Goal: Information Seeking & Learning: Check status

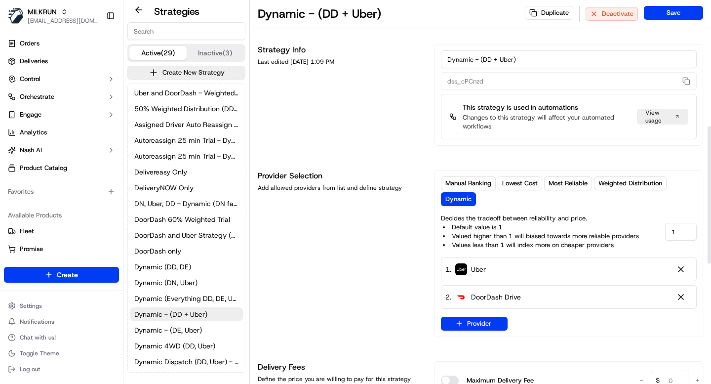
scroll to position [352, 0]
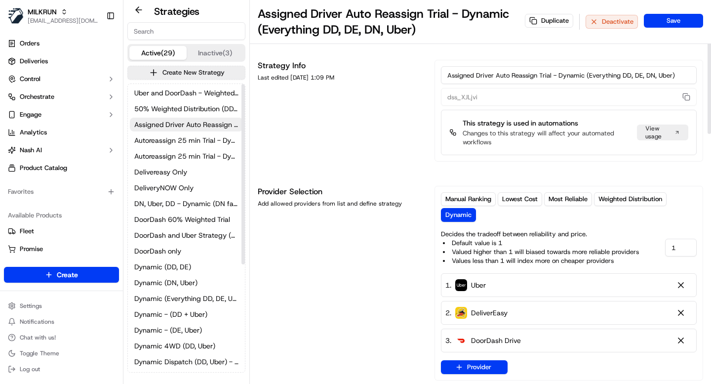
click at [321, 161] on div "Strategy Info Last edited Jul 09, 2025 1:09 PM" at bounding box center [340, 111] width 165 height 102
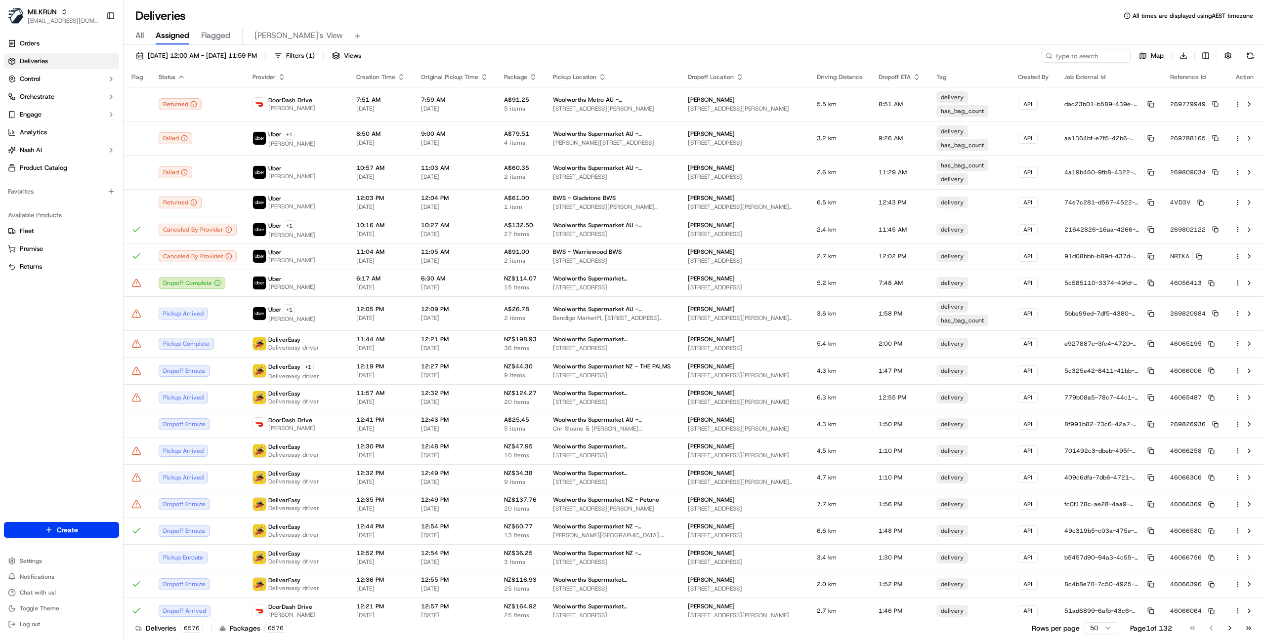
click at [38, 326] on div "Orders Deliveries Control Orchestrate Engage Analytics Nash AI Product Catalog …" at bounding box center [61, 273] width 123 height 483
click at [37, 128] on span "Analytics" at bounding box center [33, 132] width 27 height 9
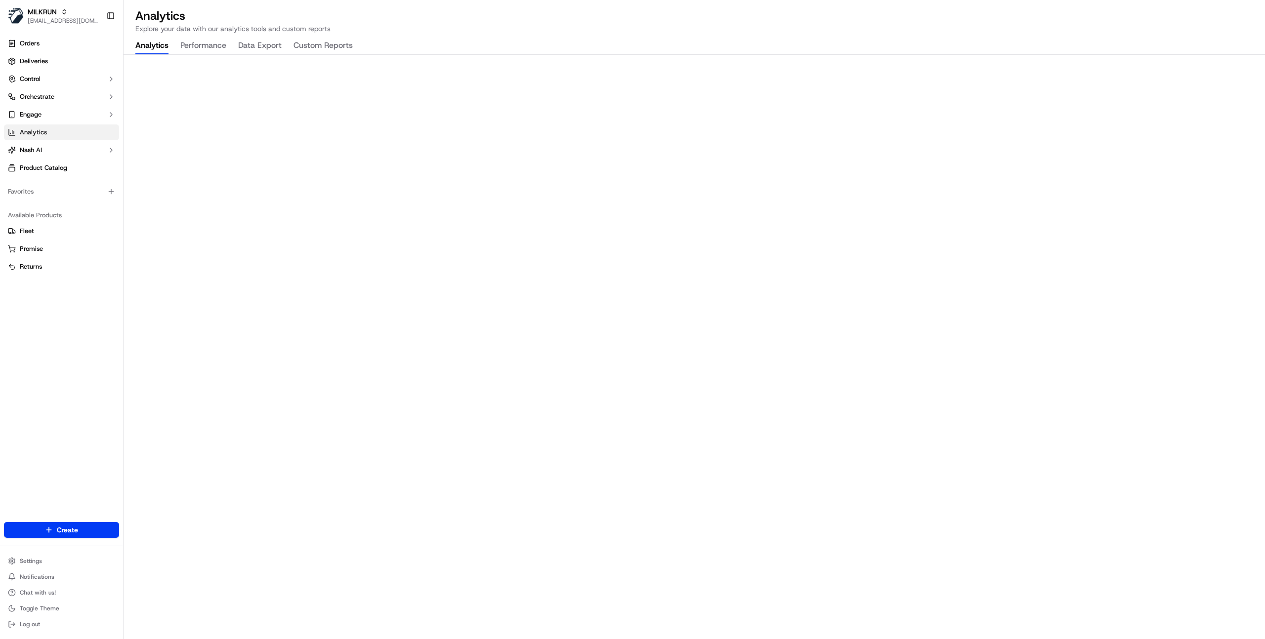
click at [326, 42] on button "Custom Reports" at bounding box center [322, 46] width 59 height 17
click at [160, 45] on button "Analytics" at bounding box center [151, 46] width 33 height 17
click at [210, 48] on button "Performance" at bounding box center [203, 46] width 46 height 17
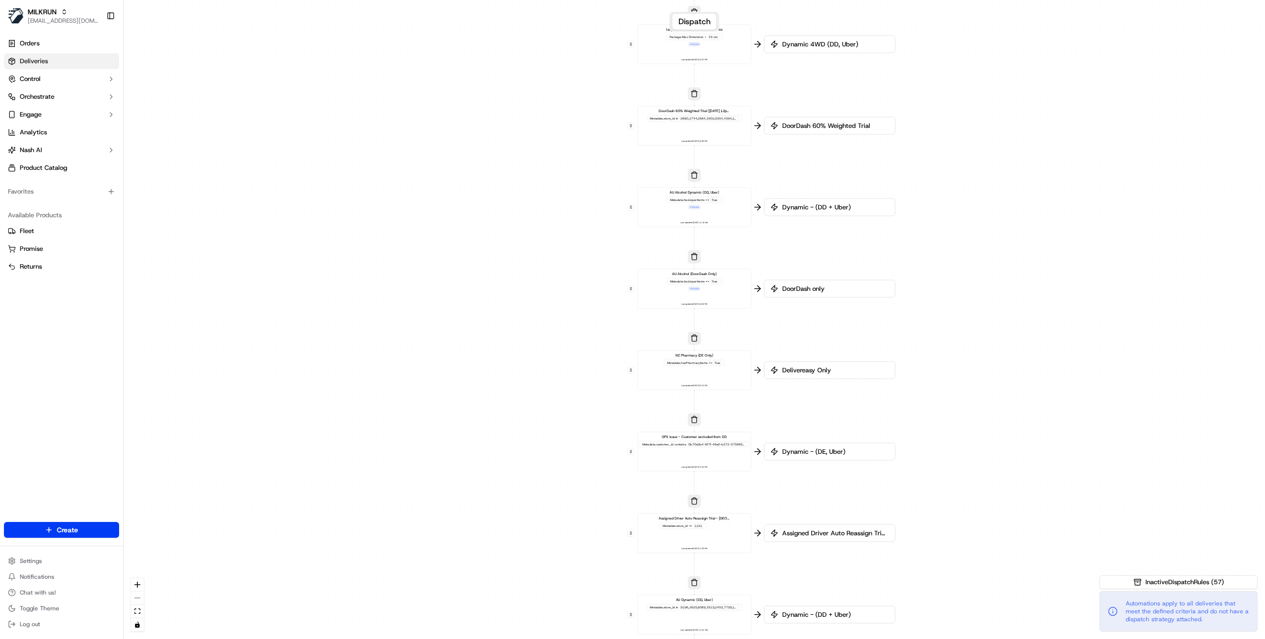
click at [32, 60] on span "Deliveries" at bounding box center [34, 61] width 28 height 9
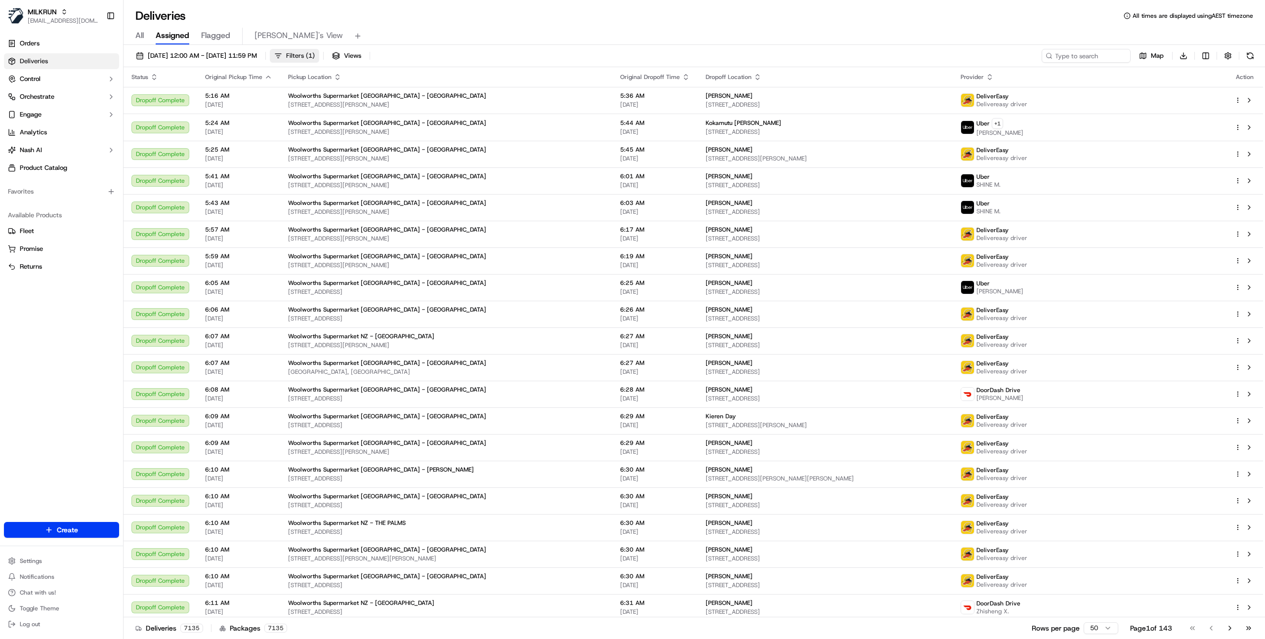
click at [315, 58] on span "Filters ( 1 )" at bounding box center [300, 55] width 29 height 9
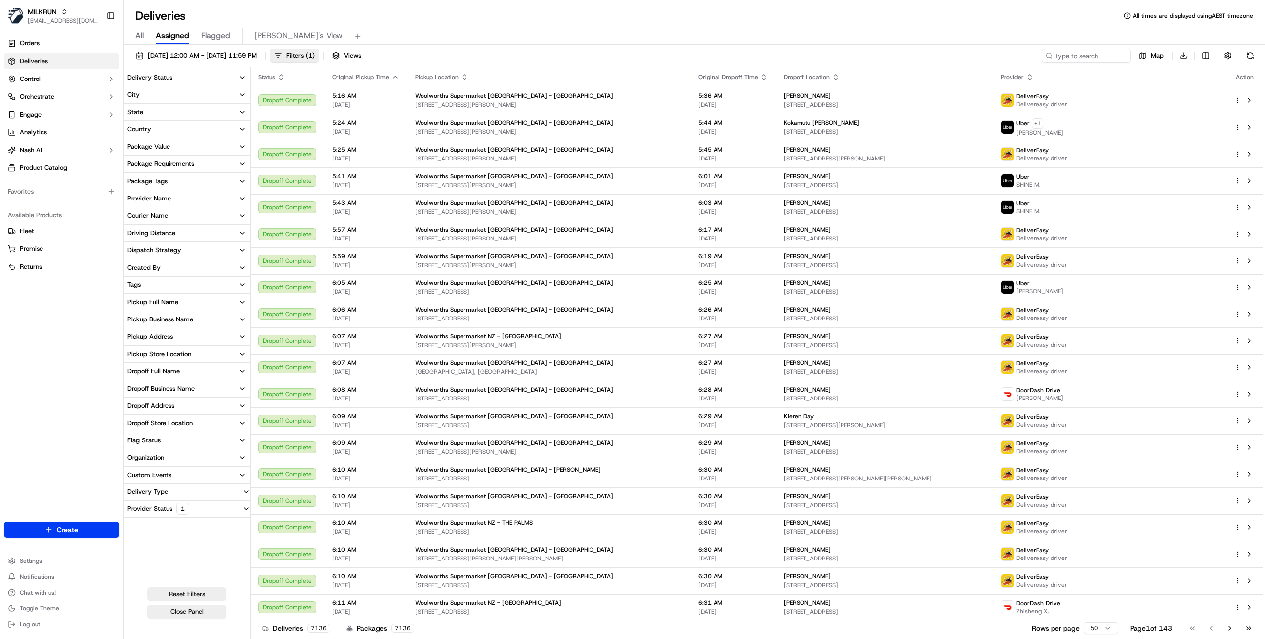
click at [169, 321] on div "Pickup Business Name" at bounding box center [160, 319] width 66 height 9
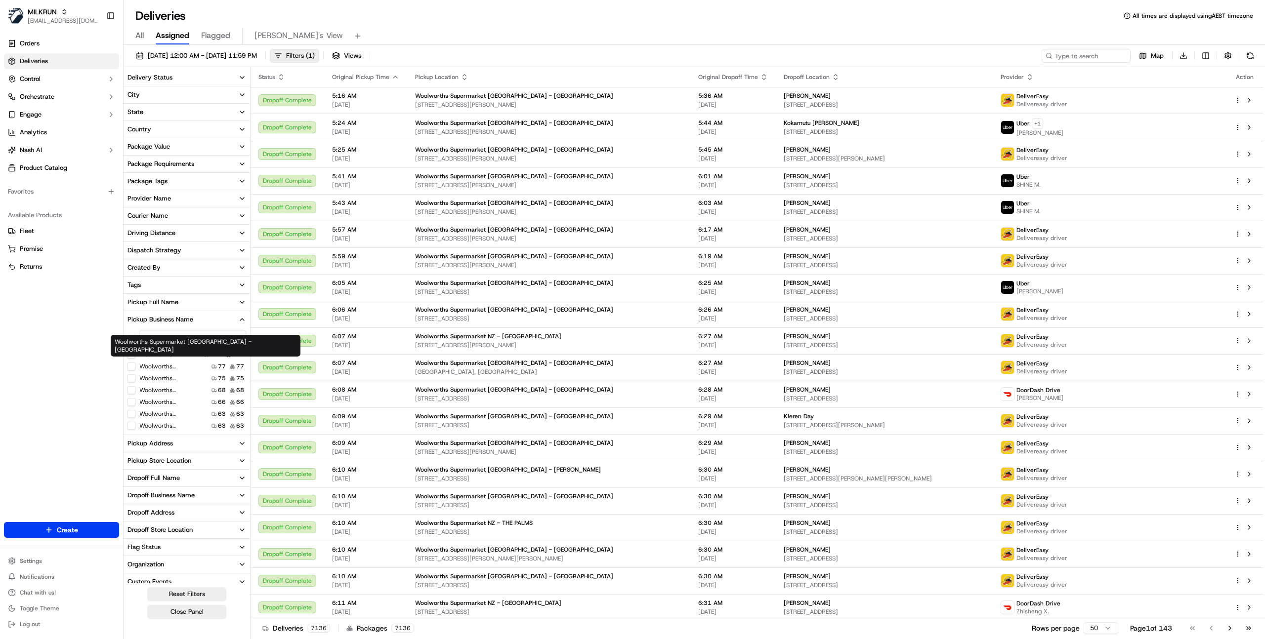
click at [169, 340] on div "Woolworths Supermarket NZ - Newtown Woolworths Supermarket NZ - Newtown" at bounding box center [206, 346] width 190 height 22
click at [179, 338] on input at bounding box center [192, 338] width 107 height 16
paste input "Mt Roskill"
type input "Mt Roskill"
click at [157, 356] on label "Woolworths Supermarket NZ - Mt Roskill" at bounding box center [170, 355] width 63 height 8
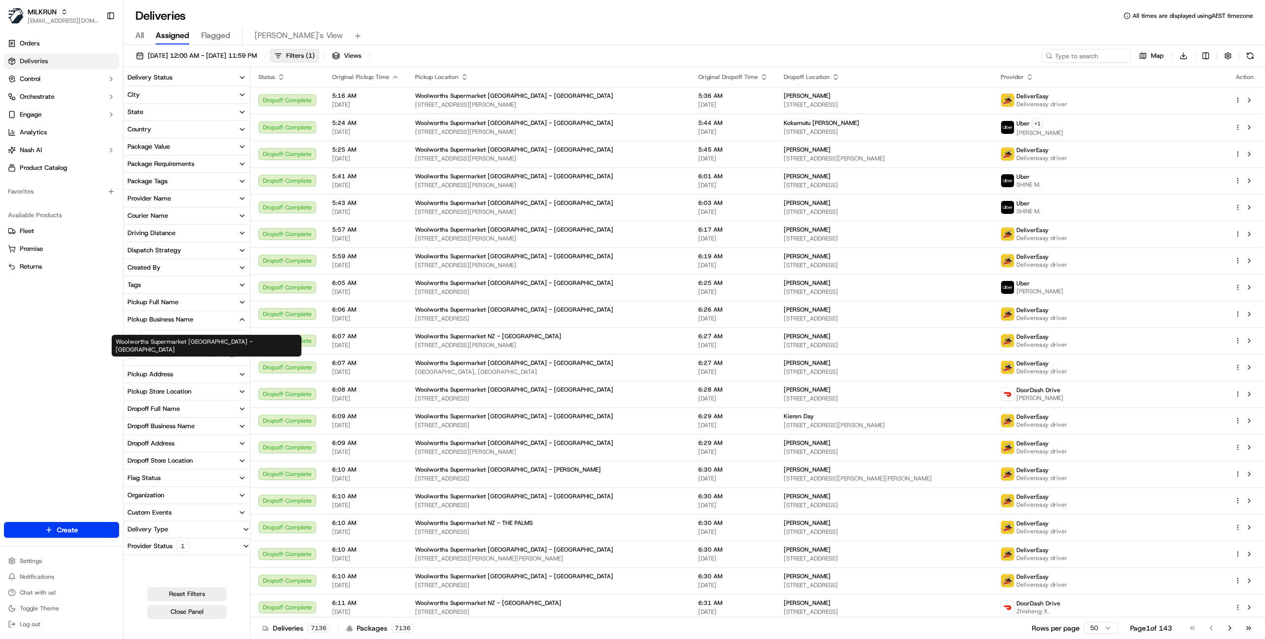
click at [135, 356] on Roskill "Woolworths Supermarket NZ - Mt Roskill" at bounding box center [131, 355] width 8 height 8
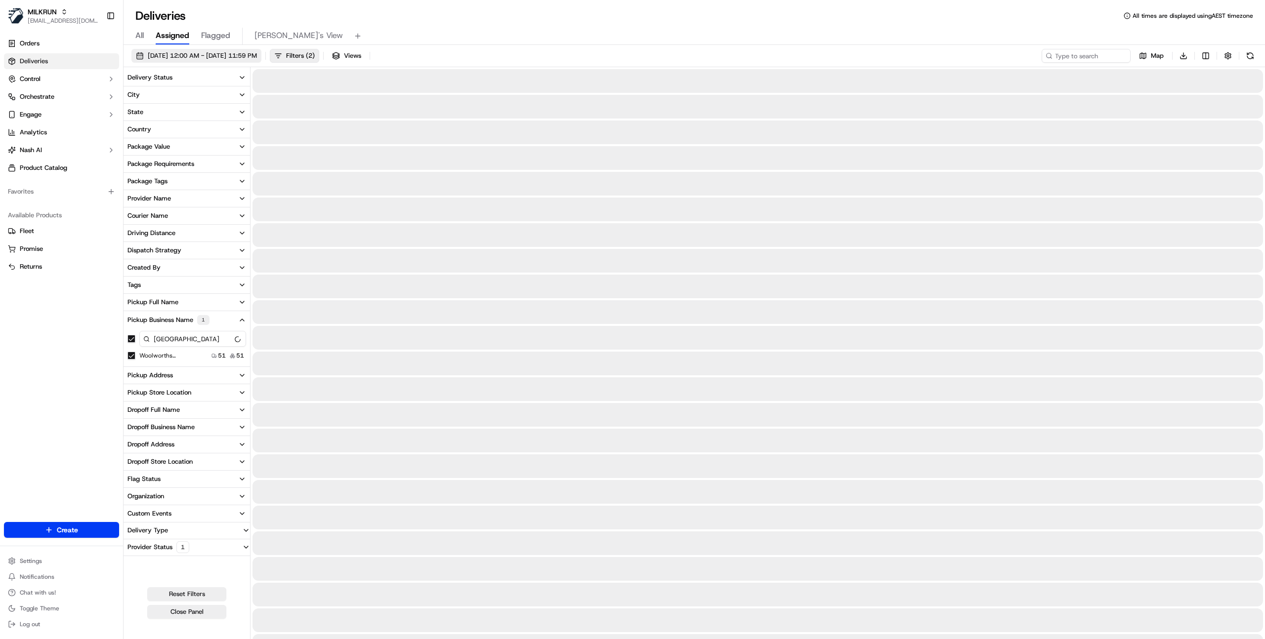
click at [255, 59] on span "[DATE] 12:00 AM - [DATE] 11:59 PM" at bounding box center [202, 55] width 109 height 9
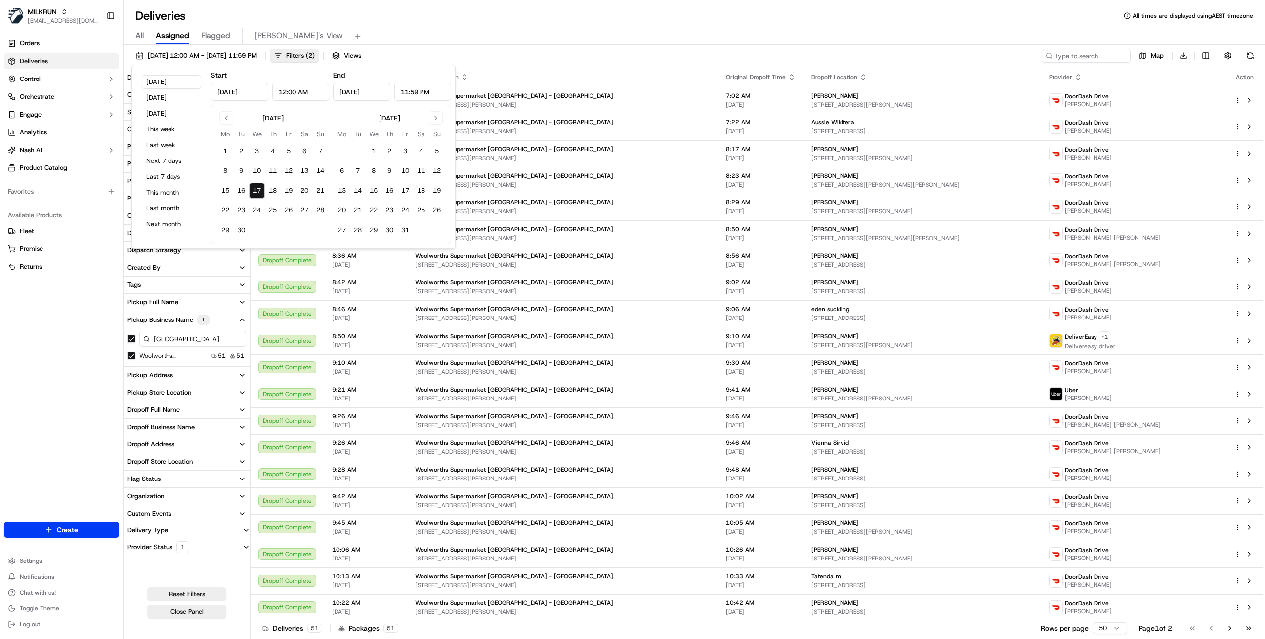
type input "Sep 17, 2025"
type input "12:00 AM"
type input "Sep 17, 2025"
type input "11:59 PM"
click at [225, 172] on button "8" at bounding box center [225, 171] width 16 height 16
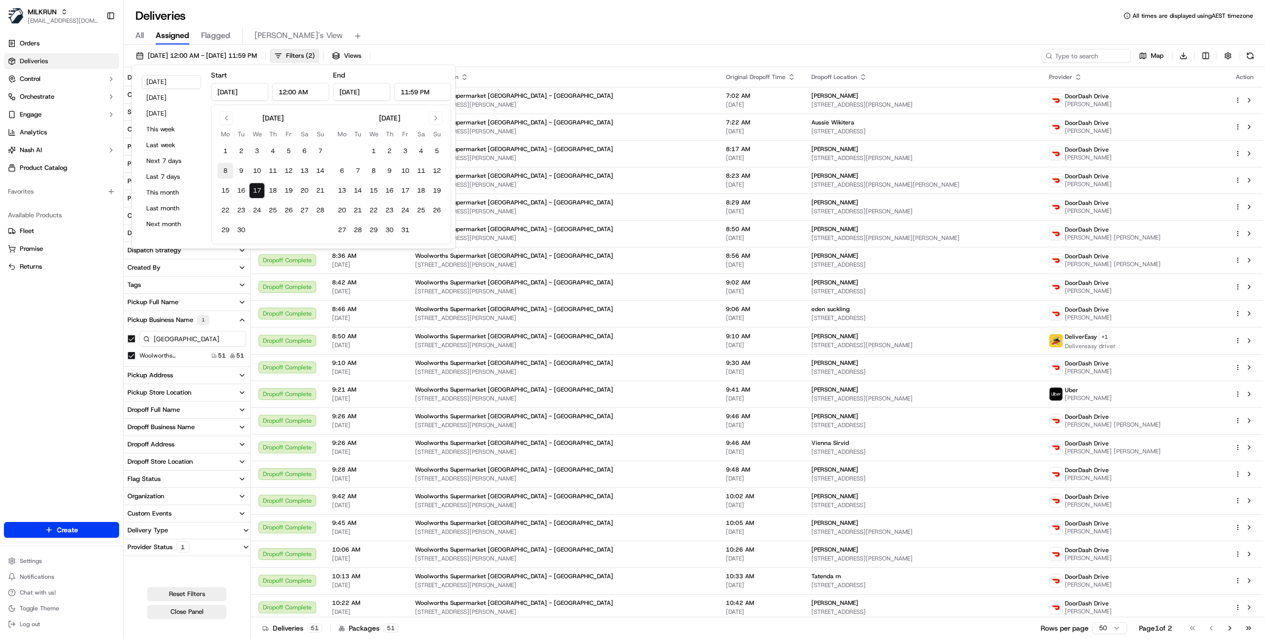
type input "Sep 8, 2025"
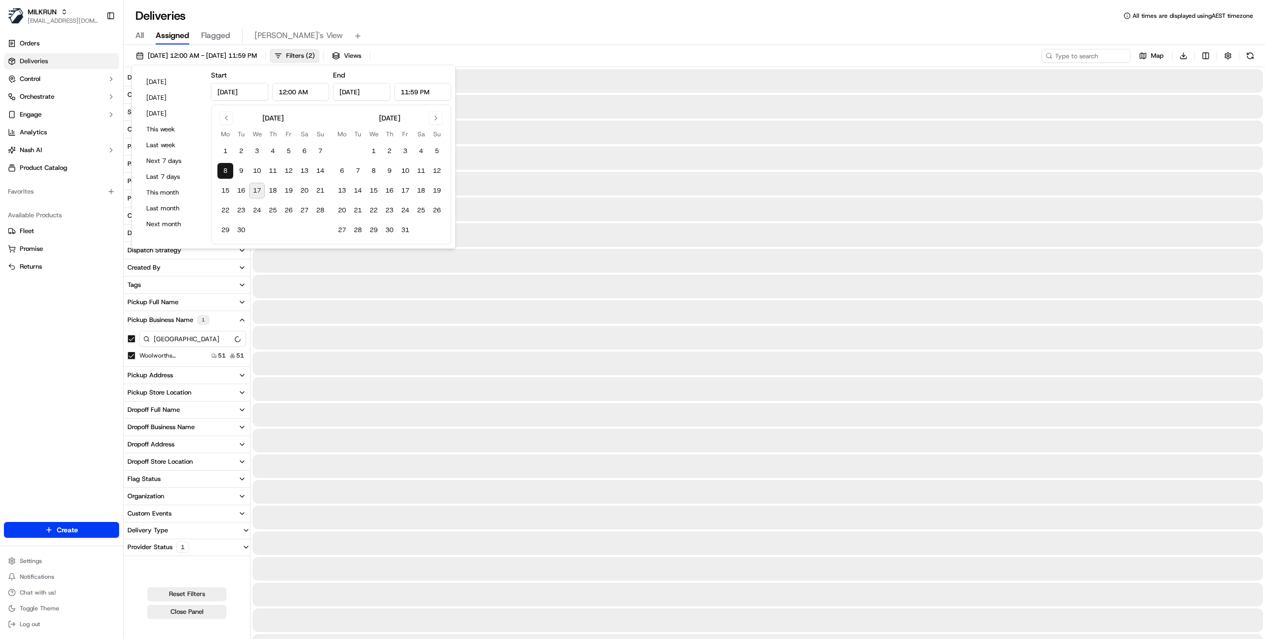
click at [225, 172] on button "8" at bounding box center [225, 171] width 16 height 16
click at [540, 43] on div "All Assigned Flagged Mimi's View" at bounding box center [693, 36] width 1141 height 17
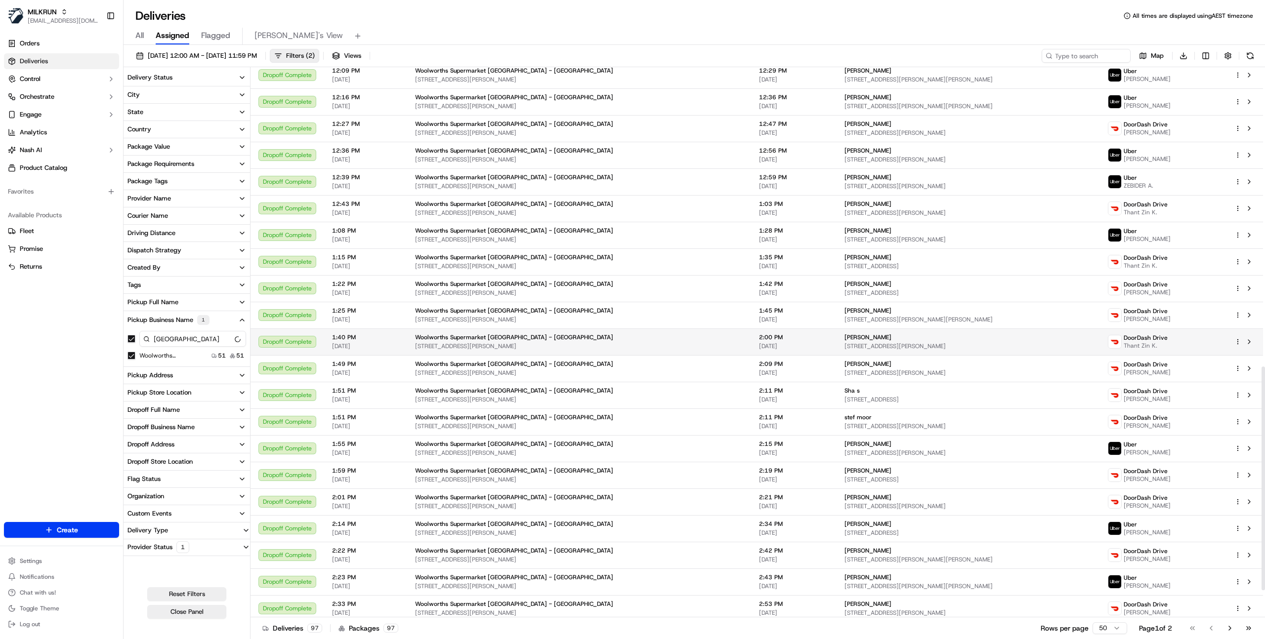
scroll to position [803, 0]
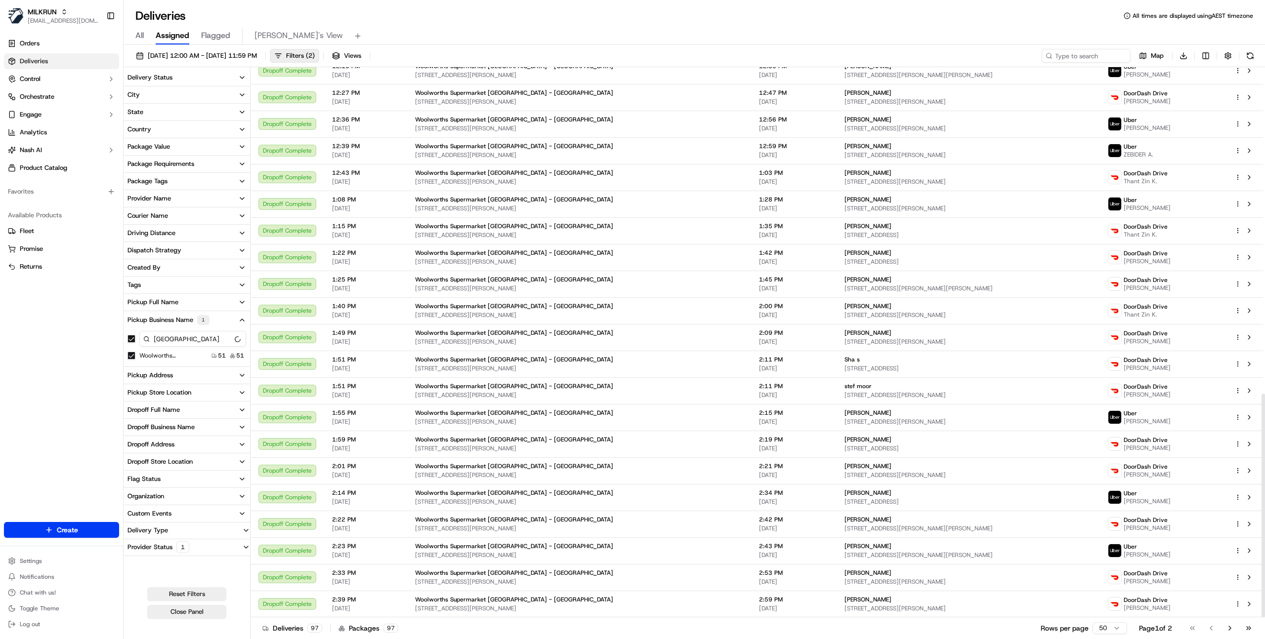
click at [1112, 630] on html "MILKRUN ijones@woolworths.com.au Toggle Sidebar Orders Deliveries Control Orche…" at bounding box center [632, 319] width 1265 height 639
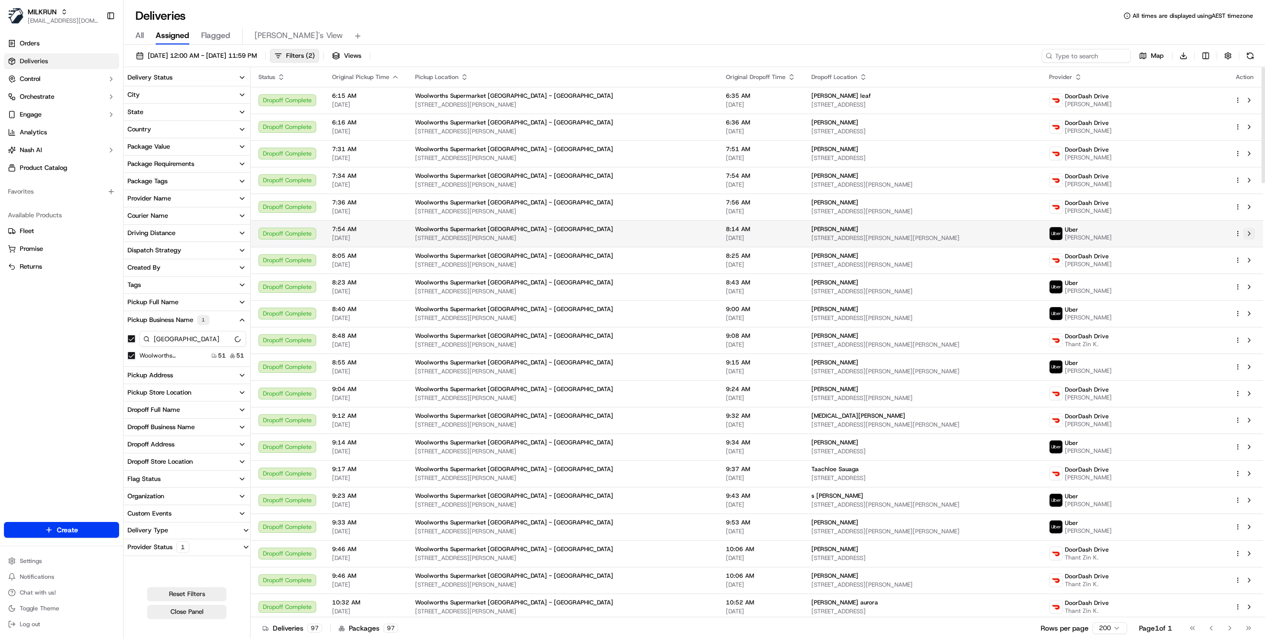
click at [1248, 234] on button at bounding box center [1249, 234] width 12 height 12
click at [180, 340] on input "Mt Roskill" at bounding box center [192, 339] width 107 height 16
paste input "Taupo South"
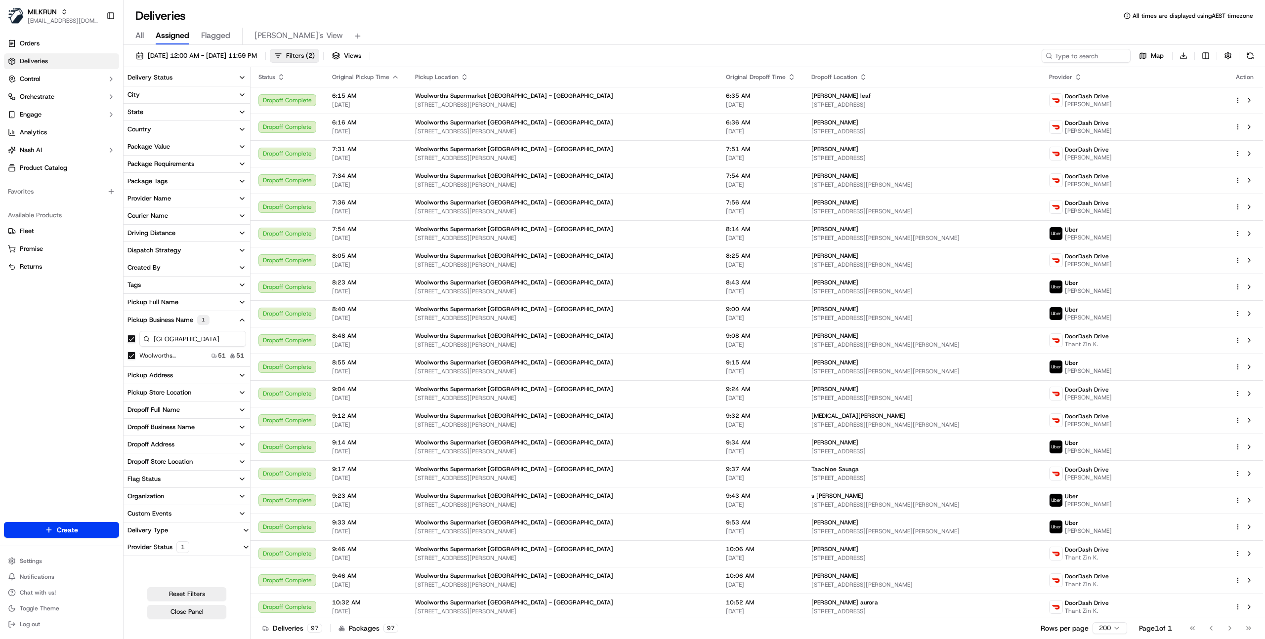
type input "Taupo South"
drag, startPoint x: 201, startPoint y: 342, endPoint x: 119, endPoint y: 341, distance: 82.0
click at [119, 341] on div "MILKRUN ijones@woolworths.com.au Toggle Sidebar Orders Deliveries Control Orche…" at bounding box center [632, 319] width 1265 height 639
click at [133, 356] on Roskill "Woolworths Supermarket NZ - Mt Roskill" at bounding box center [131, 356] width 8 height 8
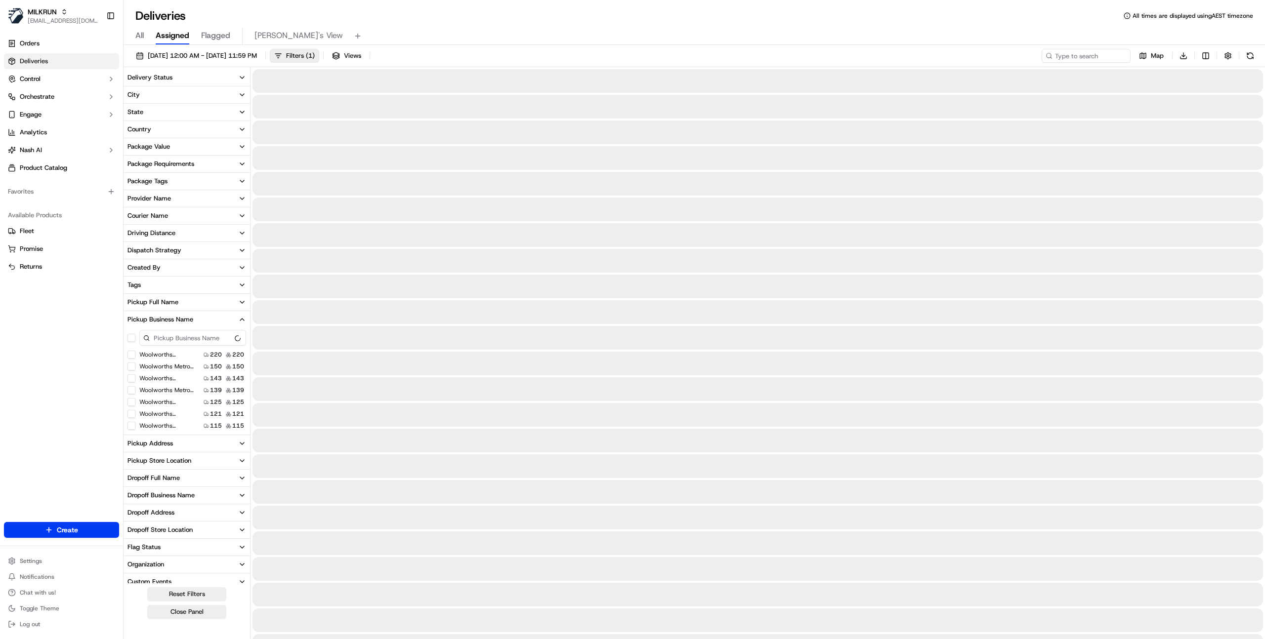
click at [170, 336] on input at bounding box center [192, 338] width 107 height 16
paste input "Taupo South"
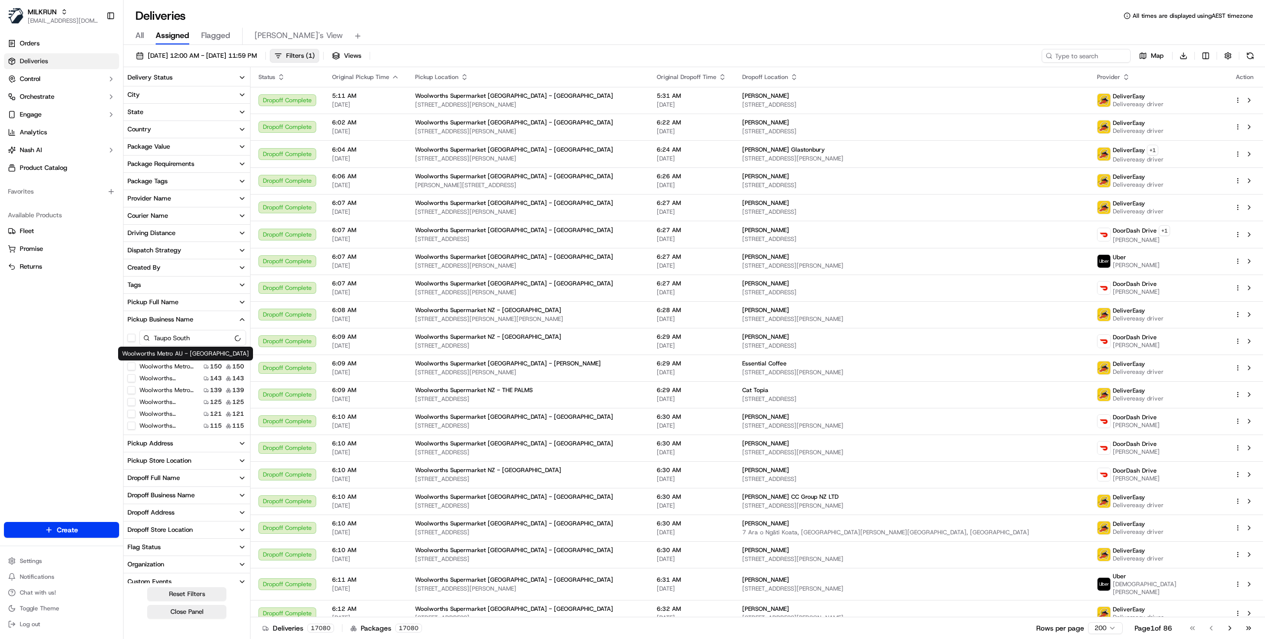
click at [200, 336] on input "Taupo South" at bounding box center [192, 338] width 107 height 16
type input "Taupo South"
click at [1072, 59] on input at bounding box center [1071, 56] width 119 height 14
paste input "Taupo South"
type input "Taupo South"
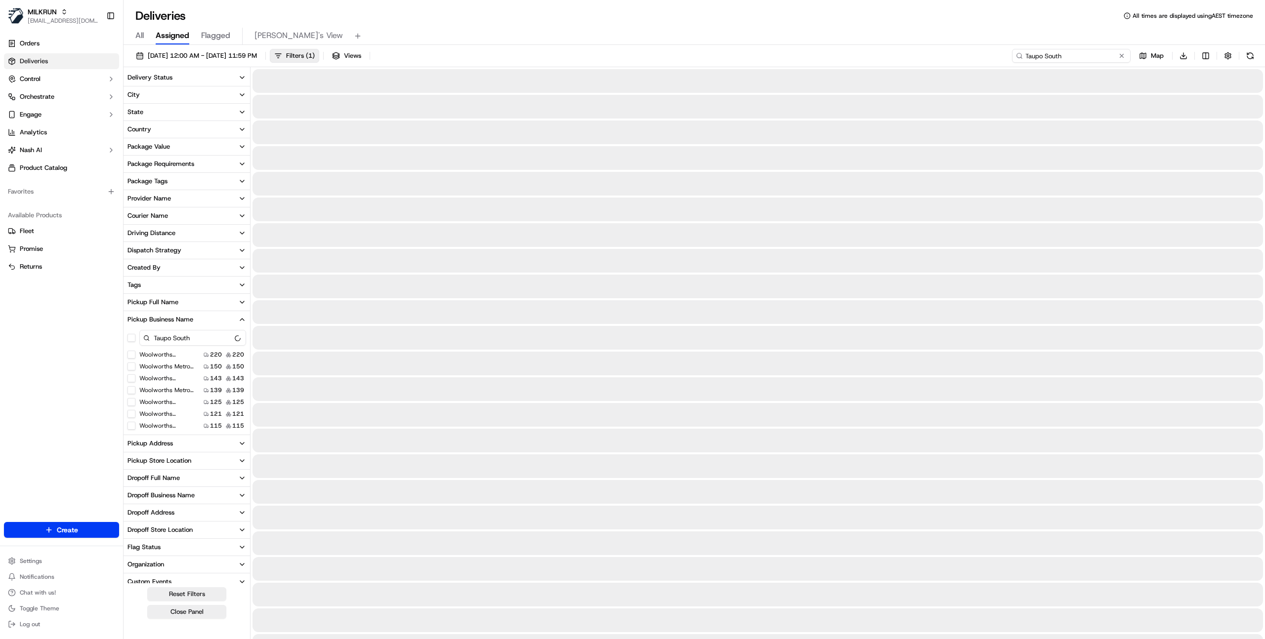
click at [1069, 54] on input "Taupo South" at bounding box center [1071, 56] width 119 height 14
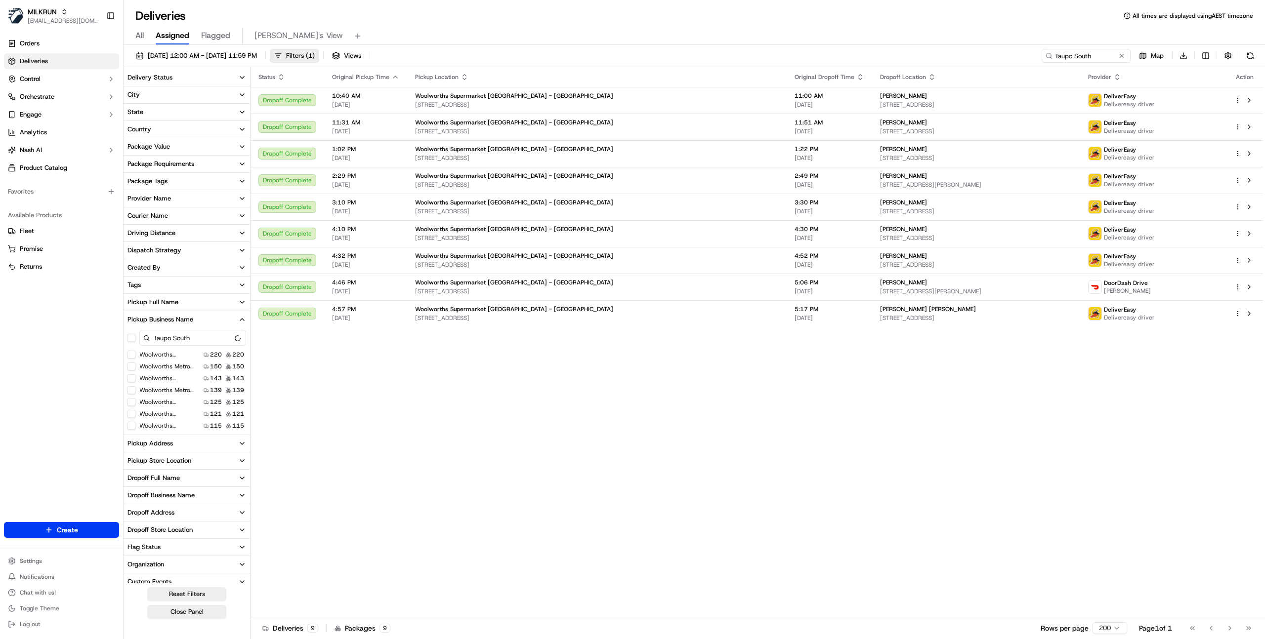
click at [697, 474] on div "Status Original Pickup Time Pickup Location Original Dropoff Time Dropoff Locat…" at bounding box center [756, 342] width 1012 height 550
click at [1250, 262] on button at bounding box center [1249, 260] width 12 height 12
click at [1248, 285] on button at bounding box center [1249, 287] width 12 height 12
click at [890, 405] on div "Status Original Pickup Time Pickup Location Original Dropoff Time Dropoff Locat…" at bounding box center [756, 342] width 1012 height 550
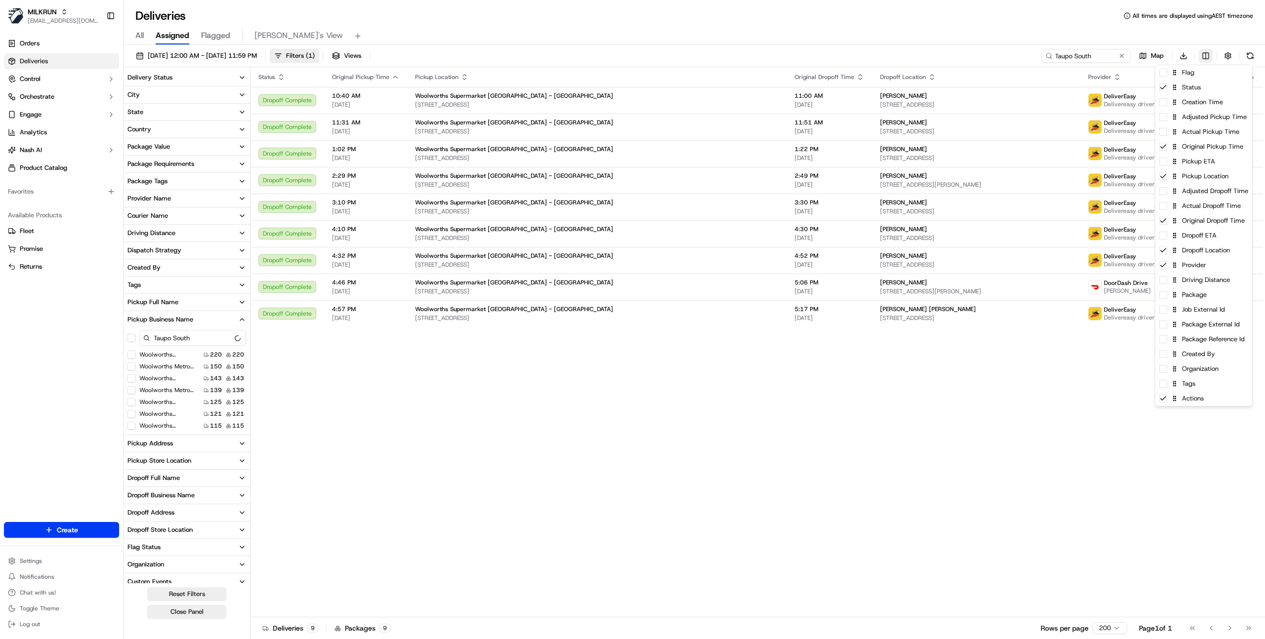
click at [1208, 55] on html "MILKRUN ijones@woolworths.com.au Toggle Sidebar Orders Deliveries Control Orche…" at bounding box center [632, 319] width 1265 height 639
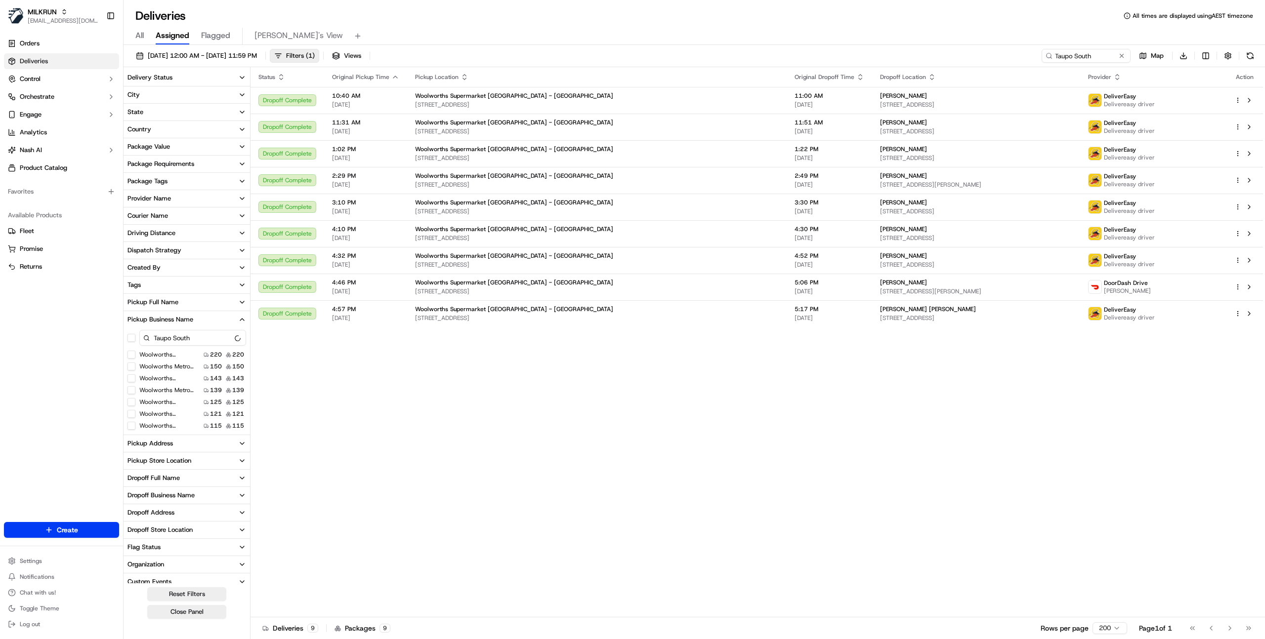
click at [187, 341] on html "MILKRUN ijones@woolworths.com.au Toggle Sidebar Orders Deliveries Control Orche…" at bounding box center [632, 319] width 1265 height 639
drag, startPoint x: 139, startPoint y: 338, endPoint x: 105, endPoint y: 336, distance: 34.1
click at [106, 336] on div "MILKRUN ijones@woolworths.com.au Toggle Sidebar Orders Deliveries Control Orche…" at bounding box center [632, 319] width 1265 height 639
type input "\"
click at [746, 437] on div "Status Original Pickup Time Pickup Location Original Dropoff Time Dropoff Locat…" at bounding box center [756, 342] width 1012 height 550
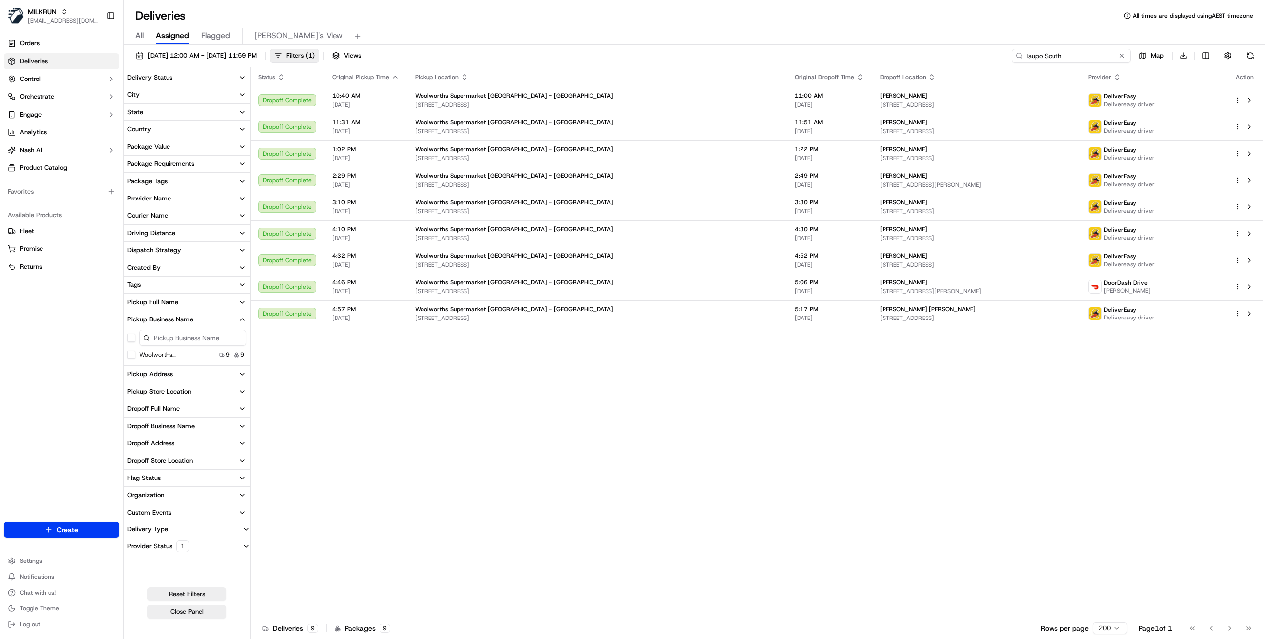
drag, startPoint x: 1098, startPoint y: 56, endPoint x: 994, endPoint y: 56, distance: 104.2
click at [994, 56] on div "08/09/2025 12:00 AM - 08/09/2025 11:59 PM Filters ( 1 ) Views Taupo South Map D…" at bounding box center [693, 58] width 1141 height 18
paste input "9531"
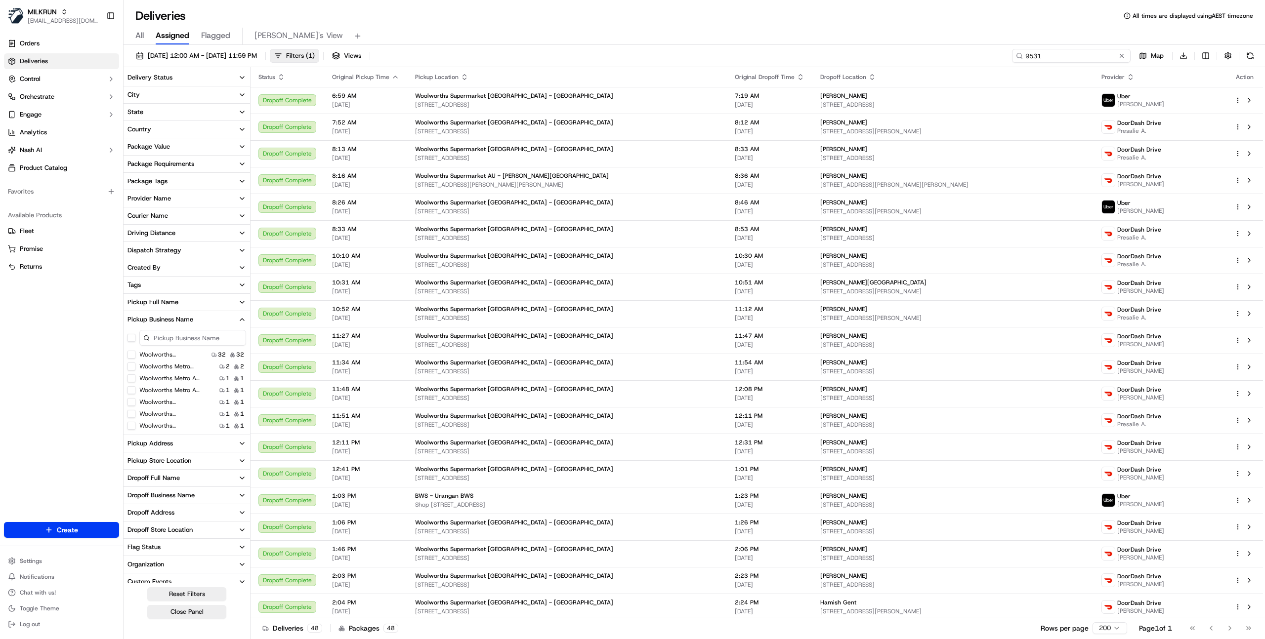
drag, startPoint x: 1024, startPoint y: 56, endPoint x: 989, endPoint y: 55, distance: 34.1
click at [989, 55] on div "08/09/2025 12:00 AM - 08/09/2025 11:59 PM Filters ( 1 ) Views 9531 Map Download" at bounding box center [693, 58] width 1141 height 18
paste input "Bethlehem"
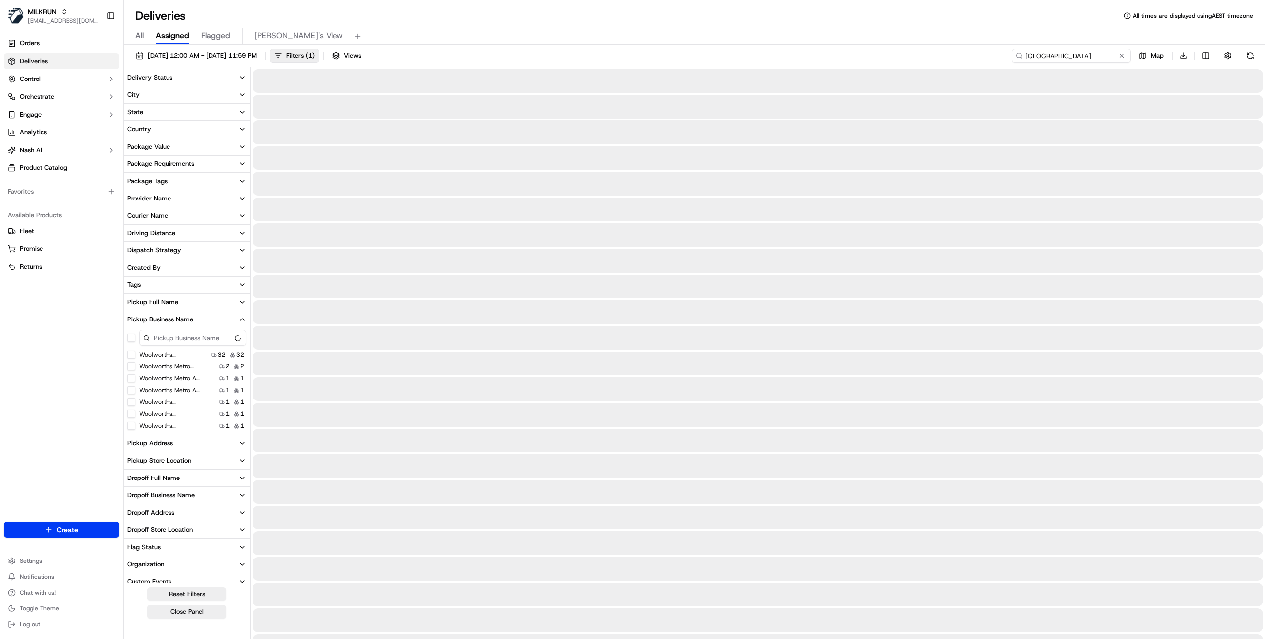
type input "Bethlehem"
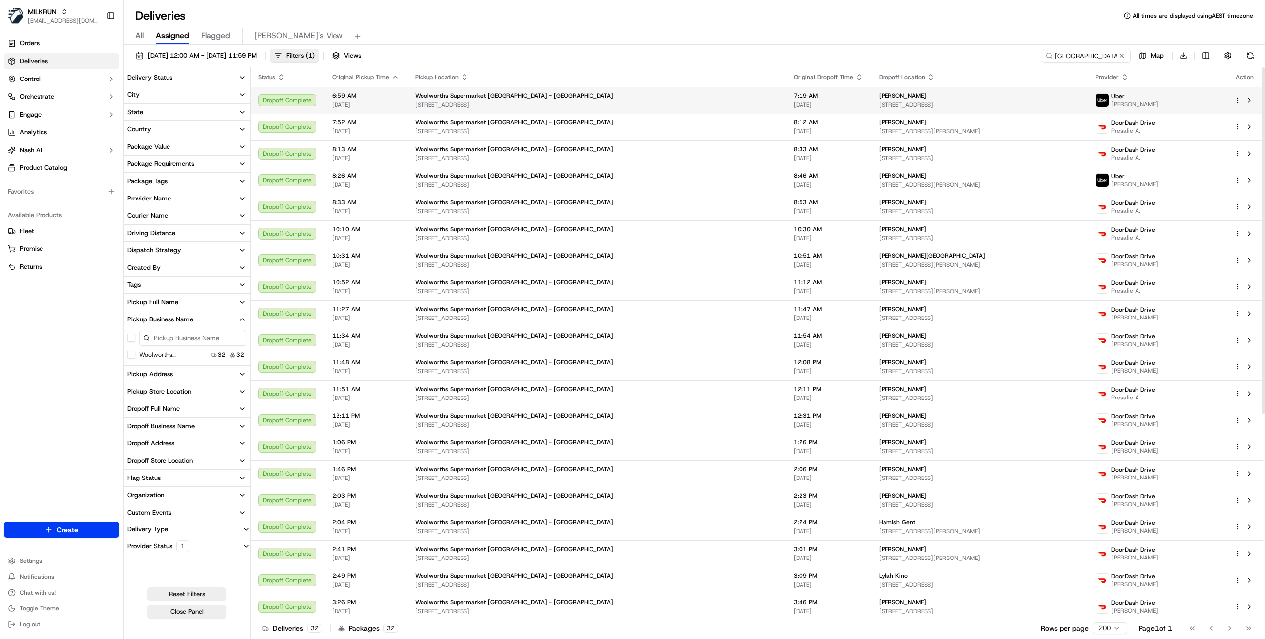
click at [1250, 98] on button at bounding box center [1249, 100] width 12 height 12
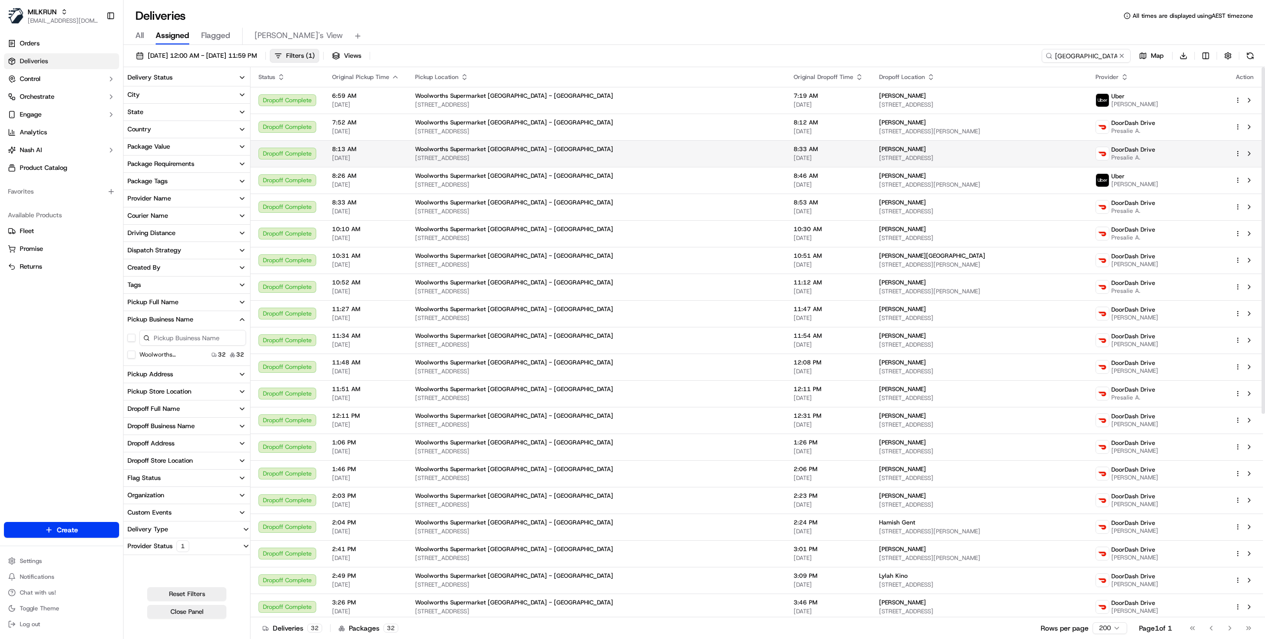
click at [1248, 129] on button at bounding box center [1249, 127] width 12 height 12
click at [1230, 55] on button "button" at bounding box center [1228, 56] width 14 height 14
click at [1036, 28] on div "All Assigned Flagged Mimi's View" at bounding box center [693, 36] width 1141 height 17
click at [1231, 56] on button "button" at bounding box center [1228, 56] width 14 height 14
click at [1208, 56] on html "MILKRUN ijones@woolworths.com.au Toggle Sidebar Orders Deliveries Control Orche…" at bounding box center [632, 319] width 1265 height 639
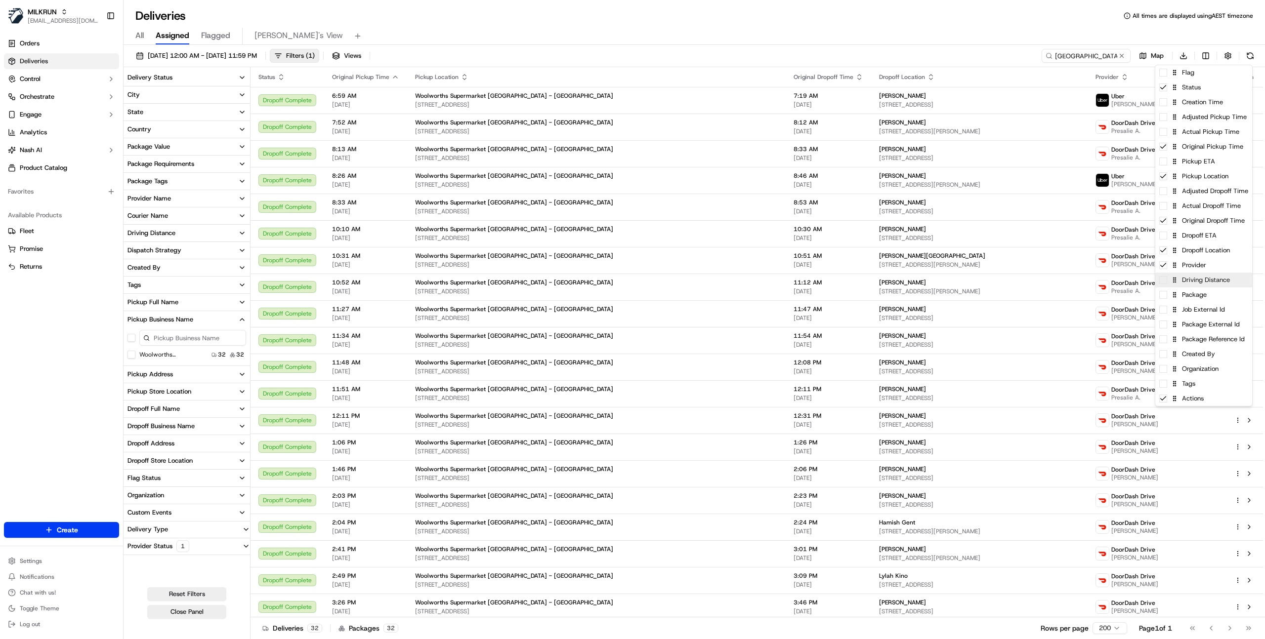
click at [1206, 285] on div "Driving Distance" at bounding box center [1203, 280] width 97 height 15
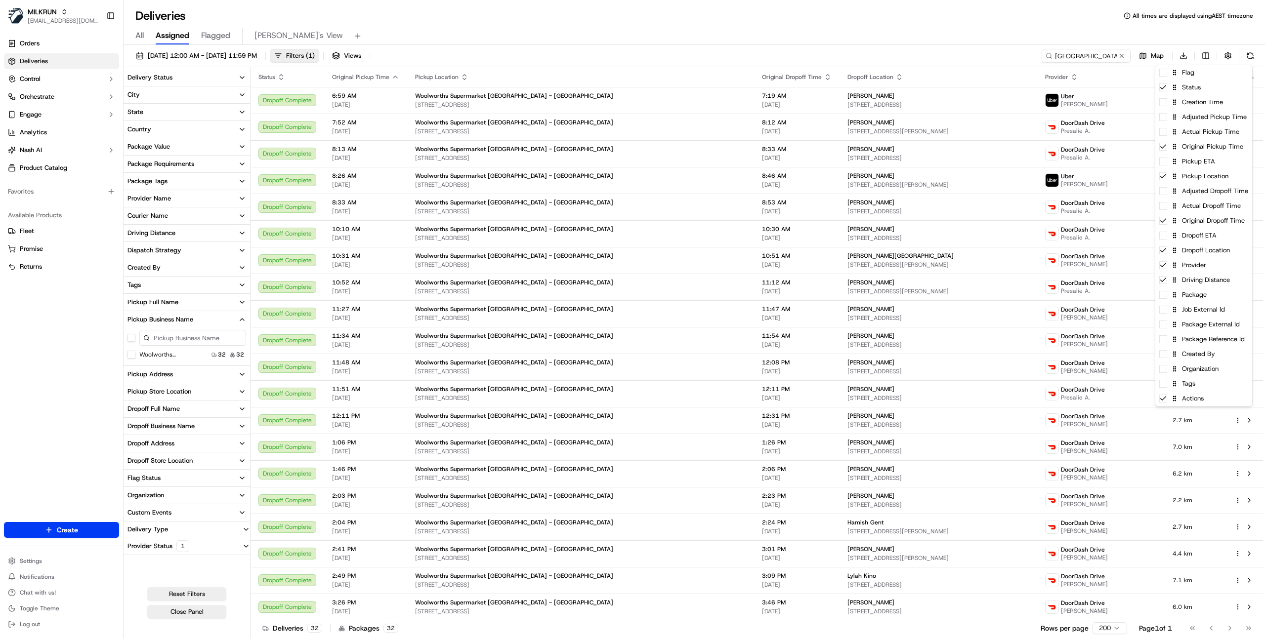
click at [912, 28] on html "MILKRUN ijones@woolworths.com.au Toggle Sidebar Orders Deliveries Control Orche…" at bounding box center [632, 319] width 1265 height 639
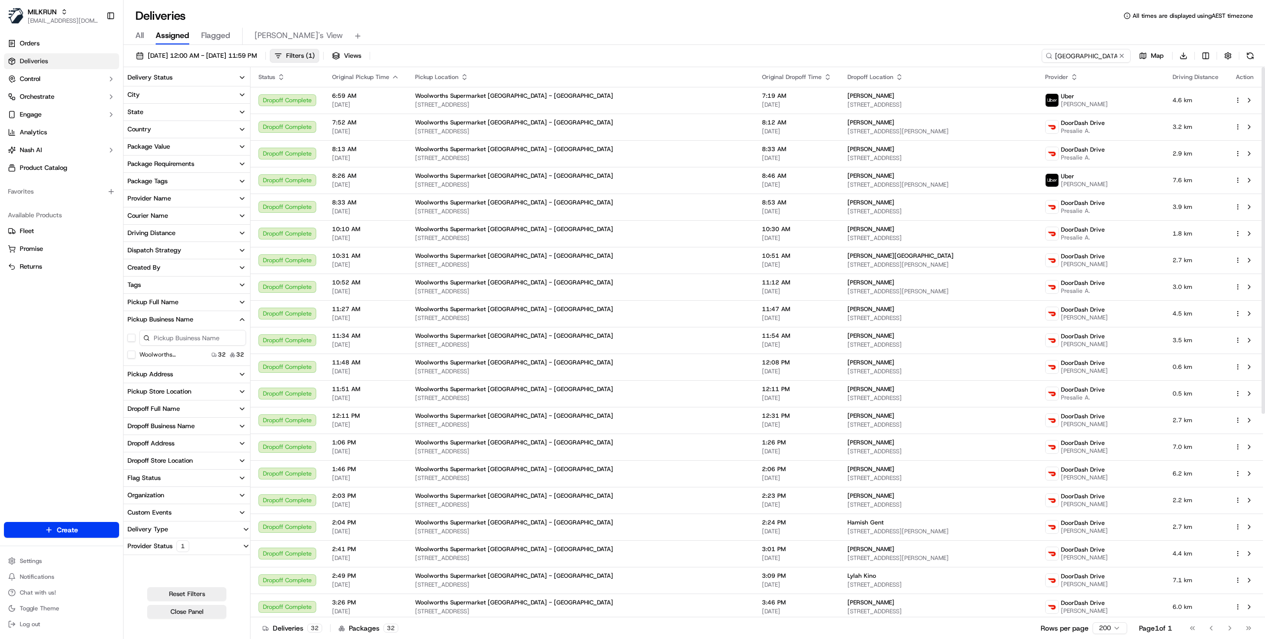
click at [927, 36] on div "All Assigned Flagged Mimi's View" at bounding box center [693, 36] width 1141 height 17
click at [1249, 100] on button at bounding box center [1249, 100] width 12 height 12
drag, startPoint x: 1246, startPoint y: 128, endPoint x: 1255, endPoint y: 153, distance: 25.6
click at [1247, 128] on button at bounding box center [1249, 127] width 12 height 12
drag, startPoint x: 1250, startPoint y: 153, endPoint x: 1248, endPoint y: 188, distance: 35.2
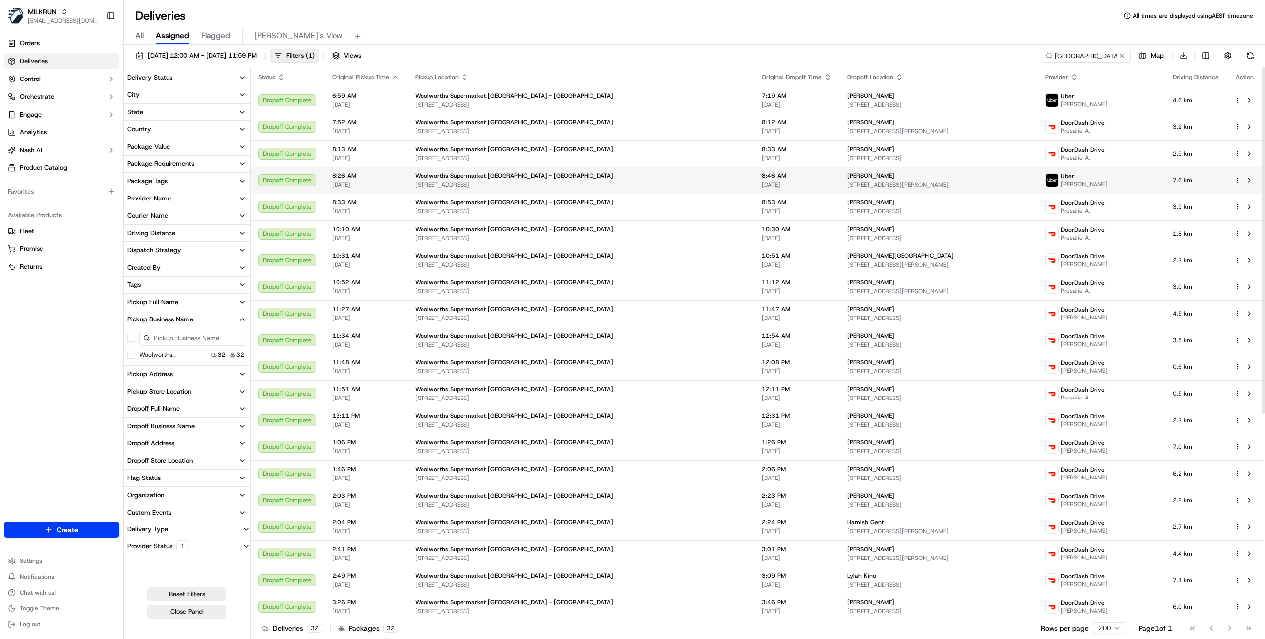
click at [1250, 153] on button at bounding box center [1249, 154] width 12 height 12
click at [1248, 208] on button at bounding box center [1249, 207] width 12 height 12
click at [1251, 177] on button at bounding box center [1249, 180] width 12 height 12
click at [1206, 56] on html "MILKRUN ijones@woolworths.com.au Toggle Sidebar Orders Deliveries Control Orche…" at bounding box center [632, 319] width 1265 height 639
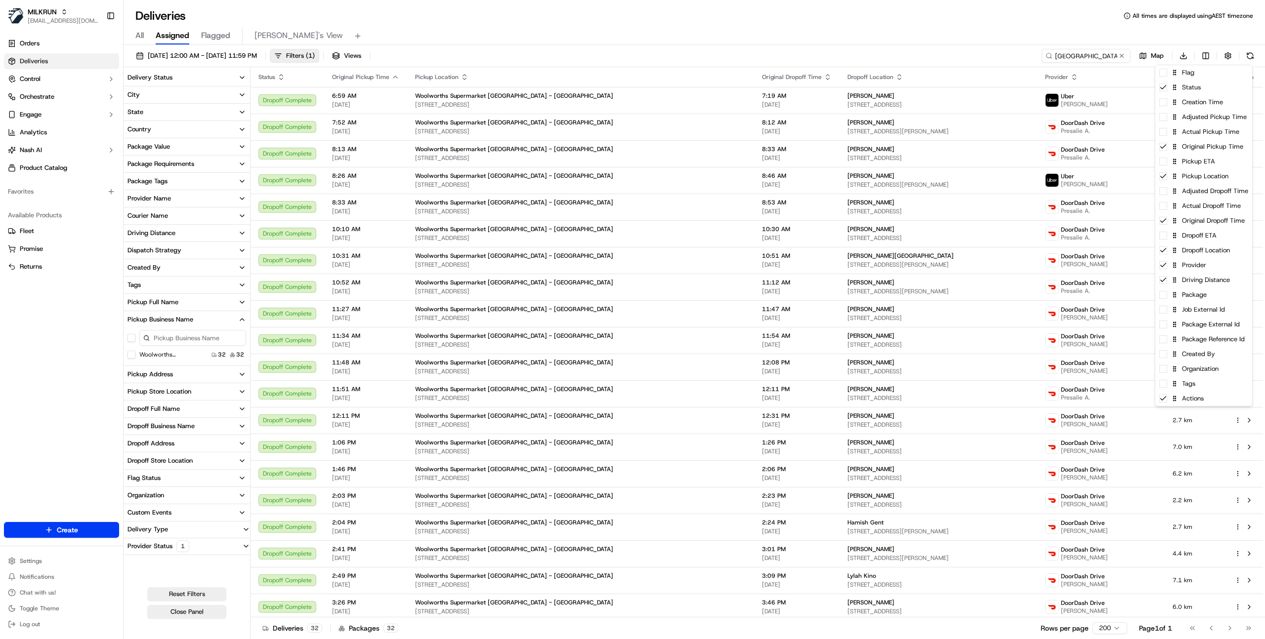
click at [865, 34] on html "MILKRUN ijones@woolworths.com.au Toggle Sidebar Orders Deliveries Control Orche…" at bounding box center [632, 319] width 1265 height 639
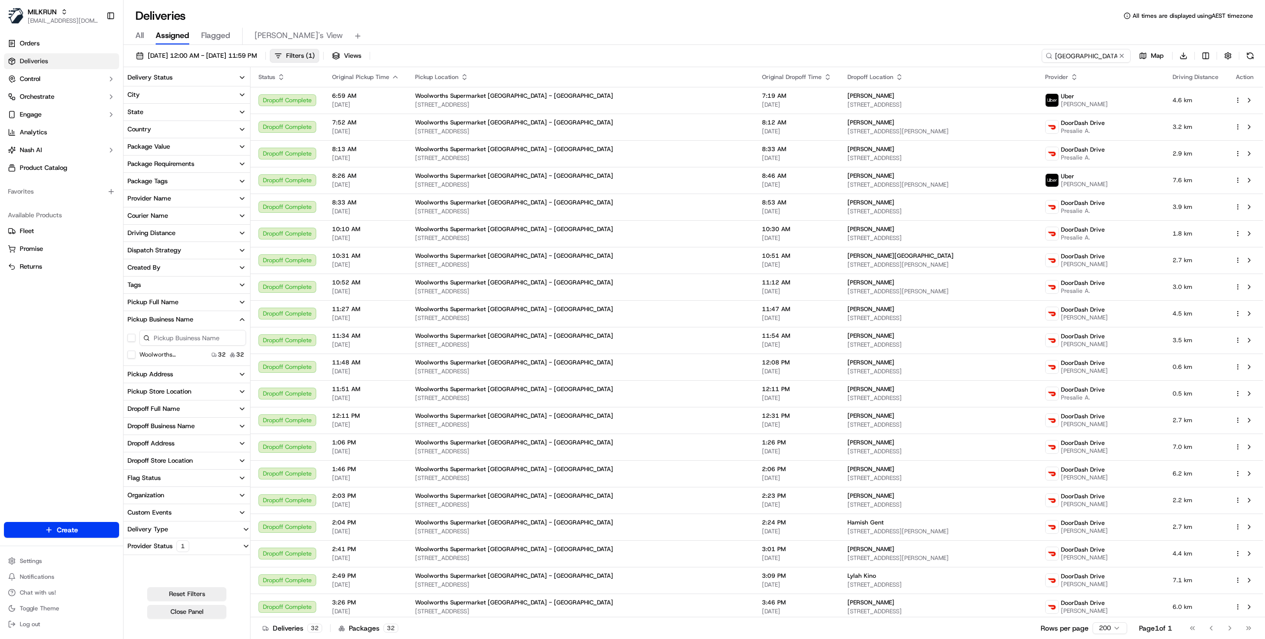
click at [155, 127] on button "Country" at bounding box center [186, 129] width 126 height 17
click at [132, 164] on button "NZ" at bounding box center [131, 165] width 8 height 8
click at [1122, 55] on button at bounding box center [1121, 56] width 10 height 10
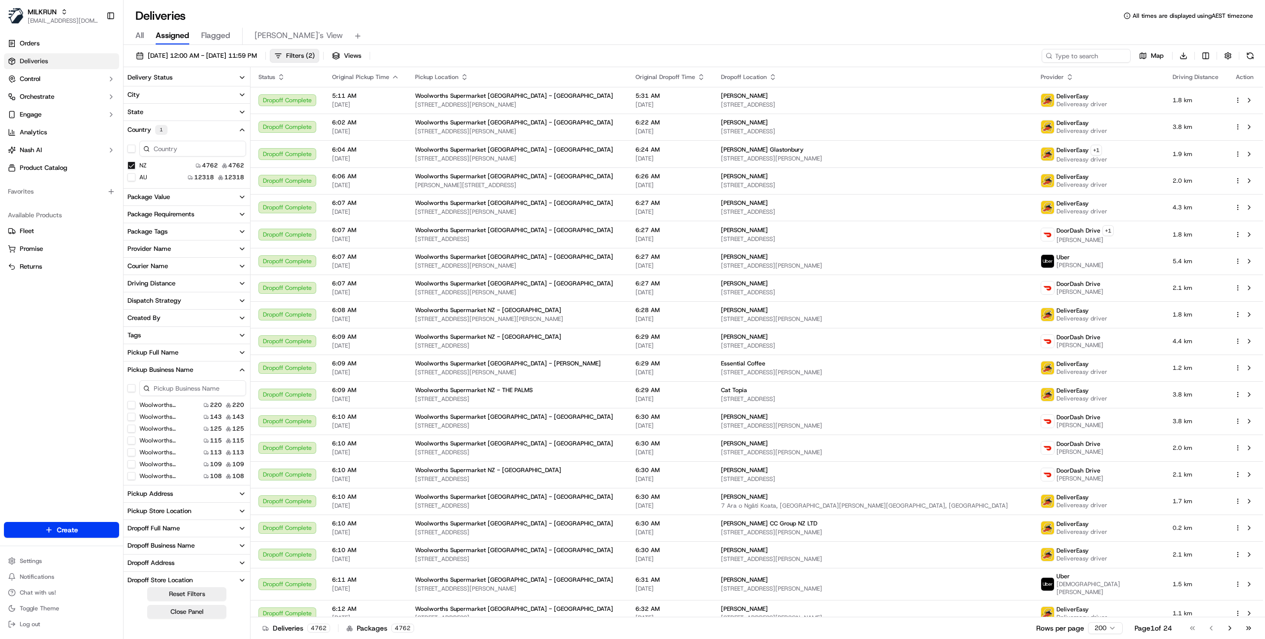
click at [163, 284] on div "Driving Distance" at bounding box center [151, 283] width 48 height 9
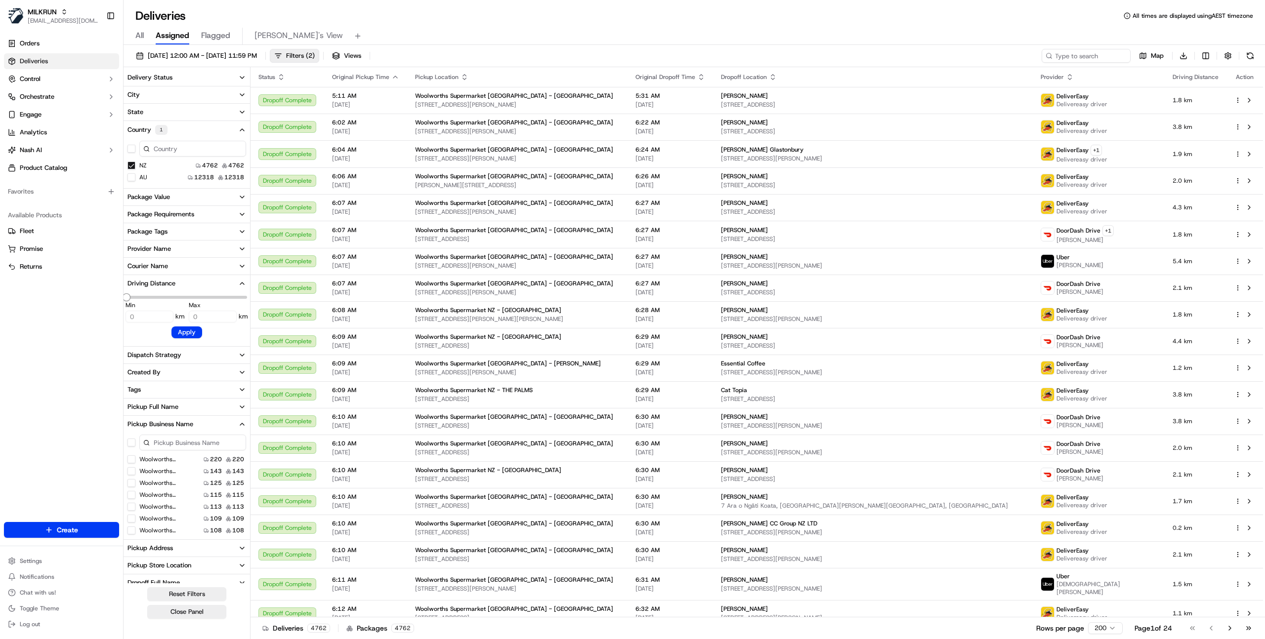
type input "11.564"
click at [137, 313] on input "0" at bounding box center [149, 317] width 48 height 12
click at [142, 297] on span "Minimum" at bounding box center [145, 297] width 8 height 8
click at [137, 318] on input "1.534" at bounding box center [149, 317] width 48 height 12
type input "4.49"
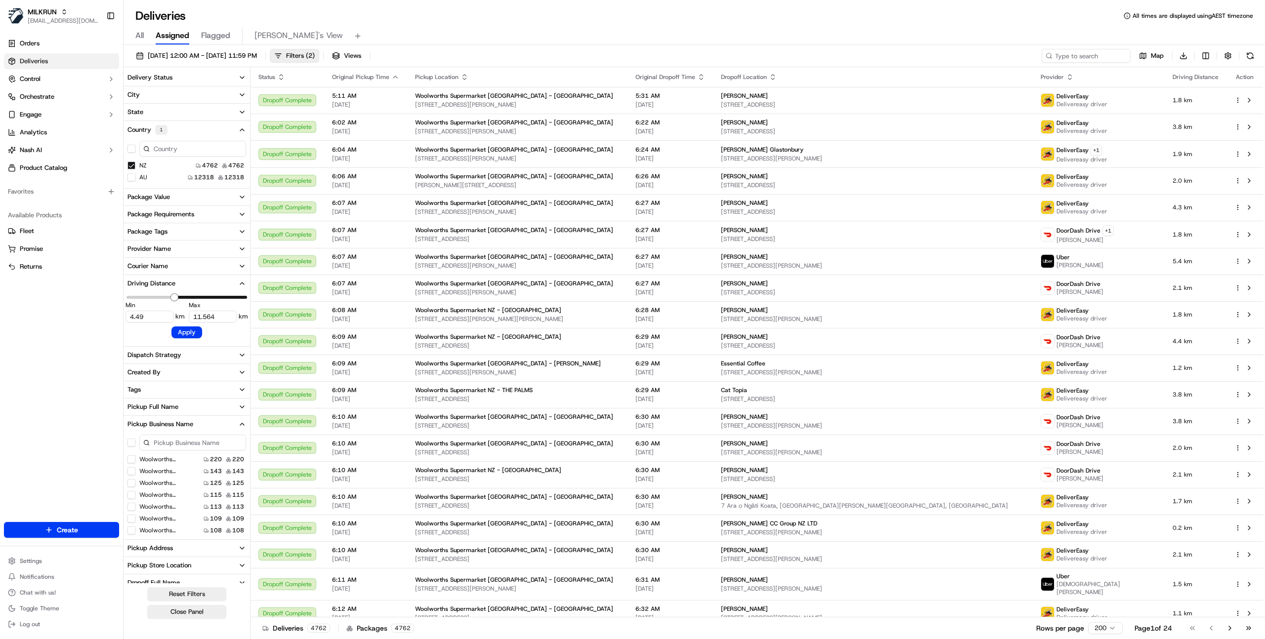
click at [173, 297] on span "Minimum" at bounding box center [174, 297] width 8 height 8
type input "4.74"
type input "0"
click at [175, 299] on span at bounding box center [150, 297] width 49 height 3
click at [134, 296] on span "Minimum" at bounding box center [130, 297] width 8 height 8
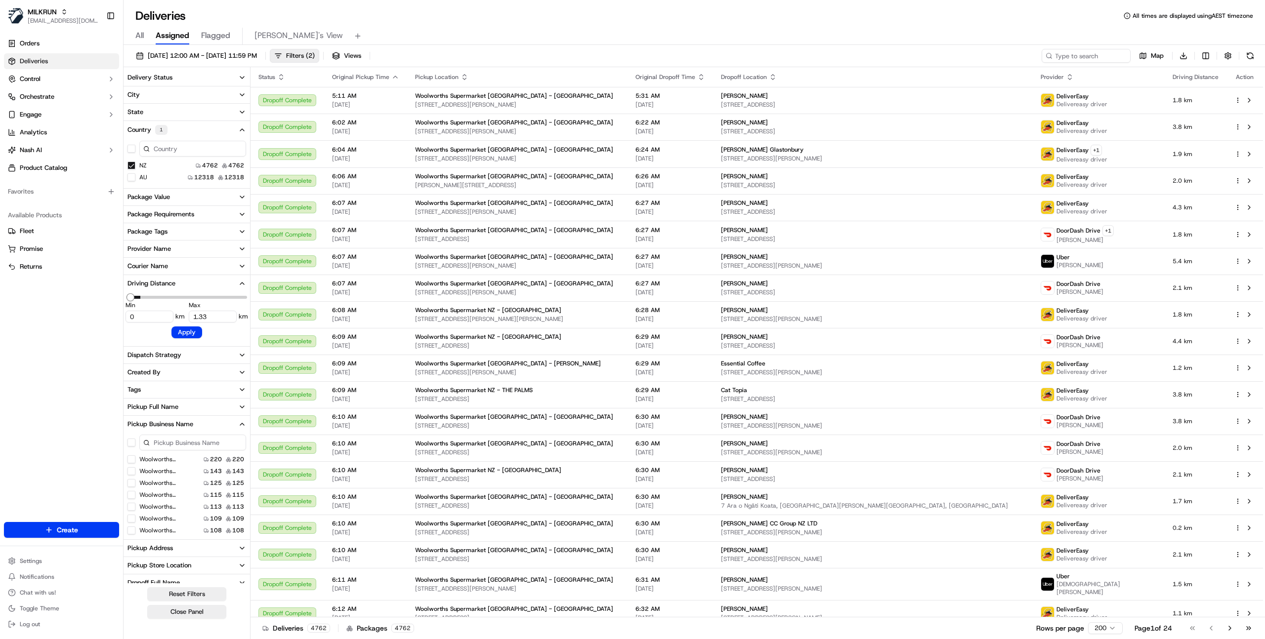
click at [134, 299] on span "Minimum" at bounding box center [130, 297] width 8 height 8
click at [134, 301] on span "Minimum" at bounding box center [130, 297] width 8 height 8
type input "11.564"
click at [141, 301] on div "Min 0 km" at bounding box center [154, 312] width 59 height 22
click at [146, 297] on span at bounding box center [196, 297] width 101 height 3
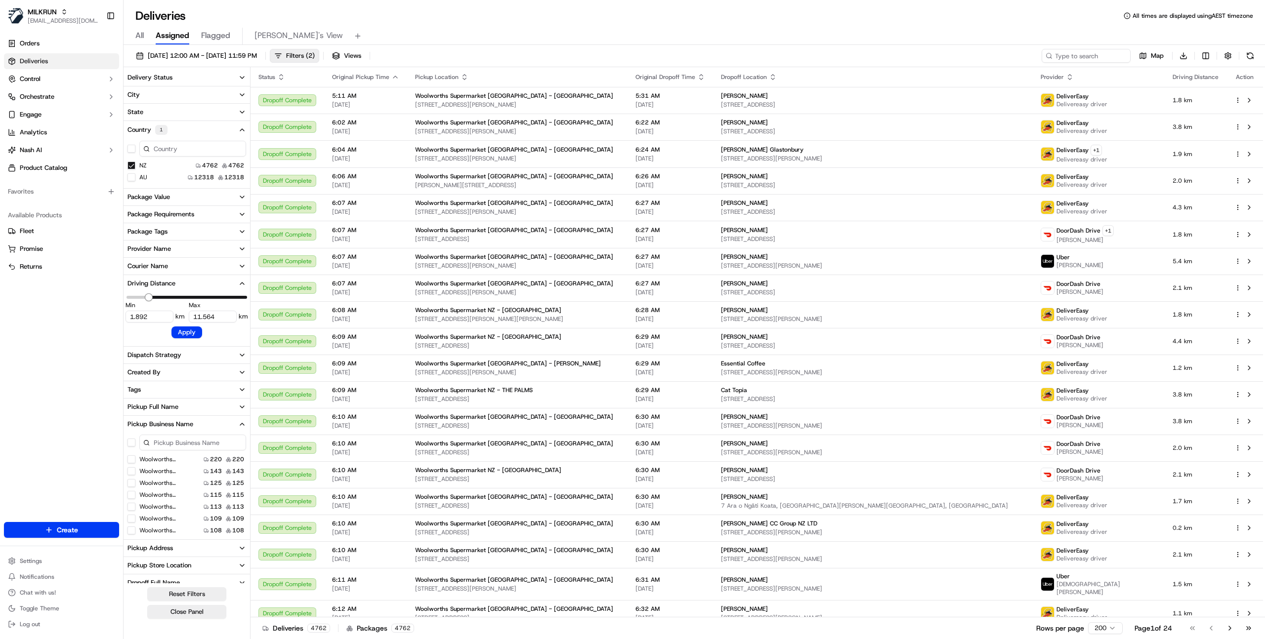
click at [177, 298] on span at bounding box center [196, 297] width 101 height 3
click at [188, 299] on span at bounding box center [196, 297] width 101 height 3
type input "4.878"
type input "5.737"
click at [186, 299] on span at bounding box center [186, 297] width 121 height 3
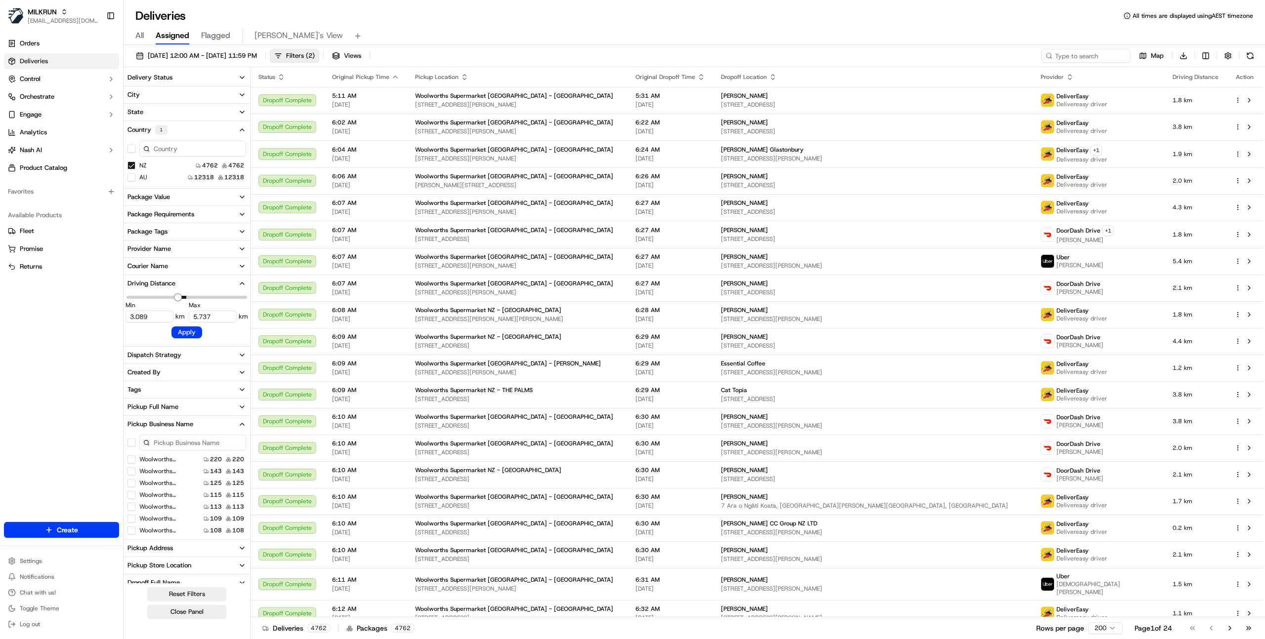
click at [159, 299] on span at bounding box center [186, 297] width 121 height 7
click at [170, 298] on span at bounding box center [173, 297] width 28 height 3
type input "4.539"
click at [173, 299] on span "Minimum" at bounding box center [174, 297] width 8 height 8
type input "4.75"
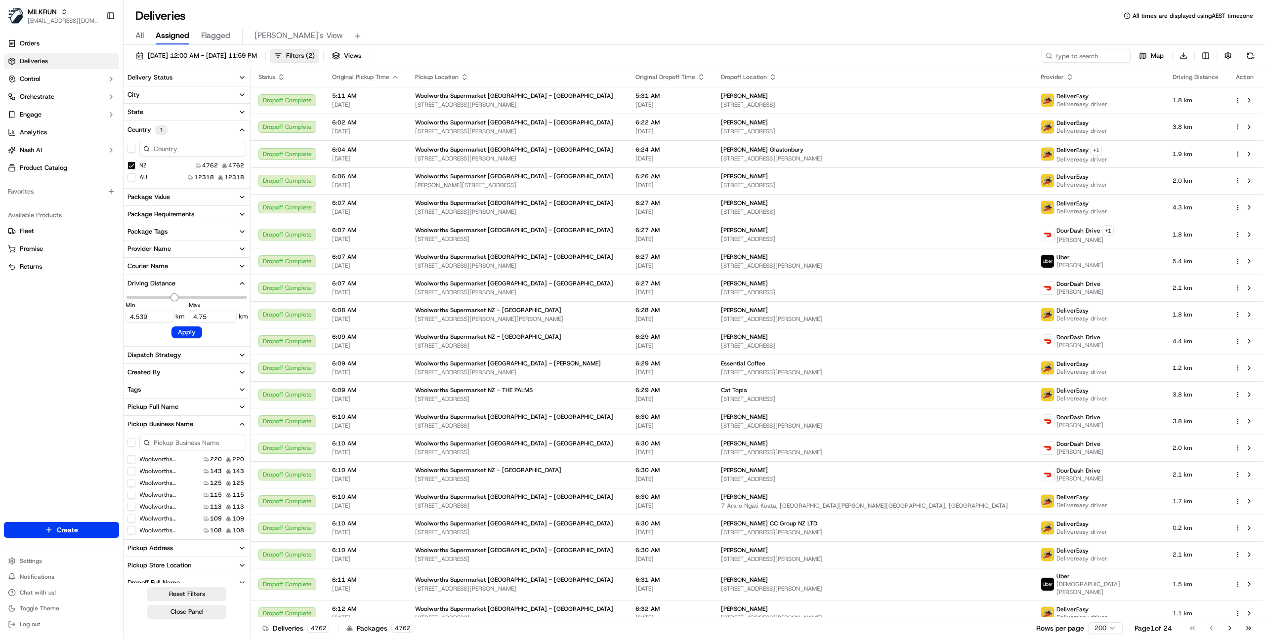
click at [176, 299] on span at bounding box center [175, 297] width 2 height 3
click at [196, 334] on button "Apply" at bounding box center [186, 333] width 31 height 12
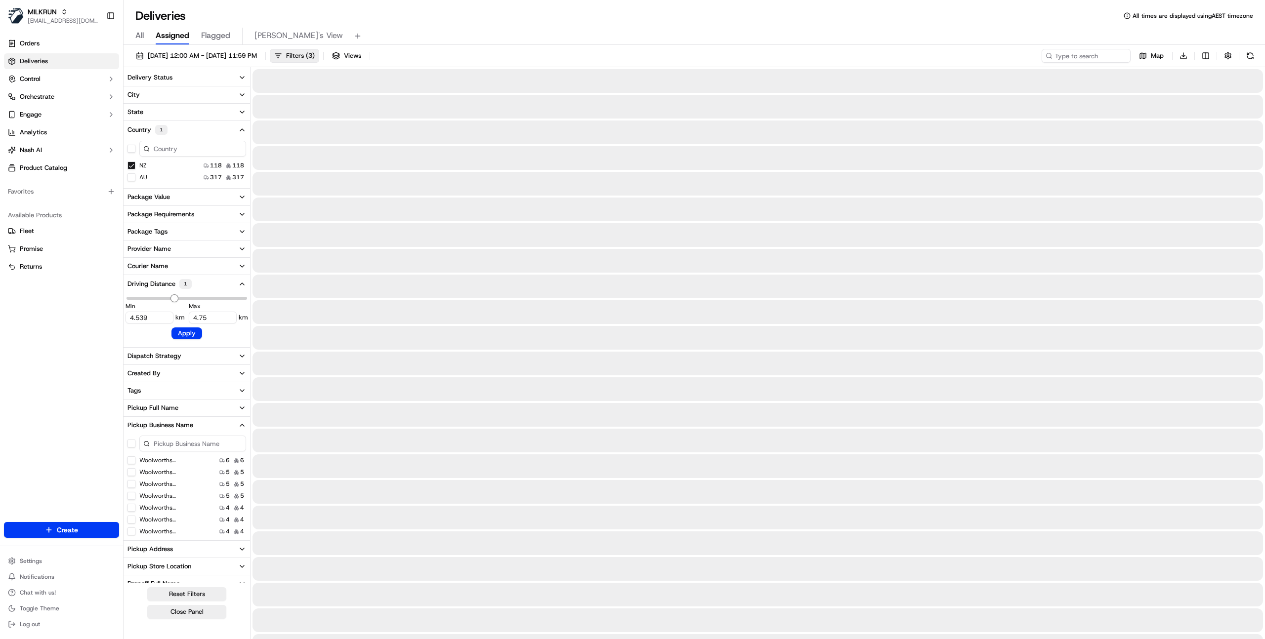
click at [658, 24] on div "All Assigned Flagged Mimi's View" at bounding box center [693, 34] width 1141 height 21
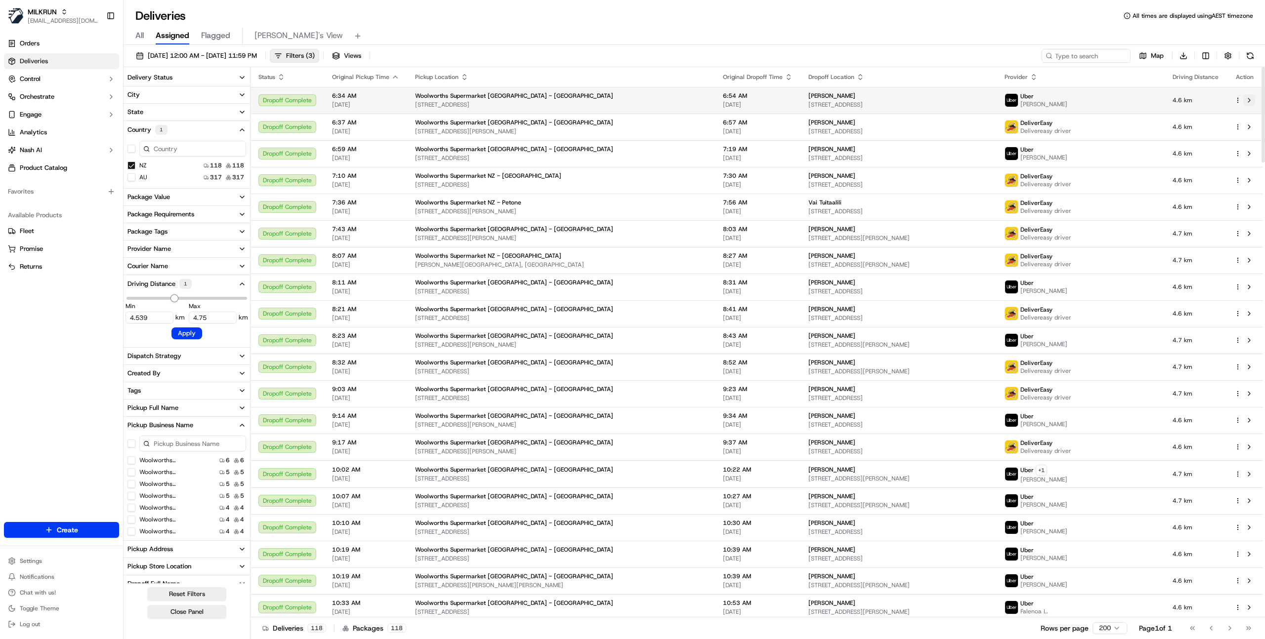
click at [1247, 102] on button at bounding box center [1249, 100] width 12 height 12
click at [241, 56] on span "08/09/2025 12:00 AM - 08/09/2025 11:59 PM" at bounding box center [202, 55] width 109 height 9
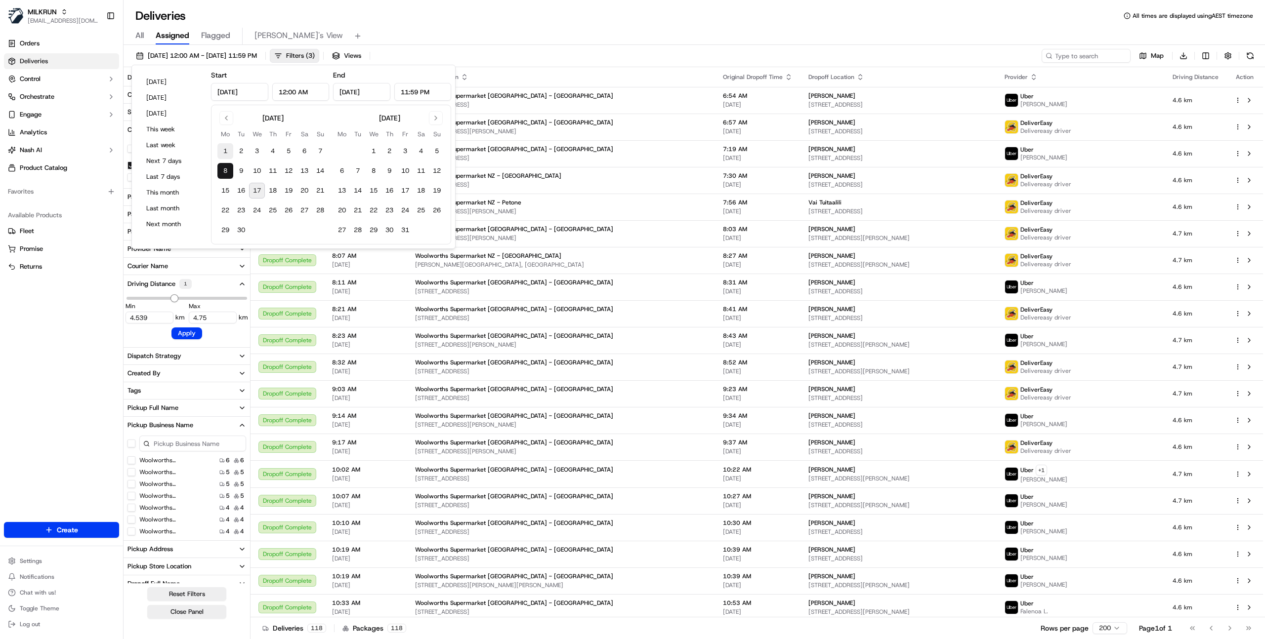
click at [225, 150] on button "1" at bounding box center [225, 151] width 16 height 16
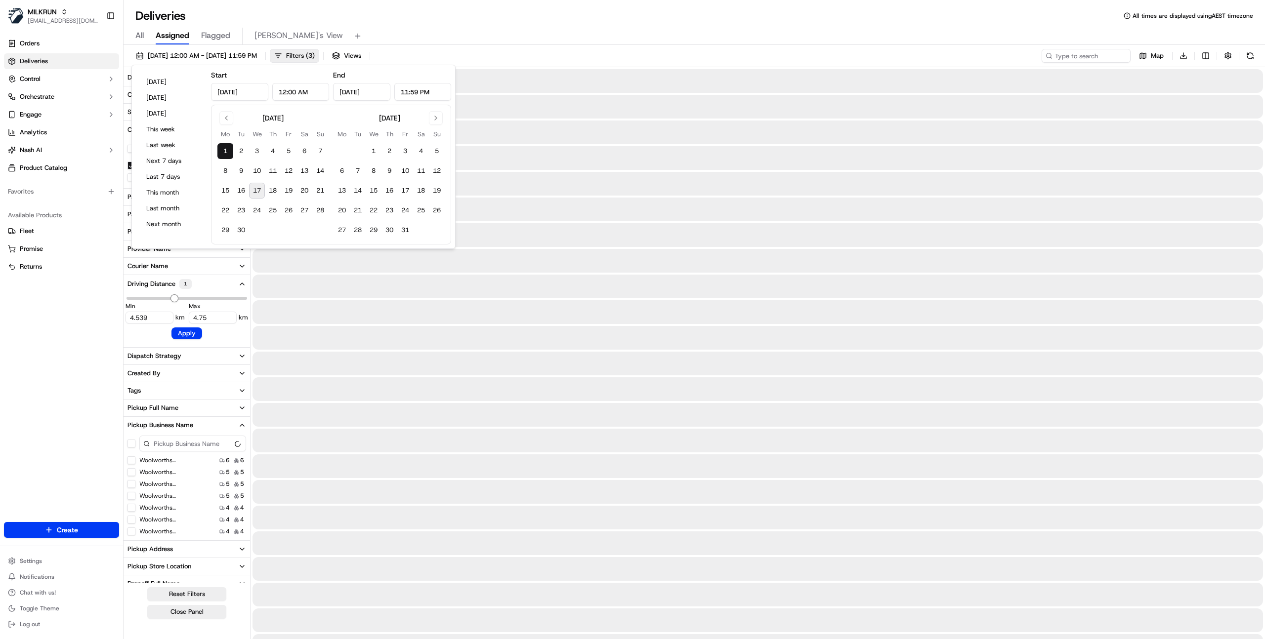
type input "Sep 1, 2025"
click at [226, 151] on button "1" at bounding box center [225, 151] width 16 height 16
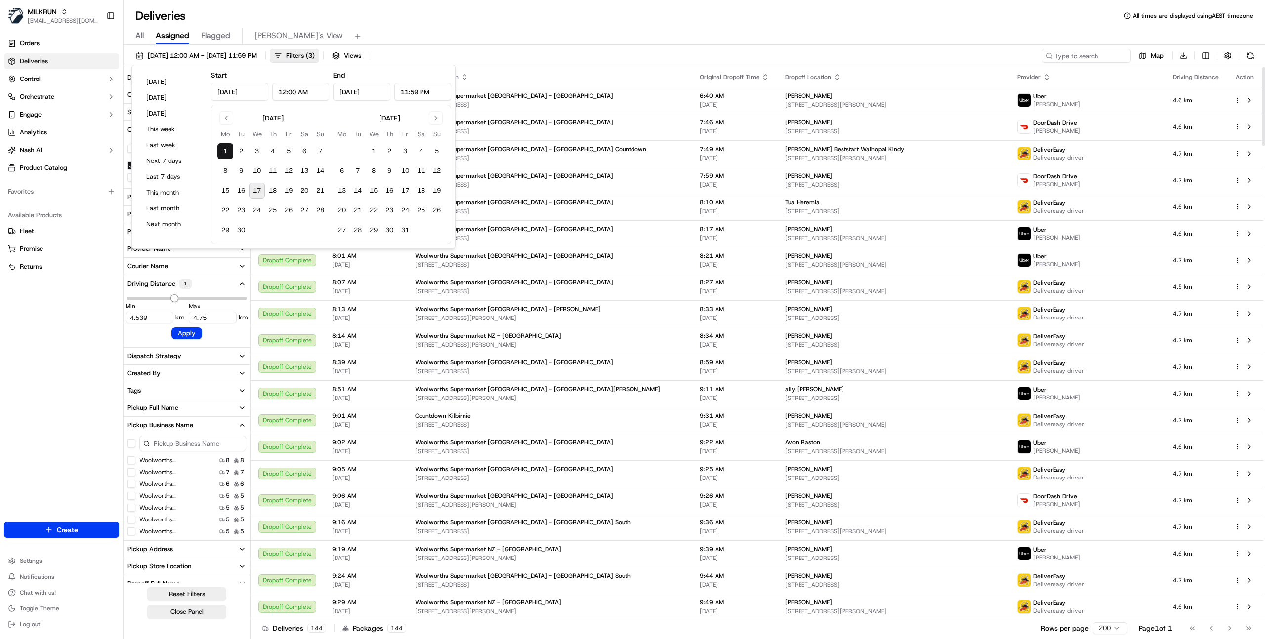
click at [489, 36] on div "All Assigned Flagged Mimi's View" at bounding box center [693, 36] width 1141 height 17
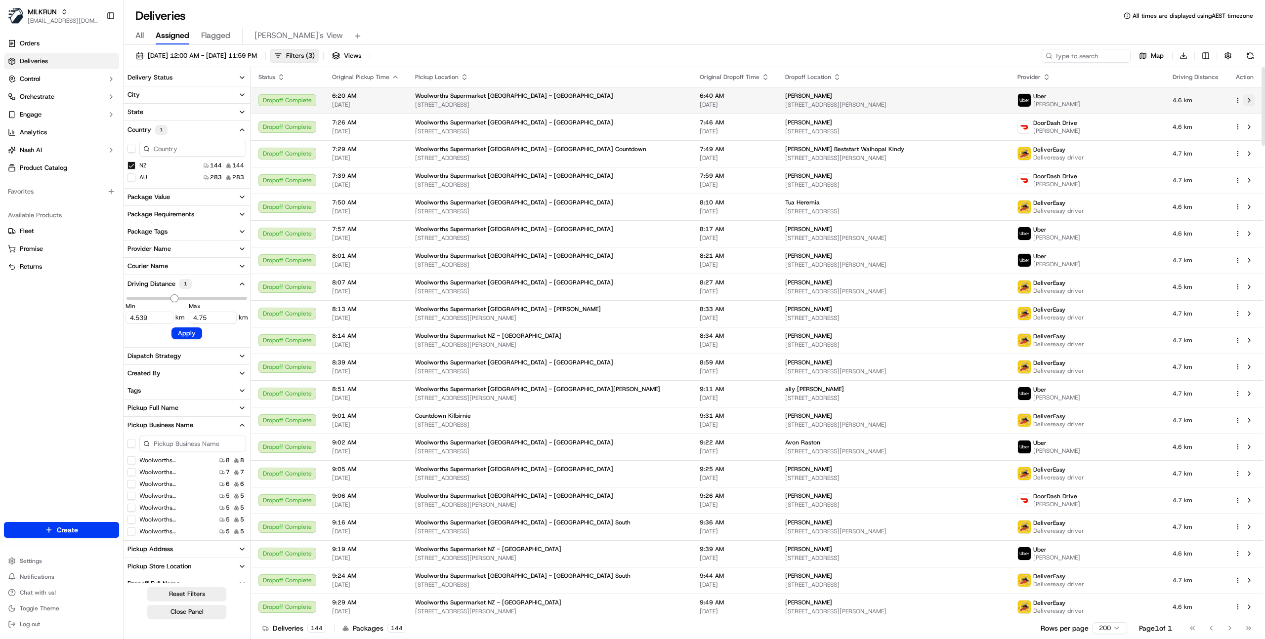
click at [1248, 101] on button at bounding box center [1249, 100] width 12 height 12
click at [191, 53] on span "01/09/2025 12:00 AM - 01/09/2025 11:59 PM" at bounding box center [202, 55] width 109 height 9
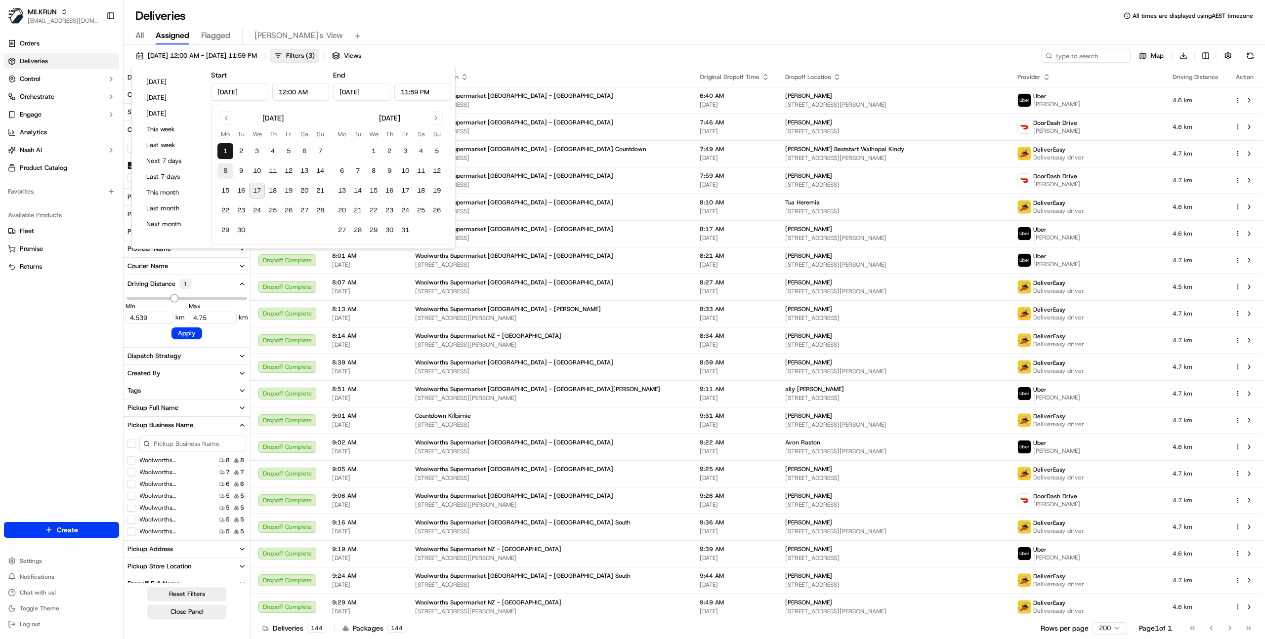
click at [222, 172] on button "8" at bounding box center [225, 171] width 16 height 16
type input "Sep 8, 2025"
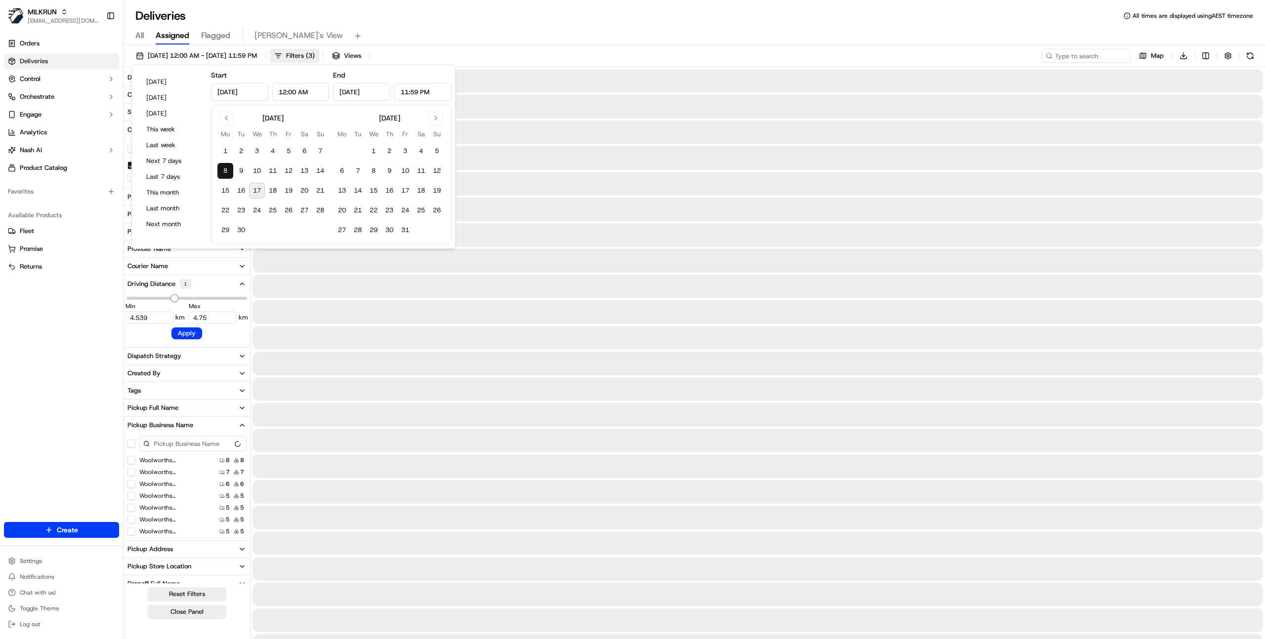
click at [222, 172] on button "8" at bounding box center [225, 171] width 16 height 16
click at [434, 40] on div "All Assigned Flagged Mimi's View" at bounding box center [693, 36] width 1141 height 17
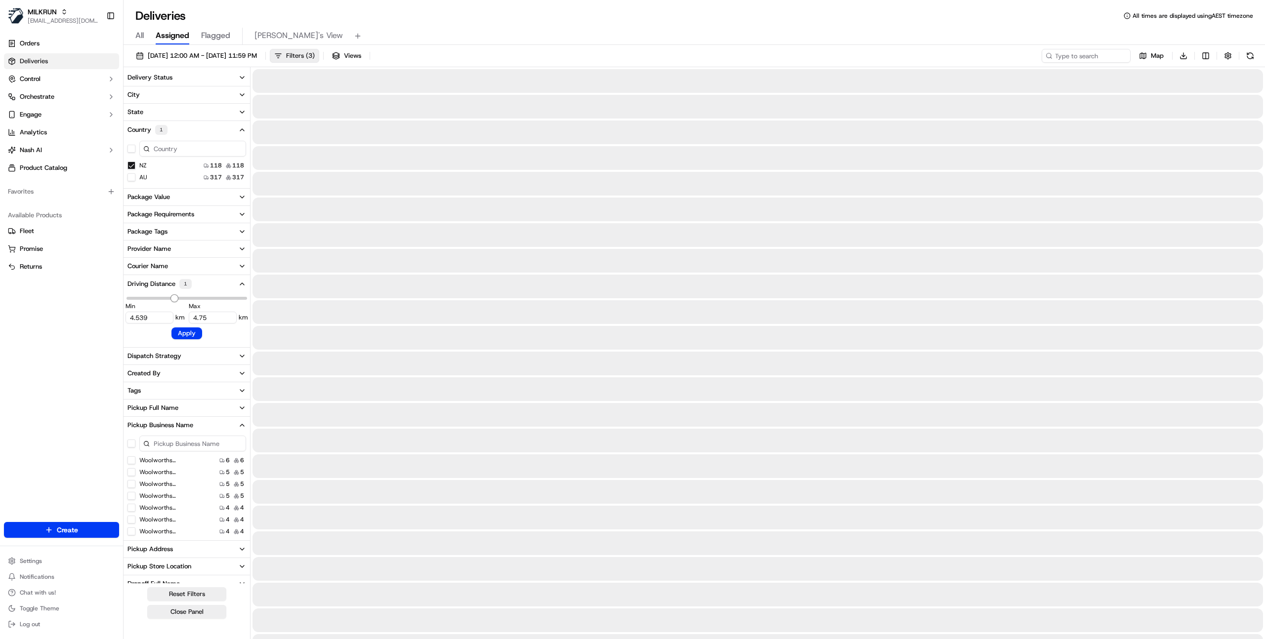
click at [315, 57] on span "Filters ( 3 )" at bounding box center [300, 55] width 29 height 9
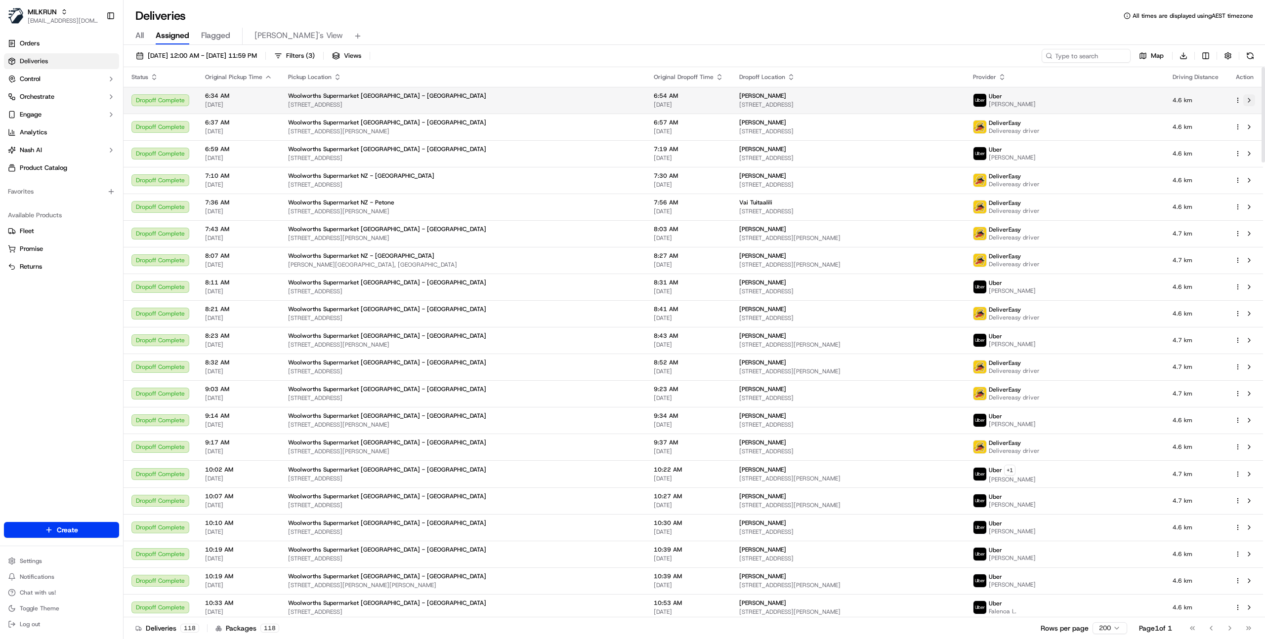
click at [1250, 100] on button at bounding box center [1249, 100] width 12 height 12
click at [1069, 56] on input at bounding box center [1071, 56] width 119 height 14
paste input "Bethlehem"
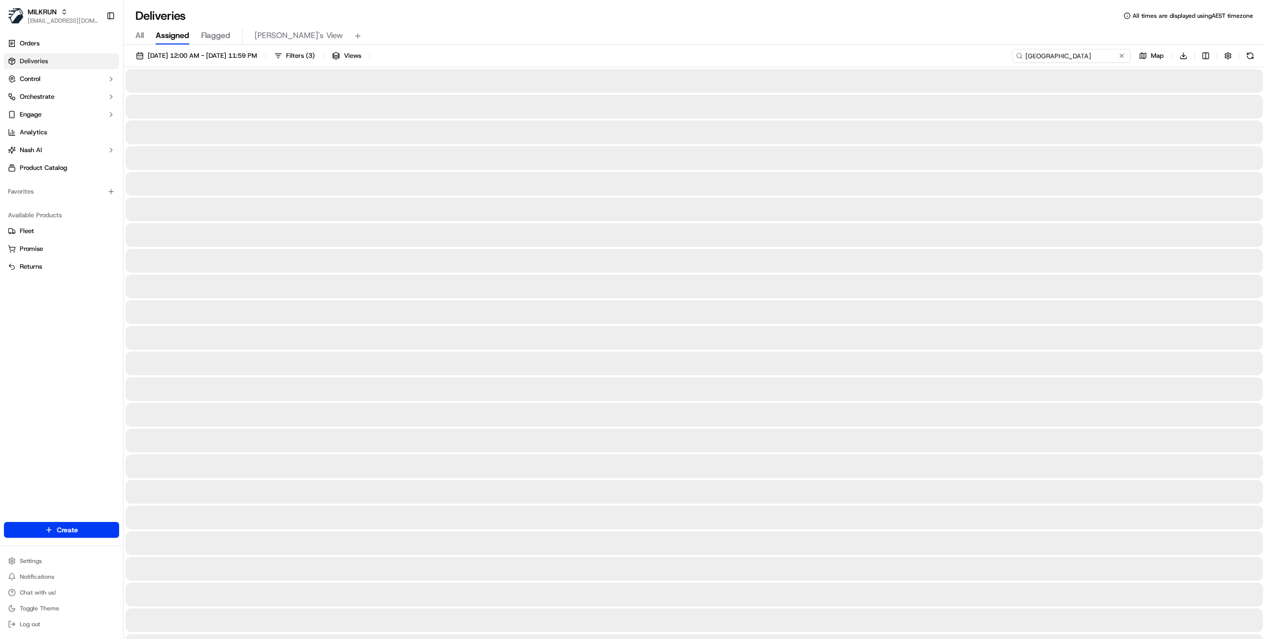
type input "Bethlehem"
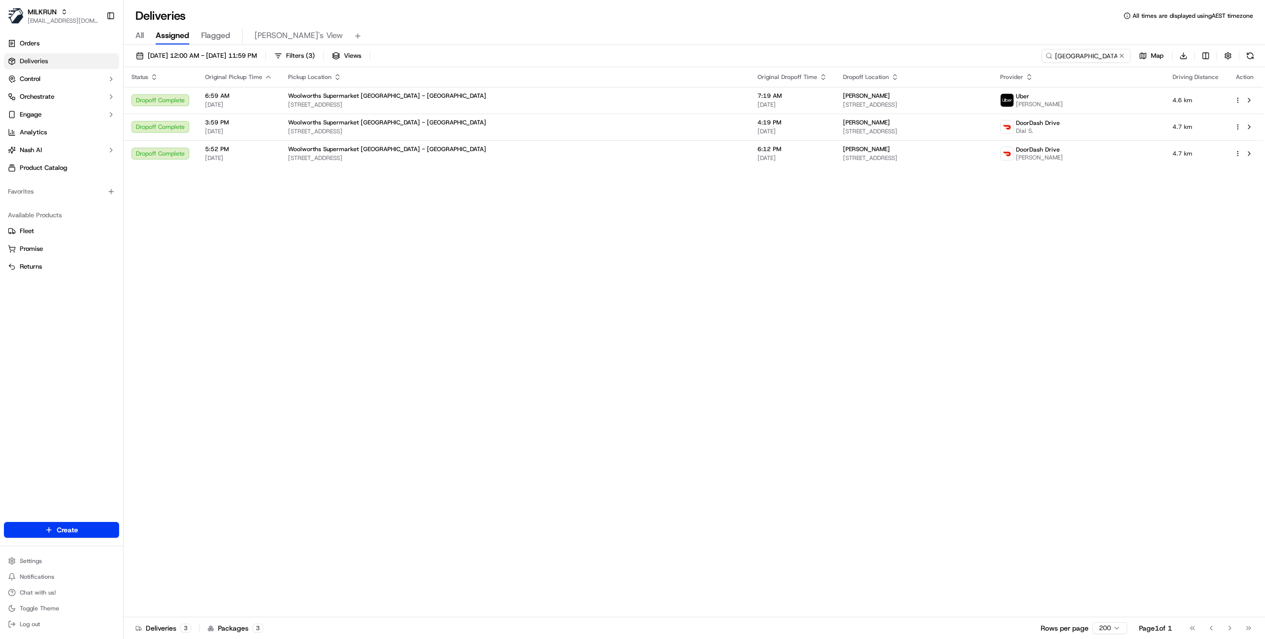
click at [751, 317] on div "Status Original Pickup Time Pickup Location Original Dropoff Time Dropoff Locat…" at bounding box center [692, 342] width 1139 height 550
click at [257, 59] on span "08/09/2025 12:00 AM - 08/09/2025 11:59 PM" at bounding box center [202, 55] width 109 height 9
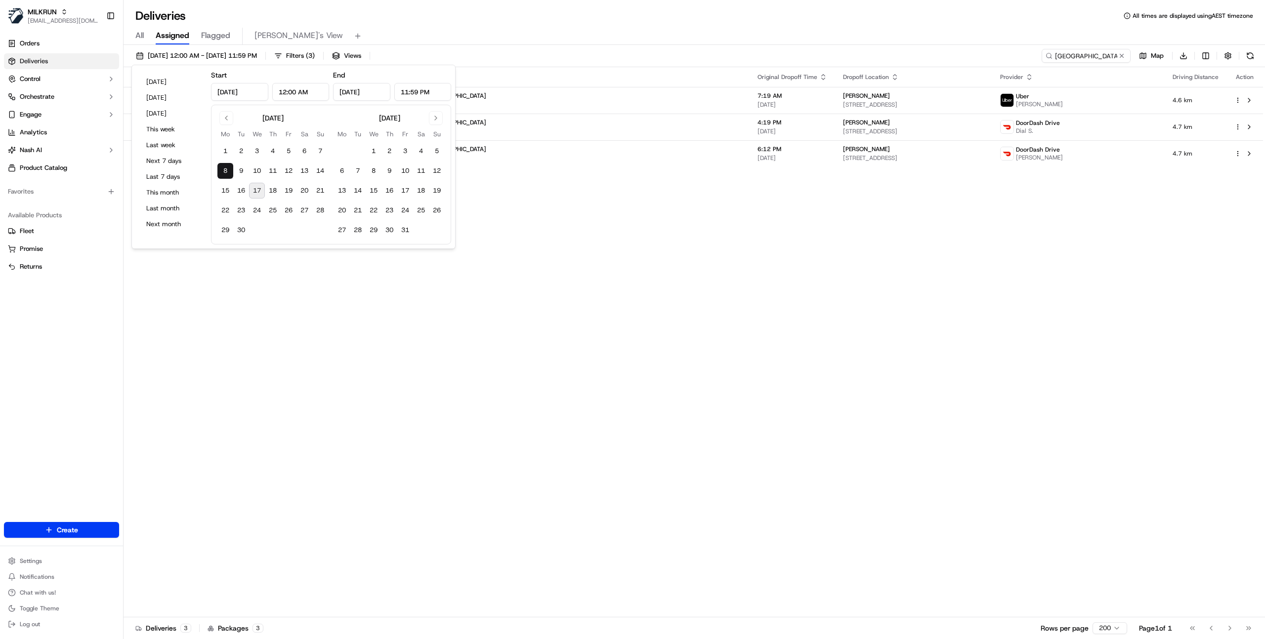
click at [339, 343] on div "Status Original Pickup Time Pickup Location Original Dropoff Time Dropoff Locat…" at bounding box center [692, 342] width 1139 height 550
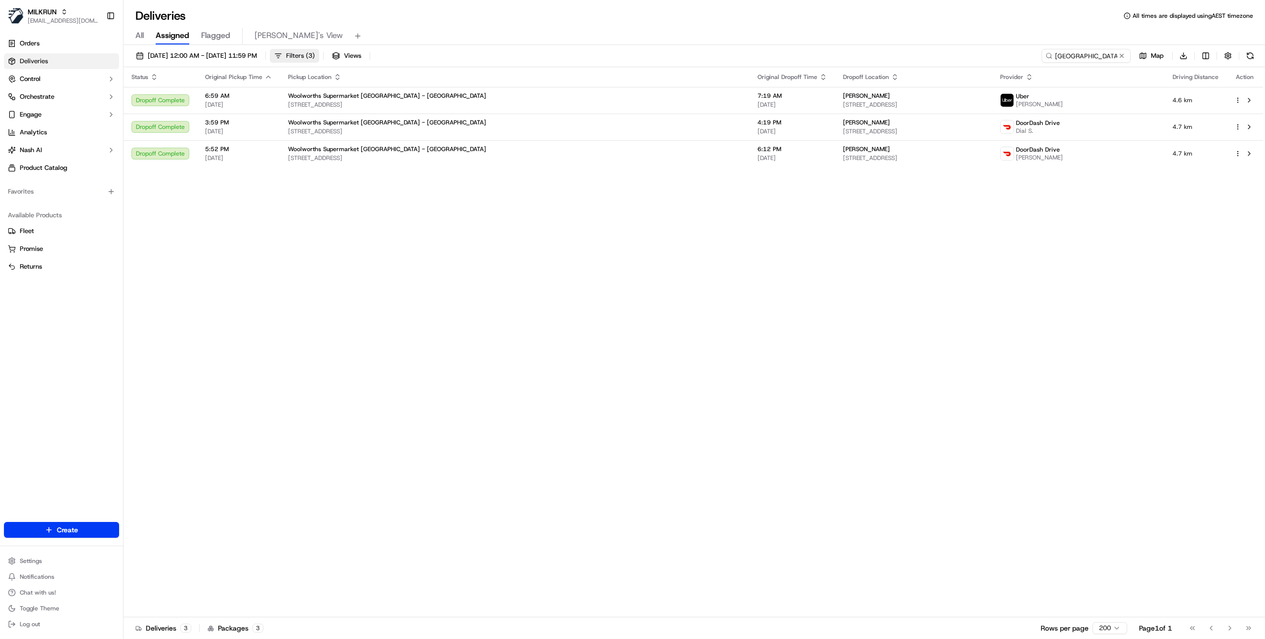
click at [315, 54] on span "Filters ( 3 )" at bounding box center [300, 55] width 29 height 9
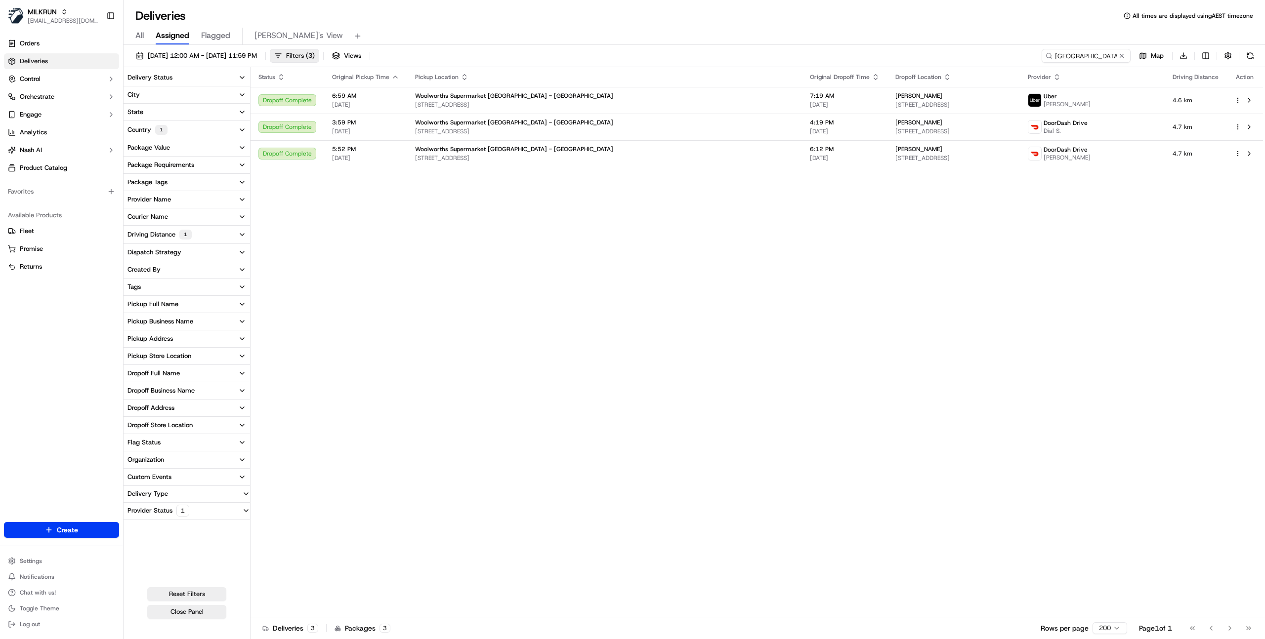
click at [173, 238] on div "Driving Distance 1" at bounding box center [159, 235] width 64 height 10
type input "0"
click at [126, 251] on span at bounding box center [186, 249] width 121 height 7
type input "7.626"
click at [247, 247] on span at bounding box center [186, 249] width 121 height 7
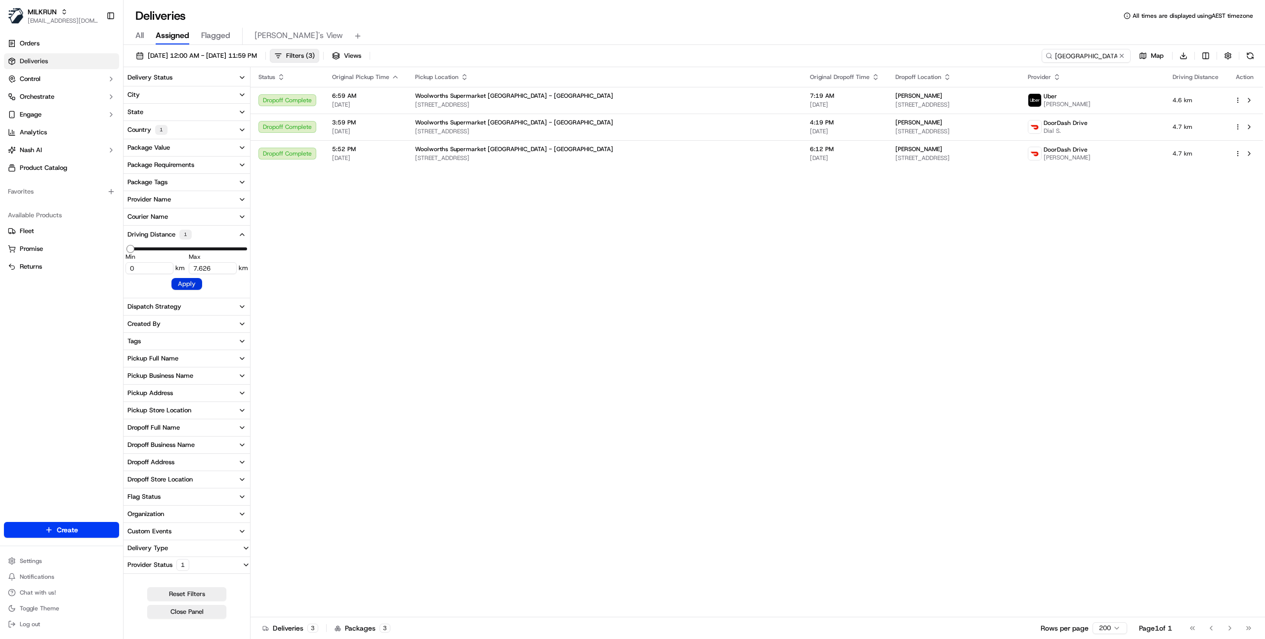
click at [190, 285] on button "Apply" at bounding box center [186, 284] width 31 height 12
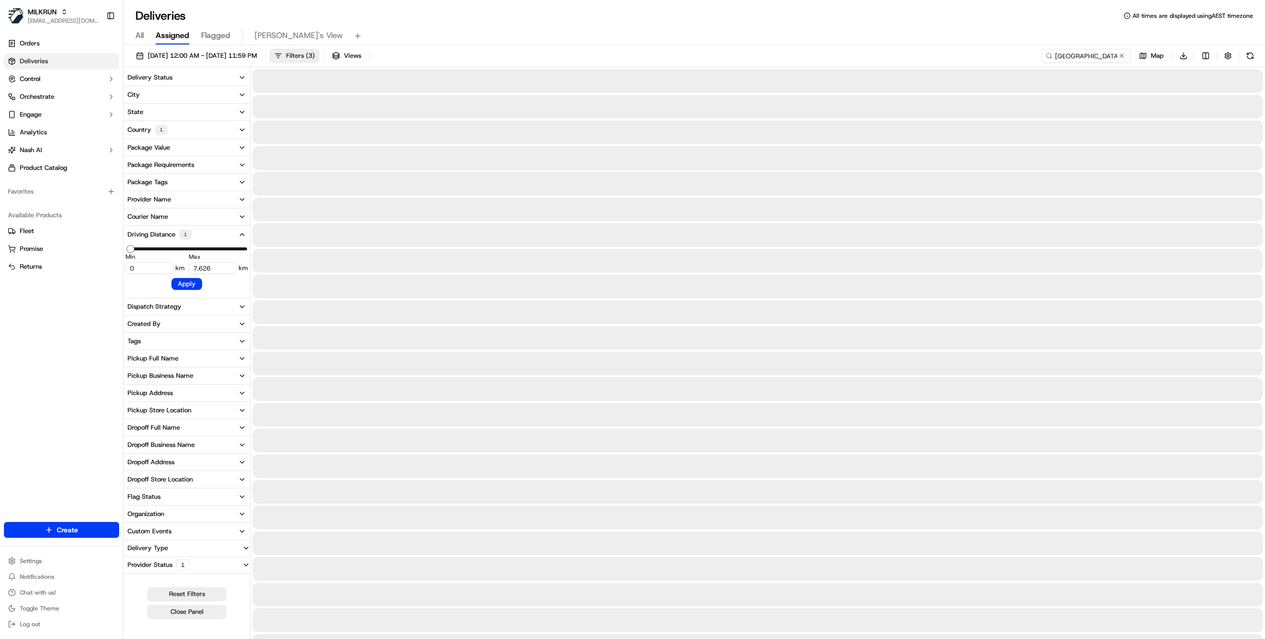
click at [513, 49] on div "08/09/2025 12:00 AM - 08/09/2025 11:59 PM Filters ( 3 ) Views Bethlehem Map Dow…" at bounding box center [693, 58] width 1141 height 18
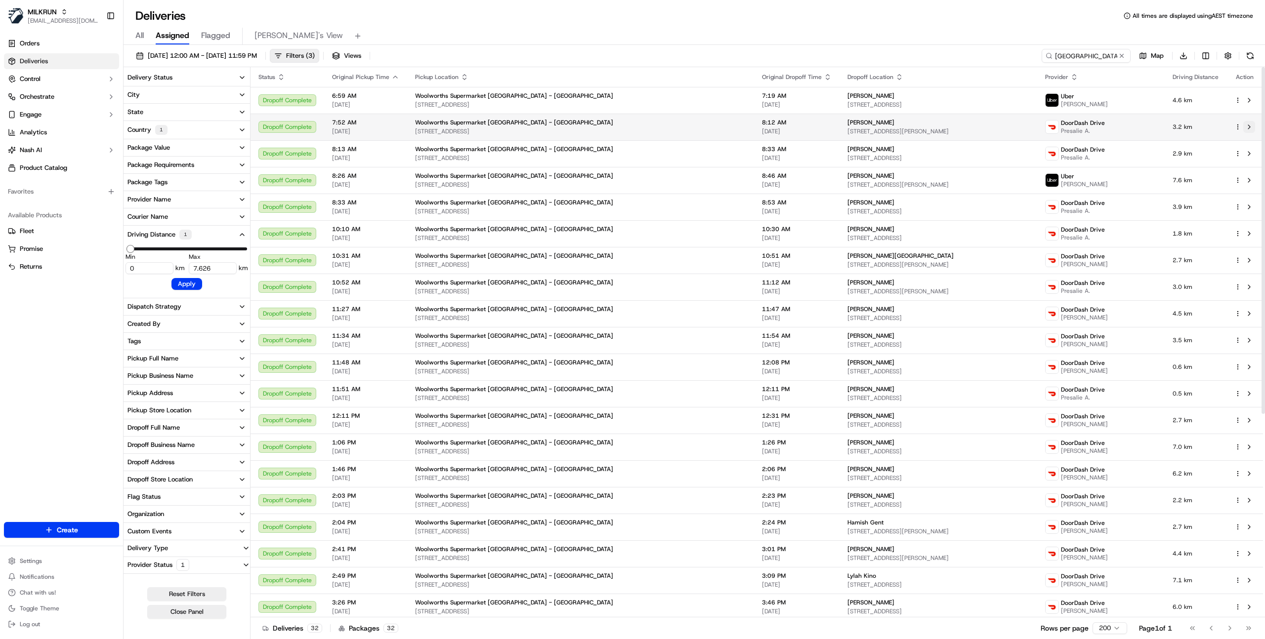
click at [1246, 127] on button at bounding box center [1249, 127] width 12 height 12
click at [1079, 50] on input "Bethlehem" at bounding box center [1071, 56] width 119 height 14
click at [1077, 54] on input "Bethlehem" at bounding box center [1071, 56] width 119 height 14
type input "newtown"
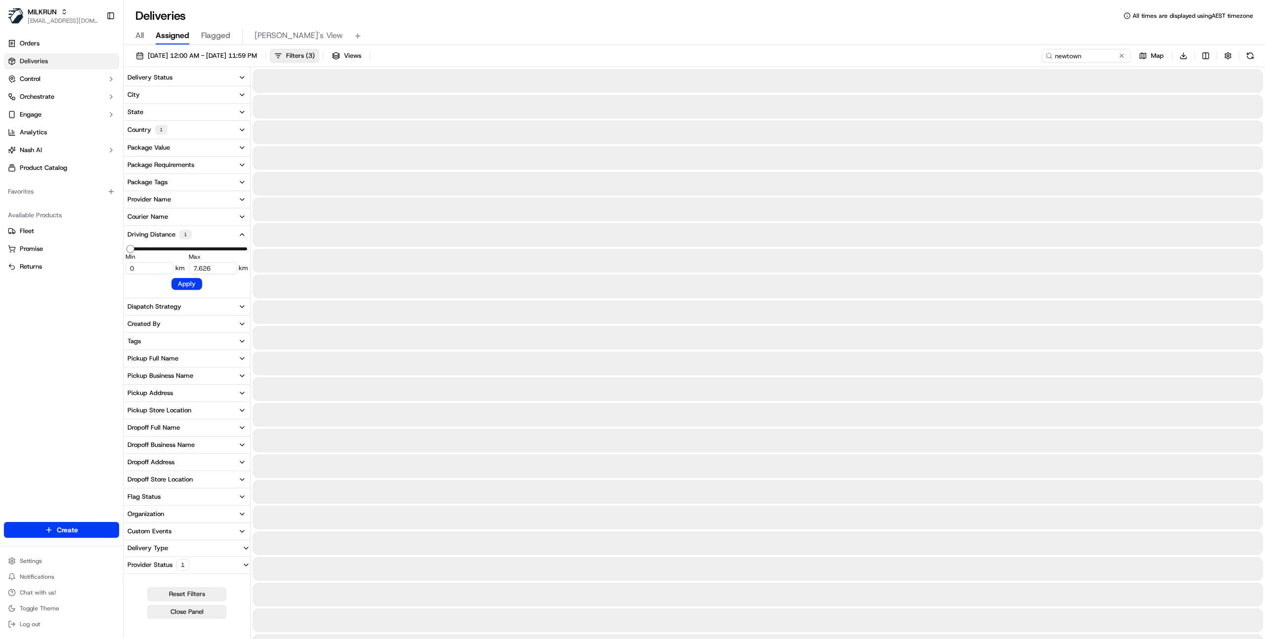
click at [777, 44] on div "All Assigned Flagged Mimi's View" at bounding box center [693, 36] width 1141 height 17
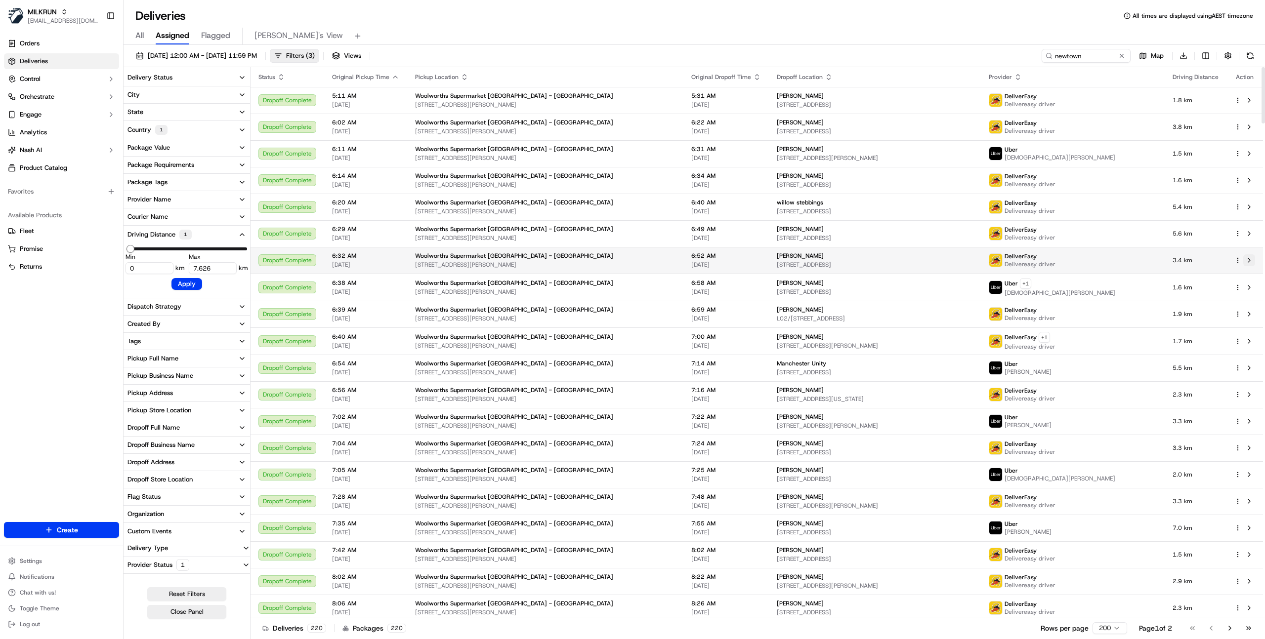
click at [1248, 260] on button at bounding box center [1249, 260] width 12 height 12
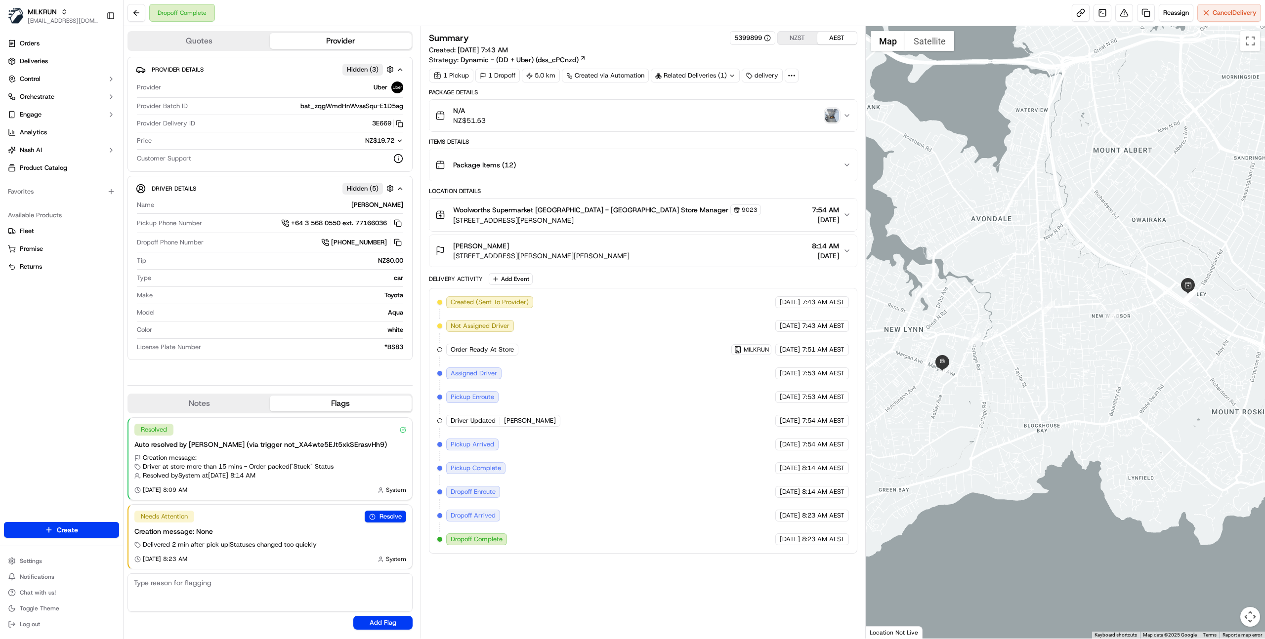
click at [208, 42] on button "Quotes" at bounding box center [198, 41] width 141 height 16
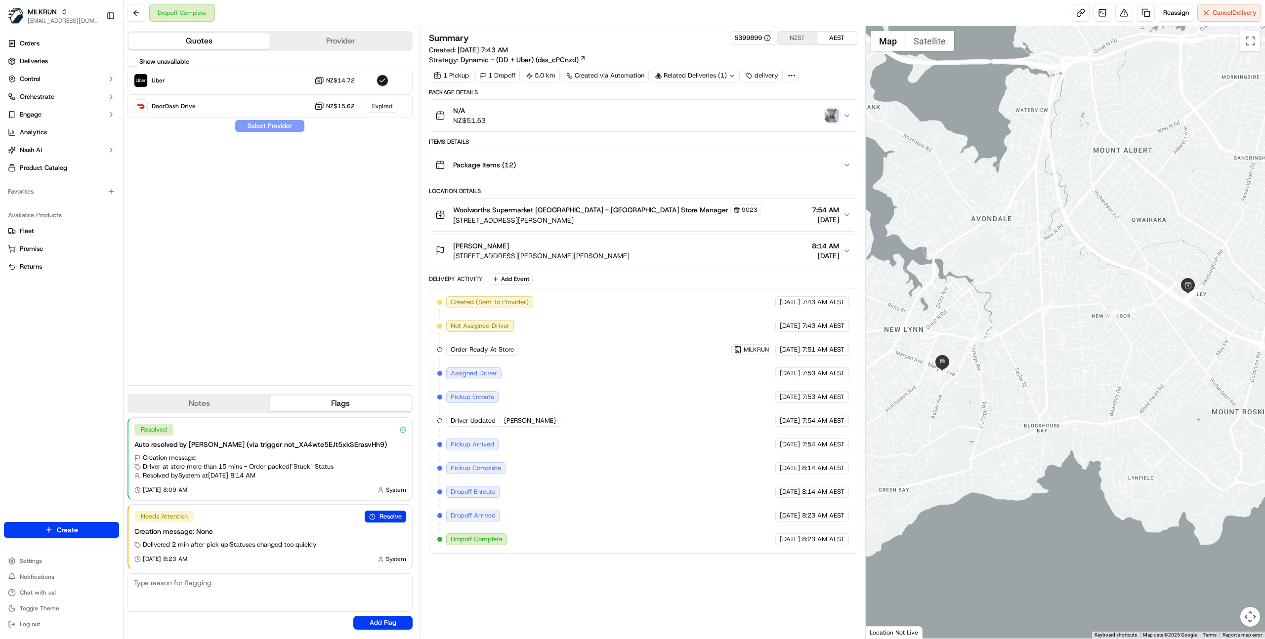
click at [173, 63] on label "Show unavailable" at bounding box center [164, 61] width 50 height 9
click at [137, 63] on button "Show unavailable" at bounding box center [132, 62] width 10 height 10
click at [789, 77] on icon at bounding box center [791, 75] width 9 height 9
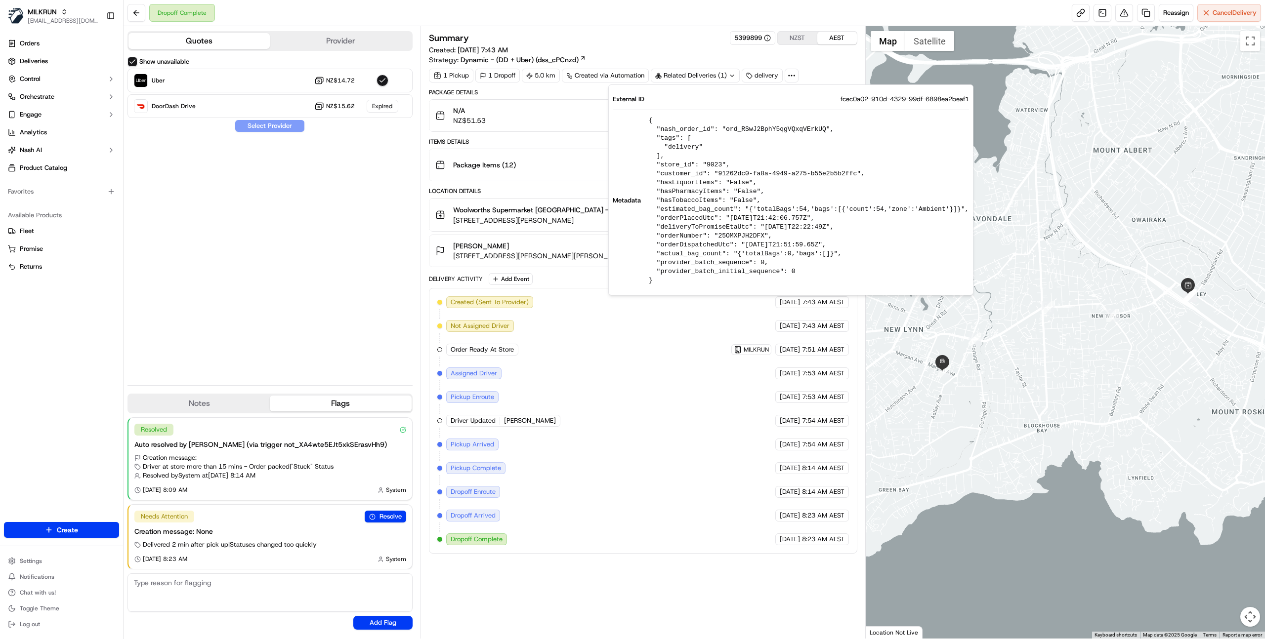
click at [759, 127] on pre "{ "nash_order_id": "ord_RSwJ2BphY5qgVQxqVErkUQ", "tags": [ "delivery" ], "store…" at bounding box center [809, 200] width 320 height 169
copy pre "ord_RSwJ2BphY5qgVQxqVErkUQ"
click at [376, 252] on div "Show unavailable Uber NZ$14.72 DoorDash Drive NZ$15.62 Expired Select Provider" at bounding box center [269, 217] width 285 height 321
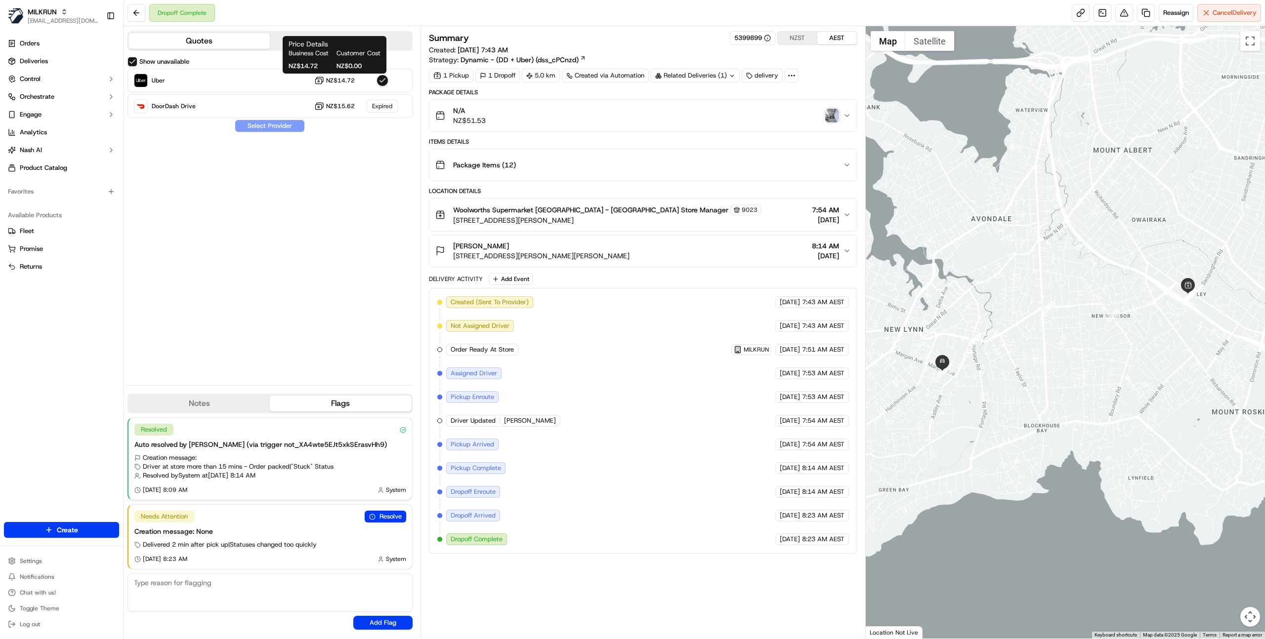
click at [799, 77] on div "1 Pickup 1 Dropoff 5.0 km Created via Automation Related Deliveries (1) delivery" at bounding box center [643, 76] width 428 height 14
click at [795, 75] on icon at bounding box center [791, 75] width 9 height 9
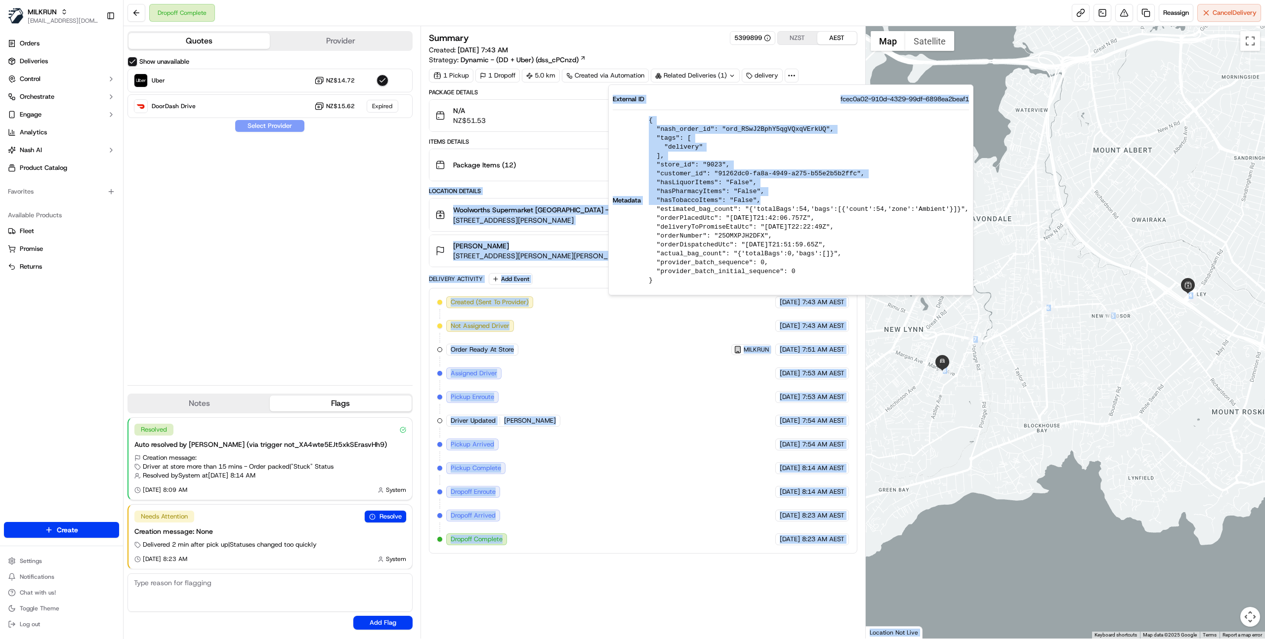
drag, startPoint x: 643, startPoint y: 184, endPoint x: 593, endPoint y: 169, distance: 52.0
click at [593, 169] on body "MILKRUN ijones@woolworths.com.au Toggle Sidebar Orders Deliveries Control Orche…" at bounding box center [632, 319] width 1265 height 639
click at [635, 379] on div "Created (Sent To Provider) Uber 08/09/2025 7:43 AM AEST Not Assigned Driver Ube…" at bounding box center [642, 420] width 411 height 249
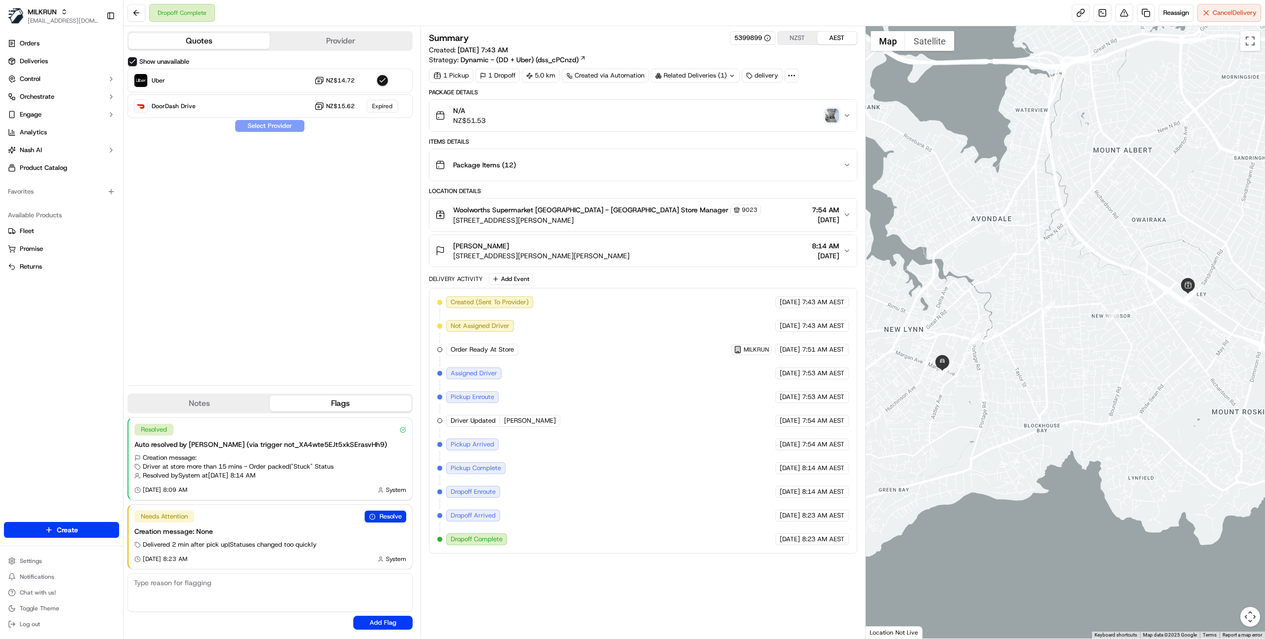
click at [364, 238] on div "Show unavailable Uber NZ$14.72 DoorDash Drive NZ$15.62 Expired Select Provider" at bounding box center [269, 217] width 285 height 321
click at [682, 438] on div "Created (Sent To Provider) Uber 08/09/2025 7:43 AM AEST Not Assigned Driver Ube…" at bounding box center [642, 420] width 411 height 249
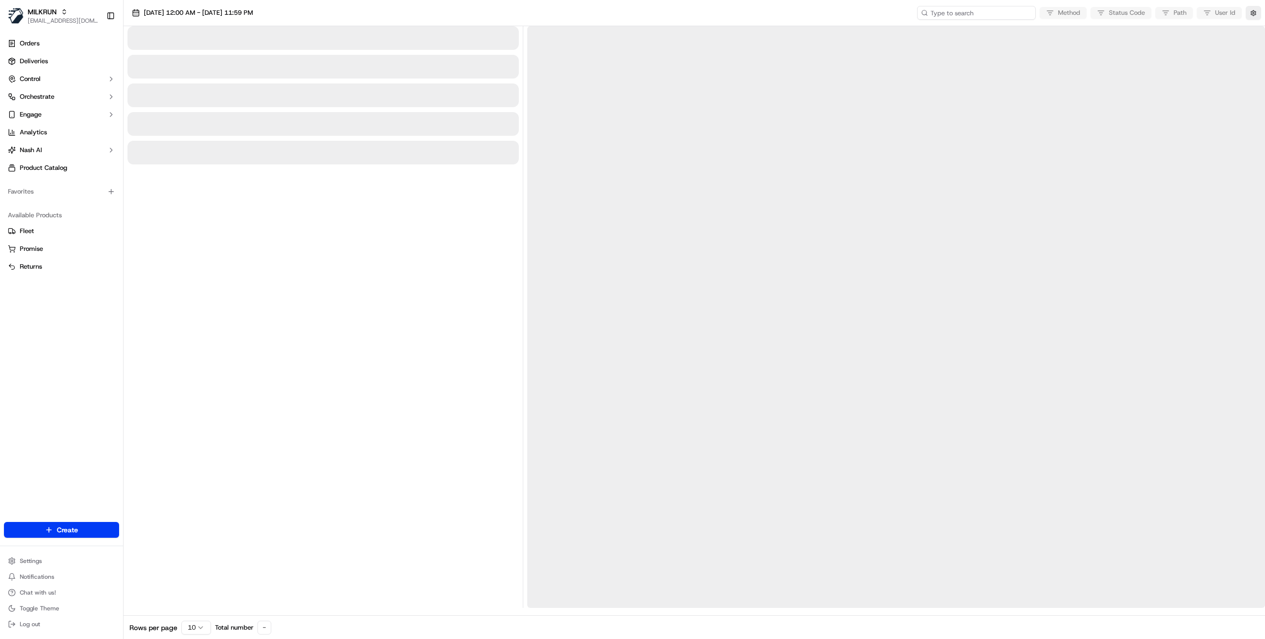
click at [981, 17] on input at bounding box center [976, 13] width 119 height 14
paste input "ord_RSwJ2BphY5qgVQxqVErkUQ"
type input "ord_RSwJ2BphY5qgVQxqVErkUQ"
click at [1255, 11] on button "button" at bounding box center [1252, 13] width 15 height 14
click at [1252, 29] on button "Display Only Provider Logs" at bounding box center [1254, 31] width 8 height 8
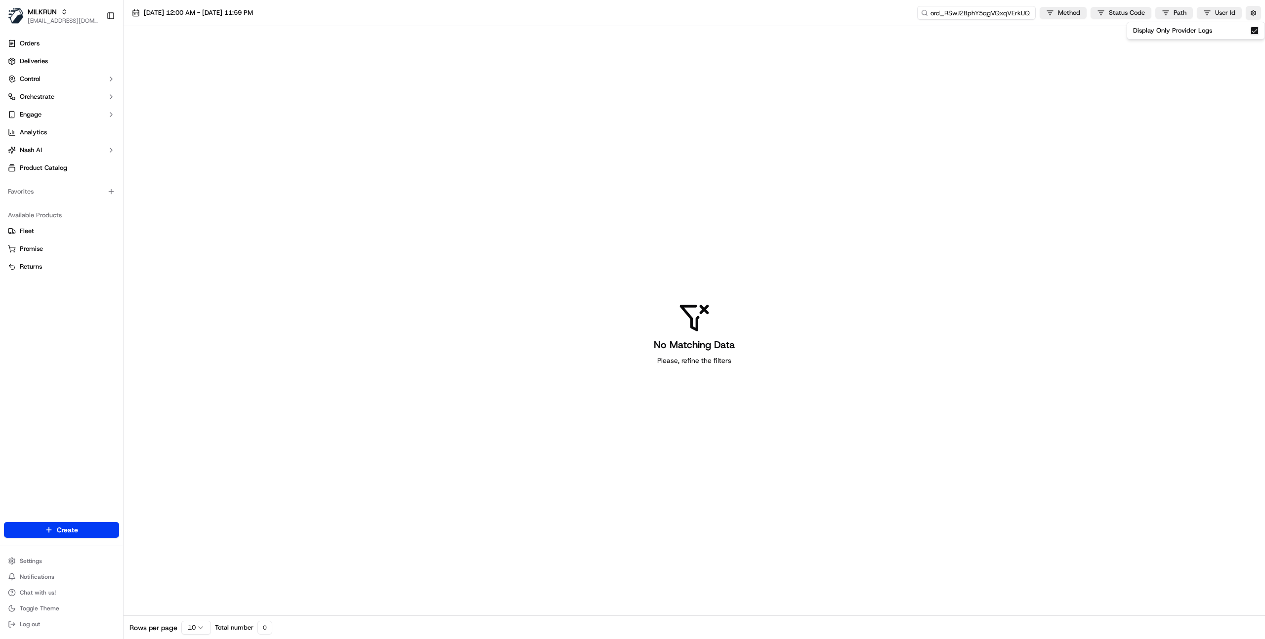
click at [991, 15] on input "ord_RSwJ2BphY5qgVQxqVErkUQ" at bounding box center [976, 13] width 119 height 14
click at [253, 9] on span "17/09/2025 12:00 AM - 17/09/2025 11:59 PM" at bounding box center [198, 12] width 109 height 9
click at [152, 124] on button "8" at bounding box center [146, 128] width 16 height 16
type input "Sep 8, 2025"
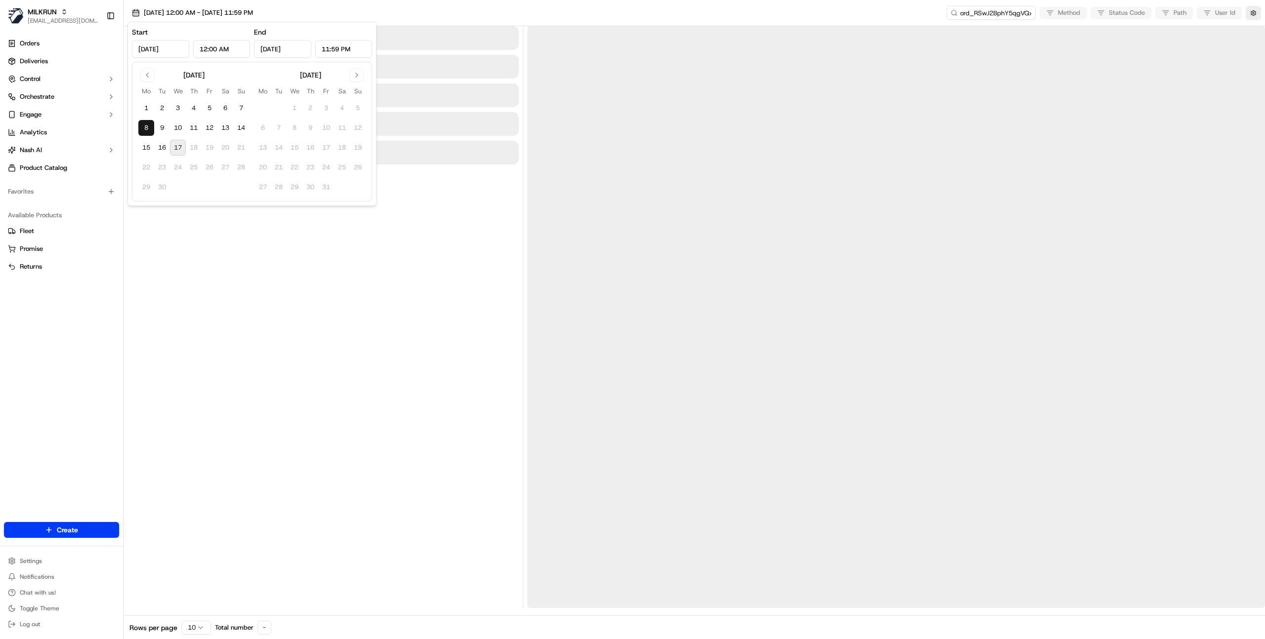
click at [152, 124] on button "8" at bounding box center [146, 128] width 16 height 16
drag, startPoint x: 344, startPoint y: 260, endPoint x: 396, endPoint y: 256, distance: 51.5
click at [344, 260] on div at bounding box center [322, 317] width 391 height 582
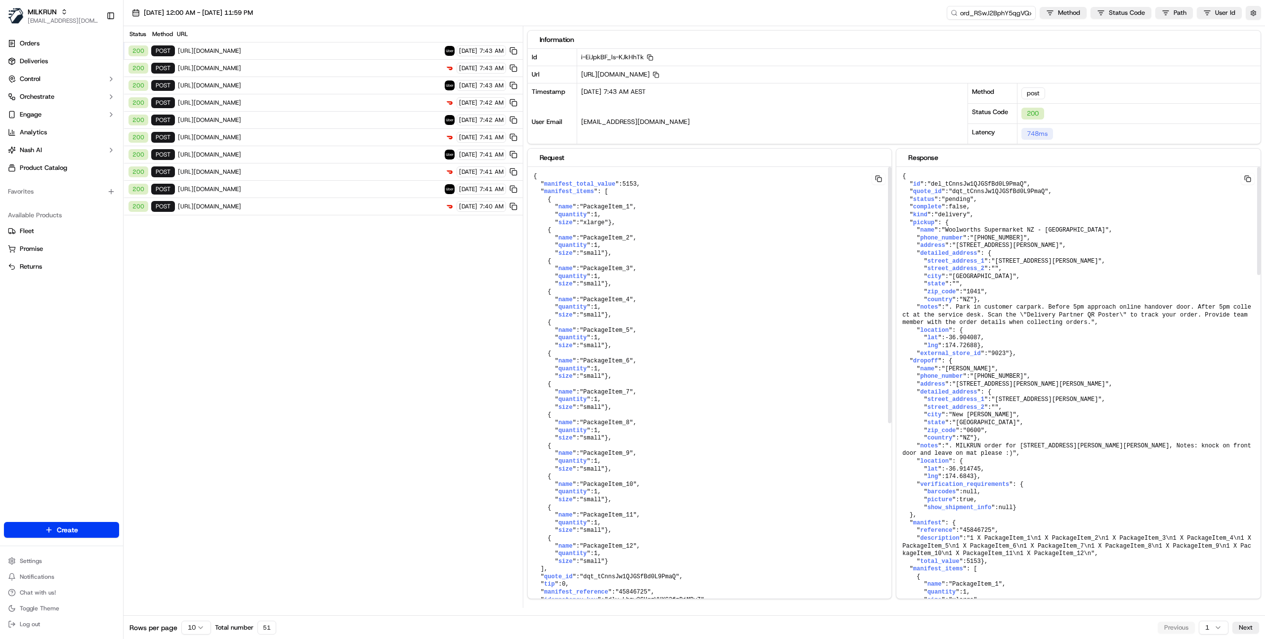
click at [434, 292] on div "Status Method URL 200 post https://api.uber.com/v1/customers/be5bc4f0-52a5-4578…" at bounding box center [322, 317] width 399 height 582
click at [400, 71] on span "https://openapi.doordash.com/drive/v2/quotes" at bounding box center [310, 68] width 264 height 8
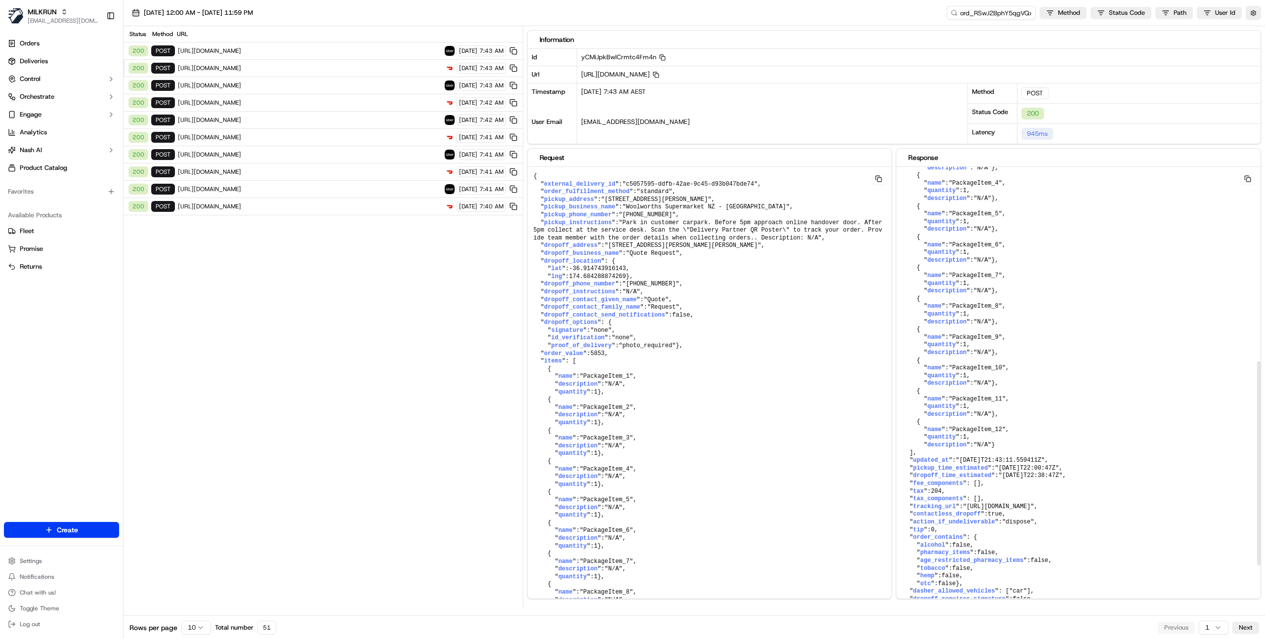
scroll to position [540, 0]
drag, startPoint x: 1063, startPoint y: 496, endPoint x: 893, endPoint y: 491, distance: 170.5
click at [893, 491] on div "Request { " external_delivery_id ": "c5057595-ddfb-42ae-9c45-d93b047bde74" , " …" at bounding box center [894, 373] width 734 height 451
click at [1095, 493] on pre "{ " external_delivery_id ": "c5057595-ddfb-42ae-9c45-d93b047bde74" , " currency…" at bounding box center [1078, 195] width 364 height 844
drag, startPoint x: 1066, startPoint y: 490, endPoint x: 904, endPoint y: 485, distance: 162.1
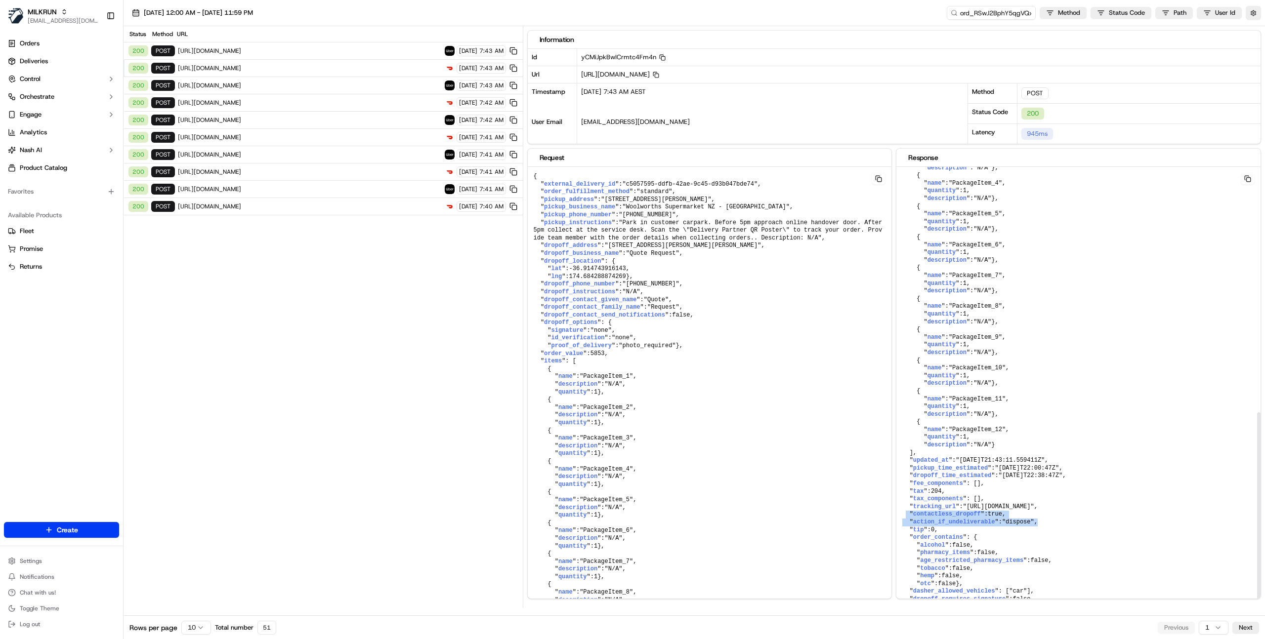
click at [904, 485] on pre "{ " external_delivery_id ": "c5057595-ddfb-42ae-9c45-d93b047bde74" , " currency…" at bounding box center [1078, 195] width 364 height 844
click at [1070, 490] on pre "{ " external_delivery_id ": "c5057595-ddfb-42ae-9c45-d93b047bde74" , " currency…" at bounding box center [1078, 195] width 364 height 844
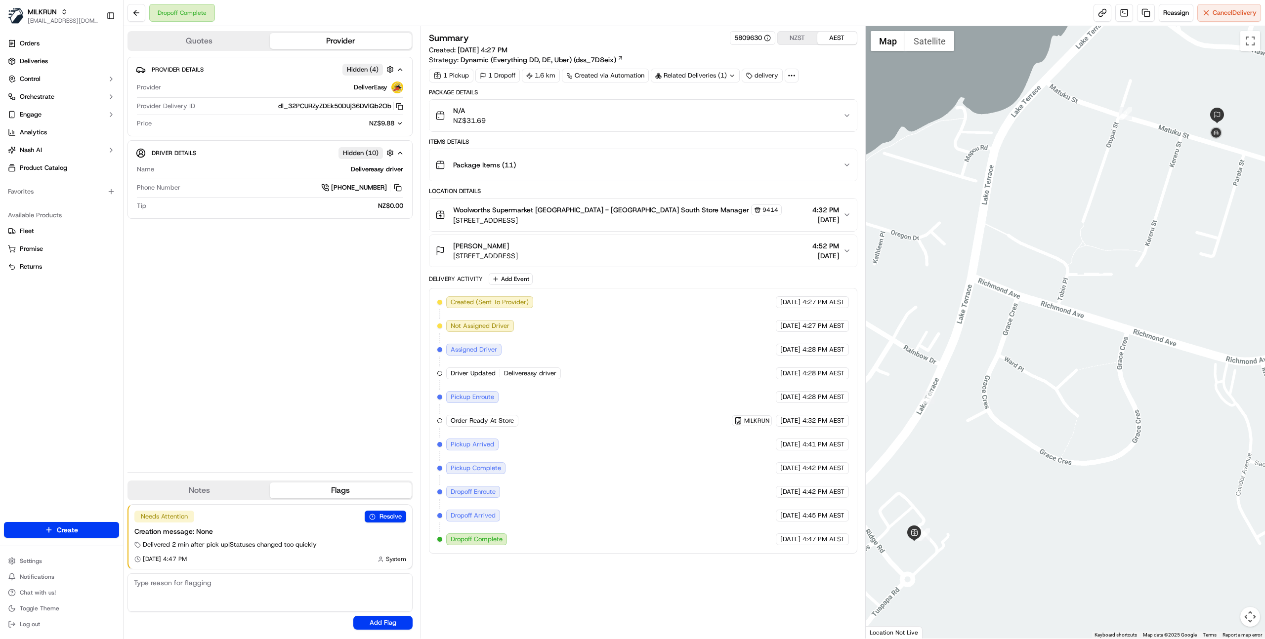
click at [193, 41] on button "Quotes" at bounding box center [198, 41] width 141 height 16
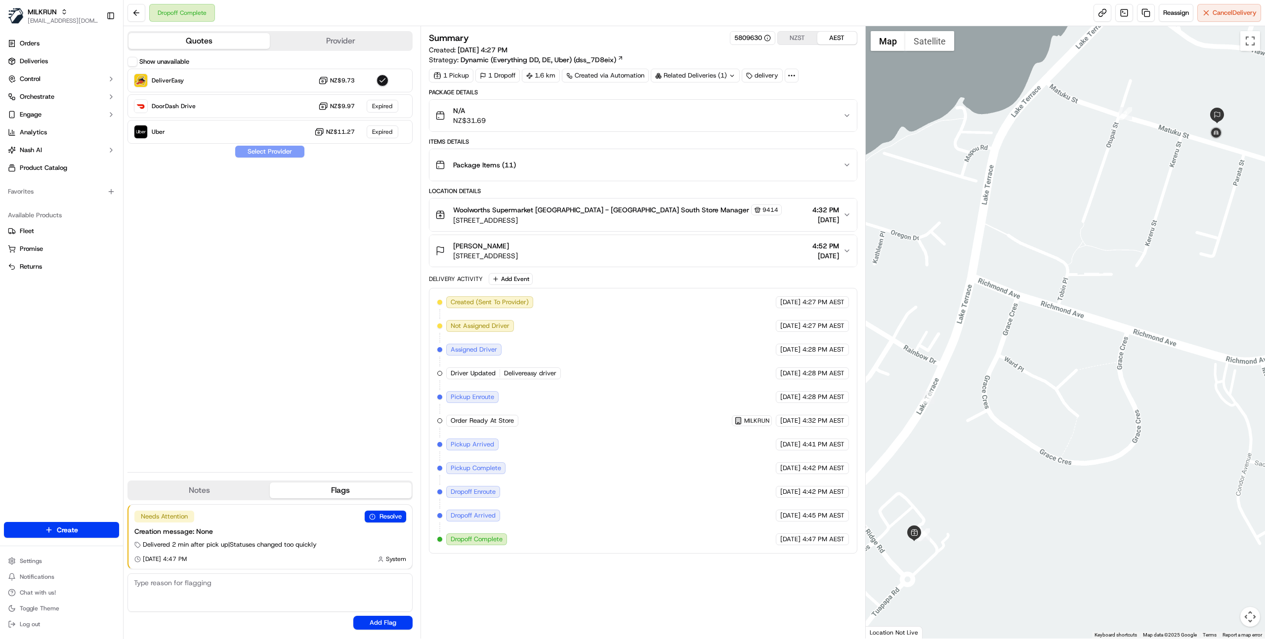
click at [337, 317] on div "Show unavailable DeliverEasy NZ$9.73 DoorDash Drive NZ$9.97 Expired Uber NZ$11.…" at bounding box center [269, 261] width 285 height 408
click at [302, 223] on div "Show unavailable DeliverEasy NZ$9.73 DoorDash Drive NZ$9.97 Expired Uber NZ$11.…" at bounding box center [269, 261] width 285 height 408
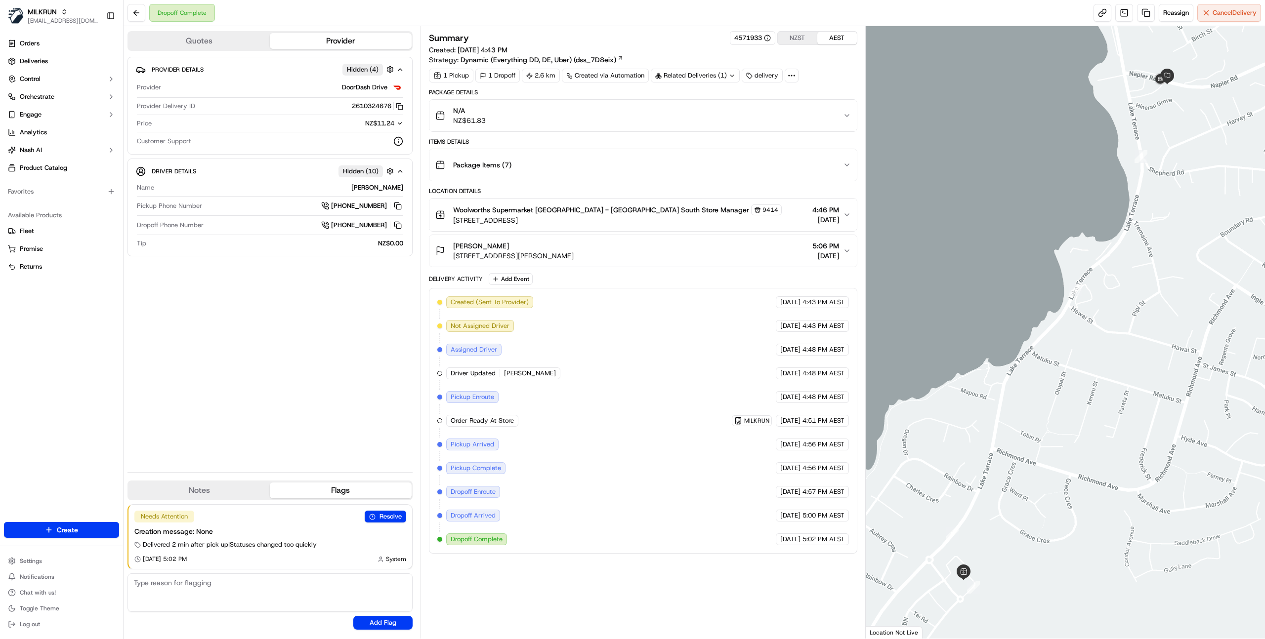
click at [224, 40] on button "Quotes" at bounding box center [198, 41] width 141 height 16
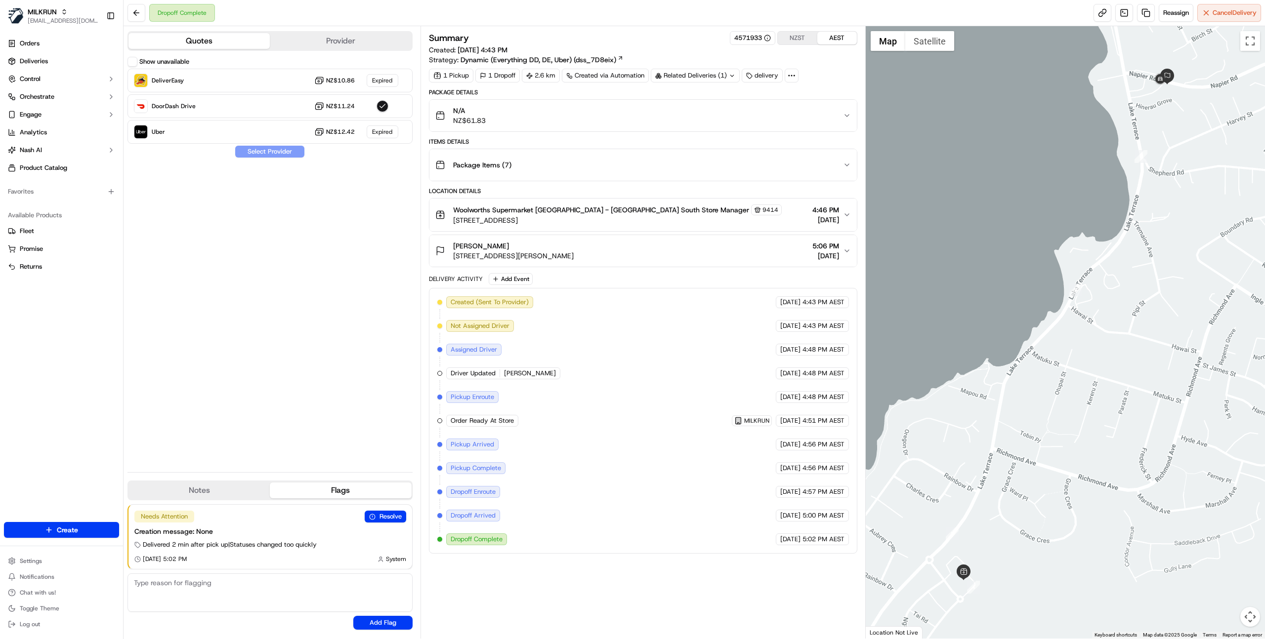
click at [358, 211] on div "Show unavailable DeliverEasy NZ$10.86 Expired DoorDash Drive NZ$11.24 Uber NZ$1…" at bounding box center [269, 261] width 285 height 408
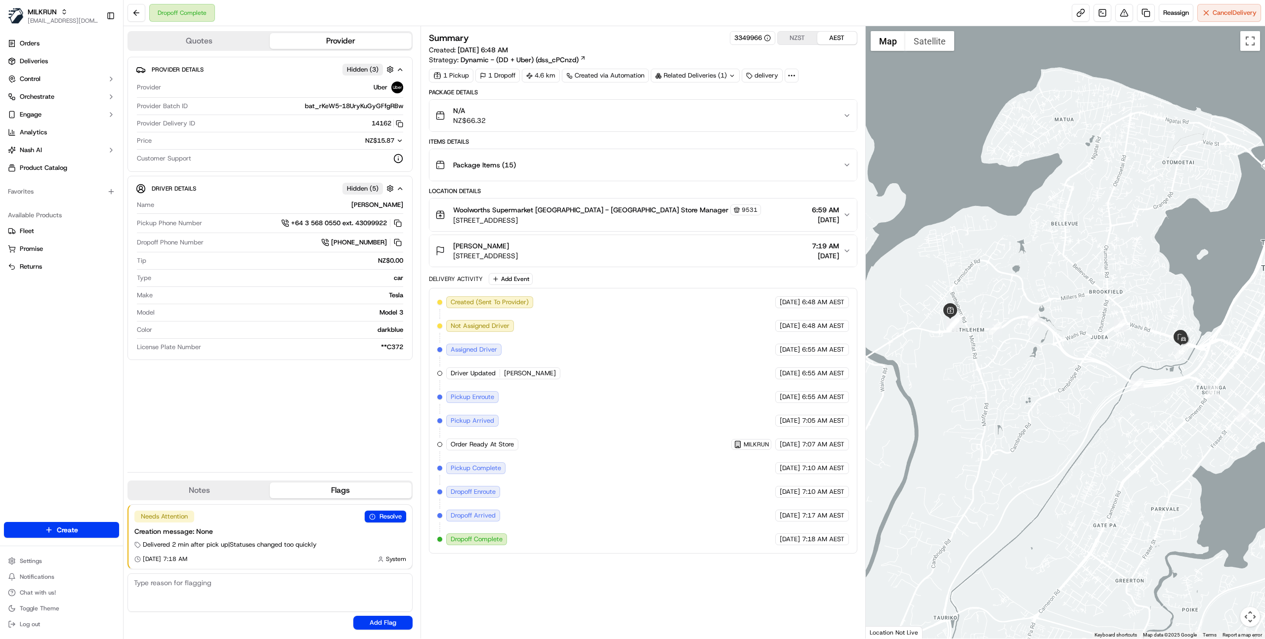
click at [224, 34] on button "Quotes" at bounding box center [198, 41] width 141 height 16
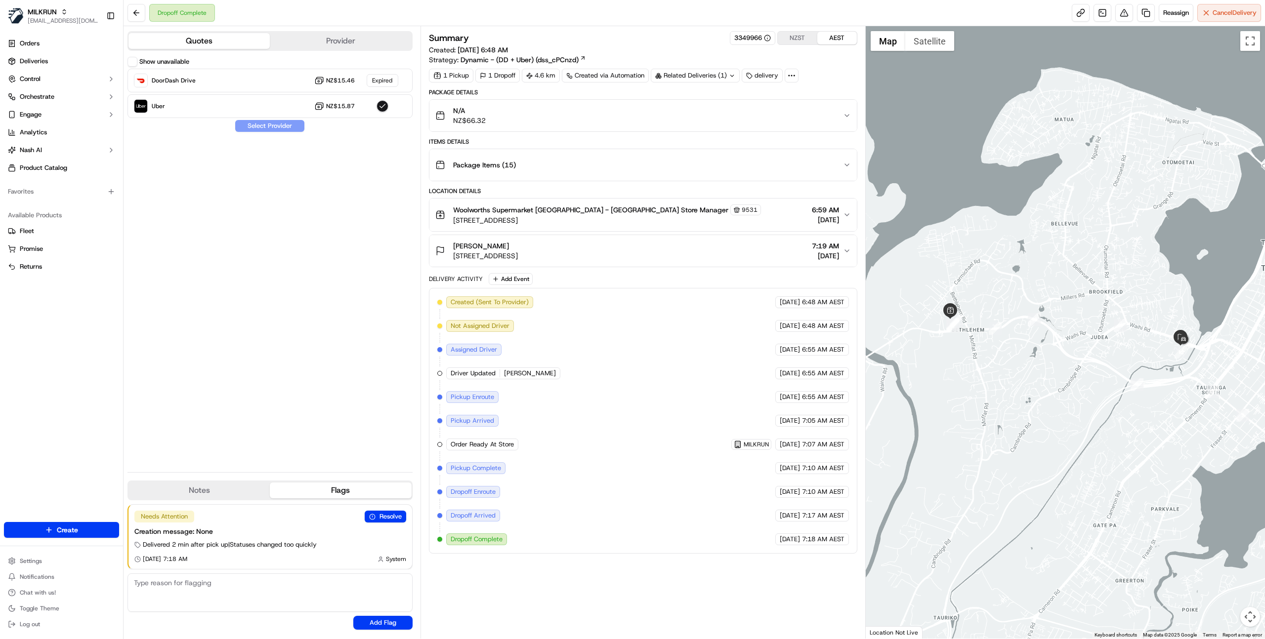
click at [369, 211] on div "Show unavailable DoorDash Drive NZ$15.46 Expired Uber NZ$15.87 Select Provider" at bounding box center [269, 261] width 285 height 408
click at [518, 250] on div "[PERSON_NAME]" at bounding box center [485, 246] width 65 height 10
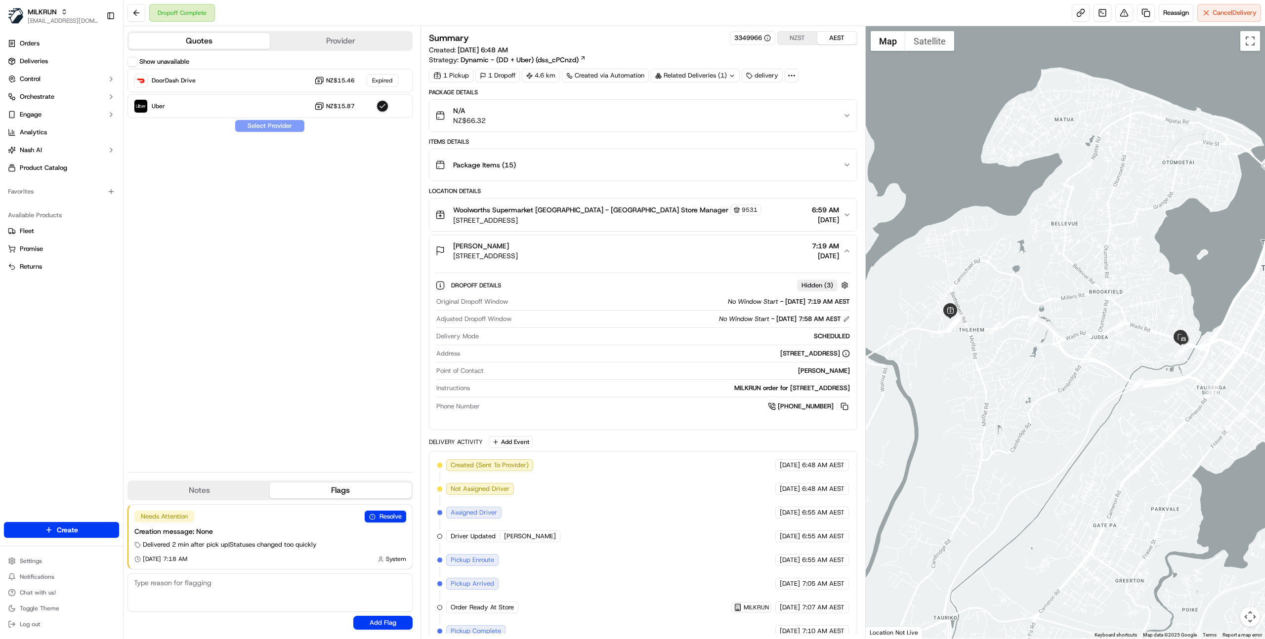
copy span "[PERSON_NAME]"
drag, startPoint x: 500, startPoint y: 246, endPoint x: 435, endPoint y: 247, distance: 65.2
click at [435, 247] on div "Haley William 15C Amber Crescent, Judea, Bay of Plenty Region 3110, NZ" at bounding box center [476, 251] width 82 height 20
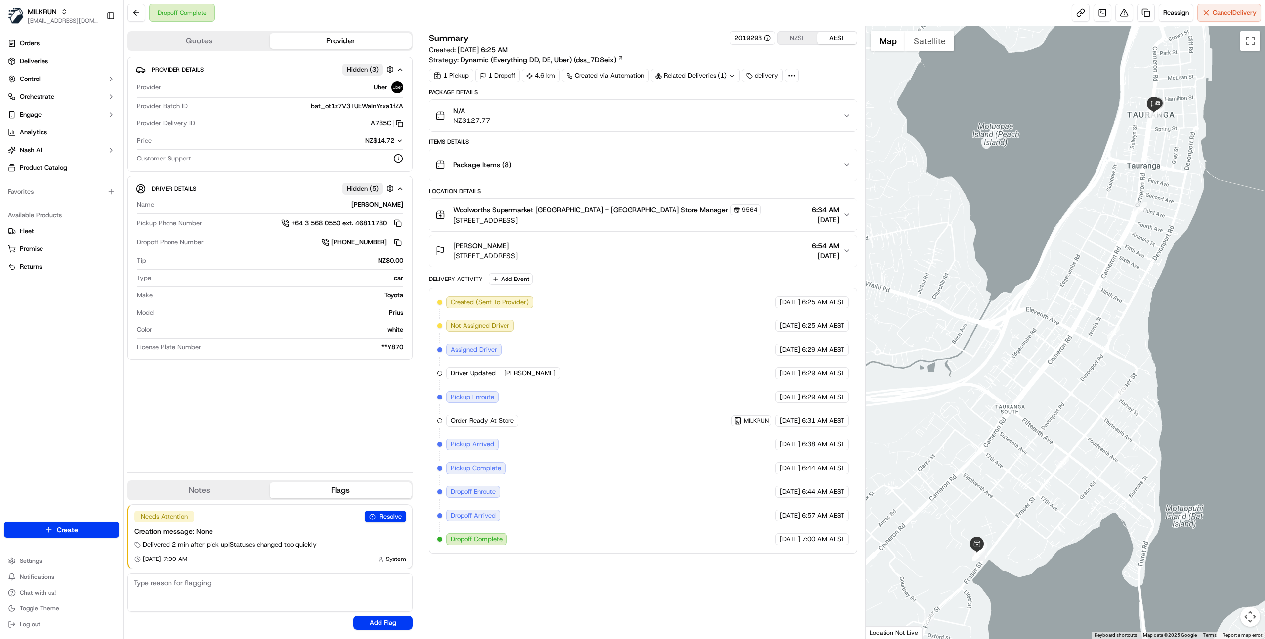
click at [207, 36] on button "Quotes" at bounding box center [198, 41] width 141 height 16
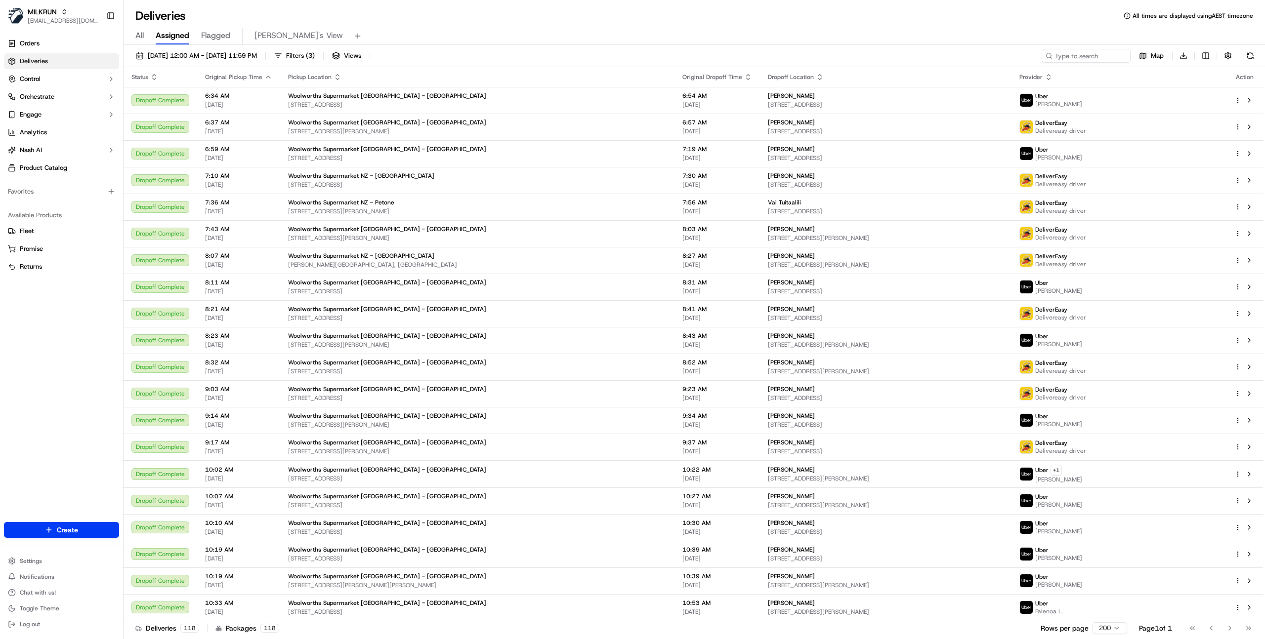
click at [614, 33] on div "All Assigned Flagged Mimi's View" at bounding box center [693, 36] width 1141 height 17
drag, startPoint x: 1069, startPoint y: 58, endPoint x: 243, endPoint y: 45, distance: 826.5
click at [1069, 58] on input at bounding box center [1071, 56] width 119 height 14
paste input "Haley William"
type input "Haley William"
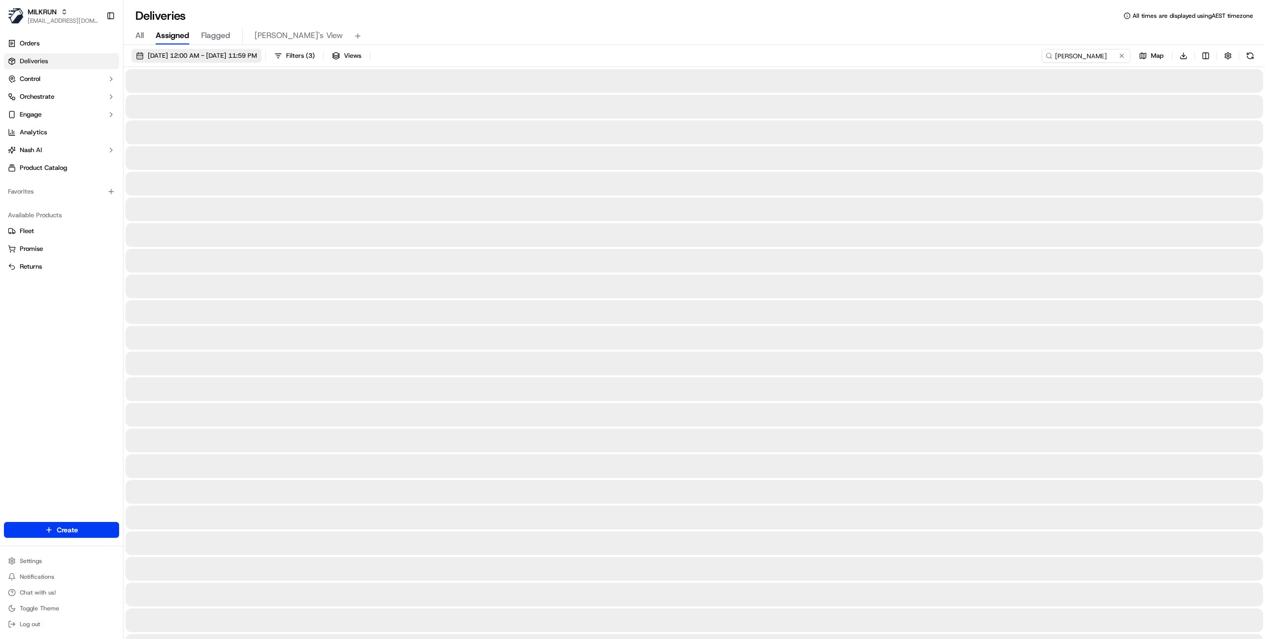
click at [241, 57] on span "08/09/2025 12:00 AM - 08/09/2025 11:59 PM" at bounding box center [202, 55] width 109 height 9
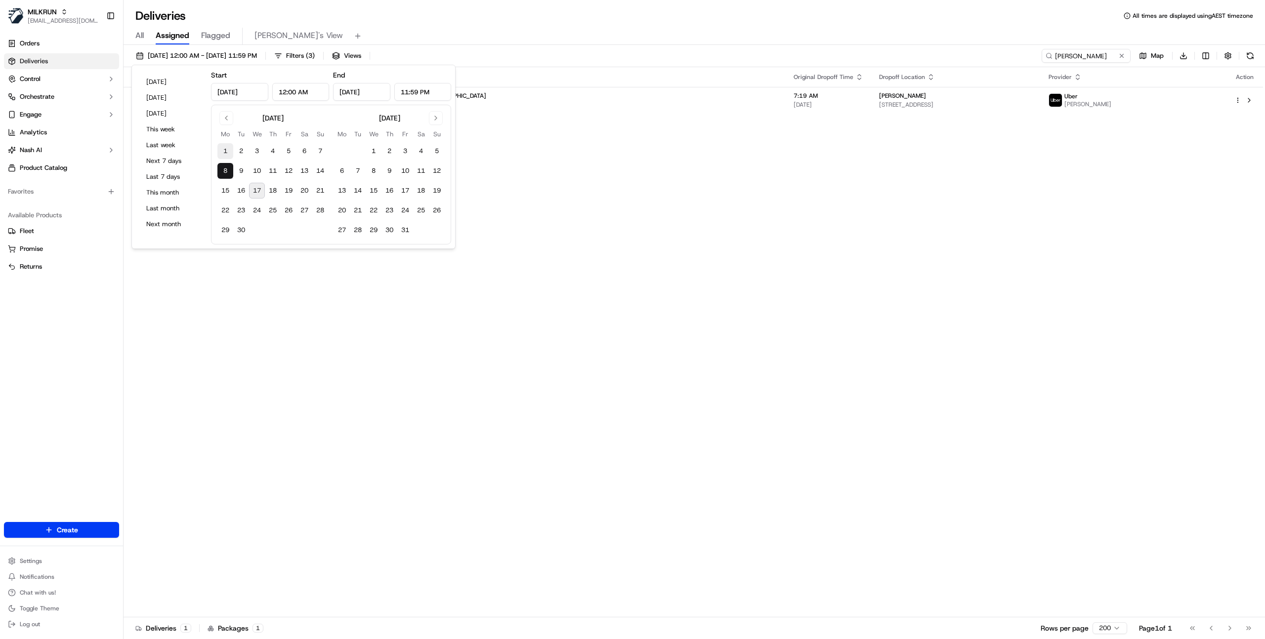
click at [227, 148] on button "1" at bounding box center [225, 151] width 16 height 16
type input "Sep 1, 2025"
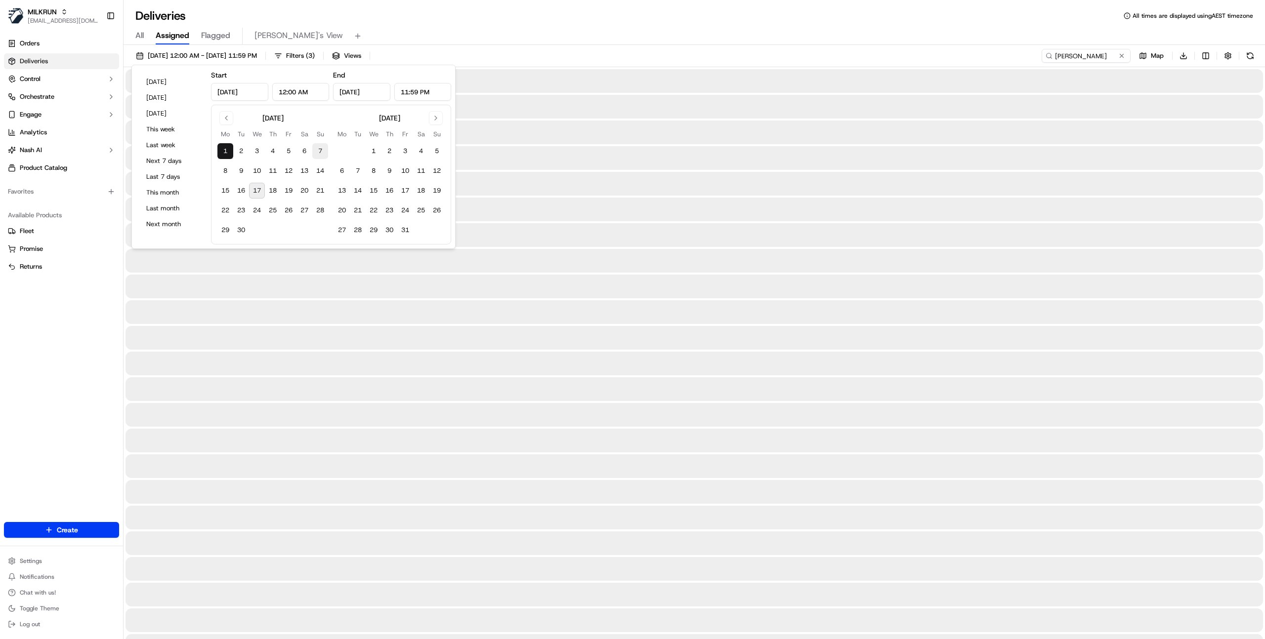
click at [320, 148] on button "7" at bounding box center [320, 151] width 16 height 16
type input "Sep 7, 2025"
click at [497, 28] on div "All Assigned Flagged Mimi's View" at bounding box center [693, 36] width 1141 height 17
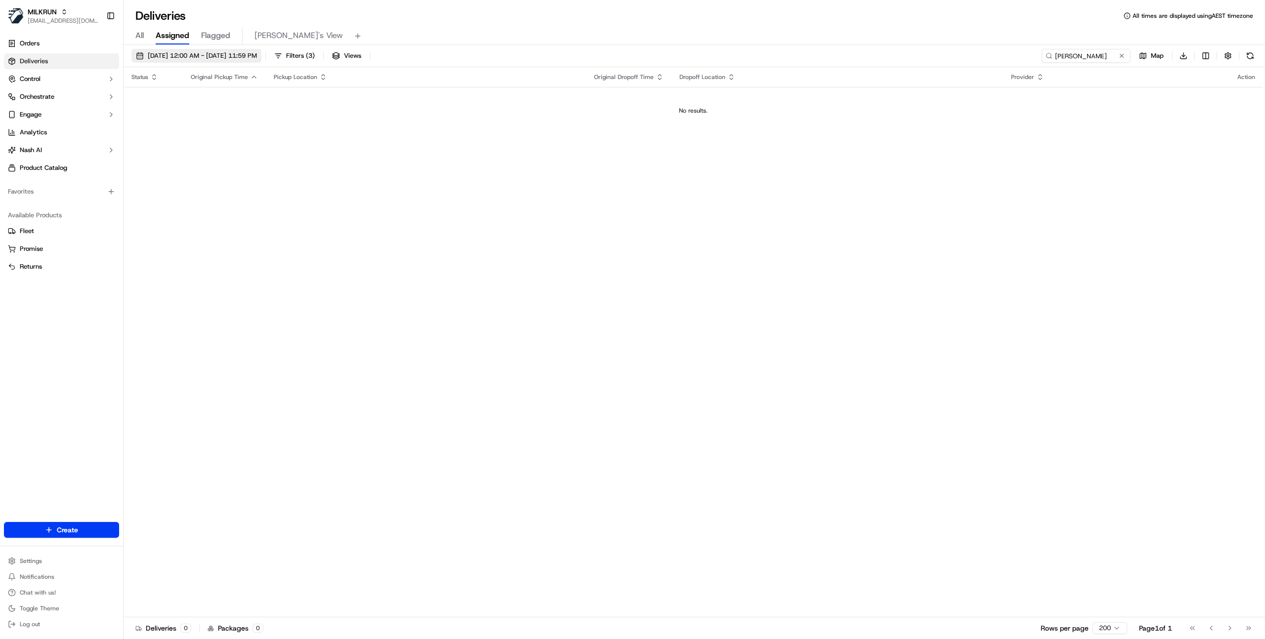
click at [230, 54] on span "01/09/2025 12:00 AM - 07/09/2025 11:59 PM" at bounding box center [202, 55] width 109 height 9
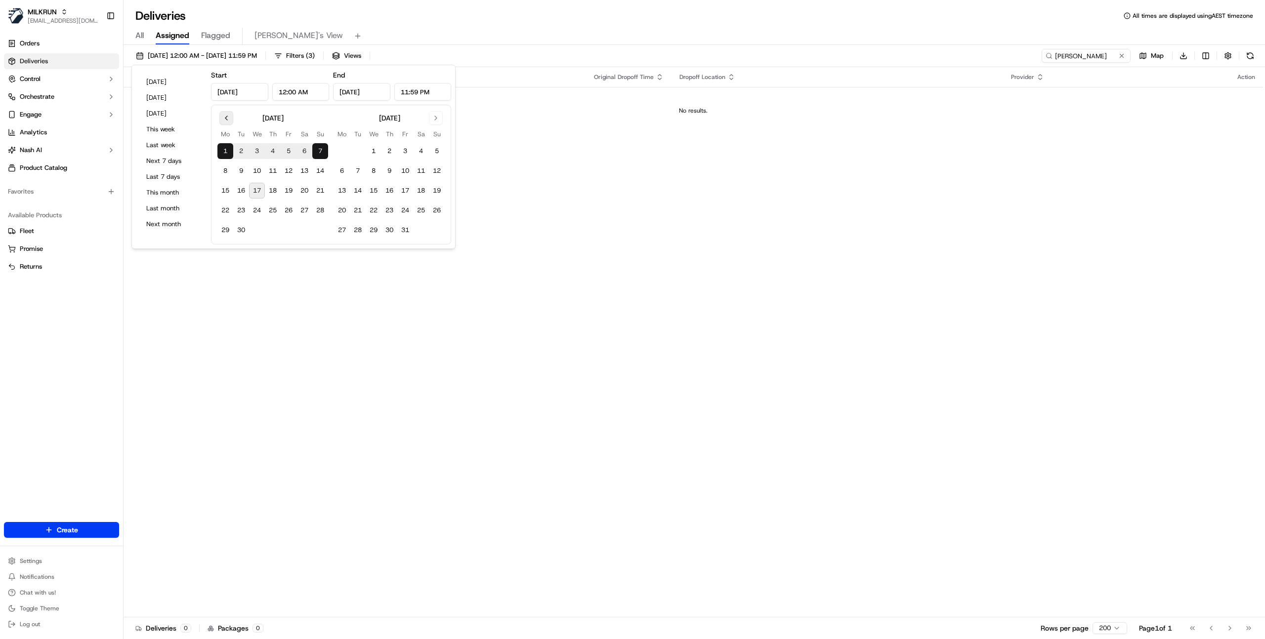
click at [228, 118] on button "Go to previous month" at bounding box center [226, 118] width 14 height 14
click at [290, 153] on button "1" at bounding box center [289, 151] width 16 height 16
type input "Aug 1, 2025"
click at [434, 152] on button "7" at bounding box center [437, 151] width 16 height 16
type input "Sep 7, 2025"
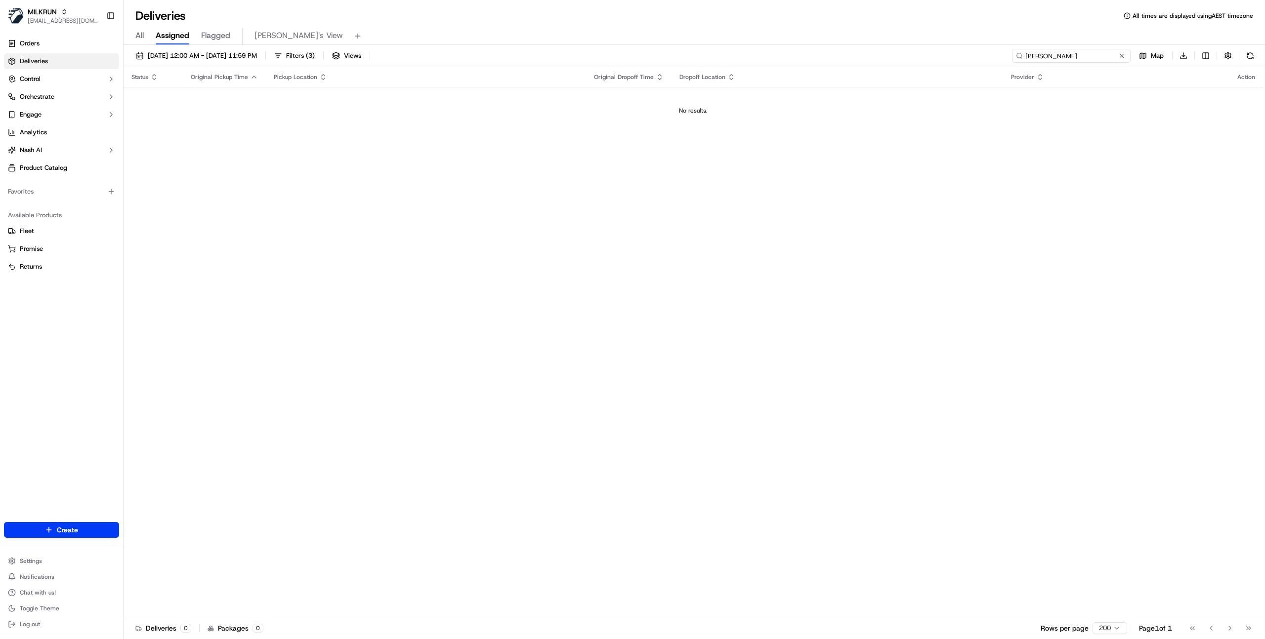
click at [1062, 57] on input "Haley William" at bounding box center [1071, 56] width 119 height 14
paste input "e573b924-a25f-4091-9c34-18cf6f02d5c5"
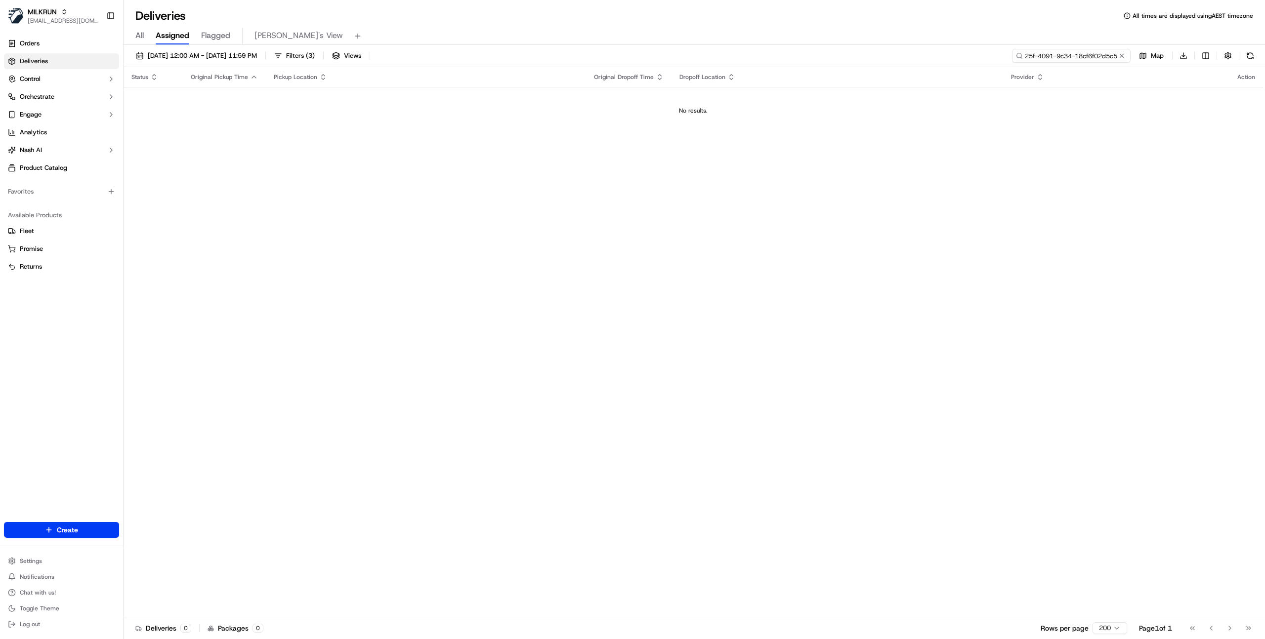
type input "e573b924-a25f-4091-9c34-18cf6f02d5c5"
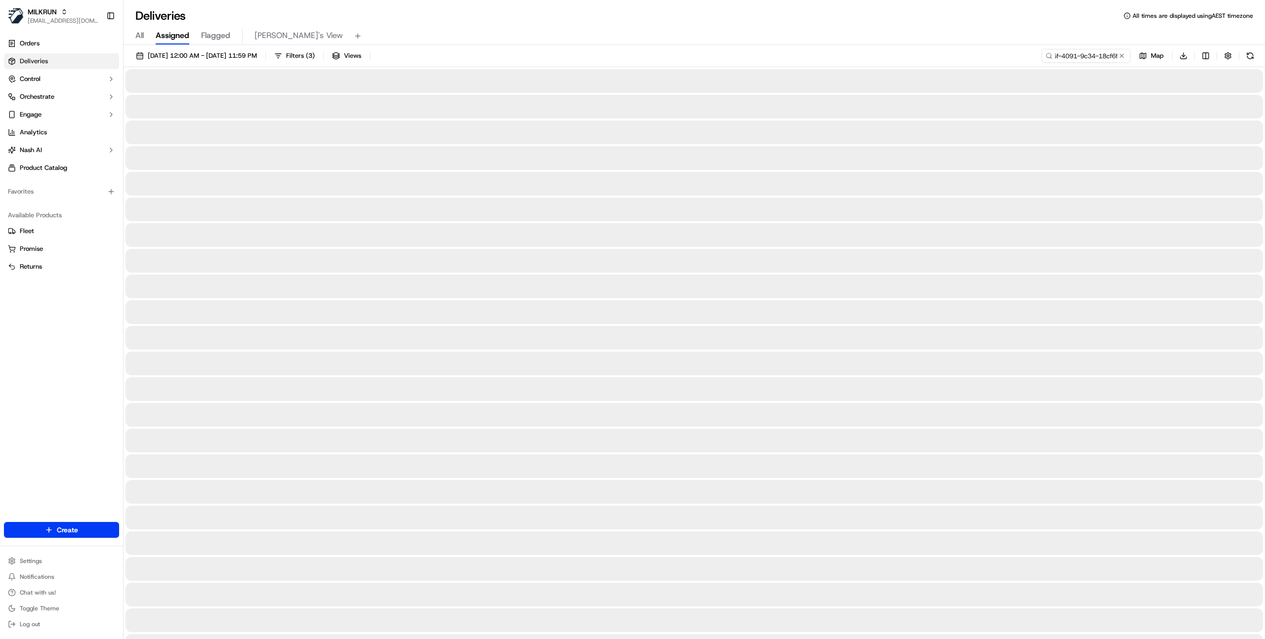
click at [455, 30] on div "All Assigned Flagged Mimi's View" at bounding box center [693, 36] width 1141 height 17
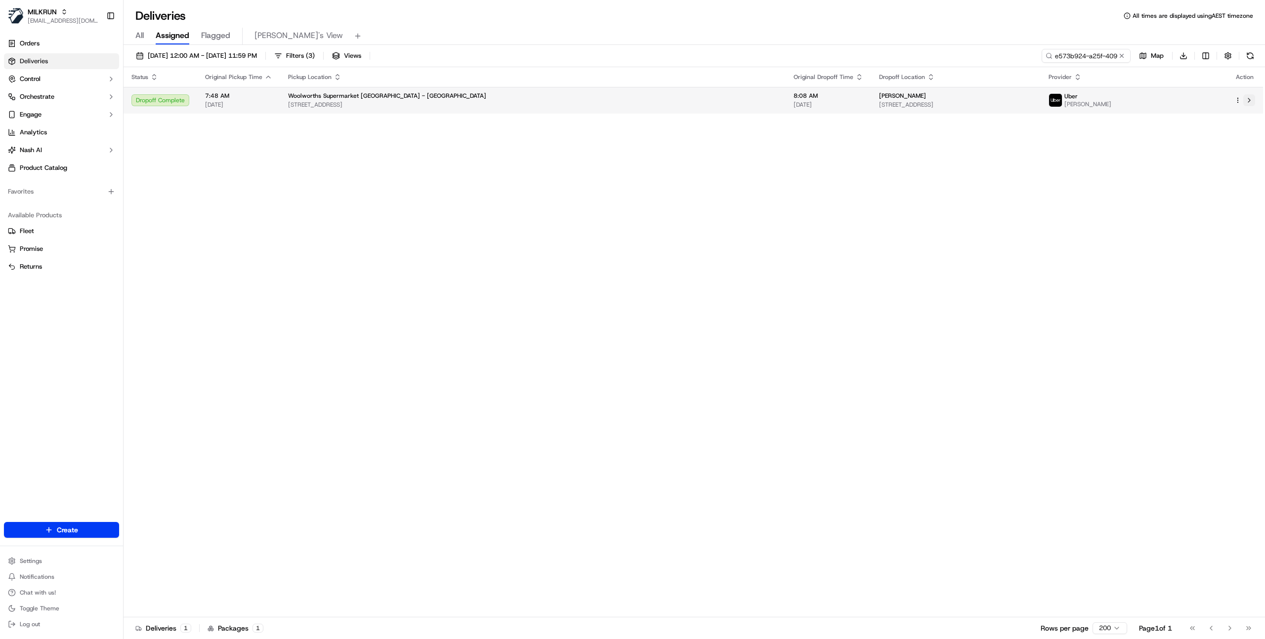
click at [1249, 100] on button at bounding box center [1249, 100] width 12 height 12
click at [517, 198] on div "Status Original Pickup Time Pickup Location Original Dropoff Time Dropoff Locat…" at bounding box center [692, 342] width 1139 height 550
click at [1092, 57] on input "e573b924-a25f-4091-9c34-18cf6f02d5c5" at bounding box center [1071, 56] width 119 height 14
click at [1091, 57] on input "e573b924-a25f-4091-9c34-18cf6f02d5c5" at bounding box center [1071, 56] width 119 height 14
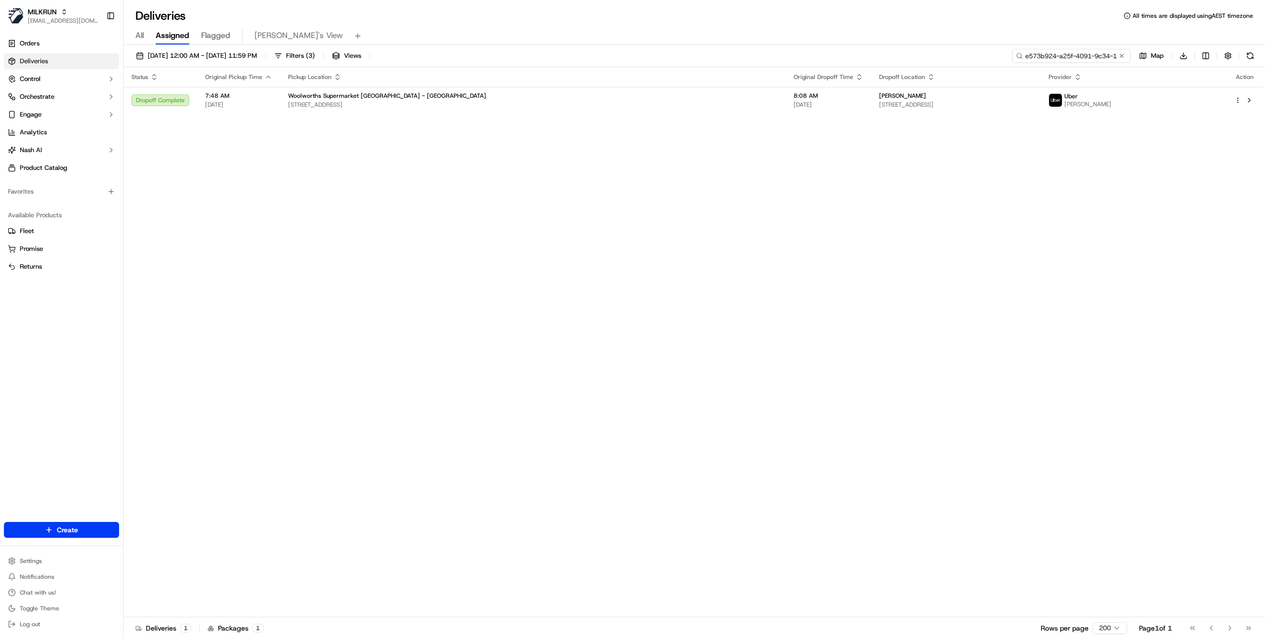
paste input "81b2e193-fcb6-4e16-bea5-abee737df060"
type input "81b2e193-fcb6-4e16-bea5-abee737df060"
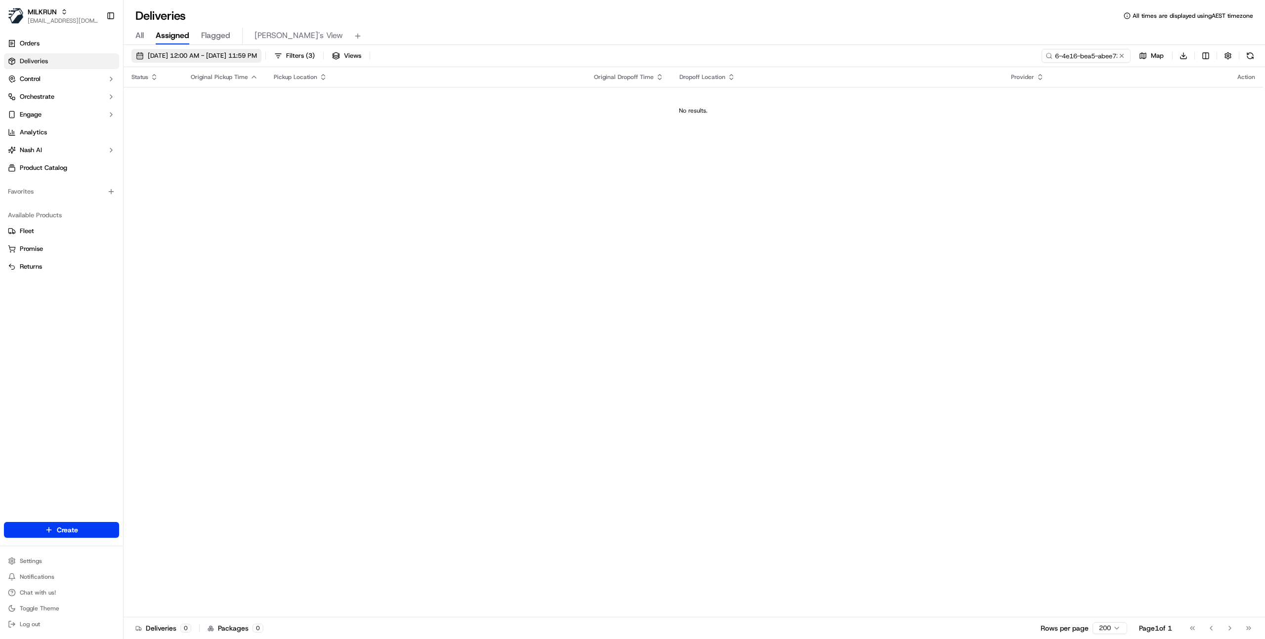
click at [244, 60] on span "01/08/2025 12:00 AM - 07/09/2025 11:59 PM" at bounding box center [202, 55] width 109 height 9
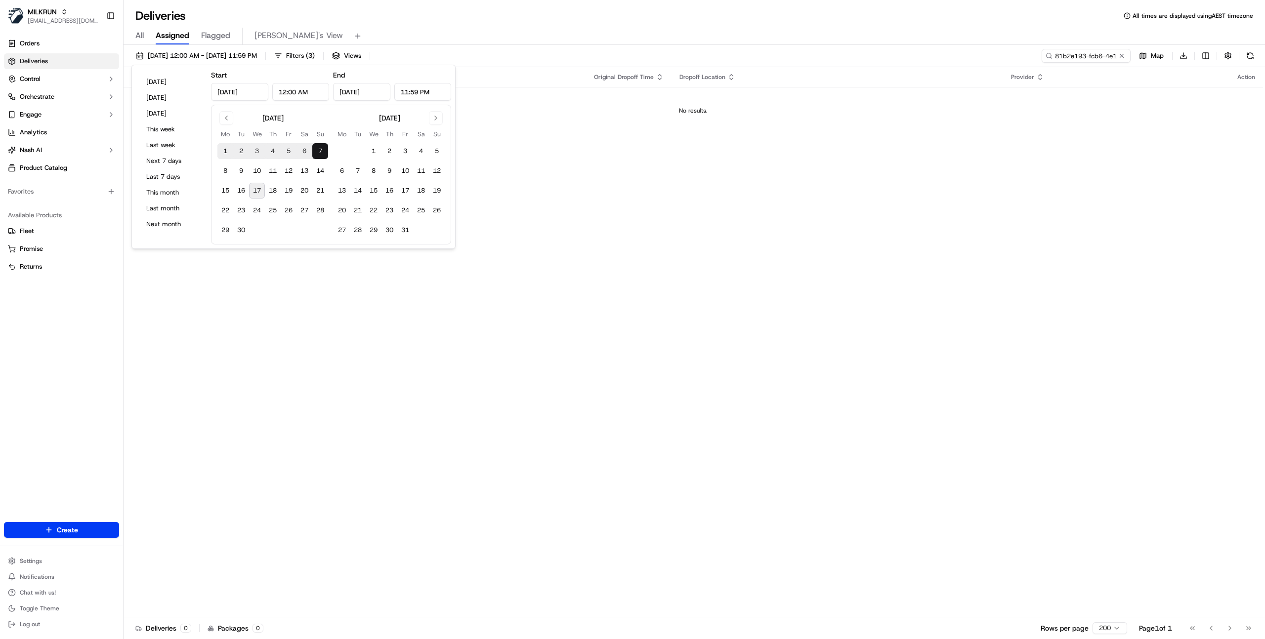
click at [467, 31] on div "All Assigned Flagged Mimi's View" at bounding box center [693, 36] width 1141 height 17
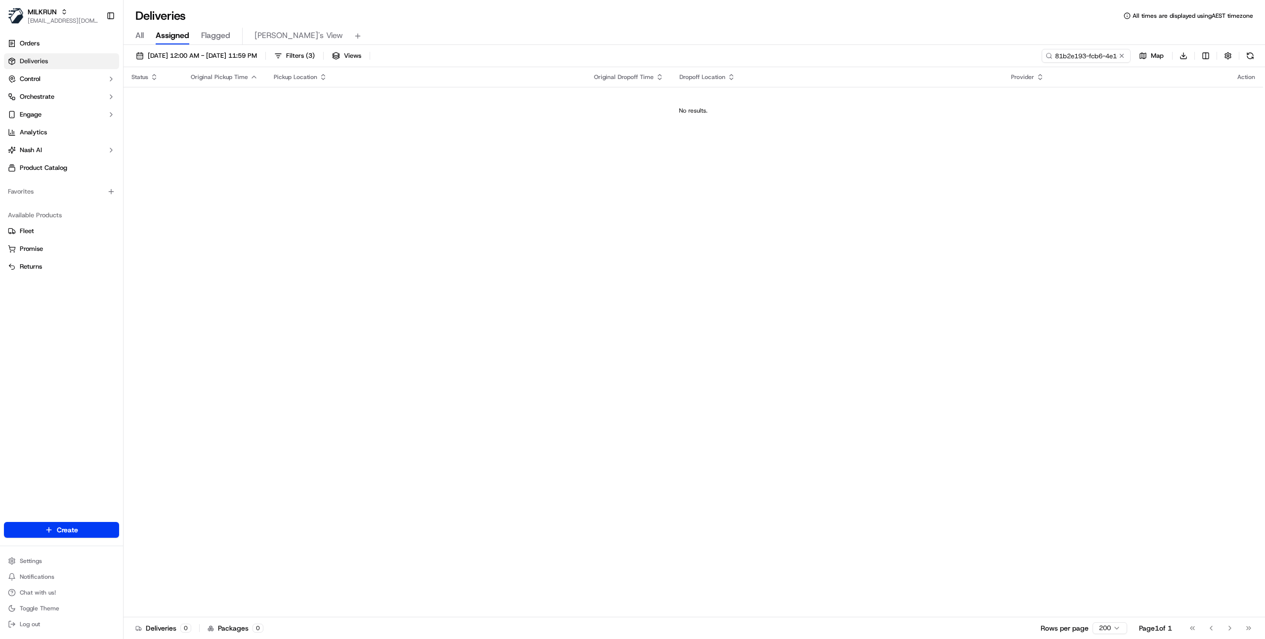
click at [319, 50] on button "Filters ( 3 )" at bounding box center [294, 56] width 49 height 14
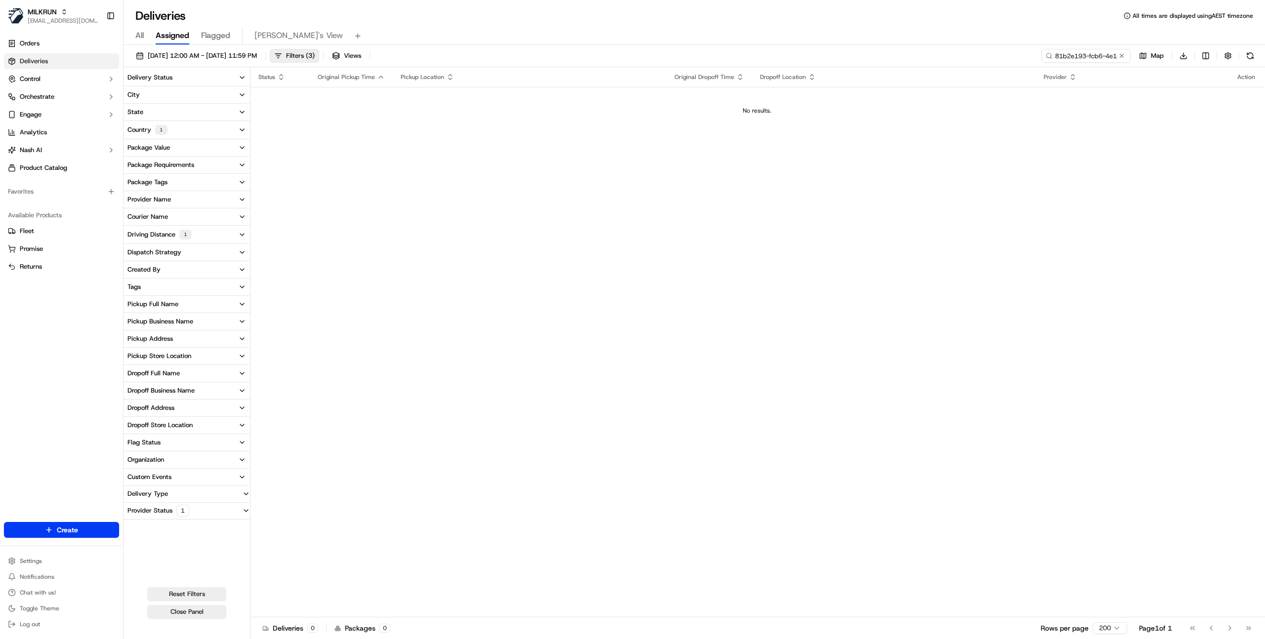
drag, startPoint x: 173, startPoint y: 234, endPoint x: 175, endPoint y: 242, distance: 8.8
click at [173, 234] on div "Driving Distance 1" at bounding box center [159, 235] width 64 height 10
click at [214, 233] on button "Driving Distance 1" at bounding box center [186, 235] width 126 height 18
click at [217, 235] on button "Driving Distance 1" at bounding box center [186, 235] width 126 height 18
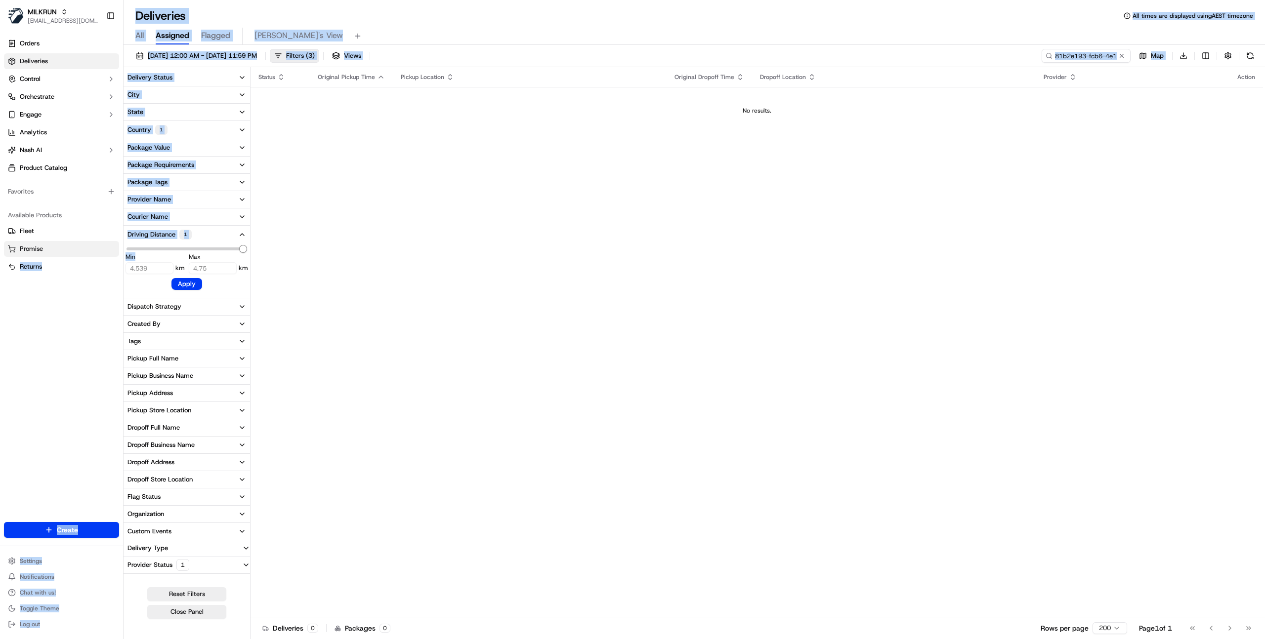
drag, startPoint x: 146, startPoint y: 254, endPoint x: 117, endPoint y: 253, distance: 28.7
click at [117, 253] on div "MILKRUN ijones@woolworths.com.au Toggle Sidebar Orders Deliveries Control Orche…" at bounding box center [632, 319] width 1265 height 639
click at [184, 253] on div "Min 4.539 km" at bounding box center [154, 263] width 59 height 22
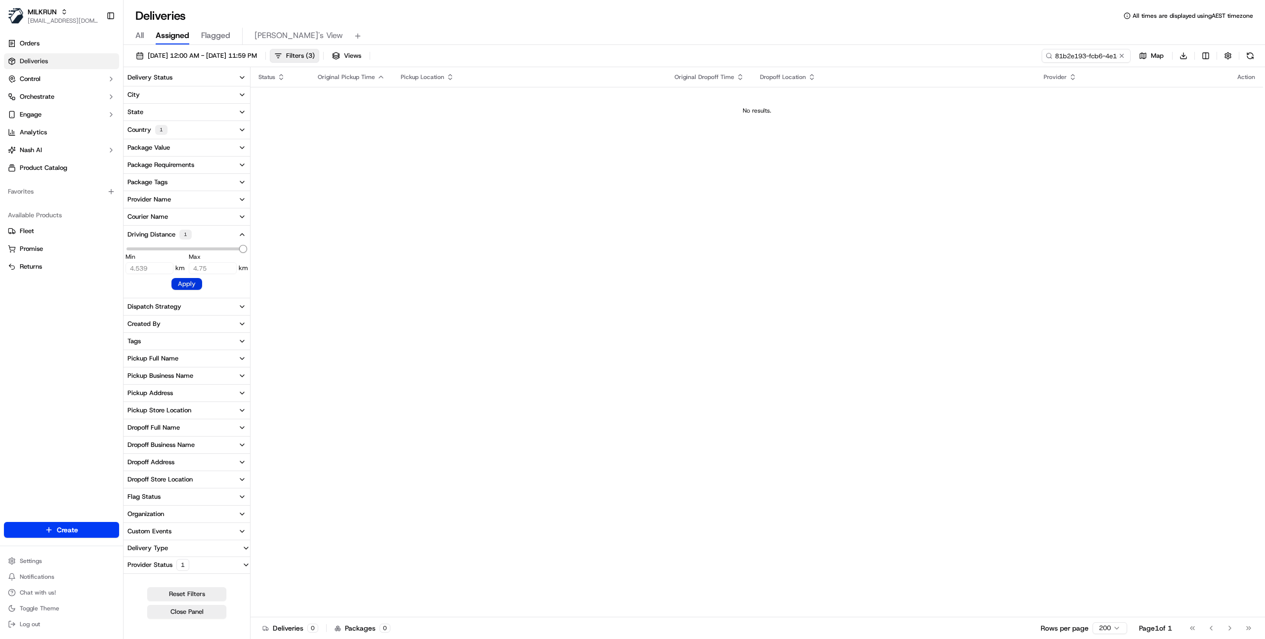
click at [186, 286] on button "Apply" at bounding box center [186, 284] width 31 height 12
drag, startPoint x: 153, startPoint y: 268, endPoint x: 112, endPoint y: 266, distance: 40.6
click at [112, 266] on div "MILKRUN ijones@woolworths.com.au Toggle Sidebar Orders Deliveries Control Orche…" at bounding box center [632, 319] width 1265 height 639
type input "0"
drag, startPoint x: 213, startPoint y: 268, endPoint x: 159, endPoint y: 268, distance: 54.3
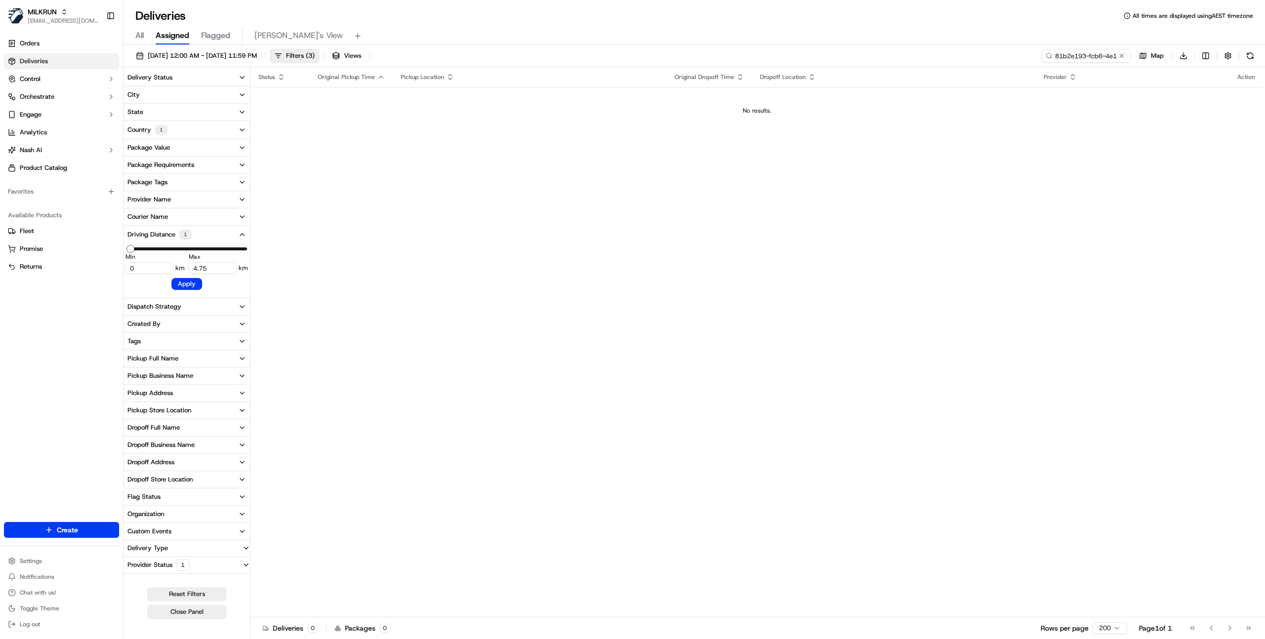
click at [159, 268] on div "Min 0 km Max 4.75 km" at bounding box center [186, 263] width 123 height 22
type input "1000"
click at [185, 285] on button "Apply" at bounding box center [186, 284] width 31 height 12
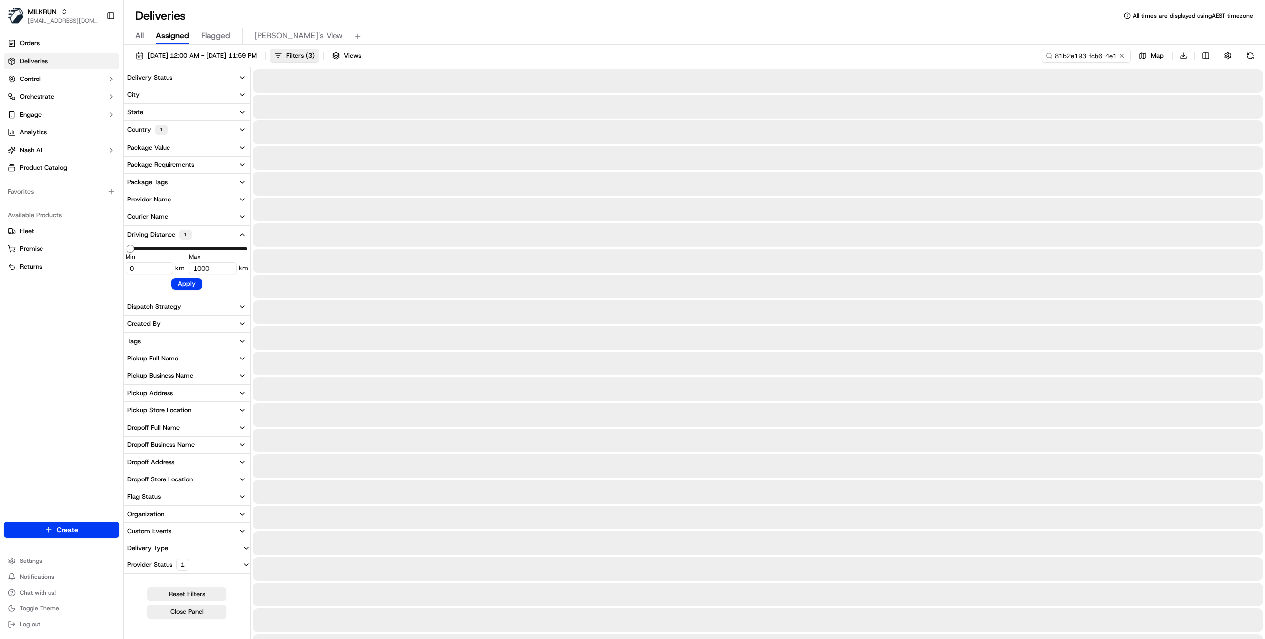
click at [222, 235] on button "Driving Distance 1" at bounding box center [186, 235] width 126 height 18
click at [502, 19] on div "Deliveries All times are displayed using AEST timezone" at bounding box center [693, 16] width 1141 height 16
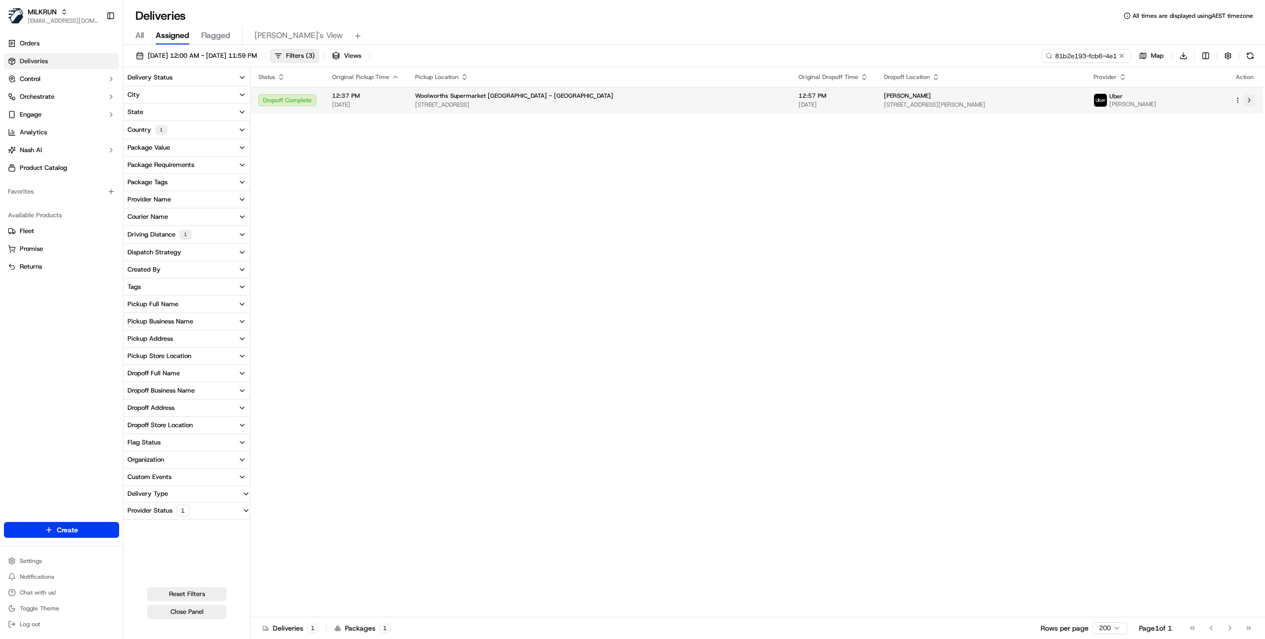
click at [1249, 101] on button at bounding box center [1249, 100] width 12 height 12
click at [1073, 60] on input "81b2e193-fcb6-4e16-bea5-abee737df060" at bounding box center [1071, 56] width 119 height 14
paste input "1f08e74b-04a2-4058-a7ec-ad4baea5f676"
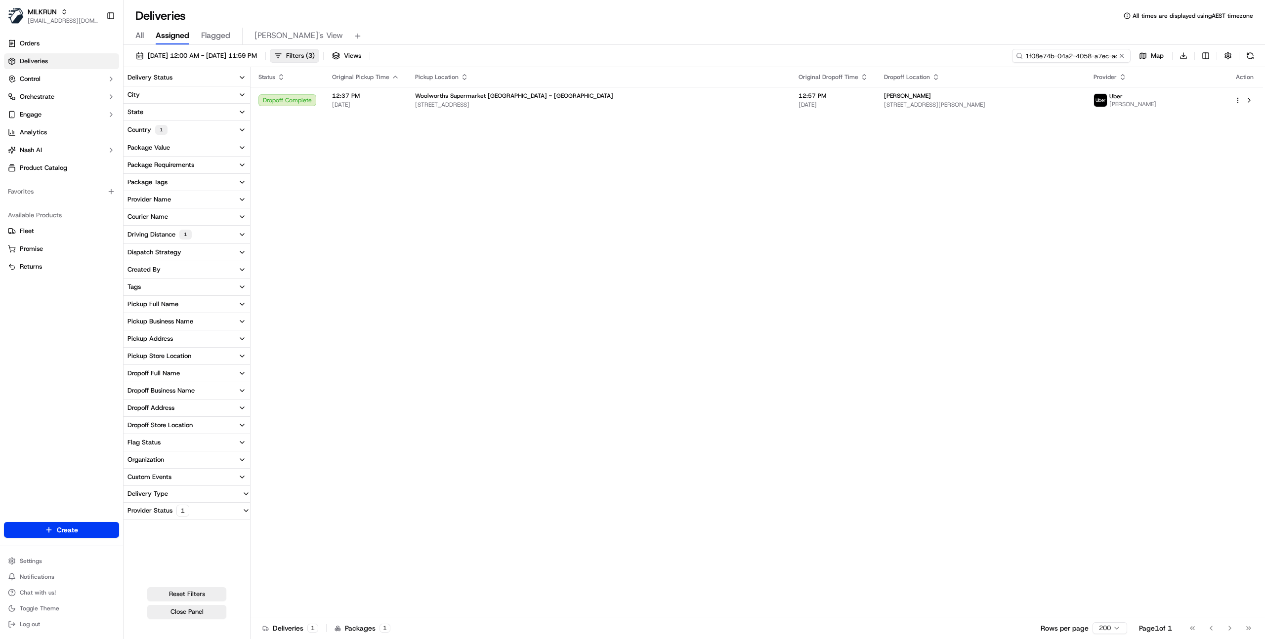
scroll to position [0, 43]
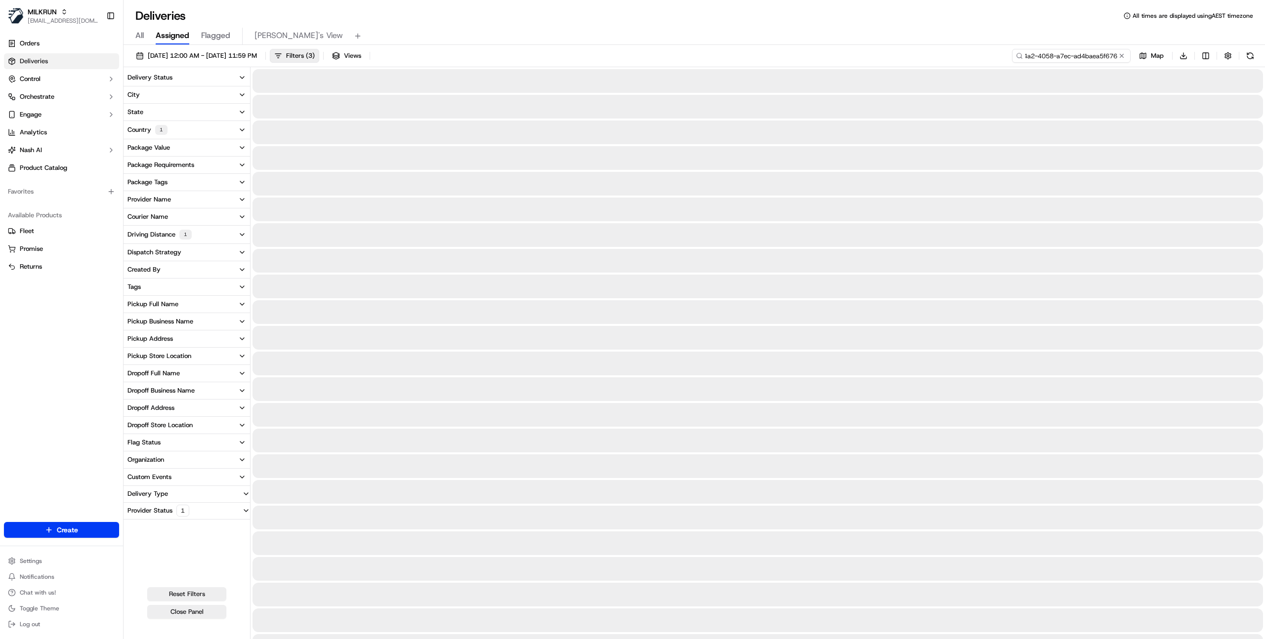
type input "1f08e74b-04a2-4058-a7ec-ad4baea5f676"
click at [249, 53] on span "01/08/2025 12:00 AM - 07/09/2025 11:59 PM" at bounding box center [202, 55] width 109 height 9
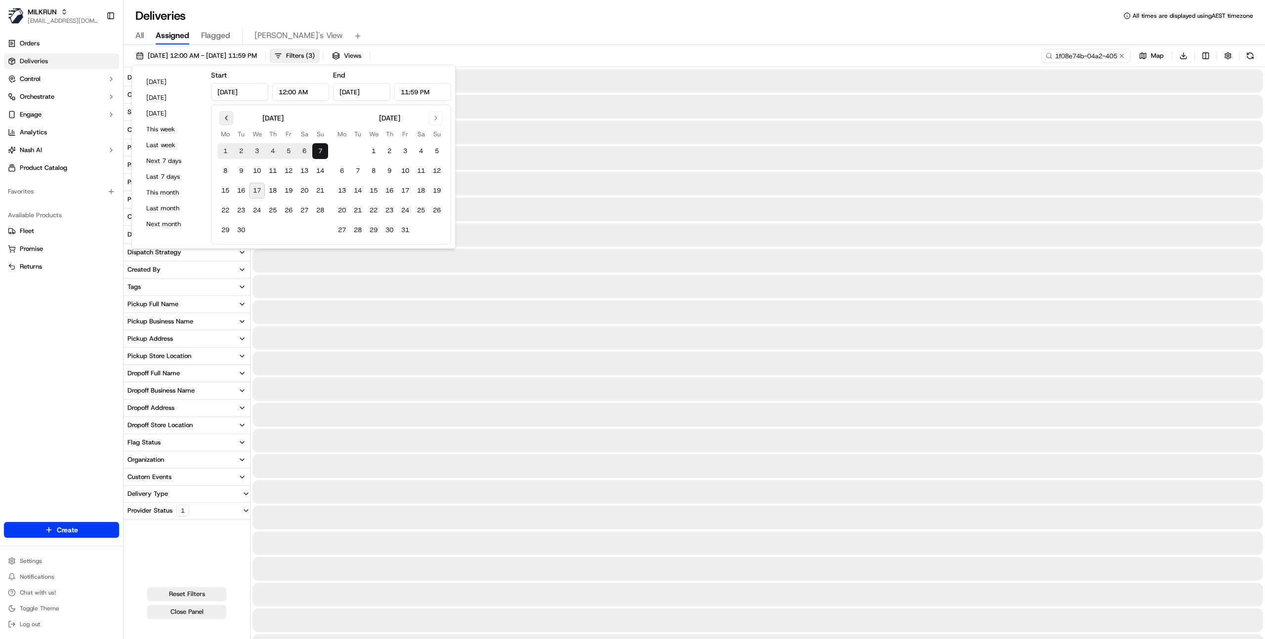
click at [224, 119] on button "Go to previous month" at bounding box center [226, 118] width 14 height 14
click at [294, 193] on button "15" at bounding box center [289, 191] width 16 height 16
type input "Aug 15, 2025"
click at [294, 193] on button "15" at bounding box center [289, 191] width 16 height 16
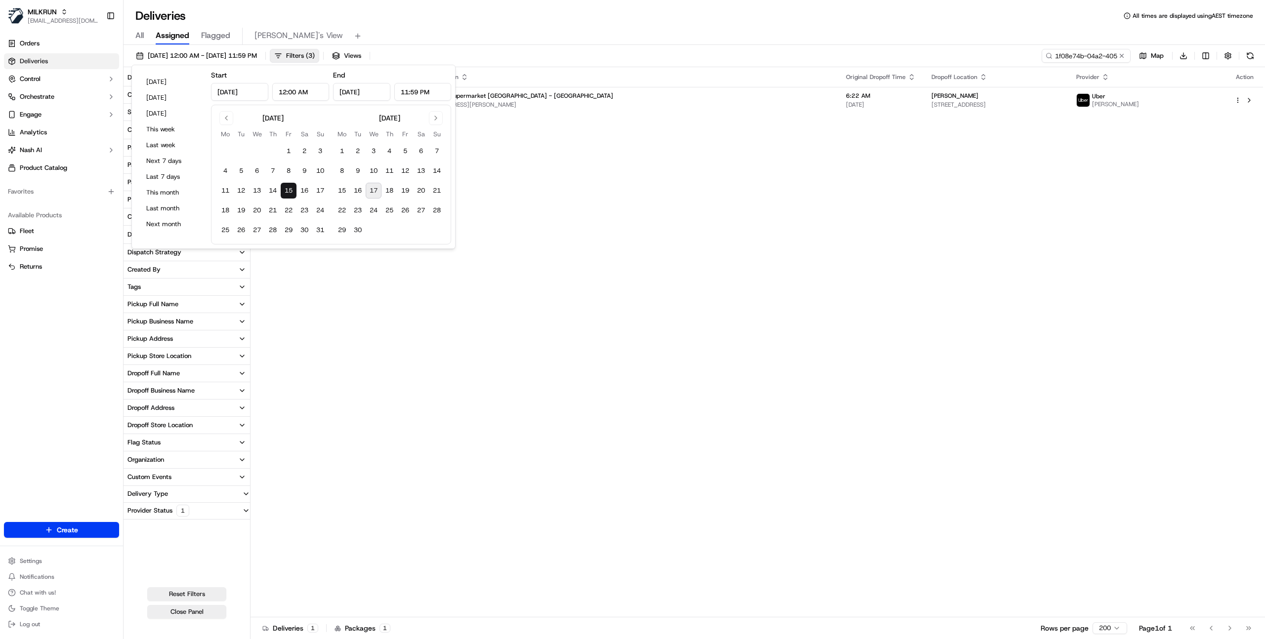
click at [554, 36] on div "All Assigned Flagged Mimi's View" at bounding box center [693, 36] width 1141 height 17
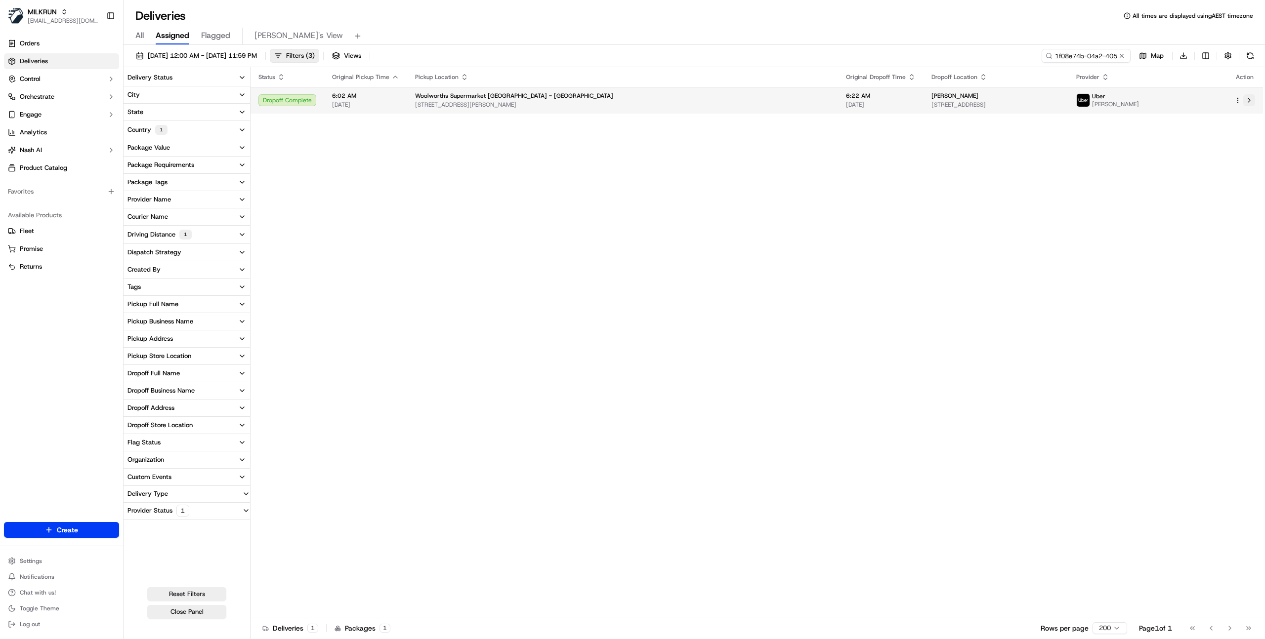
click at [1247, 101] on button at bounding box center [1249, 100] width 12 height 12
click at [1069, 59] on input "1f08e74b-04a2-4058-a7ec-ad4baea5f676" at bounding box center [1071, 56] width 119 height 14
paste input "d96dc6f8-b2b9-4521-b3fc-18d880192c3b"
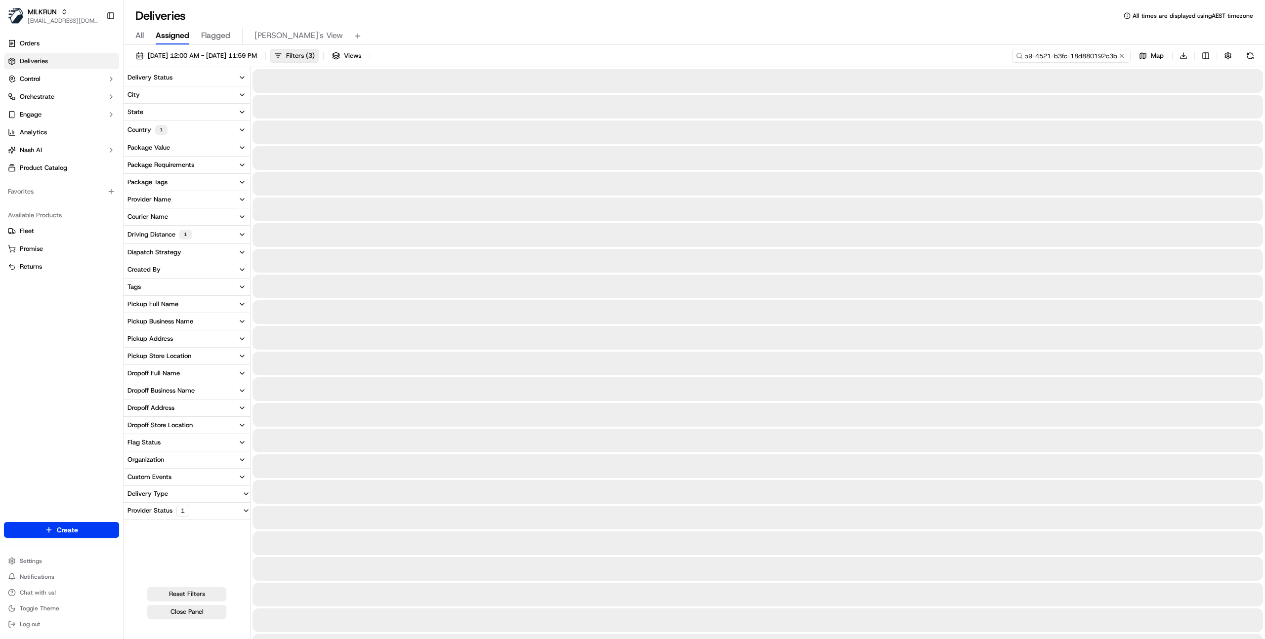
type input "d96dc6f8-b2b9-4521-b3fc-18d880192c3b"
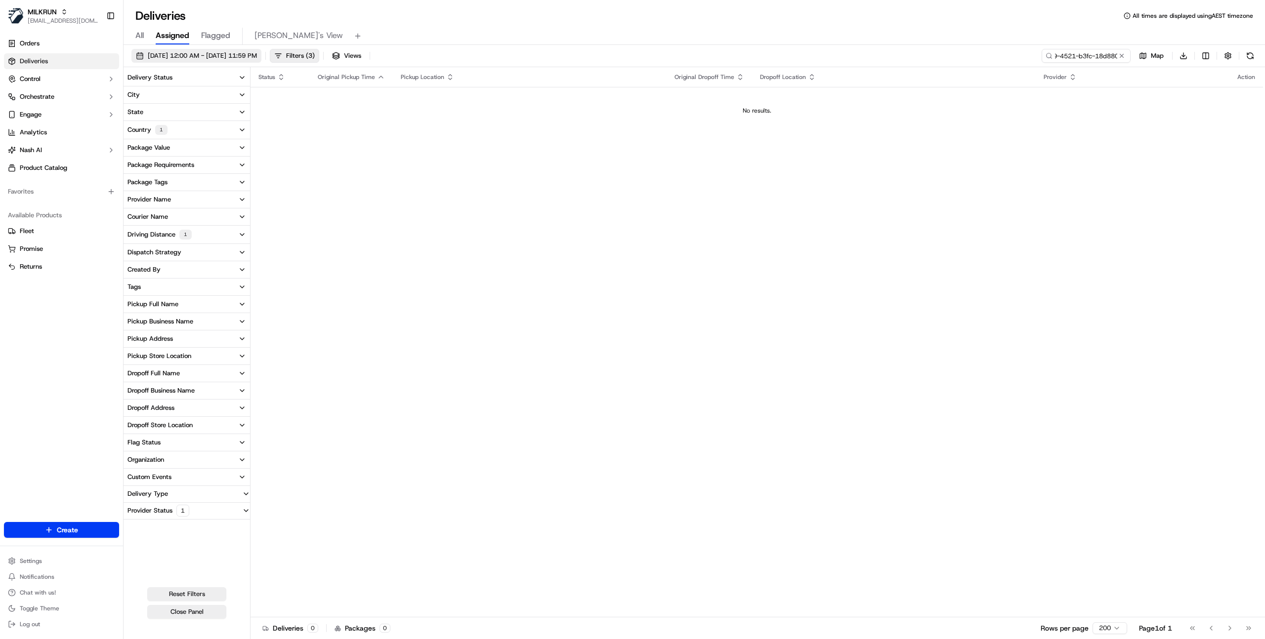
click at [257, 58] on span "15/08/2025 12:00 AM - 15/08/2025 11:59 PM" at bounding box center [202, 55] width 109 height 9
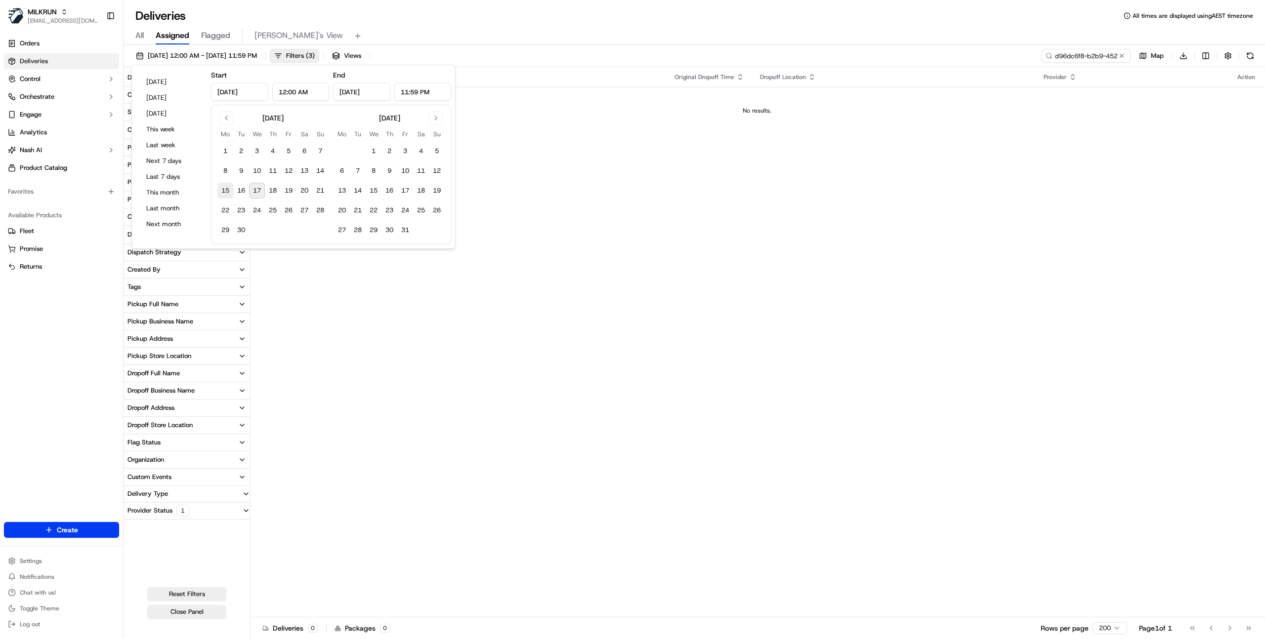
click at [225, 188] on button "15" at bounding box center [225, 191] width 16 height 16
type input "Sep 15, 2025"
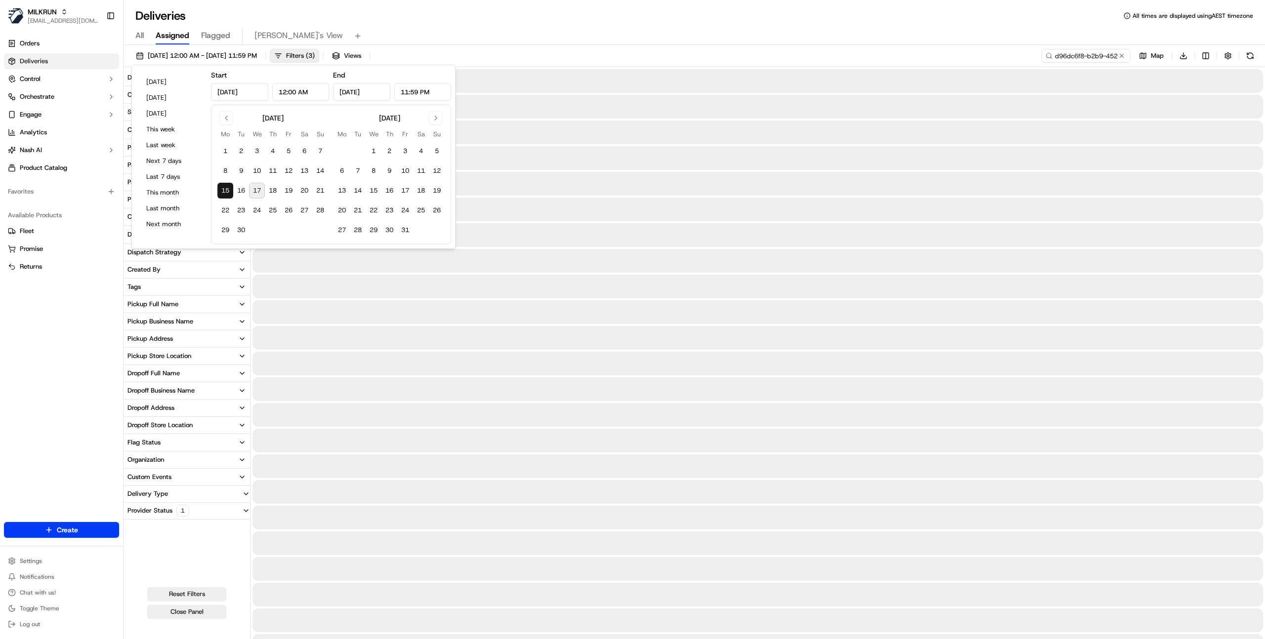
click at [225, 188] on button "15" at bounding box center [225, 191] width 16 height 16
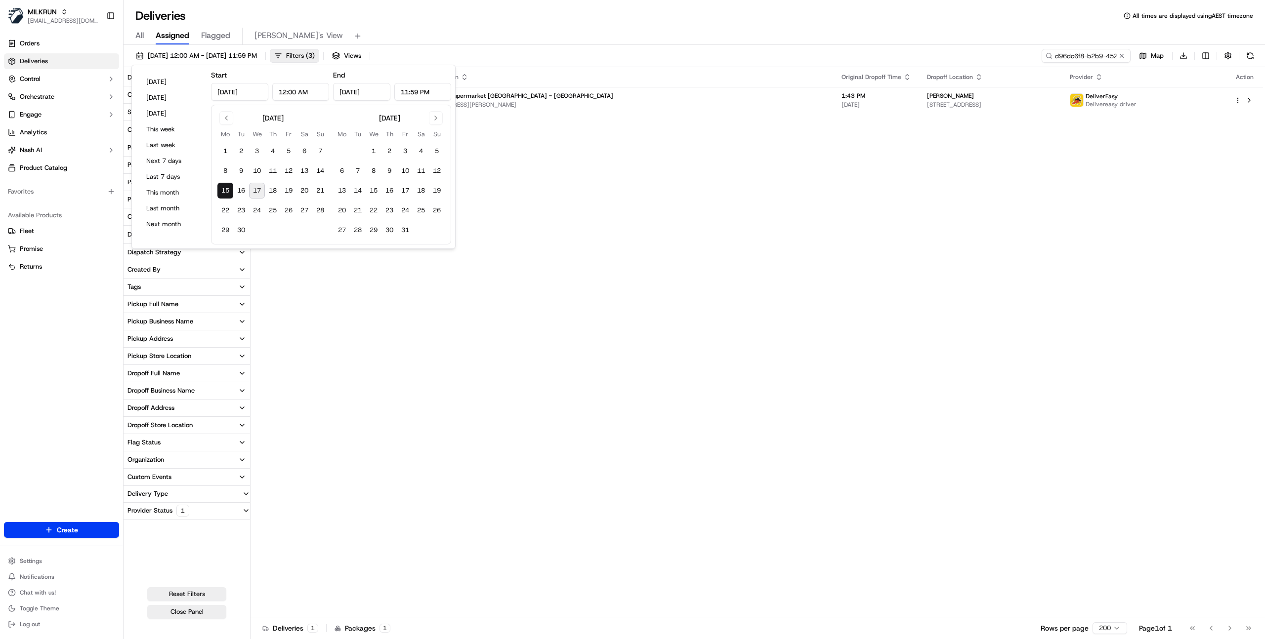
click at [599, 59] on div "15/09/2025 12:00 AM - 15/09/2025 11:59 PM Filters ( 3 ) Views d96dc6f8-b2b9-452…" at bounding box center [693, 58] width 1141 height 18
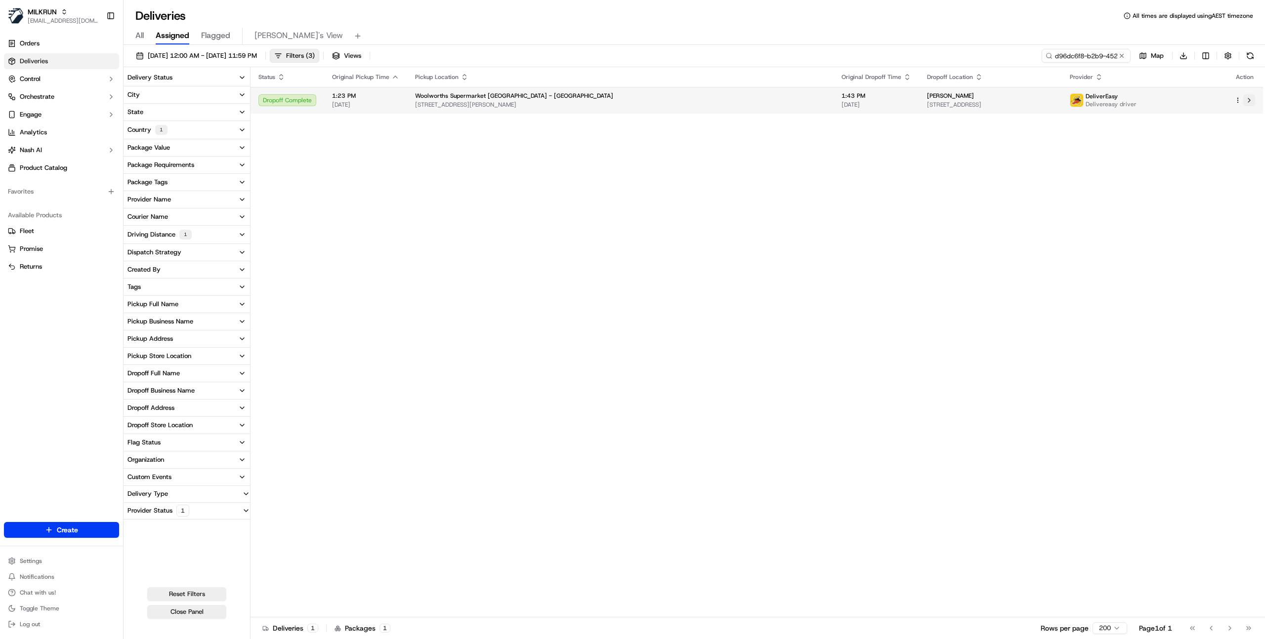
click at [1245, 101] on button at bounding box center [1249, 100] width 12 height 12
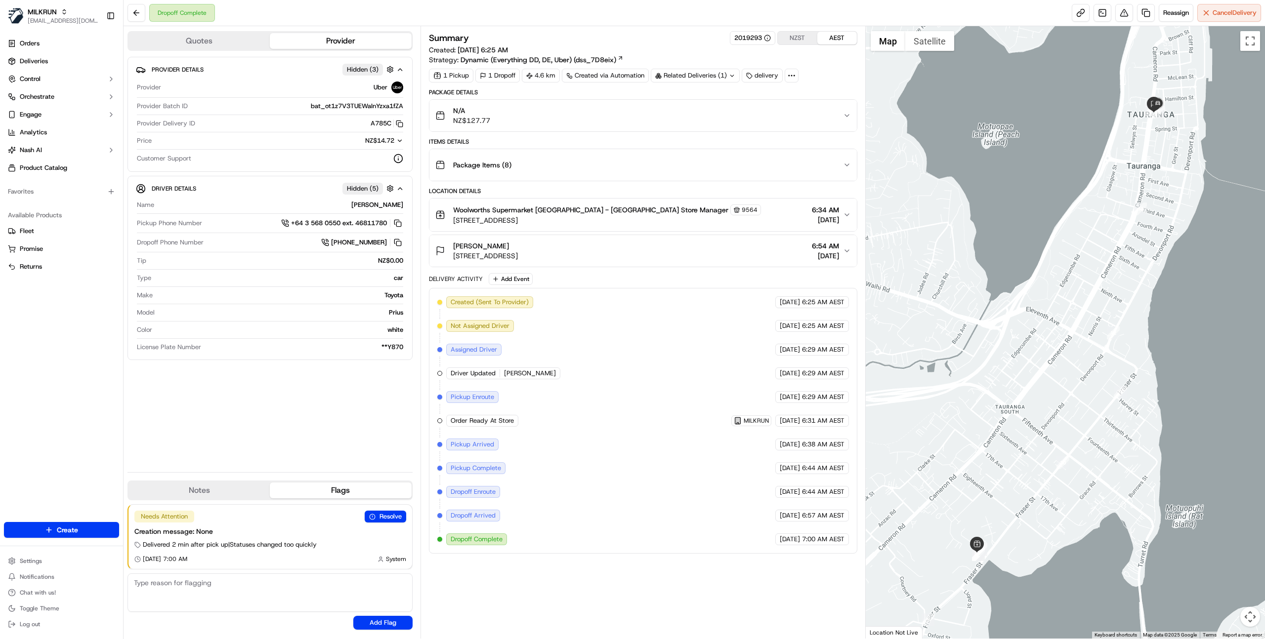
click at [188, 42] on button "Quotes" at bounding box center [198, 41] width 141 height 16
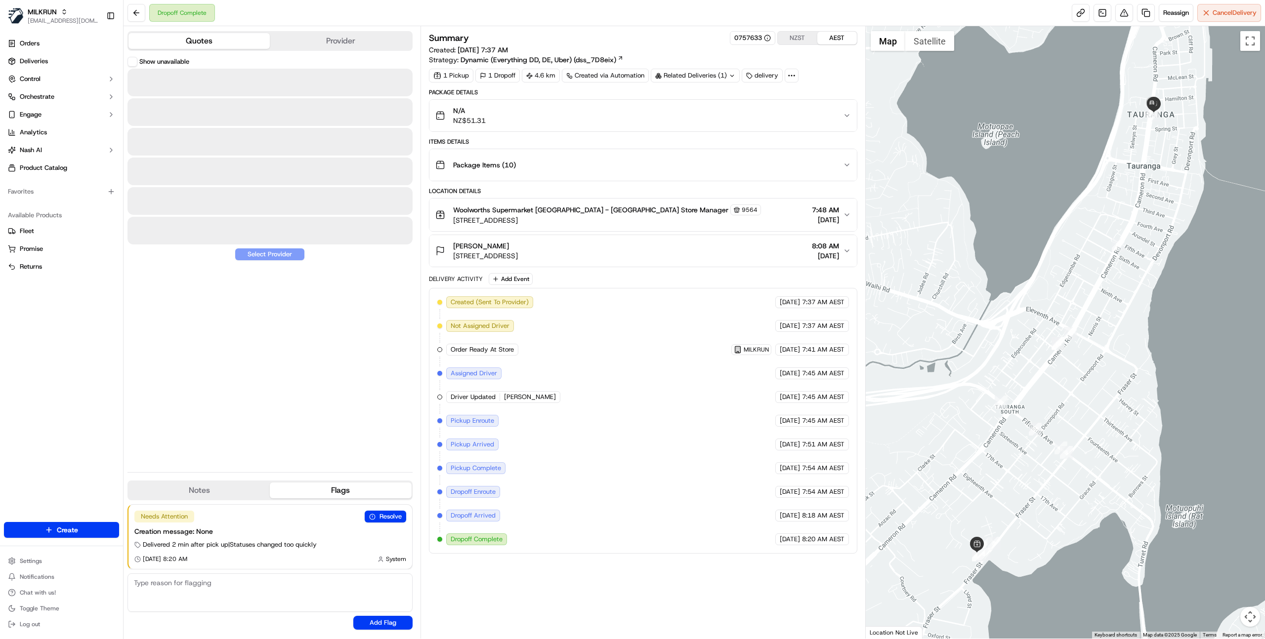
click at [186, 38] on button "Quotes" at bounding box center [198, 41] width 141 height 16
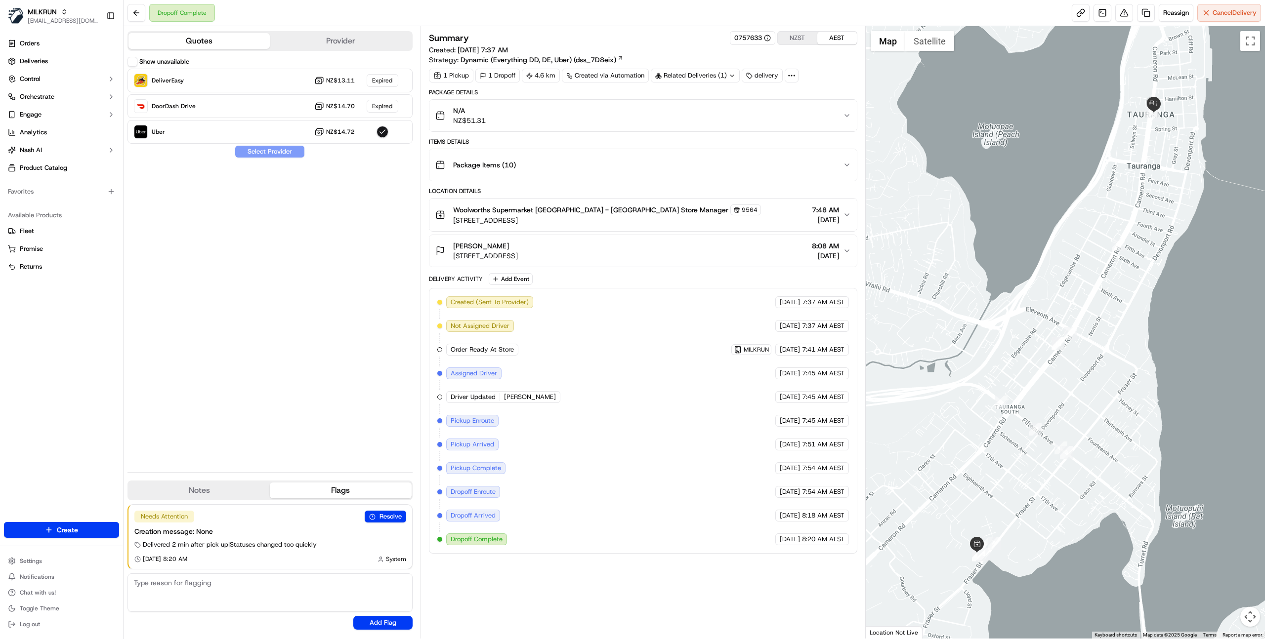
click at [275, 251] on div "Show unavailable DeliverEasy NZ$13.11 Expired DoorDash Drive NZ$14.70 Expired U…" at bounding box center [269, 261] width 285 height 408
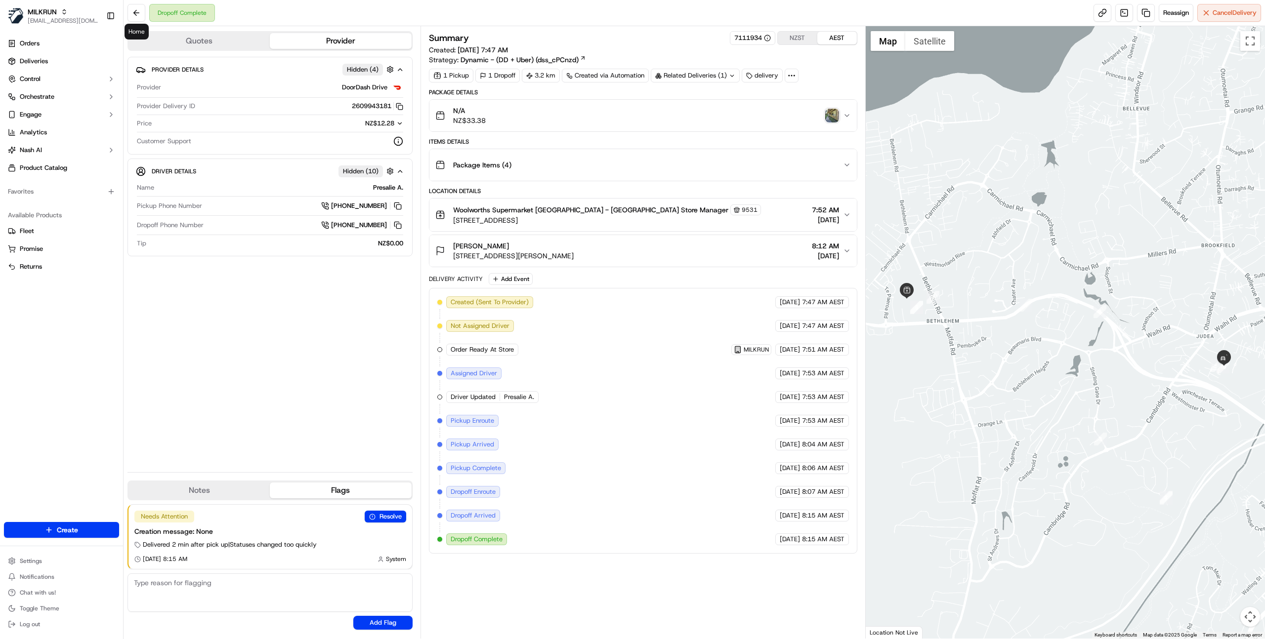
click at [170, 45] on button "Quotes" at bounding box center [198, 41] width 141 height 16
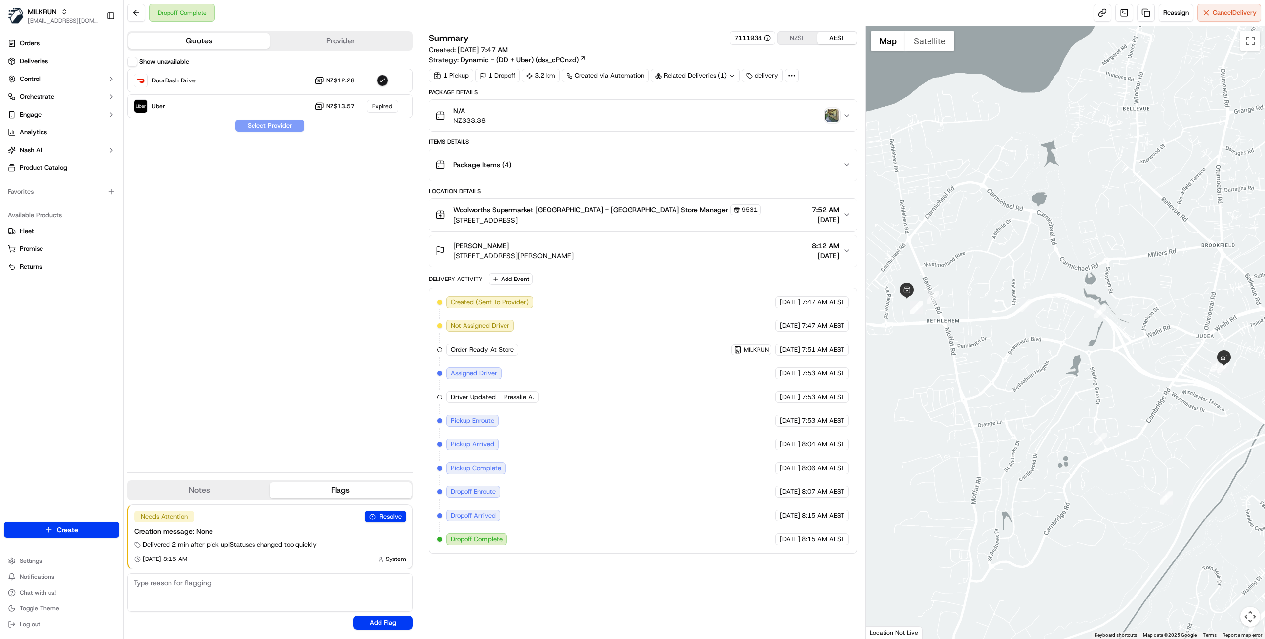
click at [327, 277] on div "Show unavailable DoorDash Drive NZ$12.28 Uber NZ$13.57 Expired Select Provider" at bounding box center [269, 261] width 285 height 408
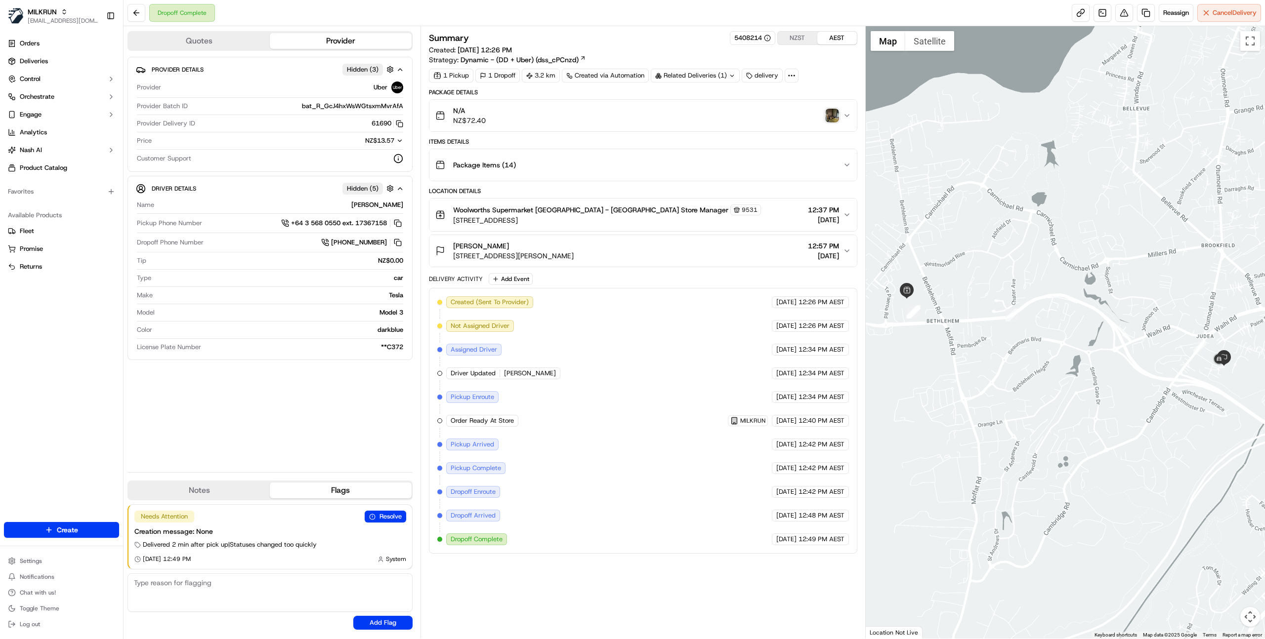
click at [193, 43] on button "Quotes" at bounding box center [198, 41] width 141 height 16
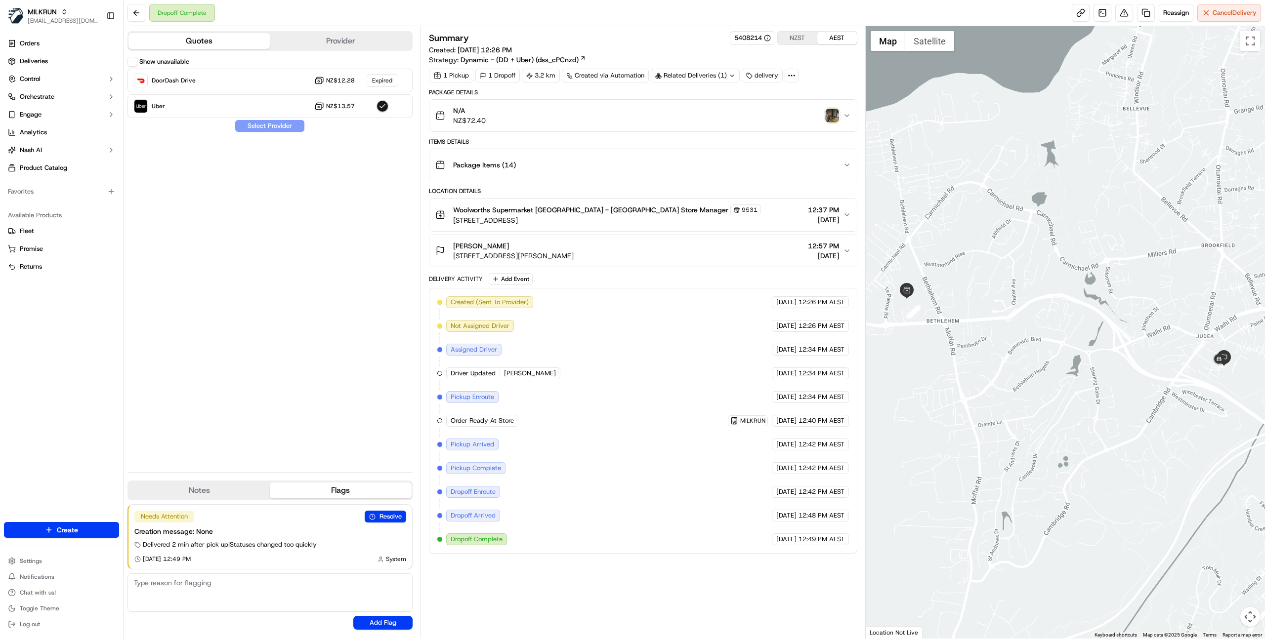
click at [328, 254] on div "Show unavailable DoorDash Drive NZ$12.28 Expired Uber NZ$13.57 Select Provider" at bounding box center [269, 261] width 285 height 408
click at [157, 60] on label "Show unavailable" at bounding box center [164, 61] width 50 height 9
click at [137, 60] on button "Show unavailable" at bounding box center [132, 62] width 10 height 10
click at [156, 61] on label "Show unavailable" at bounding box center [164, 61] width 50 height 9
click at [137, 61] on button "Show unavailable" at bounding box center [132, 62] width 10 height 10
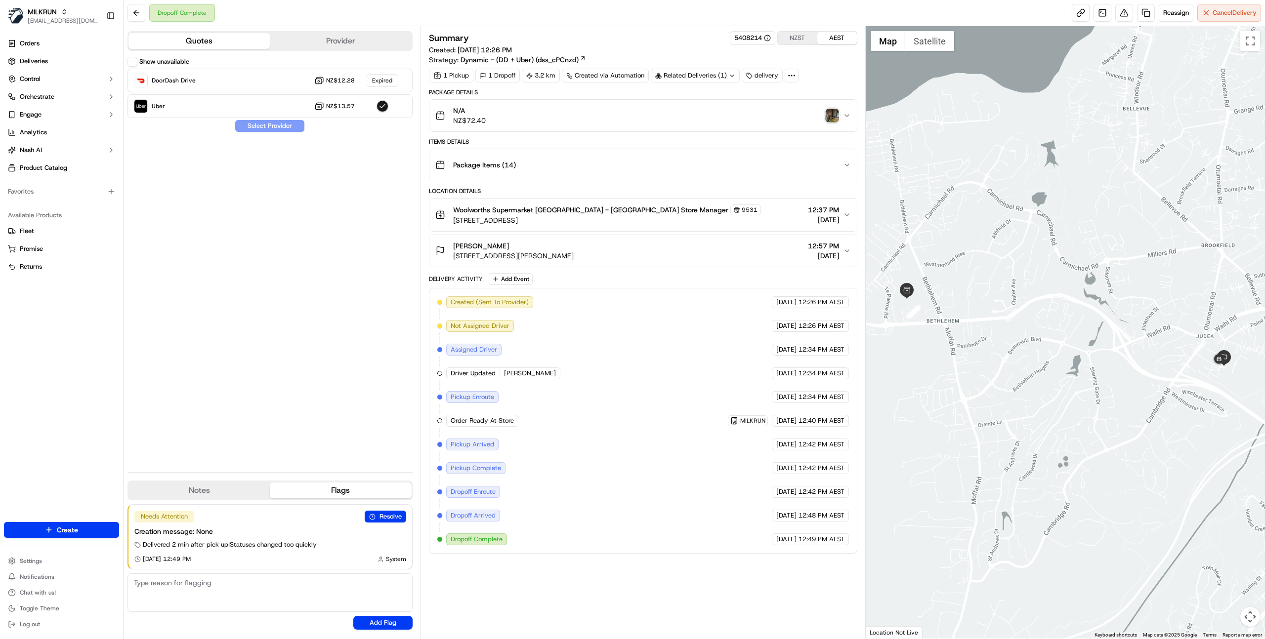
click at [355, 272] on div "Show unavailable DoorDash Drive NZ$12.28 Expired Uber NZ$13.57 Select Provider" at bounding box center [269, 261] width 285 height 408
click at [328, 230] on div "Show unavailable DoorDash Drive NZ$12.28 Expired Uber NZ$13.57 Select Provider" at bounding box center [269, 261] width 285 height 408
drag, startPoint x: 296, startPoint y: 351, endPoint x: 303, endPoint y: 348, distance: 7.7
click at [297, 352] on div "Show unavailable DoorDash Drive NZ$12.28 Expired Uber NZ$13.57 Select Provider" at bounding box center [269, 261] width 285 height 408
drag, startPoint x: 350, startPoint y: 237, endPoint x: 358, endPoint y: 431, distance: 194.3
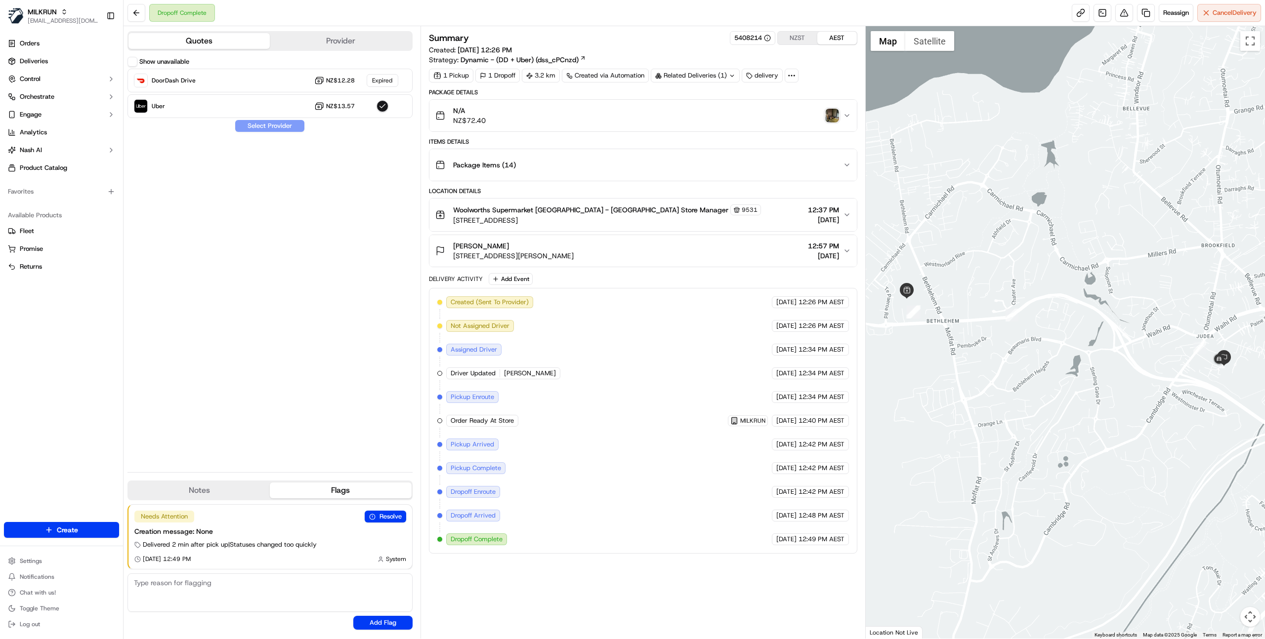
click at [350, 237] on div "Show unavailable DoorDash Drive NZ$12.28 Expired Uber NZ$13.57 Select Provider" at bounding box center [269, 261] width 285 height 408
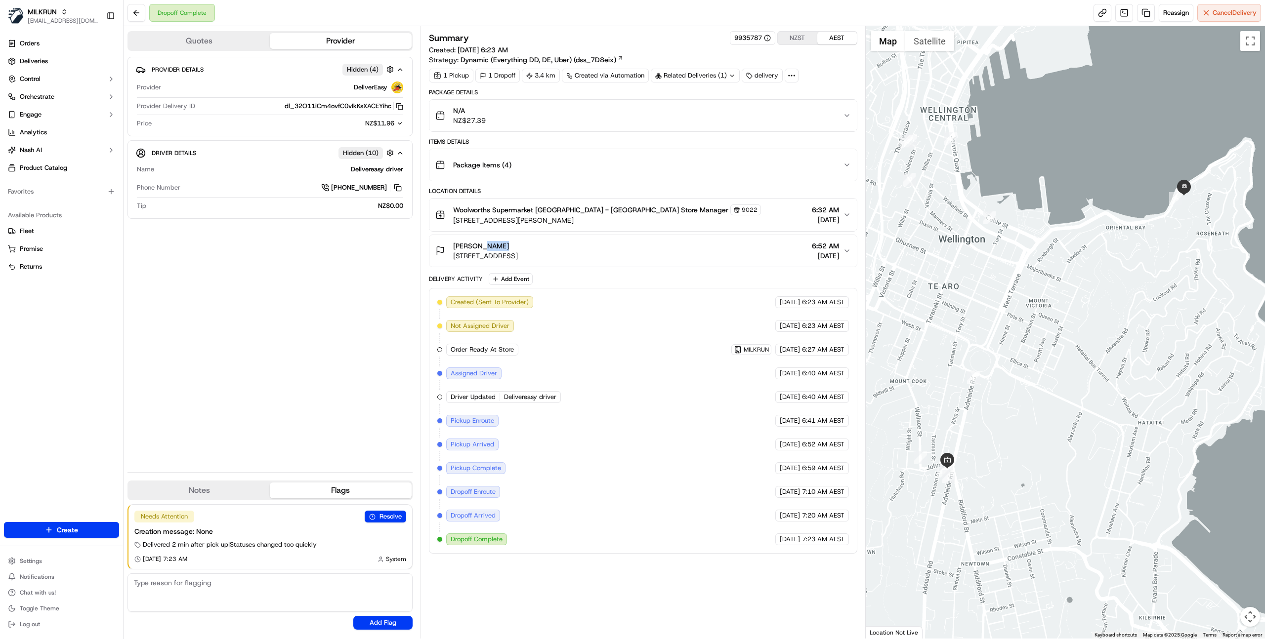
click at [479, 246] on div "seymour pope" at bounding box center [485, 246] width 65 height 10
click at [473, 247] on span "seymour pope" at bounding box center [481, 246] width 56 height 10
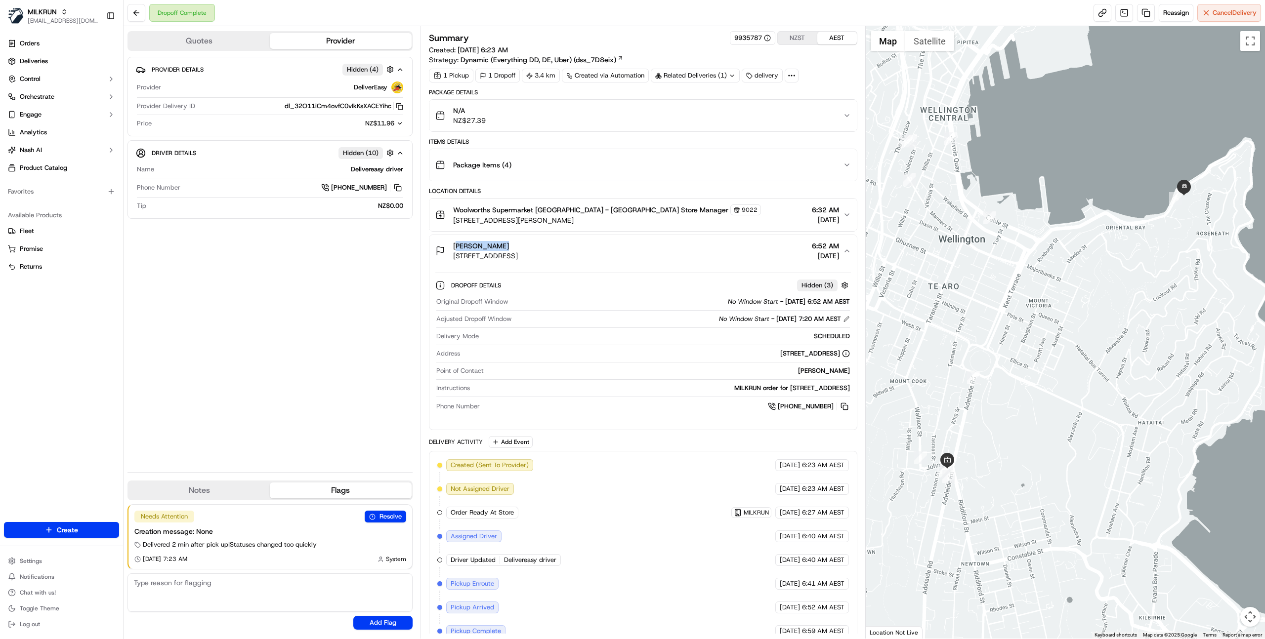
copy span "seymour pope"
drag, startPoint x: 522, startPoint y: 246, endPoint x: 446, endPoint y: 249, distance: 75.7
click at [446, 249] on div "seymour pope 330 Oriental Parade, Oriental Bay, Wellington Region 6011, NZ" at bounding box center [476, 251] width 82 height 20
click at [216, 36] on button "Quotes" at bounding box center [198, 41] width 141 height 16
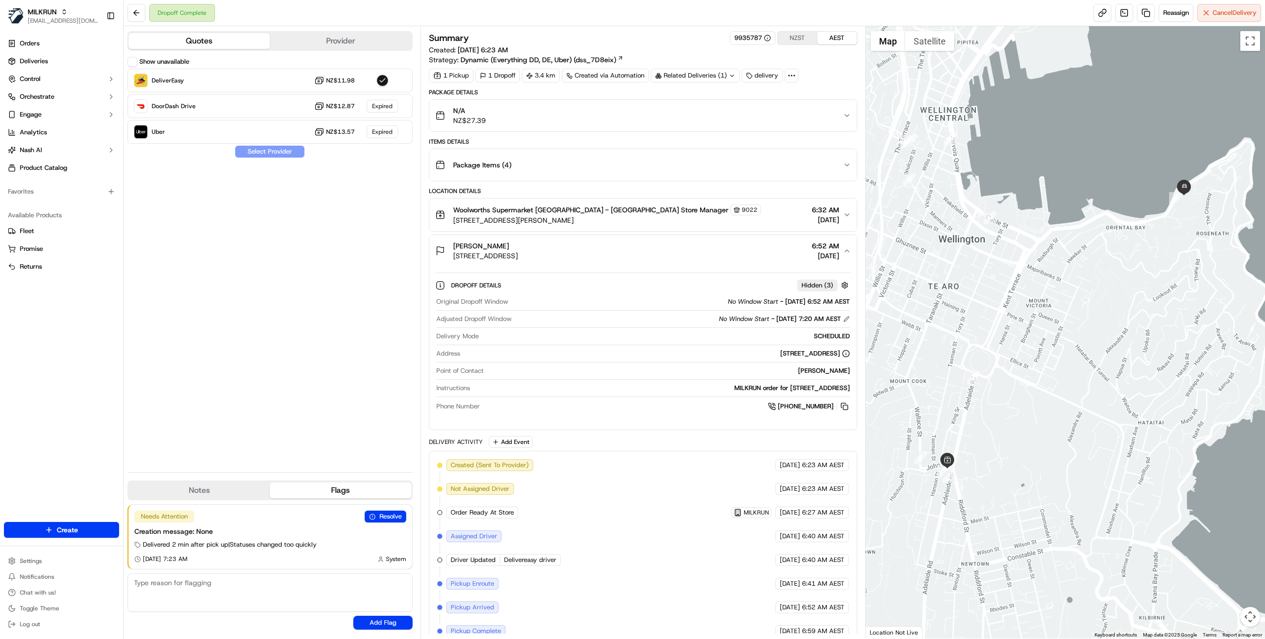
click at [317, 259] on div "Show unavailable DeliverEasy NZ$11.98 DoorDash Drive NZ$12.87 Expired Uber NZ$1…" at bounding box center [269, 261] width 285 height 408
click at [794, 74] on icon at bounding box center [791, 75] width 9 height 9
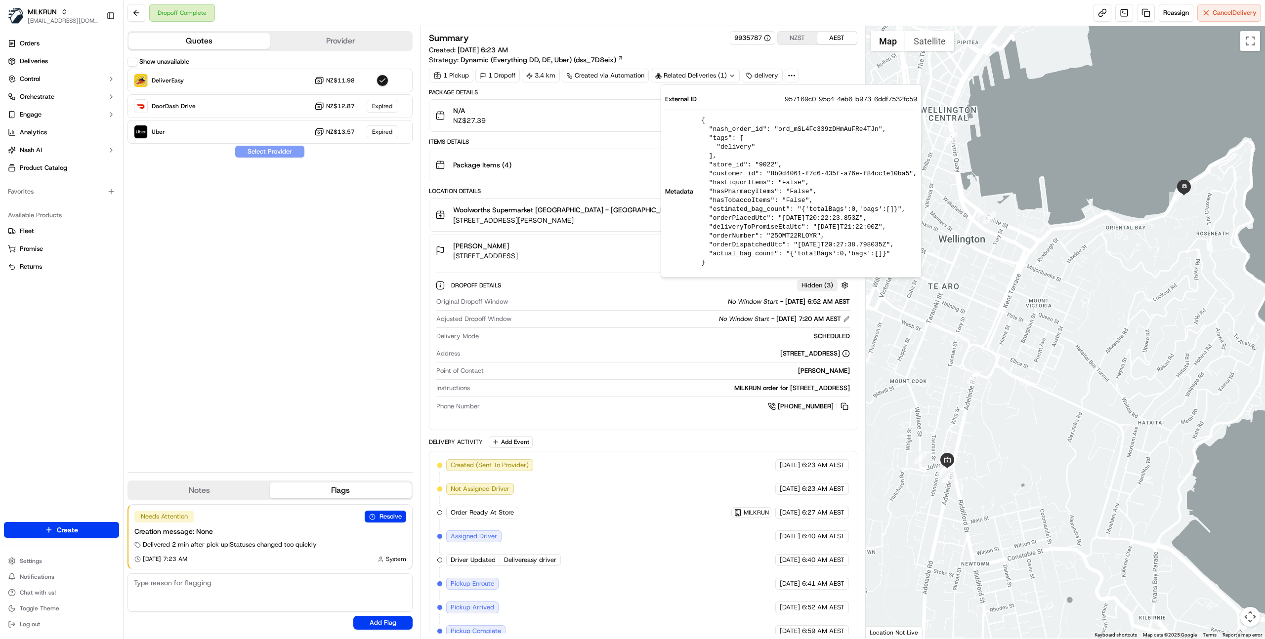
click at [793, 132] on pre "{ "nash_order_id": "ord_mSL4Fc339zDHmAuFRe4TJn", "tags": [ "delivery" ], "store…" at bounding box center [809, 191] width 216 height 151
copy pre "ord_mSL4Fc339zDHmAuFRe4TJn"
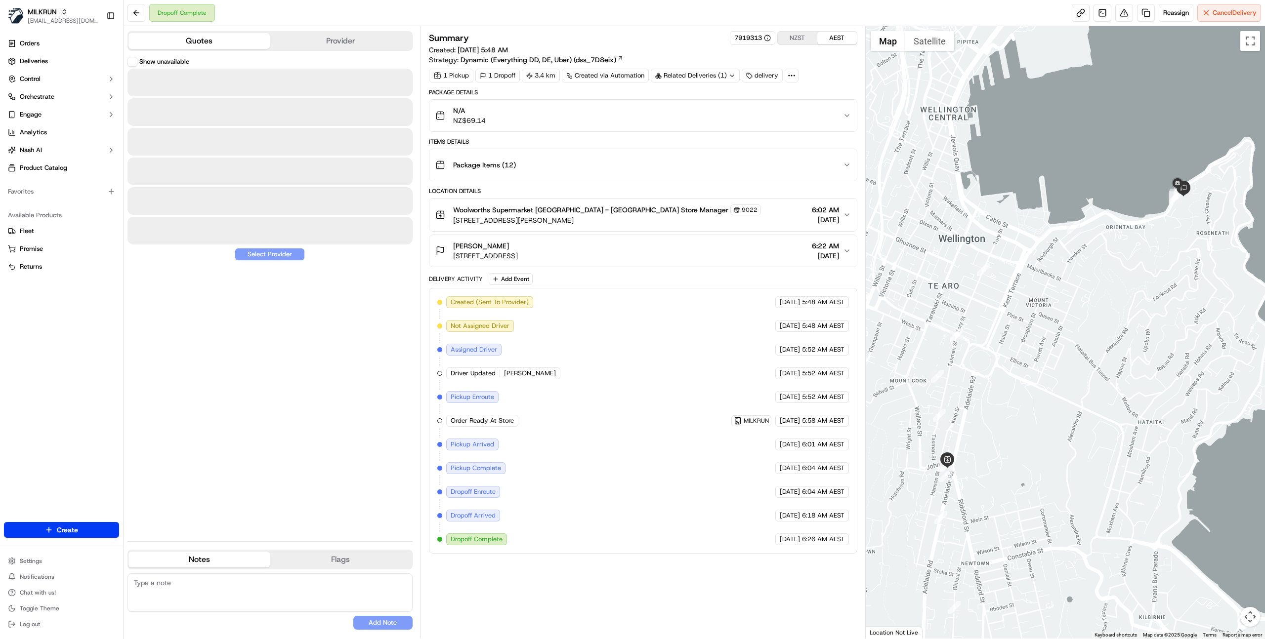
click at [221, 39] on button "Quotes" at bounding box center [198, 41] width 141 height 16
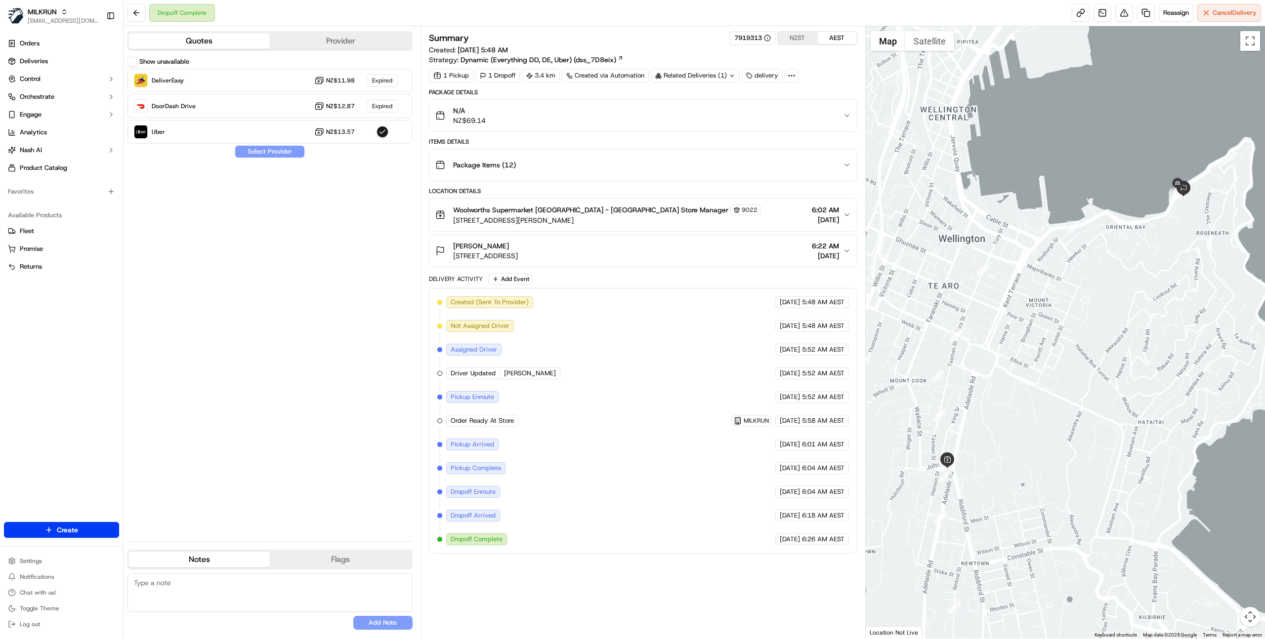
click at [312, 270] on div "Show unavailable DeliverEasy NZ$11.98 Expired DoorDash Drive NZ$12.87 Expired U…" at bounding box center [269, 295] width 285 height 477
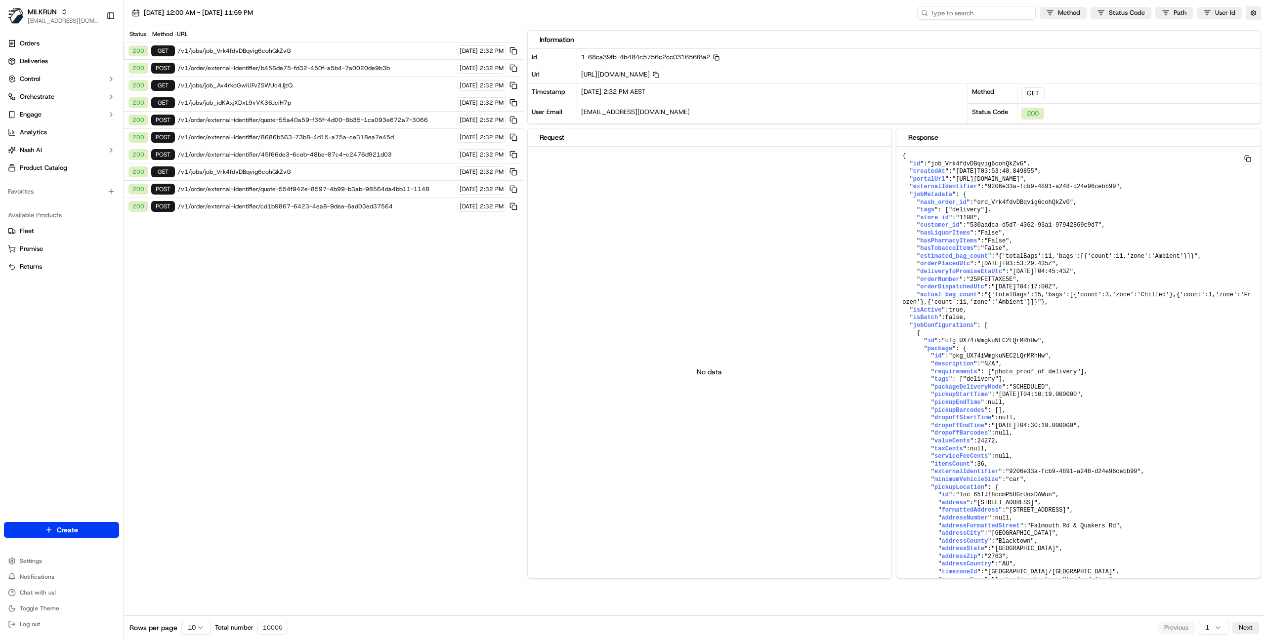
click at [1010, 14] on input at bounding box center [976, 13] width 119 height 14
paste input "ord_mSL4Fc339zDHmAuFRe4TJn"
type input "ord_mSL4Fc339zDHmAuFRe4TJn"
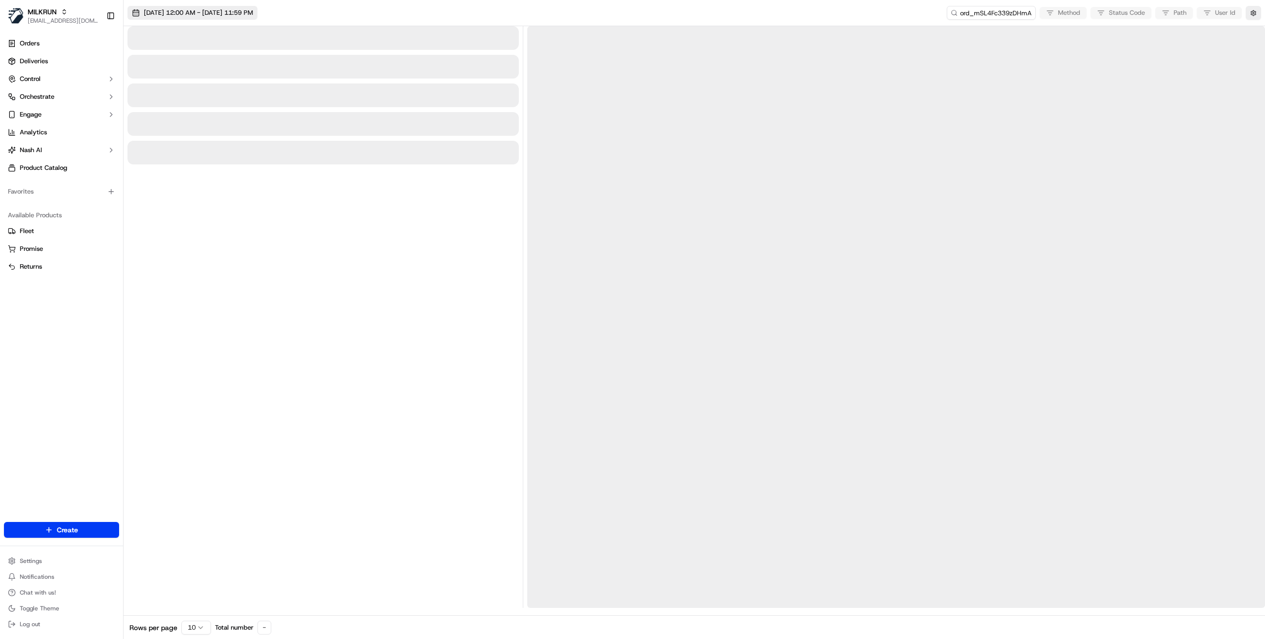
click at [212, 18] on button "[DATE] 12:00 AM - [DATE] 11:59 PM" at bounding box center [192, 13] width 130 height 14
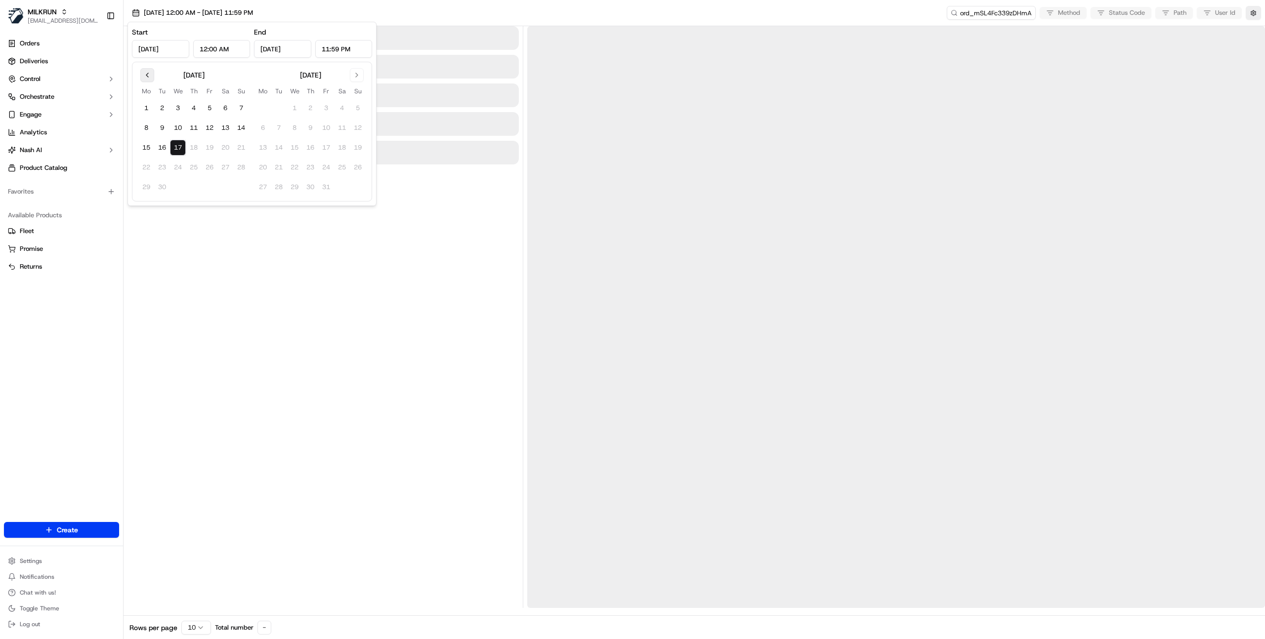
click at [145, 76] on button "Go to previous month" at bounding box center [147, 75] width 14 height 14
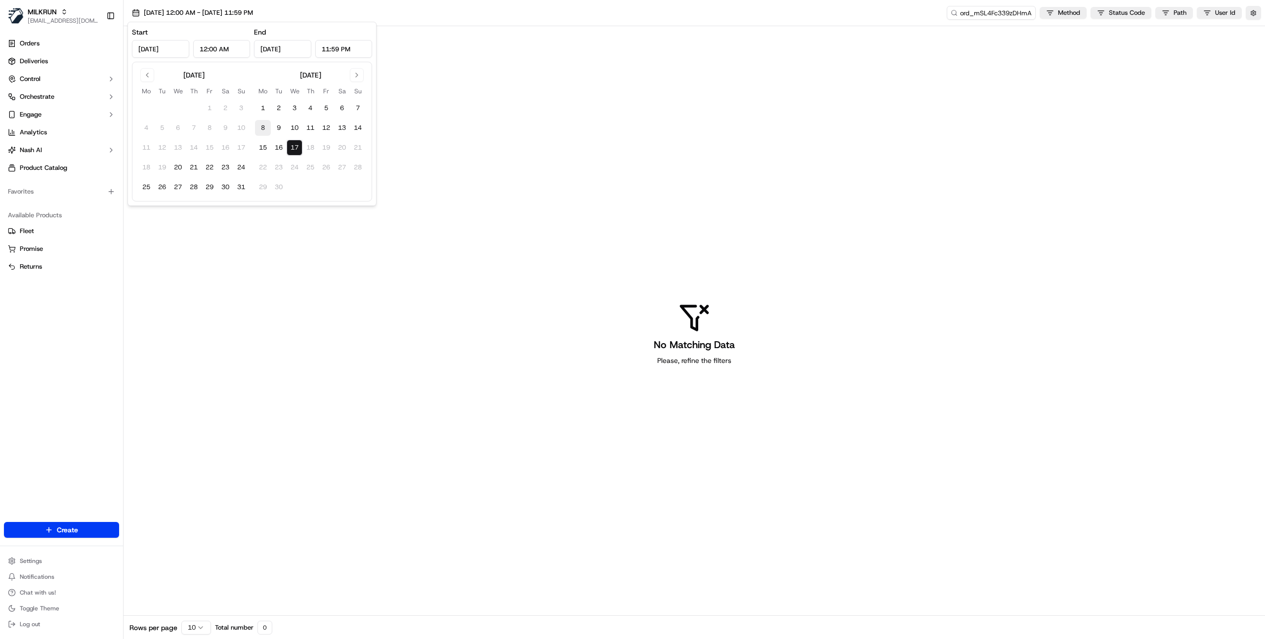
click at [268, 128] on button "8" at bounding box center [263, 128] width 16 height 16
type input "[DATE]"
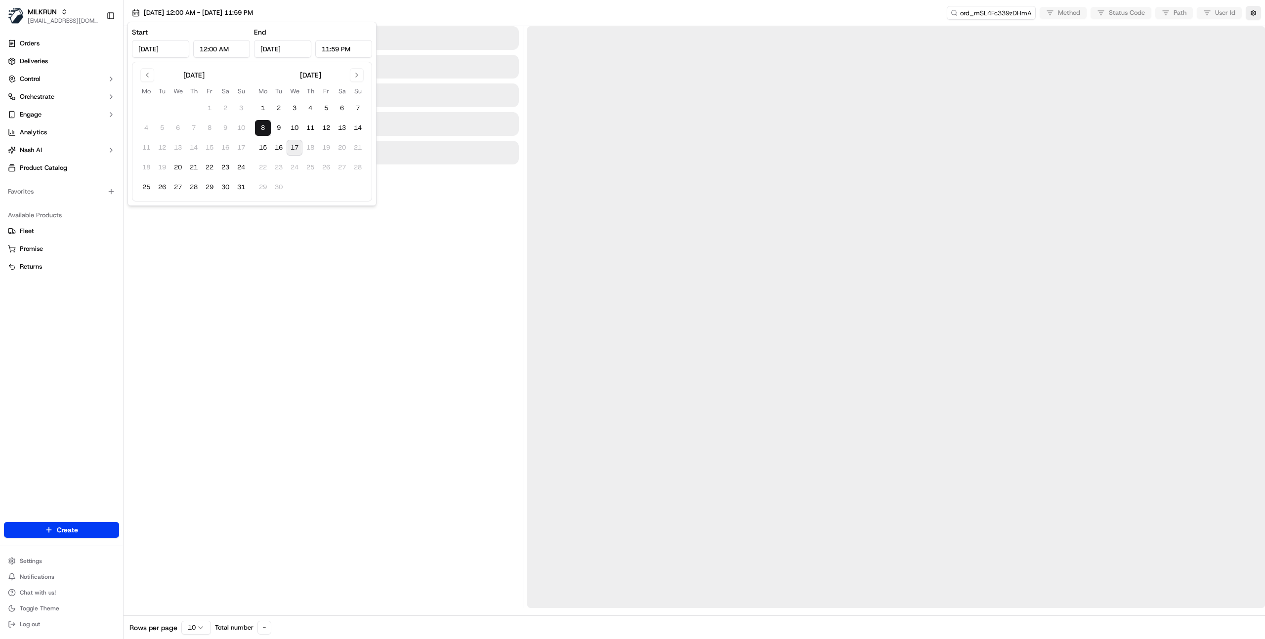
click at [268, 128] on button "8" at bounding box center [263, 128] width 16 height 16
click at [391, 280] on div at bounding box center [322, 317] width 391 height 582
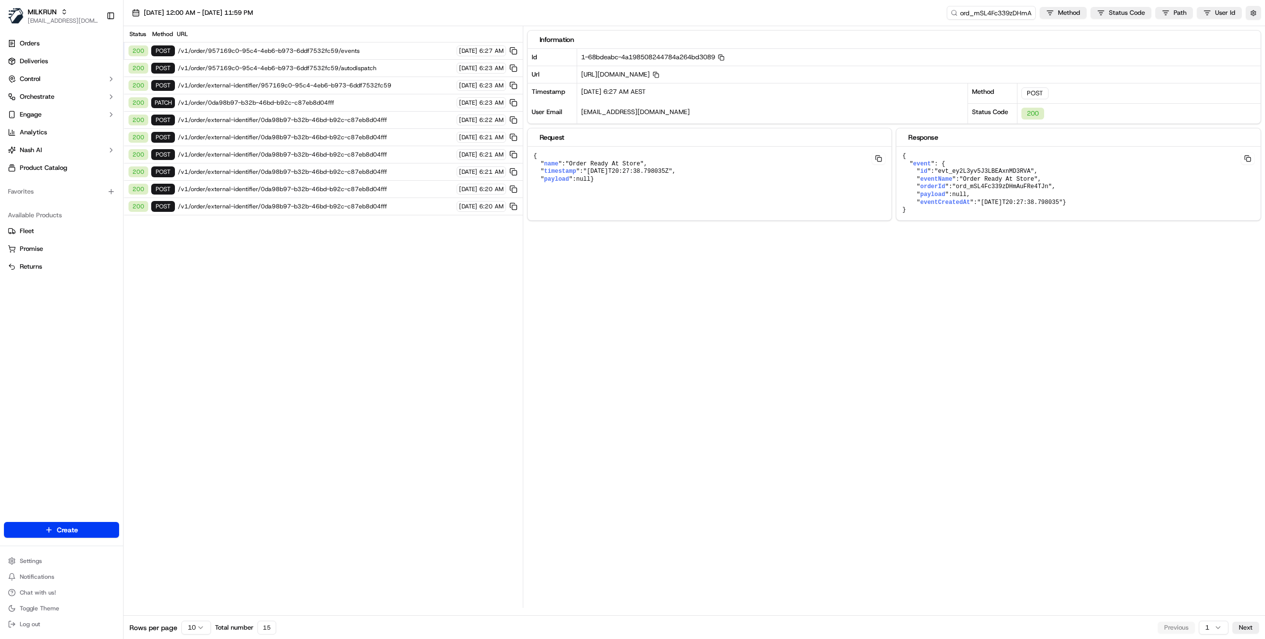
drag, startPoint x: 876, startPoint y: 358, endPoint x: 480, endPoint y: 103, distance: 470.7
click at [865, 352] on div "Information Id 1-68bdeabc-4a198508244784a264bd3089 Copy 1-68bdeabc-4a1985082447…" at bounding box center [896, 317] width 738 height 582
click at [1249, 12] on button "button" at bounding box center [1252, 13] width 15 height 14
click at [1252, 32] on button "Display Only Provider Logs" at bounding box center [1254, 31] width 8 height 8
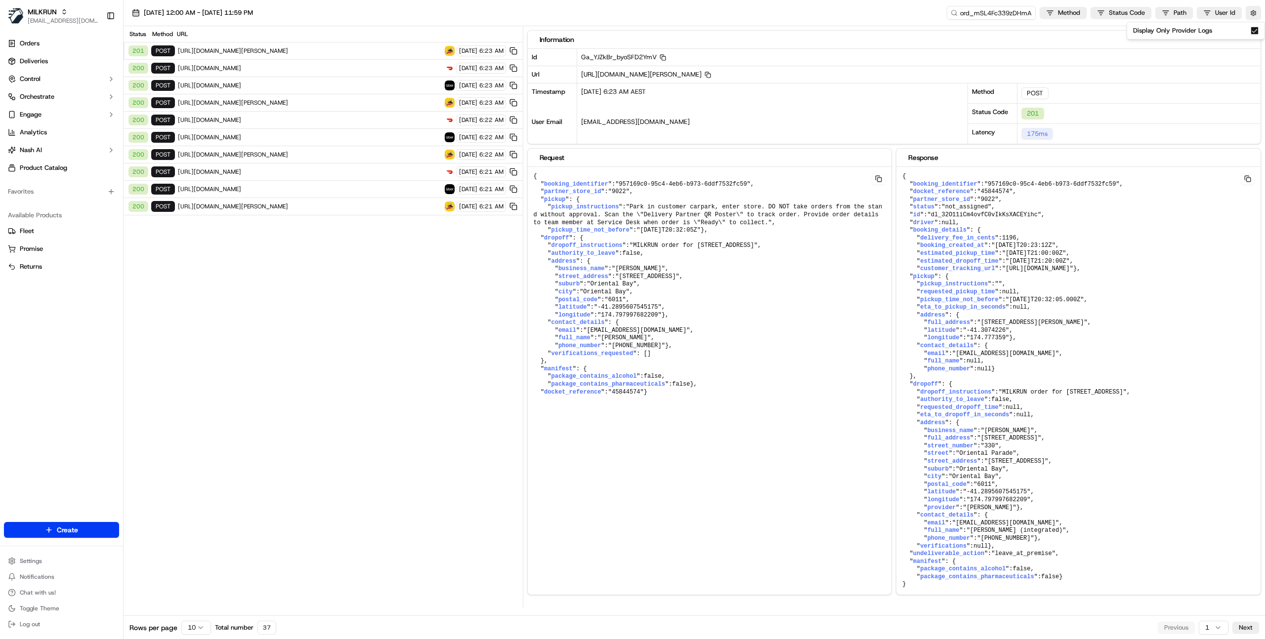
click at [399, 72] on div "200 POST [URL][DOMAIN_NAME] [DATE] 6:23 AM" at bounding box center [322, 68] width 399 height 17
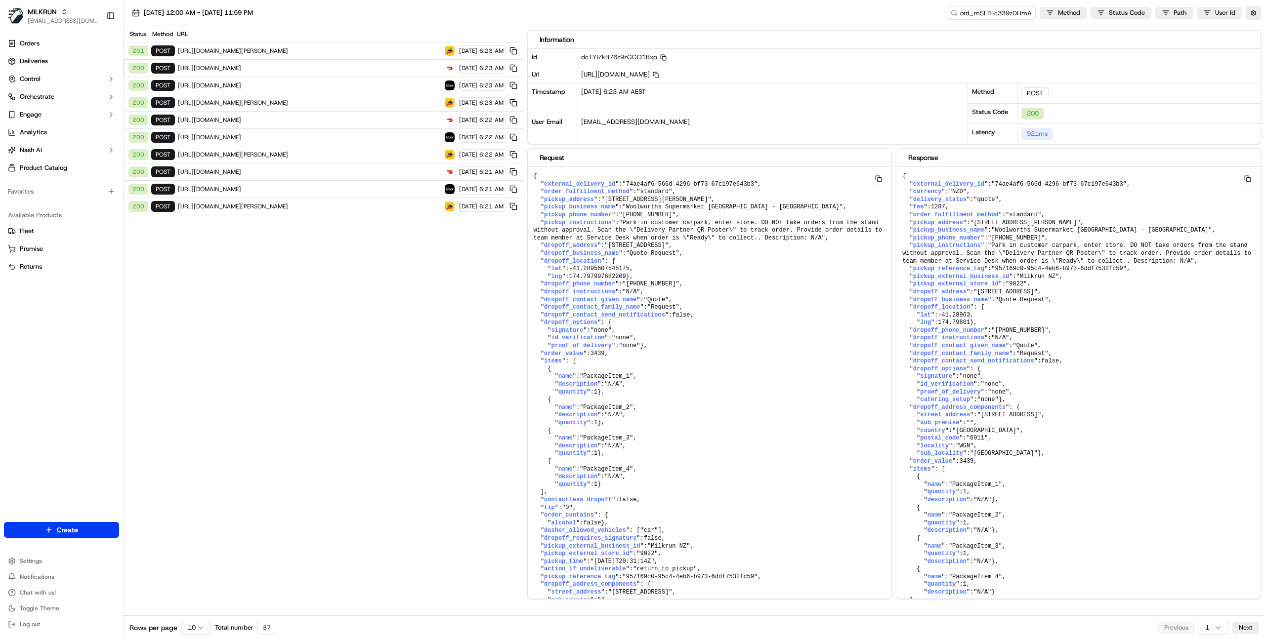
click at [412, 87] on span "[URL][DOMAIN_NAME]" at bounding box center [310, 86] width 264 height 8
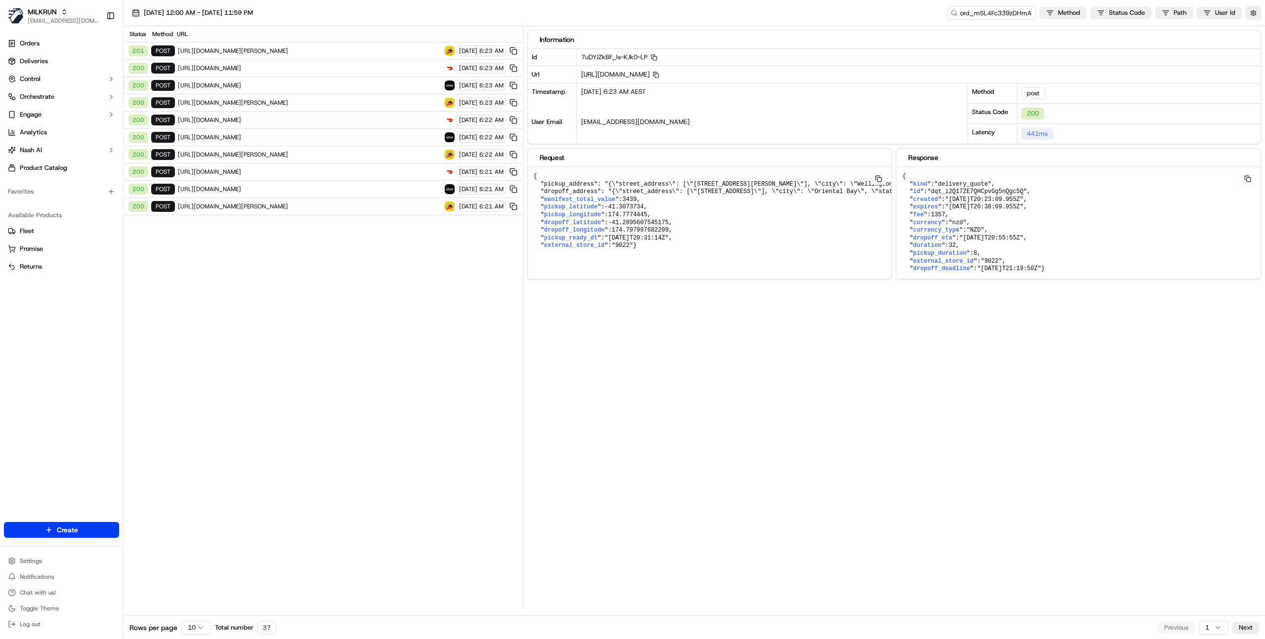
click at [477, 287] on div "Status Method URL 201 POST [URL][DOMAIN_NAME][PERSON_NAME] [DATE] 6:23 AM 200 P…" at bounding box center [322, 317] width 399 height 582
click at [388, 67] on span "[URL][DOMAIN_NAME]" at bounding box center [310, 68] width 264 height 8
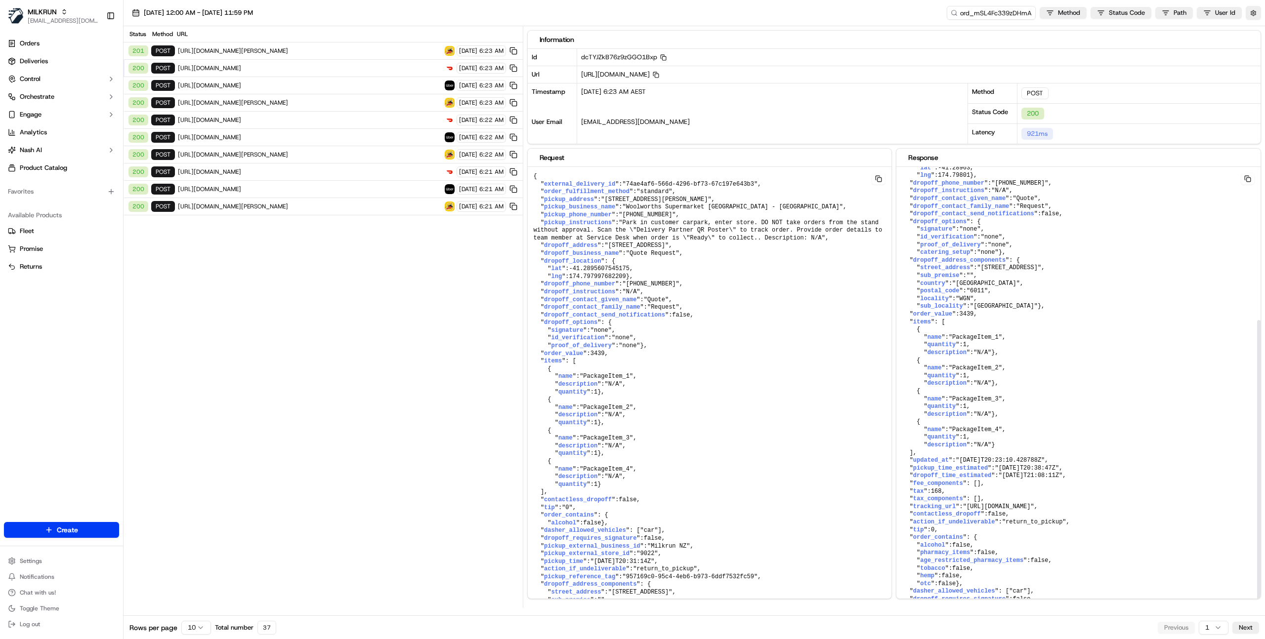
scroll to position [232, 0]
drag, startPoint x: 919, startPoint y: 439, endPoint x: 1118, endPoint y: 454, distance: 199.6
click at [1118, 454] on pre "{ " external_delivery_id ": "74ae4af6-566d-4296-bf73-67c197e643b3" , " currency…" at bounding box center [1078, 318] width 364 height 597
click at [1096, 445] on pre "{ " external_delivery_id ": "74ae4af6-566d-4296-bf73-67c197e643b3" , " currency…" at bounding box center [1078, 318] width 364 height 597
drag, startPoint x: 1016, startPoint y: 448, endPoint x: 902, endPoint y: 447, distance: 114.6
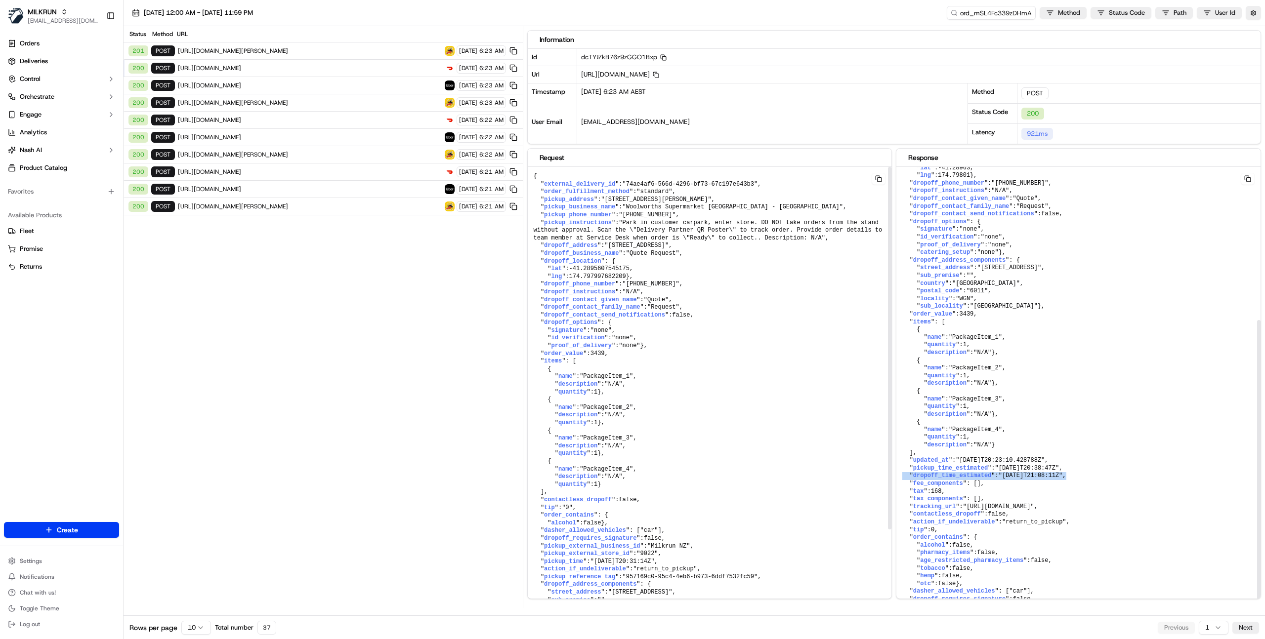
click at [902, 447] on pre "{ " external_delivery_id ": "74ae4af6-566d-4296-bf73-67c197e643b3" , " currency…" at bounding box center [1078, 318] width 364 height 597
click at [382, 41] on div "Status Method URL" at bounding box center [322, 34] width 399 height 16
click at [358, 50] on span "[URL][DOMAIN_NAME][PERSON_NAME]" at bounding box center [310, 51] width 264 height 8
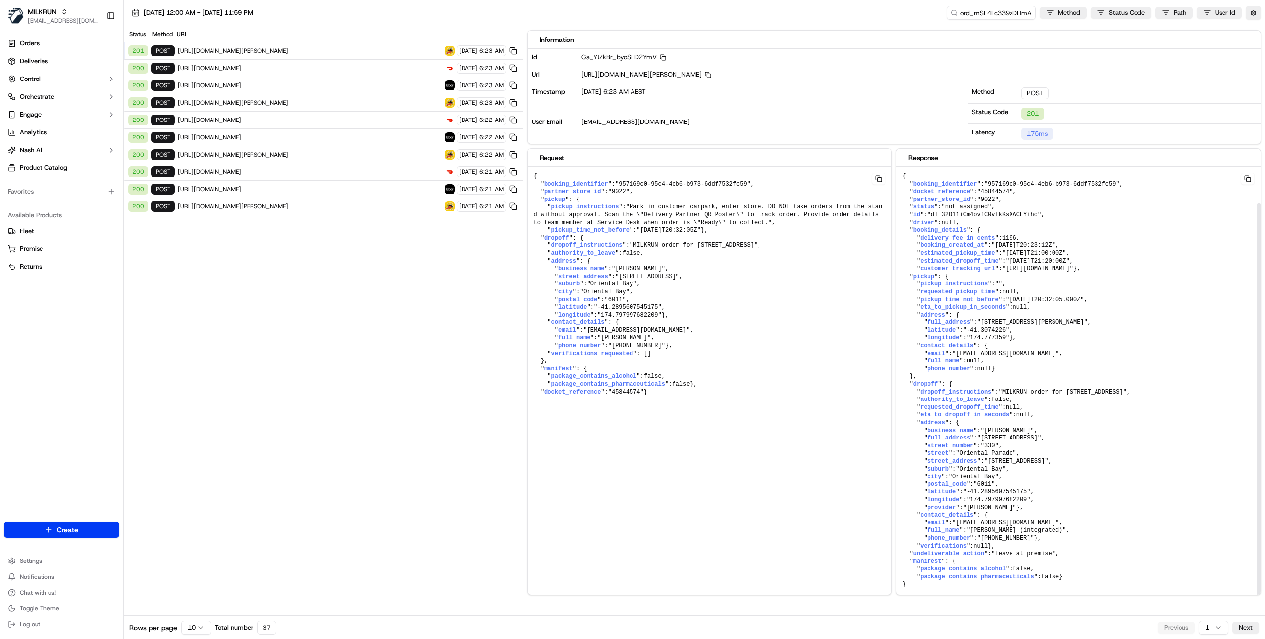
click at [998, 389] on span ""MILKRUN order for [STREET_ADDRESS]"" at bounding box center [1062, 392] width 128 height 7
click at [1079, 226] on pre "{ " booking_identifier ": "957169c0-95c4-4eb6-b973-6ddf7532fc59" , " docket_ref…" at bounding box center [1078, 381] width 364 height 428
click at [1101, 221] on pre "{ " booking_identifier ": "957169c0-95c4-4eb6-b973-6ddf7532fc59" , " docket_ref…" at bounding box center [1078, 381] width 364 height 428
drag, startPoint x: 1015, startPoint y: 222, endPoint x: 902, endPoint y: 221, distance: 112.6
click at [902, 221] on pre "{ " booking_identifier ": "957169c0-95c4-4eb6-b973-6ddf7532fc59" , " docket_ref…" at bounding box center [1078, 381] width 364 height 428
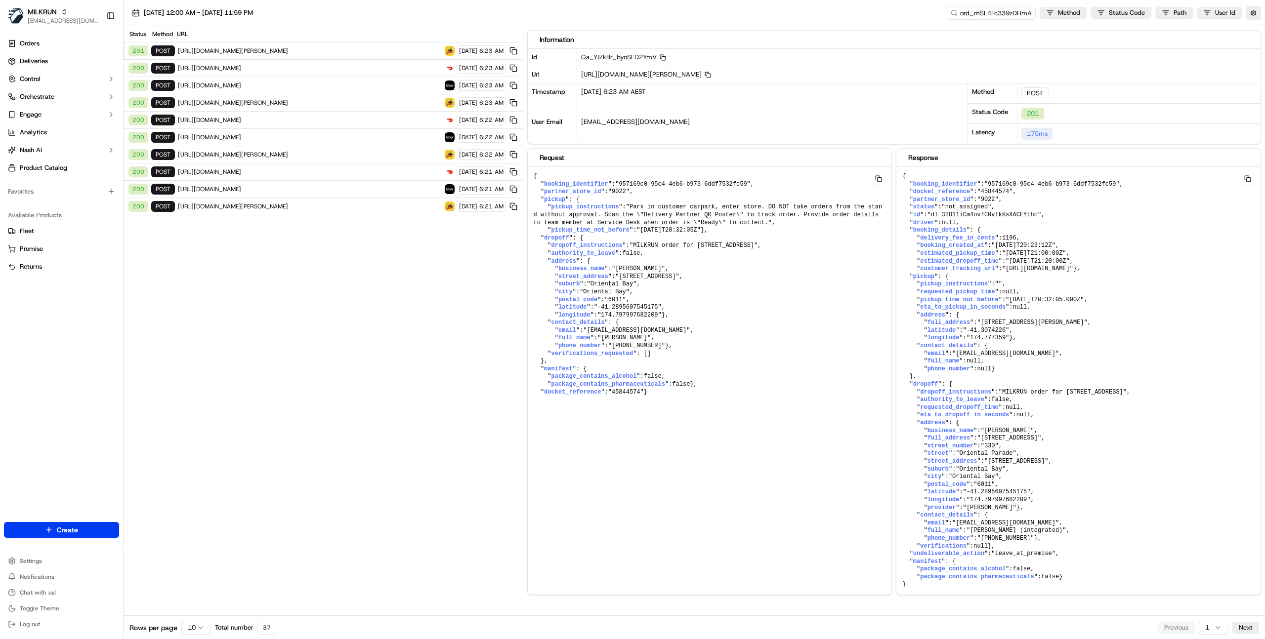
click at [409, 67] on span "[URL][DOMAIN_NAME]" at bounding box center [310, 68] width 264 height 8
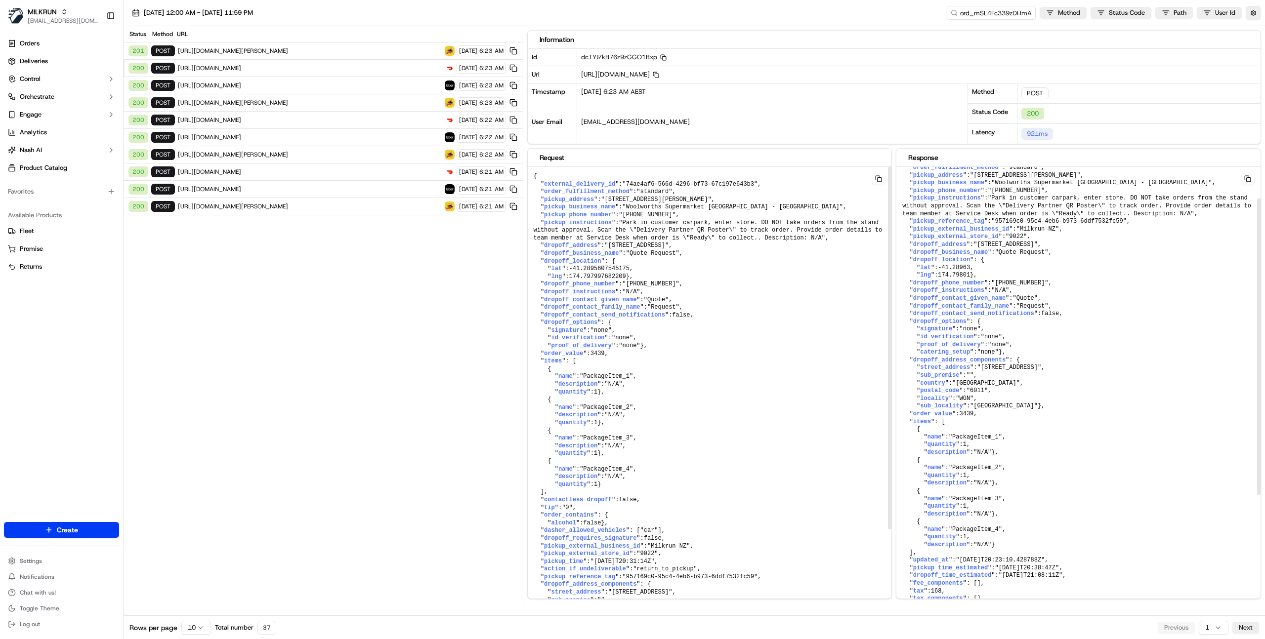
scroll to position [0, 0]
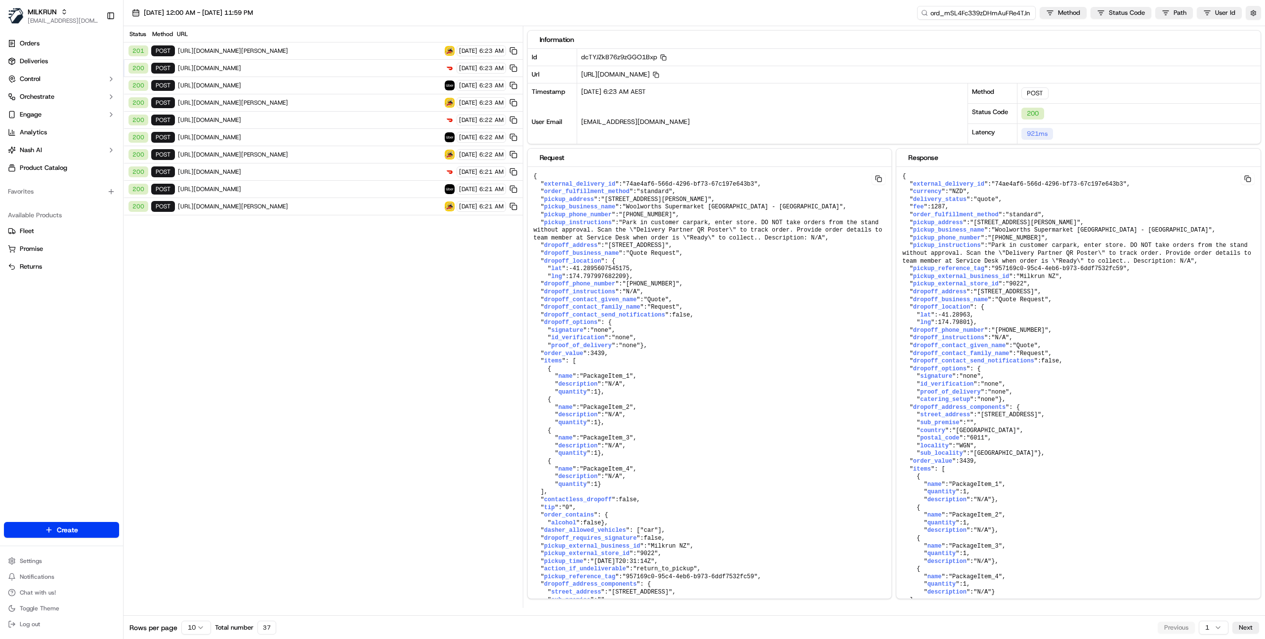
click at [991, 13] on input "ord_mSL4Fc339zDHmAuFRe4TJn" at bounding box center [976, 13] width 119 height 14
paste input "UzCUe23qJYtYLBiLSro6fm"
type input "ord_UzCUe23qJYtYLBiLSro6fm"
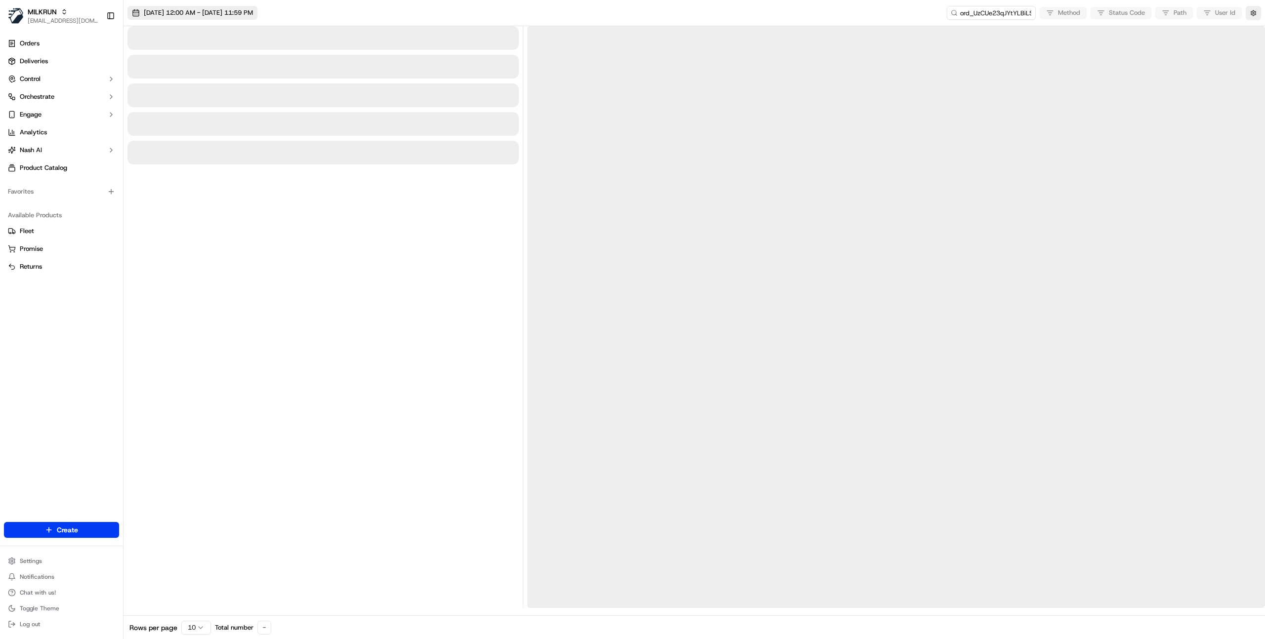
click at [252, 14] on span "08/09/2025 12:00 AM - 08/09/2025 11:59 PM" at bounding box center [198, 12] width 109 height 9
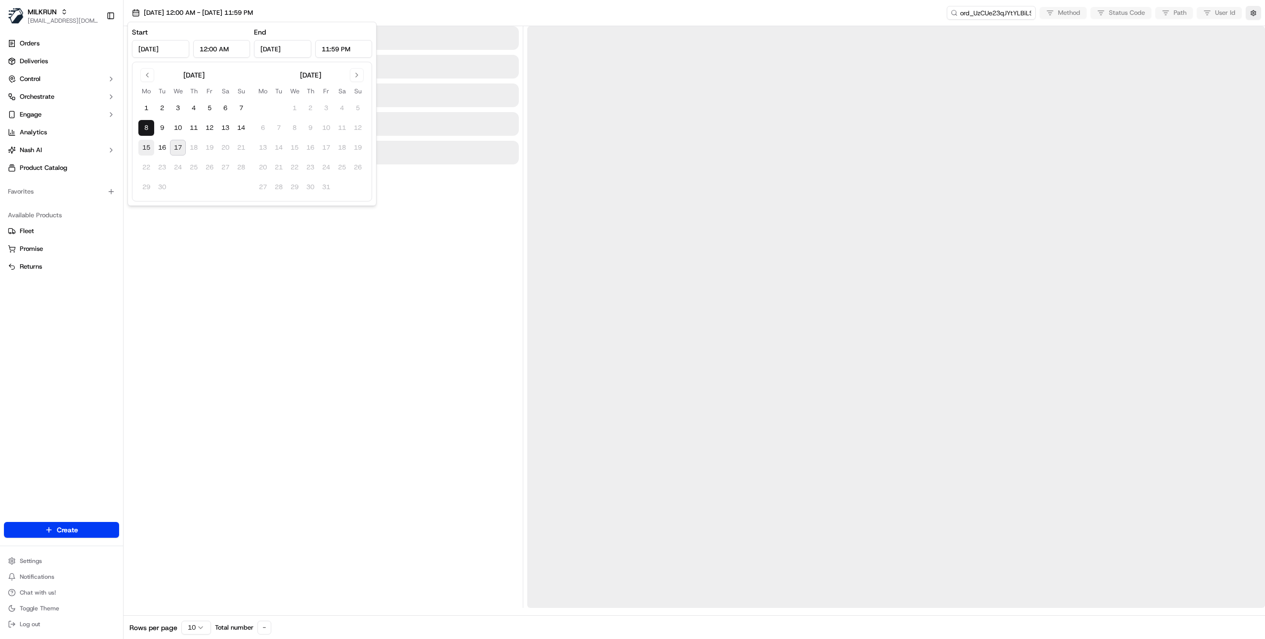
click at [152, 152] on button "15" at bounding box center [146, 148] width 16 height 16
type input "Sep 15, 2025"
drag, startPoint x: 345, startPoint y: 286, endPoint x: 355, endPoint y: 299, distance: 16.6
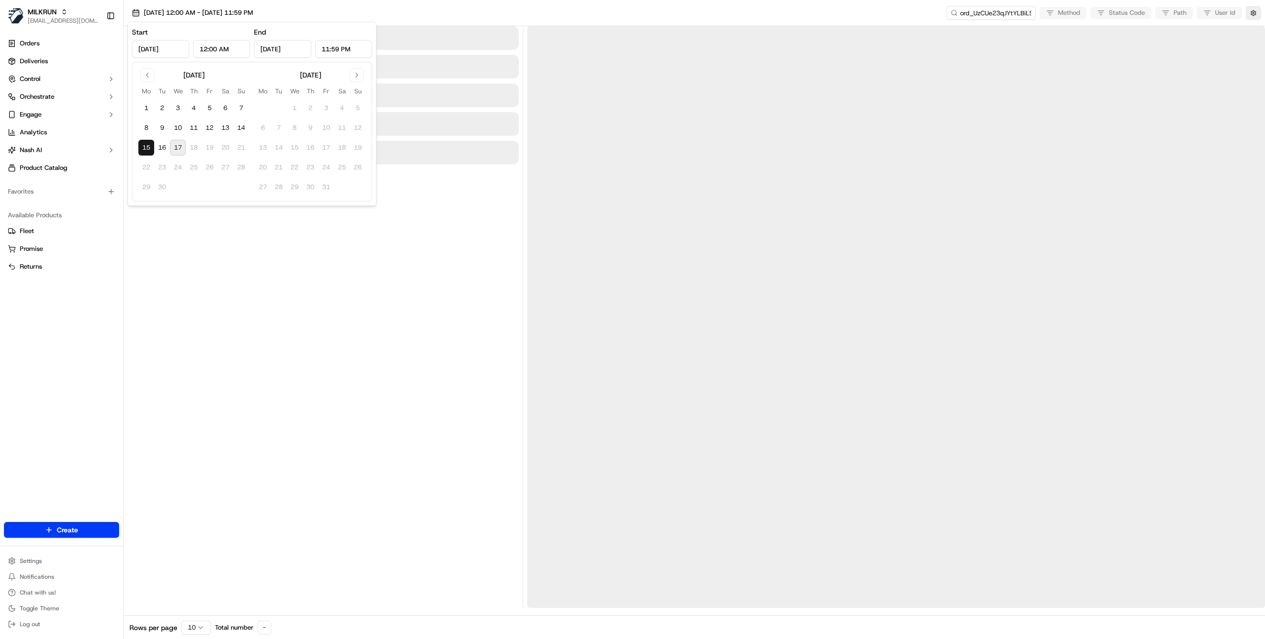
click at [346, 287] on div at bounding box center [322, 317] width 391 height 582
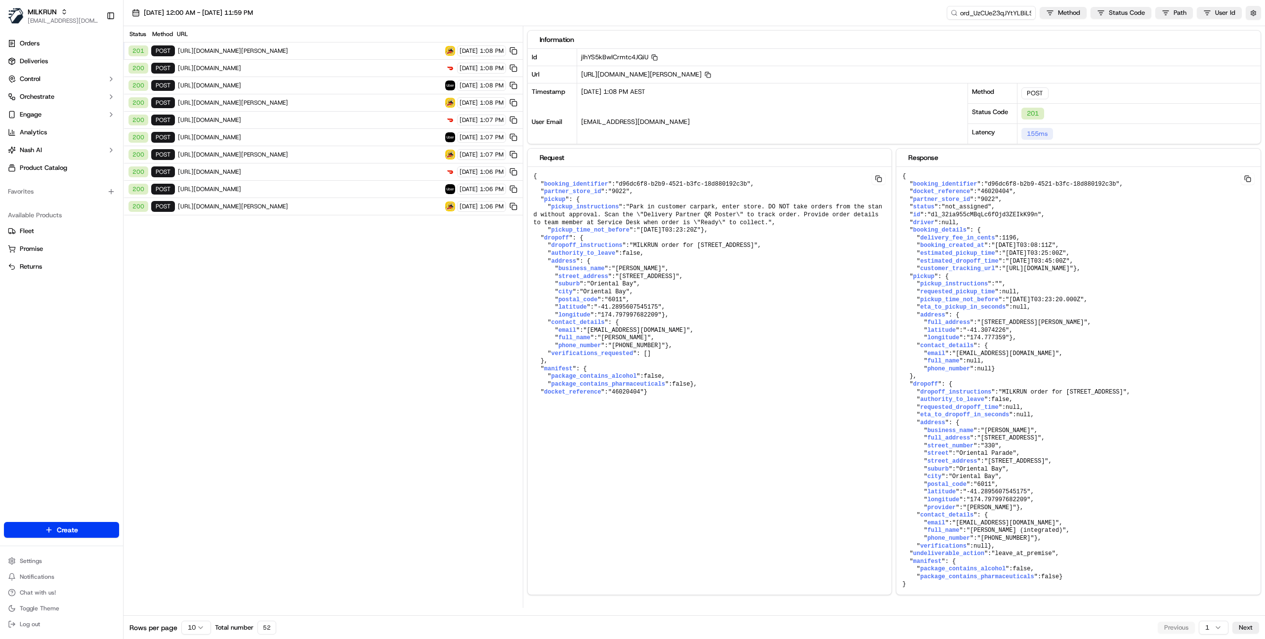
click at [376, 54] on span "https://api.delivereasy.co.nz/api/2025-04-01/nash/create_booking" at bounding box center [310, 51] width 264 height 8
click at [384, 88] on span "https://api.uber.com/v1/customers/be5bc4f0-52a5-4578-9ad9-acedc3da1b61/delivery…" at bounding box center [310, 86] width 264 height 8
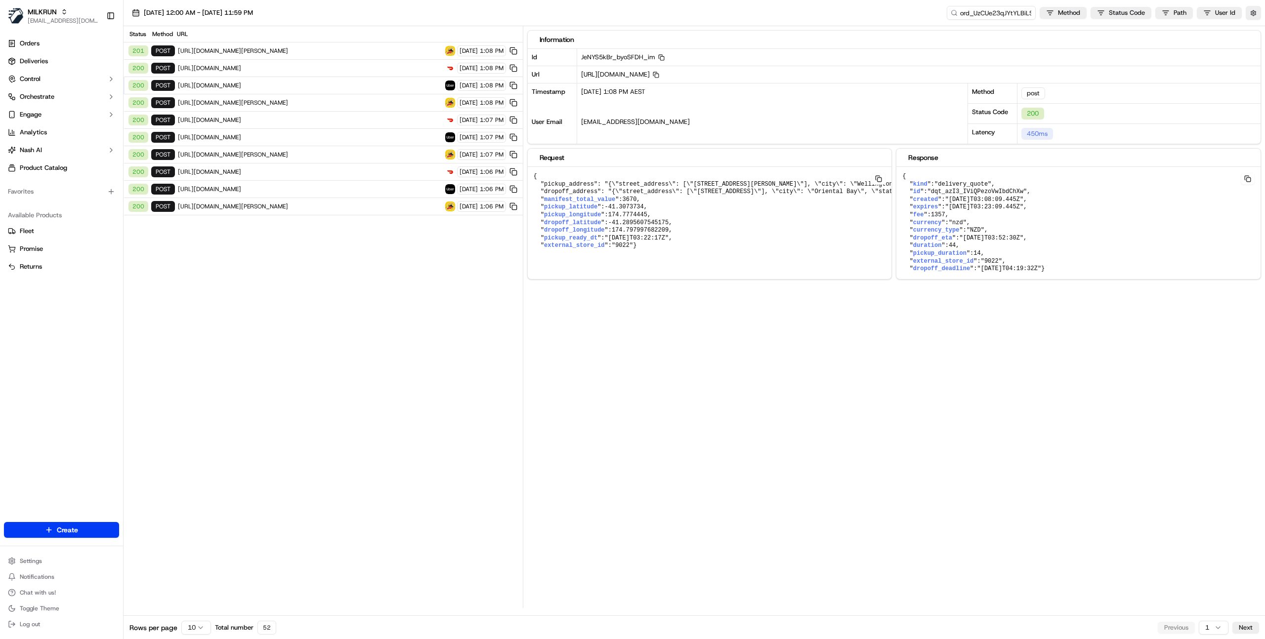
click at [383, 66] on span "https://openapi.doordash.com/drive/v2/quotes" at bounding box center [310, 68] width 264 height 8
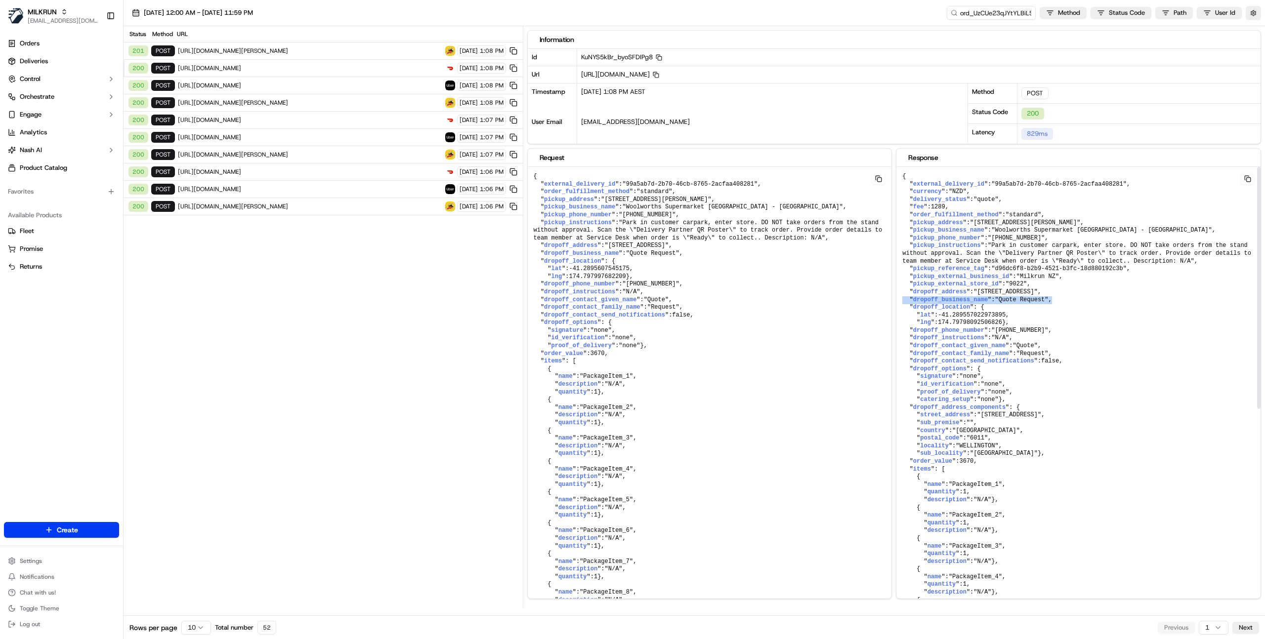
drag, startPoint x: 1064, startPoint y: 296, endPoint x: 900, endPoint y: 297, distance: 164.0
click at [900, 297] on pre "{ " external_delivery_id ": "99a5ab7d-2b70-46cb-8765-2acfaa408281" , " currency…" at bounding box center [1078, 527] width 364 height 721
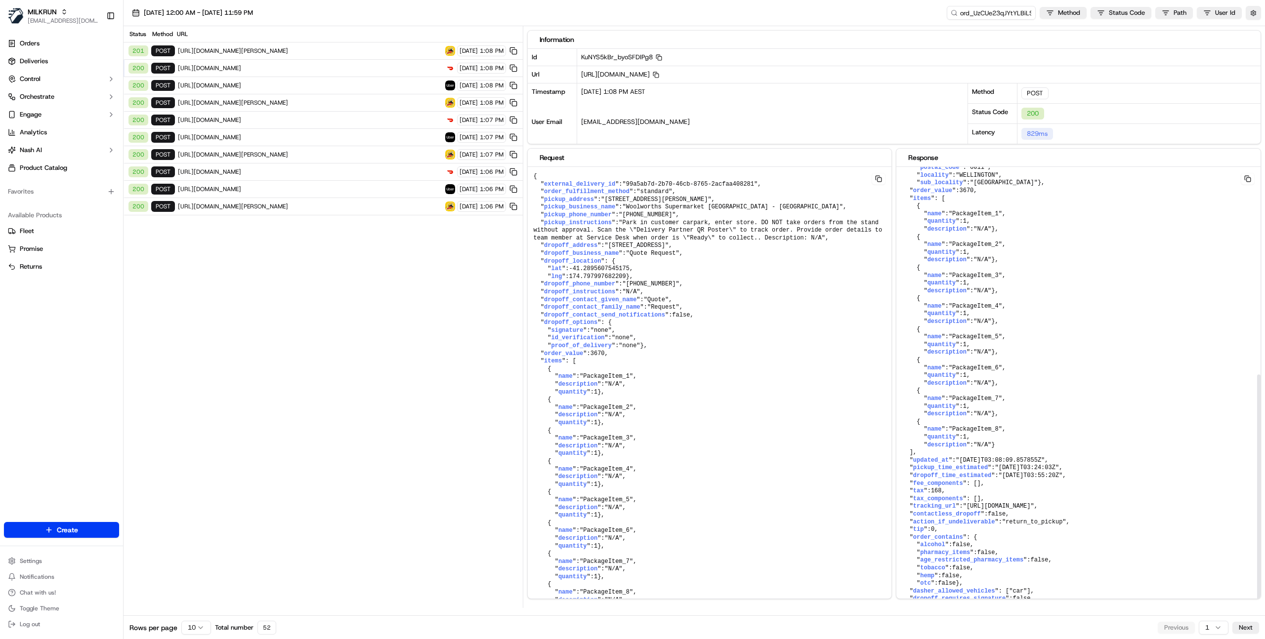
scroll to position [386, 0]
drag, startPoint x: 1091, startPoint y: 443, endPoint x: 909, endPoint y: 442, distance: 181.8
click at [909, 442] on pre "{ " external_delivery_id ": "99a5ab7d-2b70-46cb-8765-2acfaa408281" , " currency…" at bounding box center [1078, 256] width 364 height 721
click at [1099, 444] on pre "{ " external_delivery_id ": "99a5ab7d-2b70-46cb-8765-2acfaa408281" , " currency…" at bounding box center [1078, 256] width 364 height 721
drag, startPoint x: 1033, startPoint y: 445, endPoint x: 908, endPoint y: 443, distance: 125.0
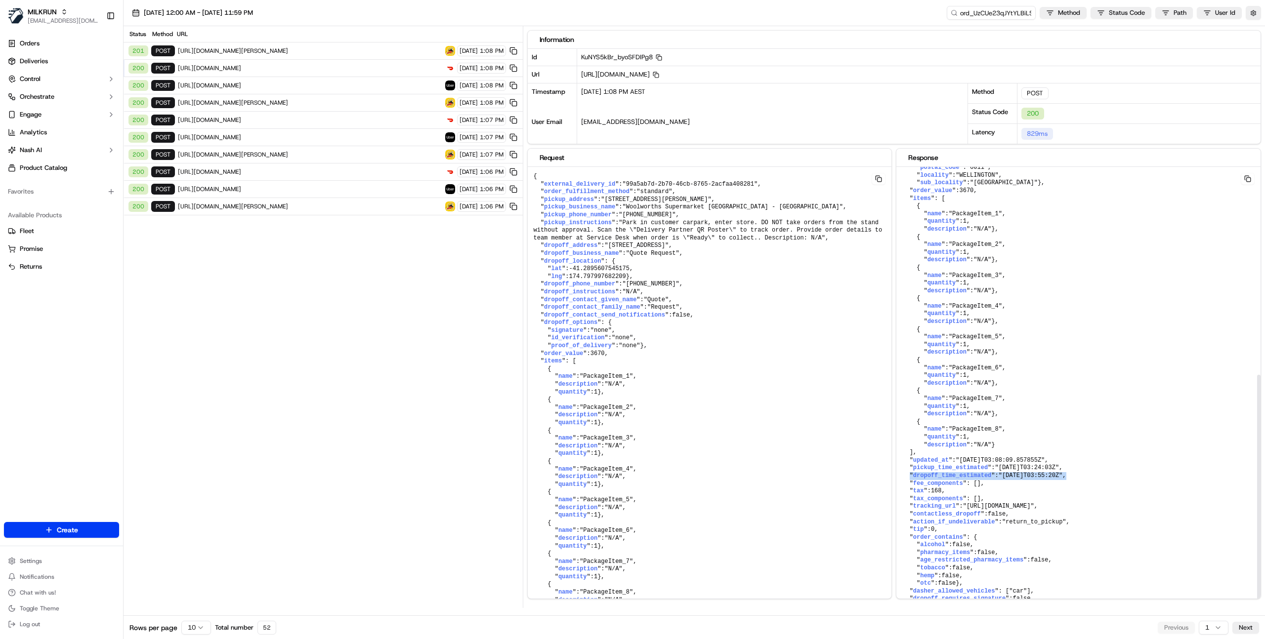
click at [908, 443] on pre "{ " external_delivery_id ": "99a5ab7d-2b70-46cb-8765-2acfaa408281" , " currency…" at bounding box center [1078, 256] width 364 height 721
click at [390, 50] on span "https://api.delivereasy.co.nz/api/2025-04-01/nash/create_booking" at bounding box center [310, 51] width 264 height 8
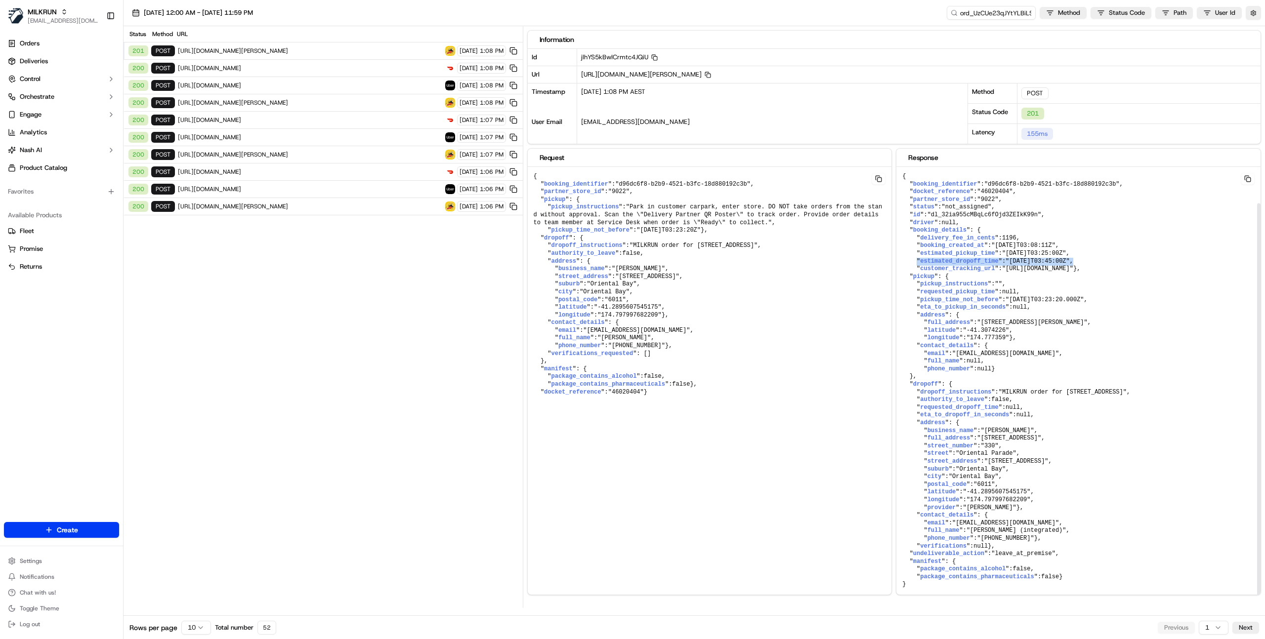
drag, startPoint x: 1096, startPoint y: 220, endPoint x: 915, endPoint y: 222, distance: 180.3
click at [915, 222] on pre "{ " booking_identifier ": "d96dc6f8-b2b9-4521-b3fc-18d880192c3b" , " docket_ref…" at bounding box center [1078, 381] width 364 height 428
drag, startPoint x: 680, startPoint y: 285, endPoint x: 558, endPoint y: 285, distance: 122.0
click at [558, 285] on pre "{ " booking_identifier ": "d96dc6f8-b2b9-4521-b3fc-18d880192c3b" , " partner_st…" at bounding box center [710, 284] width 364 height 235
click at [623, 193] on span ""9022"" at bounding box center [618, 191] width 21 height 7
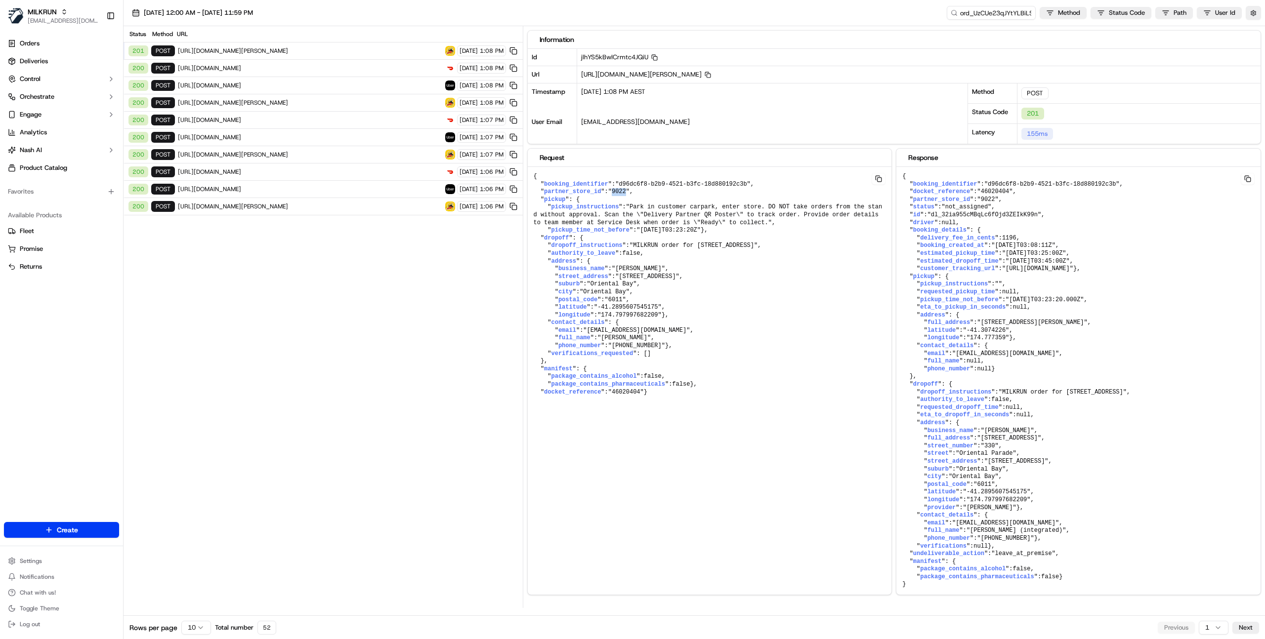
click at [623, 193] on span ""9022"" at bounding box center [618, 191] width 21 height 7
copy span "9022"
drag, startPoint x: 341, startPoint y: 279, endPoint x: 382, endPoint y: 130, distance: 154.2
click at [342, 273] on div "Status Method URL 201 POST https://api.delivereasy.co.nz/api/2025-04-01/nash/cr…" at bounding box center [322, 317] width 399 height 582
click at [375, 82] on span "https://api.uber.com/v1/customers/be5bc4f0-52a5-4578-9ad9-acedc3da1b61/delivery…" at bounding box center [310, 86] width 264 height 8
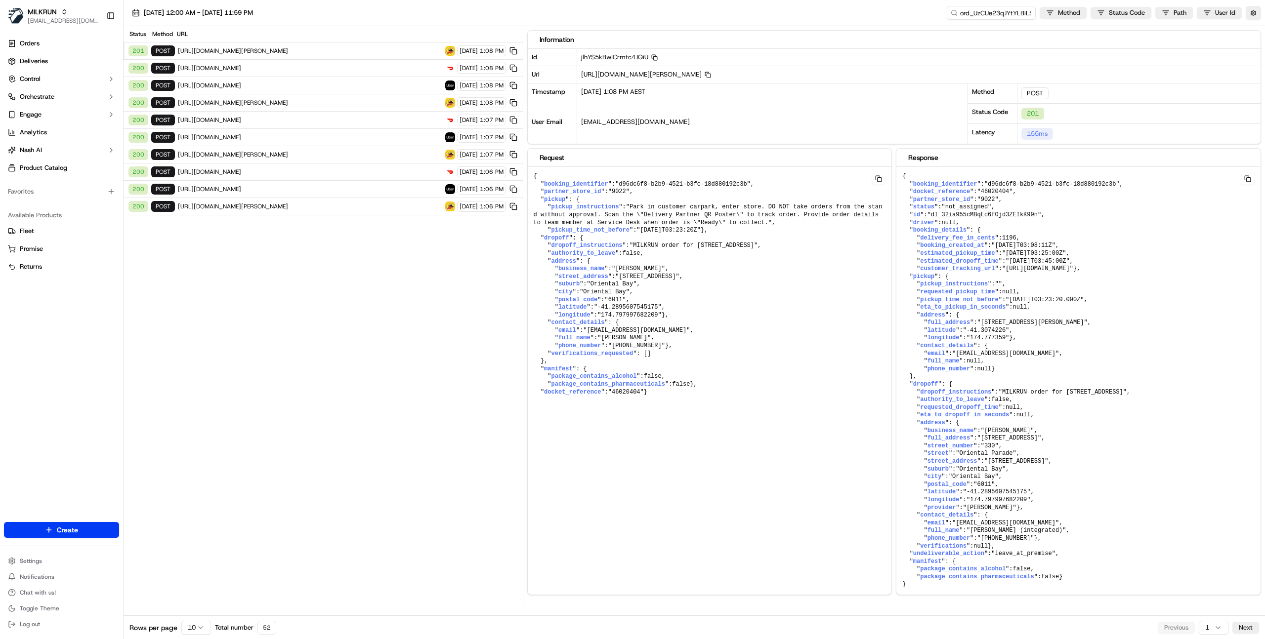
scroll to position [0, 0]
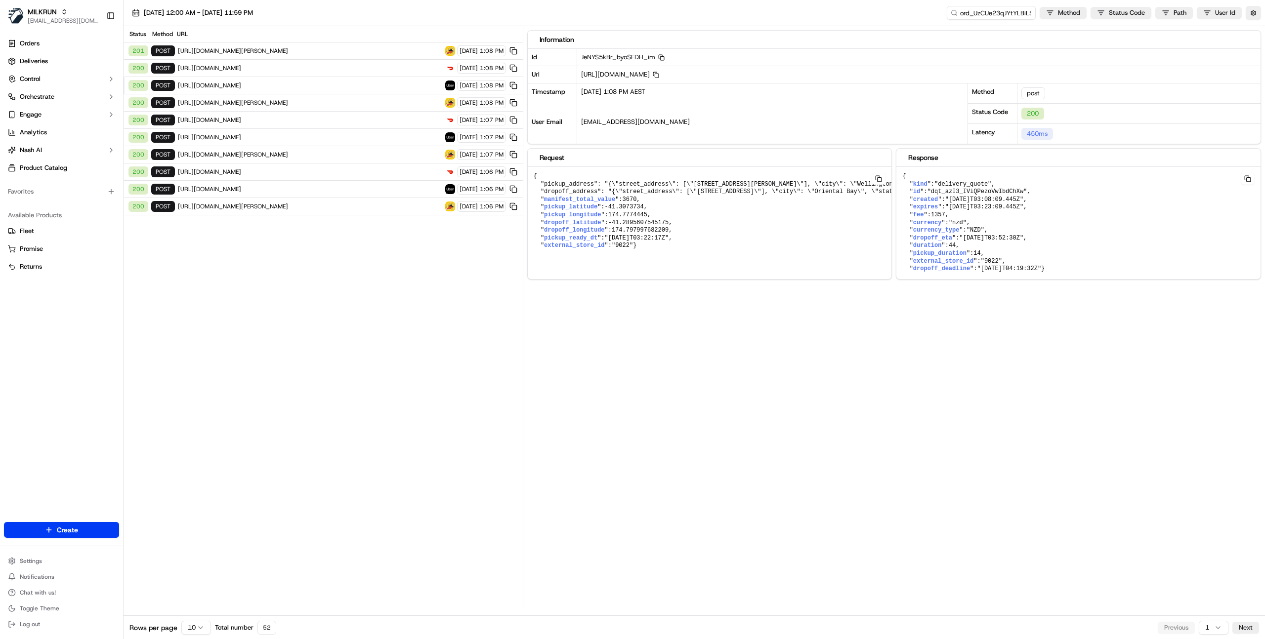
click at [373, 67] on span "https://openapi.doordash.com/drive/v2/quotes" at bounding box center [310, 68] width 264 height 8
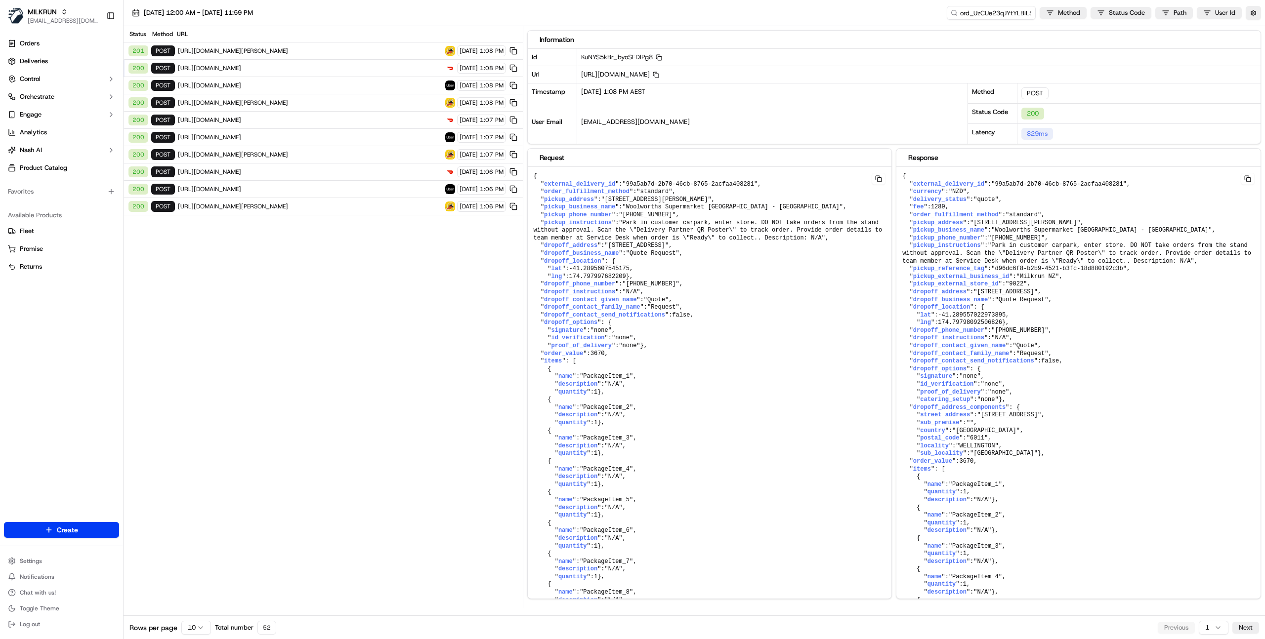
click at [405, 51] on span "https://api.delivereasy.co.nz/api/2025-04-01/nash/create_booking" at bounding box center [310, 51] width 264 height 8
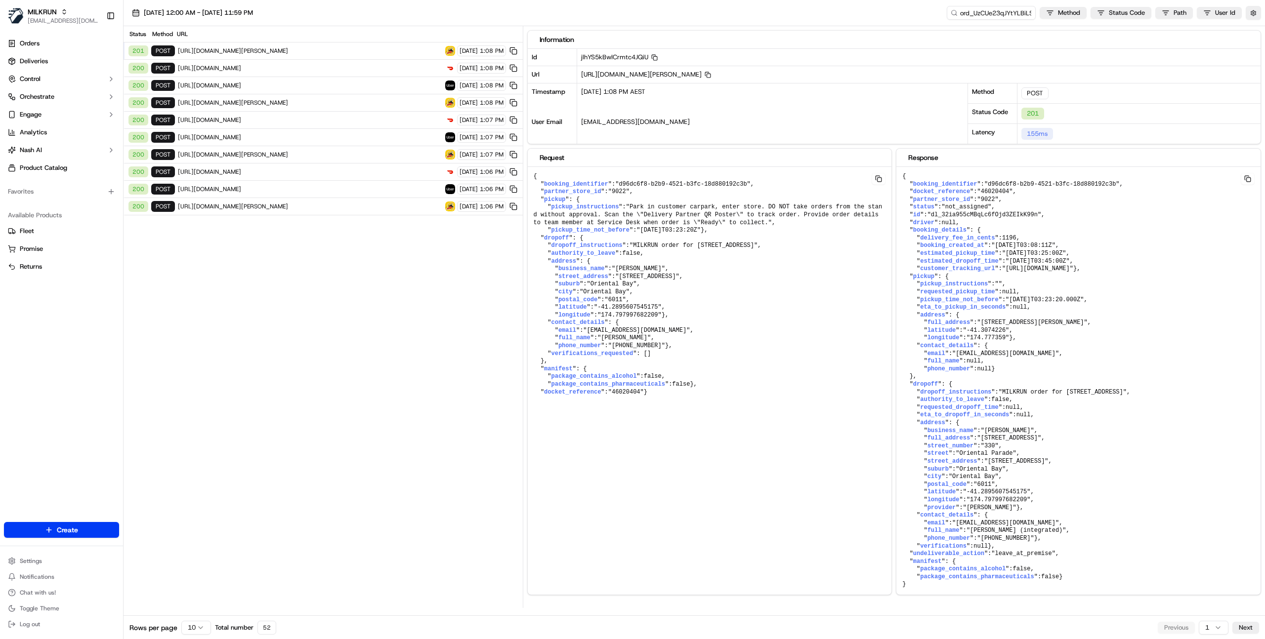
click at [419, 381] on div "Status Method URL 201 POST https://api.delivereasy.co.nz/api/2025-04-01/nash/cr…" at bounding box center [322, 317] width 399 height 582
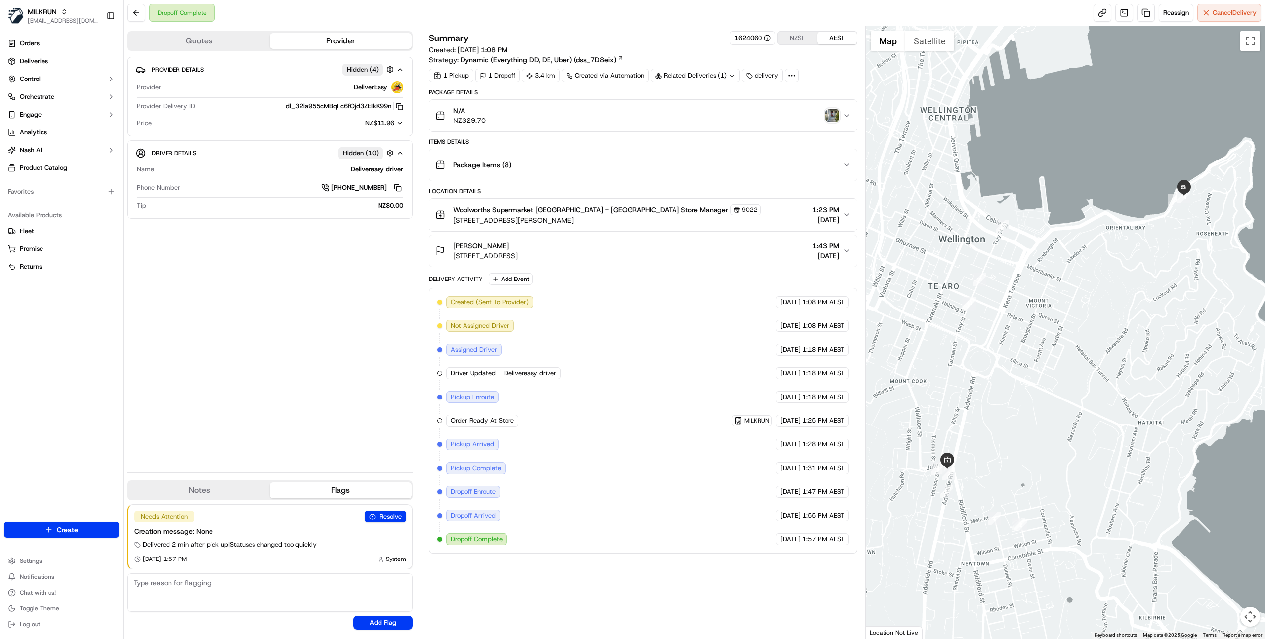
click at [793, 80] on icon at bounding box center [791, 75] width 9 height 9
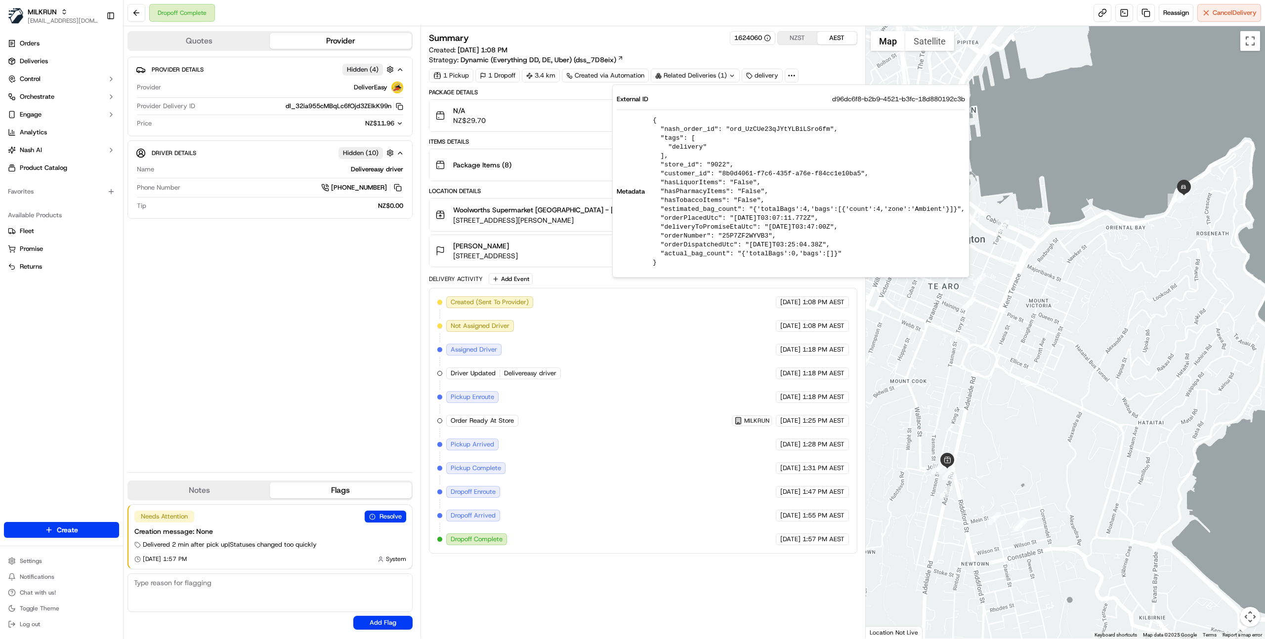
click at [763, 124] on pre "{ "nash_order_id": "ord_UzCUe23qJYtYLBiLSro6fm", "tags": [ "delivery" ], "store…" at bounding box center [809, 191] width 312 height 151
click at [762, 132] on pre "{ "nash_order_id": "ord_UzCUe23qJYtYLBiLSro6fm", "tags": [ "delivery" ], "store…" at bounding box center [809, 191] width 312 height 151
copy pre "ord_UzCUe23qJYtYLBiLSro6fm"
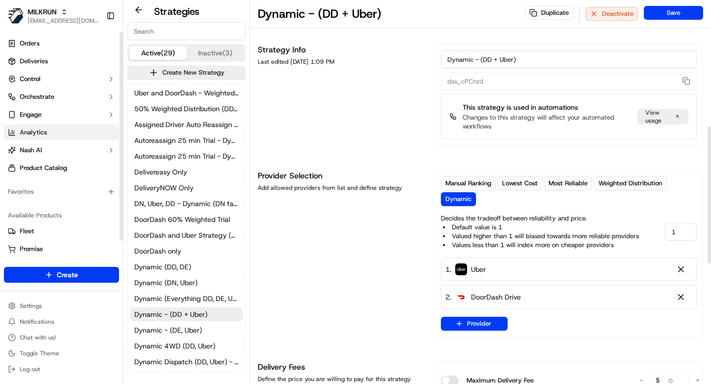
scroll to position [352, 0]
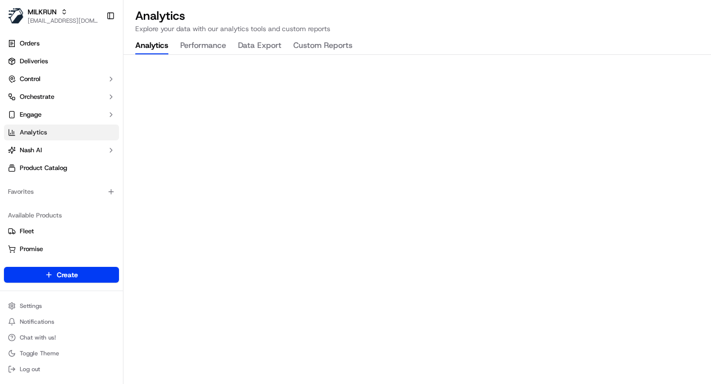
click at [448, 27] on p "Explore your data with our analytics tools and custom reports" at bounding box center [417, 29] width 564 height 10
click at [421, 32] on p "Explore your data with our analytics tools and custom reports" at bounding box center [417, 29] width 564 height 10
click at [437, 47] on div "Analytics Explore your data with our analytics tools and custom reports Analyti…" at bounding box center [417, 192] width 588 height 384
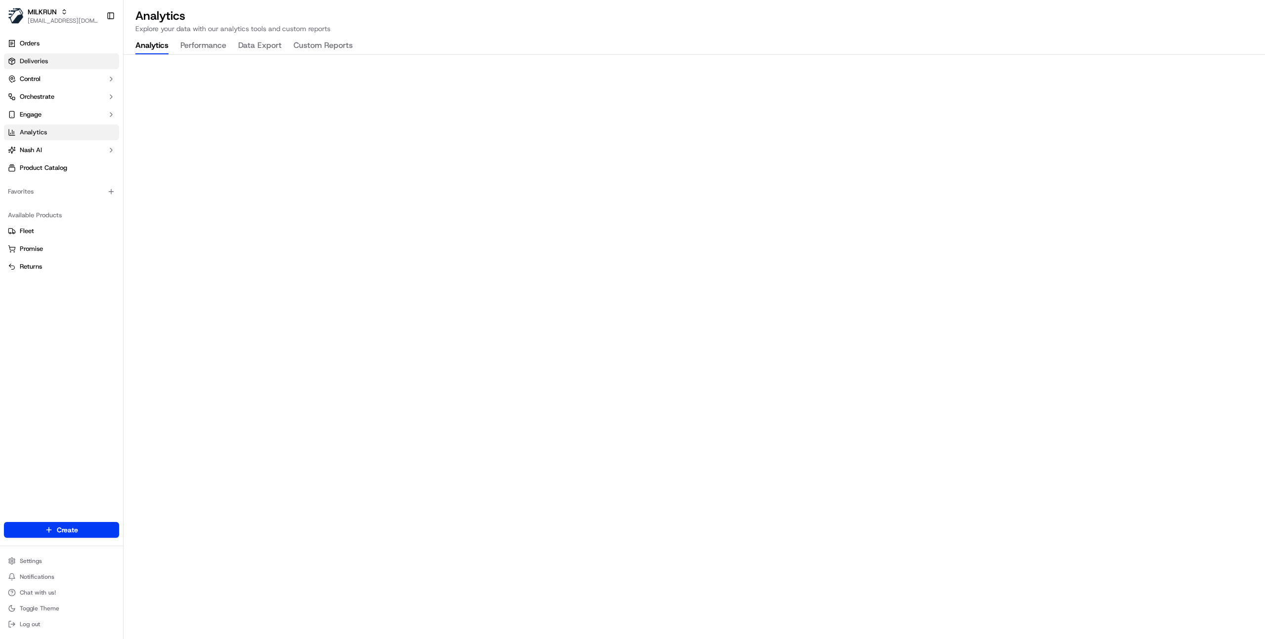
click at [35, 60] on span "Deliveries" at bounding box center [34, 61] width 28 height 9
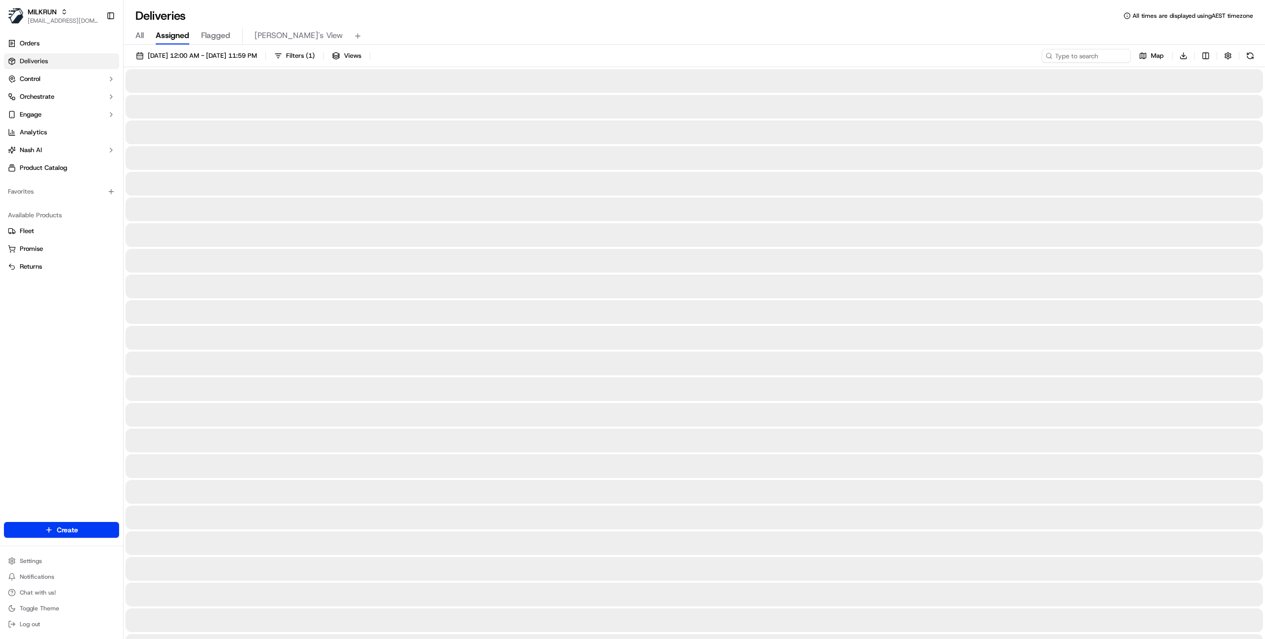
click at [35, 60] on span "Deliveries" at bounding box center [34, 61] width 28 height 9
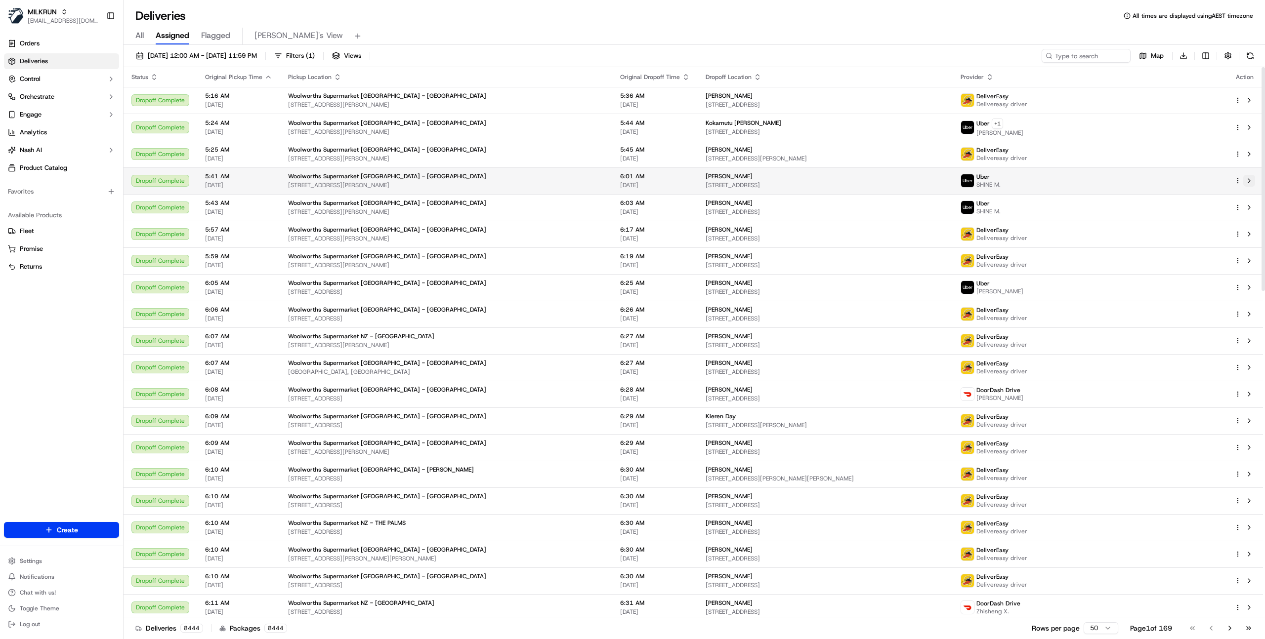
click at [1248, 180] on button at bounding box center [1249, 181] width 12 height 12
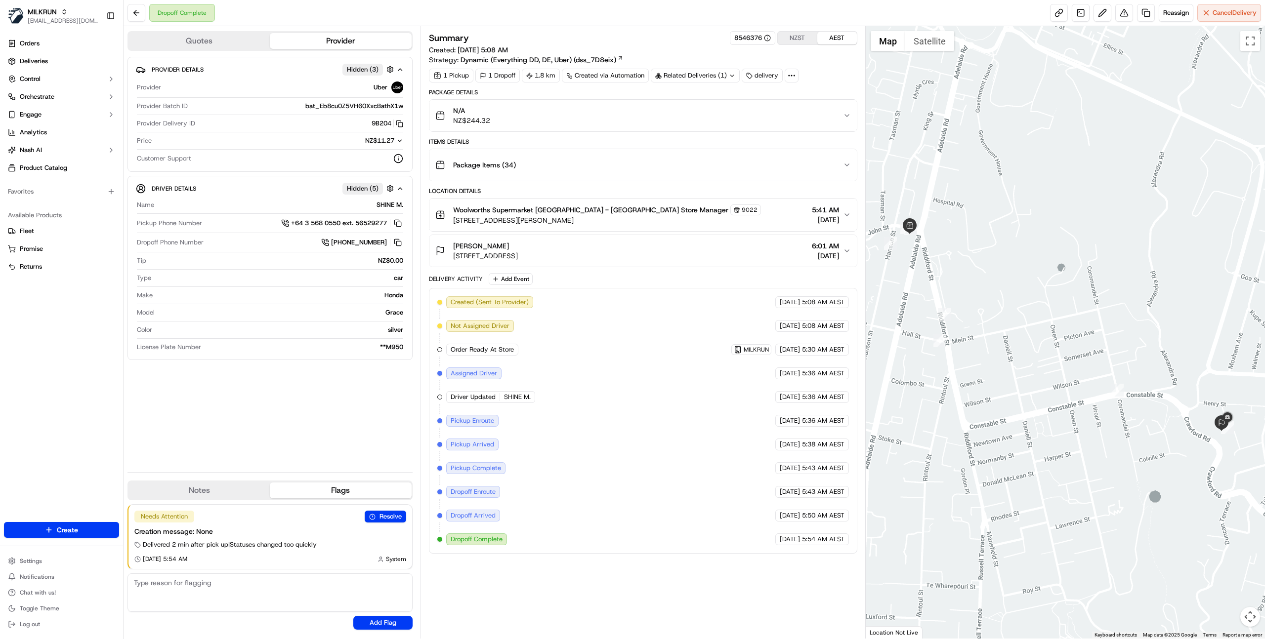
click at [343, 425] on div "Provider Details Hidden ( 3 ) Provider Uber Provider Batch ID bat_Eb8cu0Z5VH60X…" at bounding box center [269, 261] width 285 height 408
click at [703, 117] on div "N/A NZ$244.32" at bounding box center [639, 116] width 408 height 20
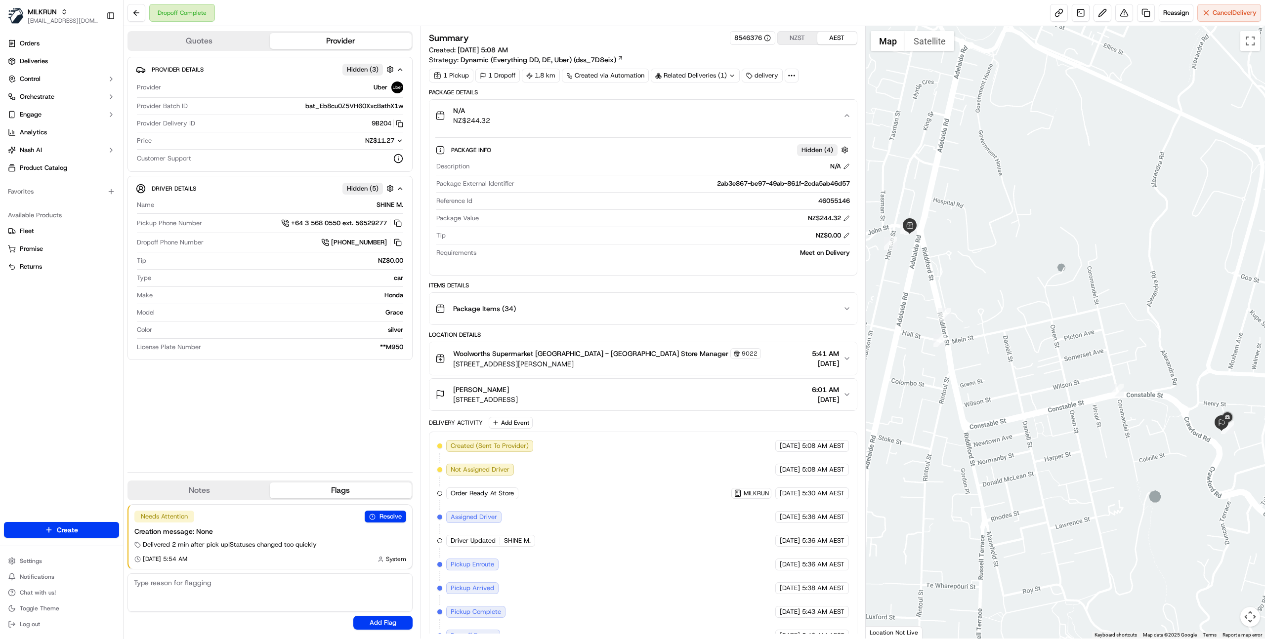
drag, startPoint x: 790, startPoint y: 76, endPoint x: 785, endPoint y: 92, distance: 16.4
click at [789, 91] on div "Summary 8546376 NZST AEST Created: [DATE] 5:08 AM Strategy: Dynamic (Everything…" at bounding box center [643, 364] width 428 height 666
click at [788, 79] on icon at bounding box center [791, 75] width 9 height 9
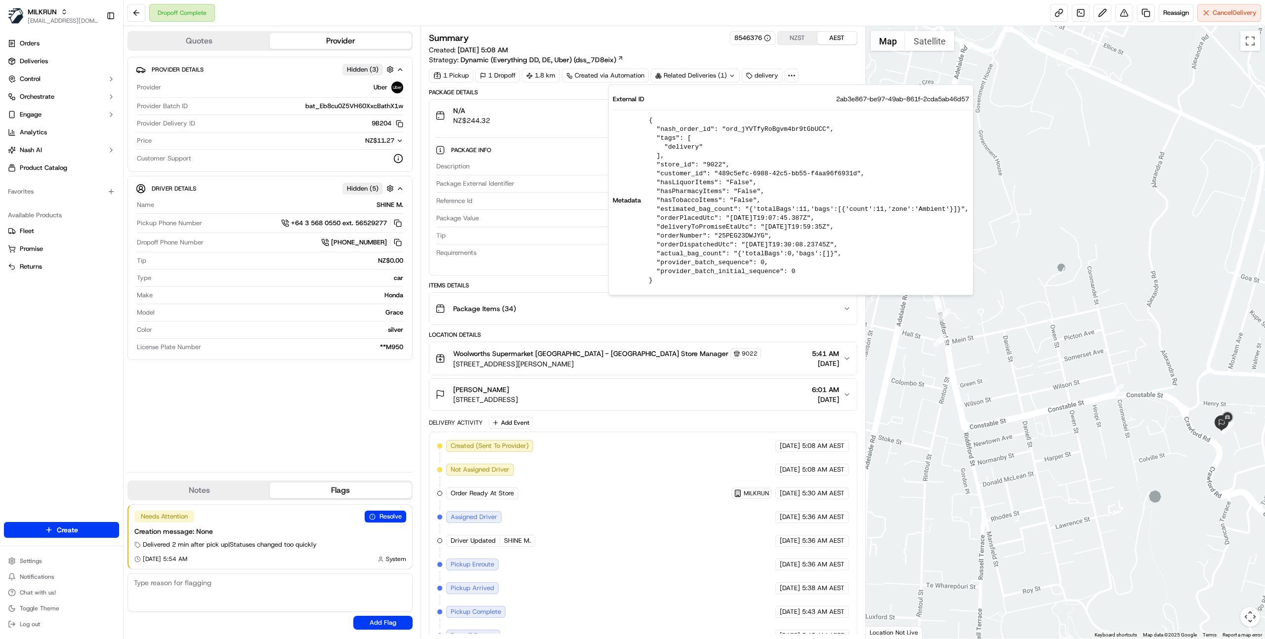
click at [825, 60] on div "Summary 8546376 NZST AEST Created: [DATE] 5:08 AM Strategy: Dynamic (Everything…" at bounding box center [643, 48] width 428 height 34
